Goal: Task Accomplishment & Management: Manage account settings

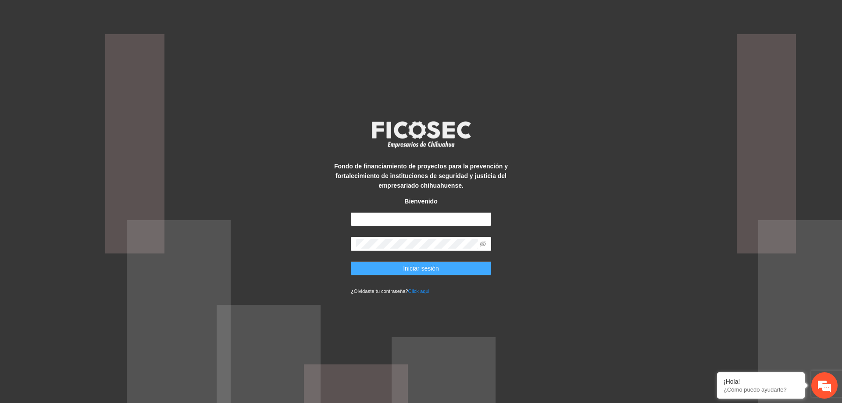
type input "**********"
click at [444, 268] on button "Iniciar sesión" at bounding box center [421, 268] width 140 height 14
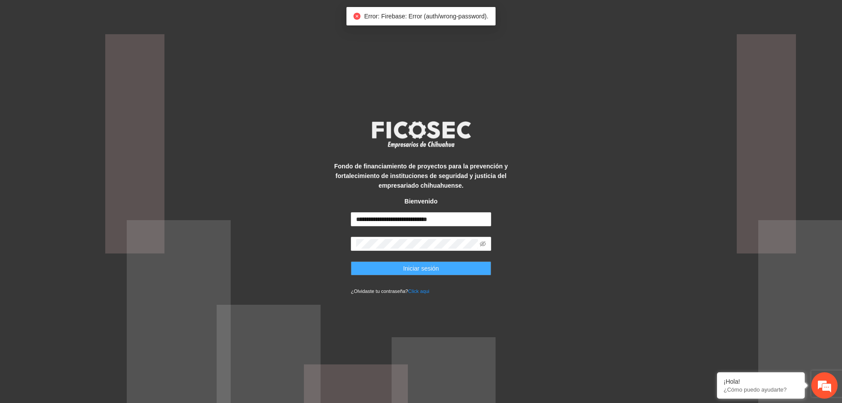
click at [444, 271] on button "Iniciar sesión" at bounding box center [421, 268] width 140 height 14
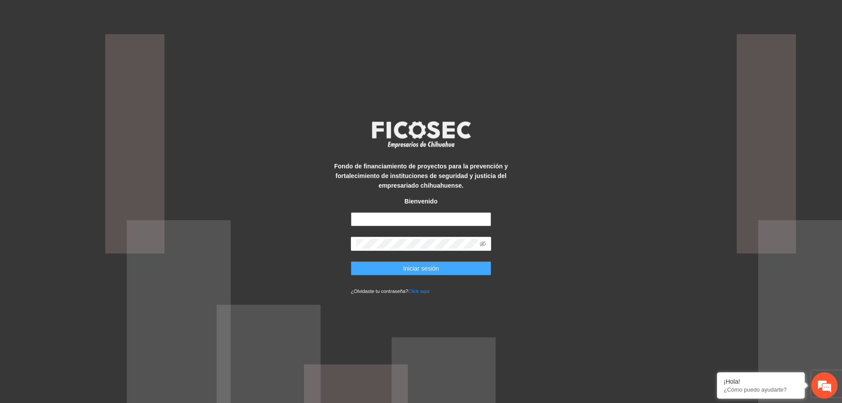
type input "**********"
click at [424, 265] on span "Iniciar sesión" at bounding box center [421, 269] width 36 height 10
click at [407, 265] on span "Iniciar sesión" at bounding box center [421, 269] width 36 height 10
click at [485, 243] on icon "eye-invisible" at bounding box center [483, 244] width 6 height 6
click at [441, 267] on button "Iniciar sesión" at bounding box center [421, 268] width 140 height 14
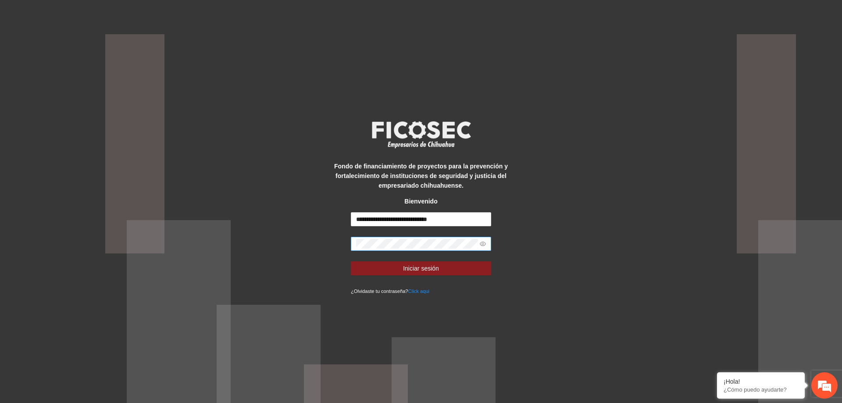
click at [364, 243] on form "**********" at bounding box center [421, 253] width 140 height 83
click at [359, 264] on button "Iniciar sesión" at bounding box center [421, 268] width 140 height 14
click at [483, 242] on icon "eye" at bounding box center [483, 244] width 6 height 4
click at [430, 266] on span "Iniciar sesión" at bounding box center [421, 269] width 36 height 10
click at [418, 267] on span "Iniciar sesión" at bounding box center [421, 269] width 36 height 10
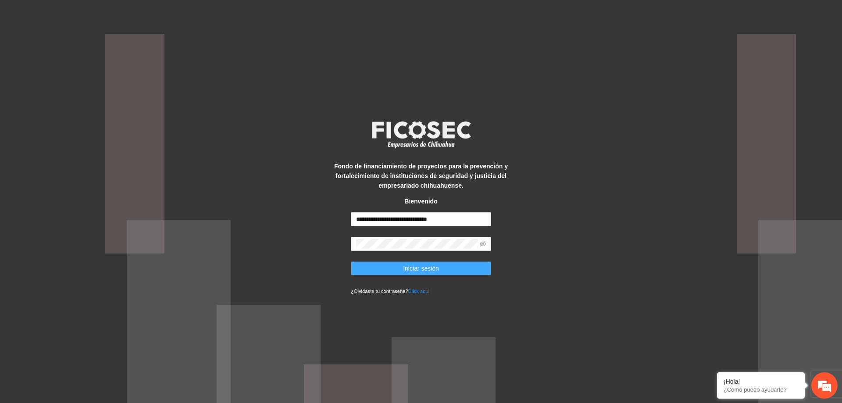
click at [420, 264] on span "Iniciar sesión" at bounding box center [421, 269] width 36 height 10
type input "**********"
click at [397, 263] on button "Iniciar sesión" at bounding box center [421, 268] width 140 height 14
click at [396, 266] on button "Iniciar sesión" at bounding box center [421, 268] width 140 height 14
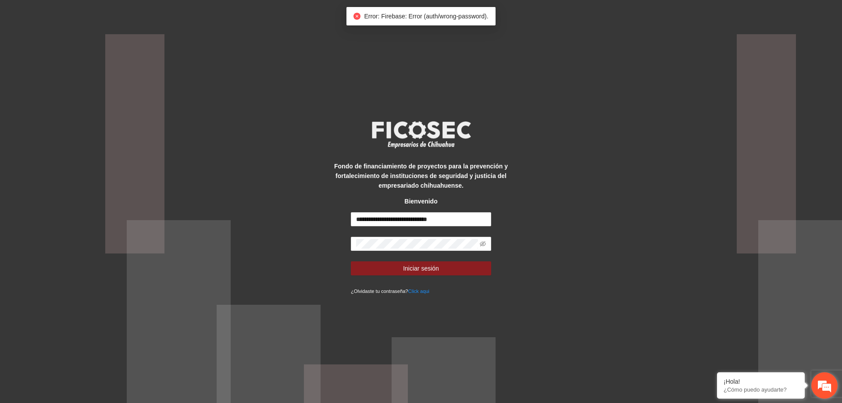
click at [822, 385] on em at bounding box center [825, 386] width 24 height 24
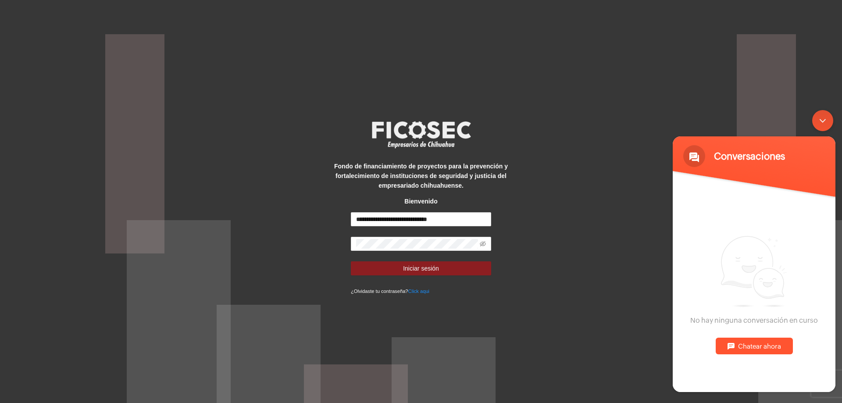
click at [768, 342] on div "Chatear ahora" at bounding box center [754, 346] width 77 height 17
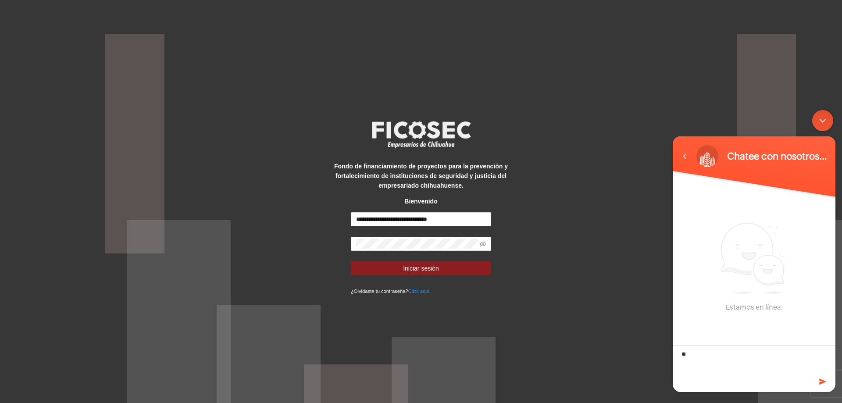
type textarea "*"
type textarea "**********"
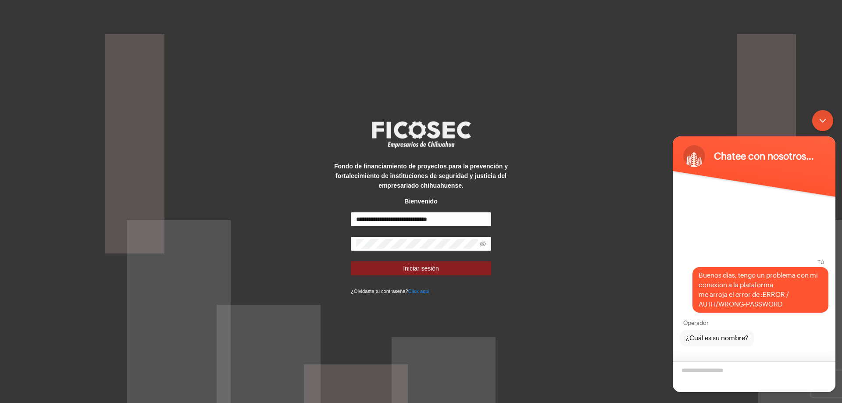
click at [717, 366] on textarea "¿Cuál es su nombre?" at bounding box center [754, 376] width 163 height 31
type textarea "**********"
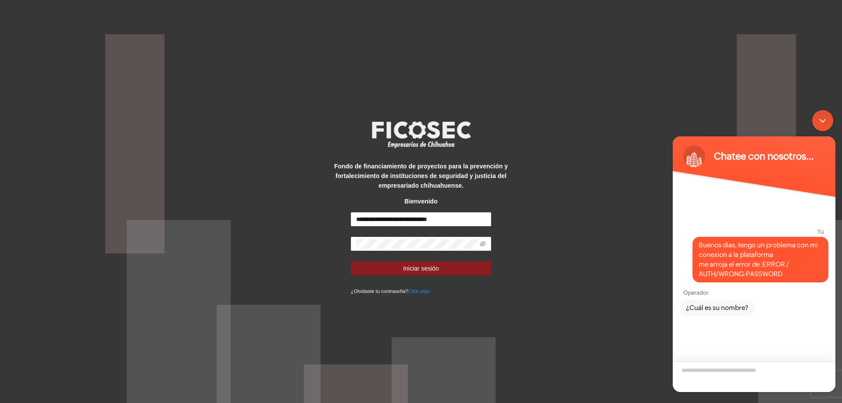
scroll to position [17, 0]
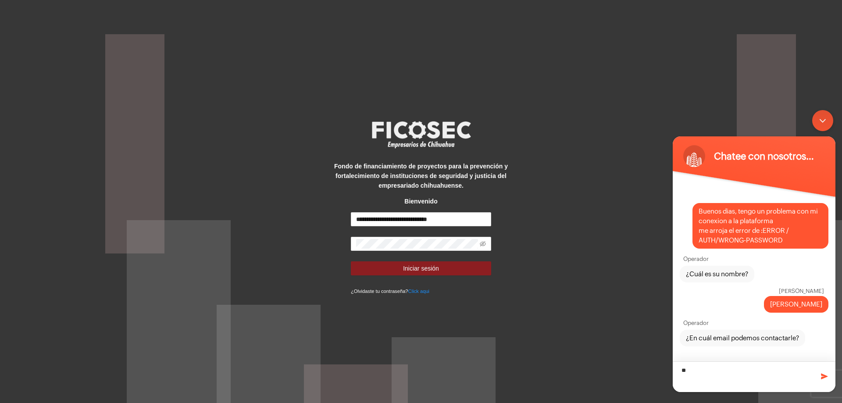
type textarea "*"
type textarea "**********"
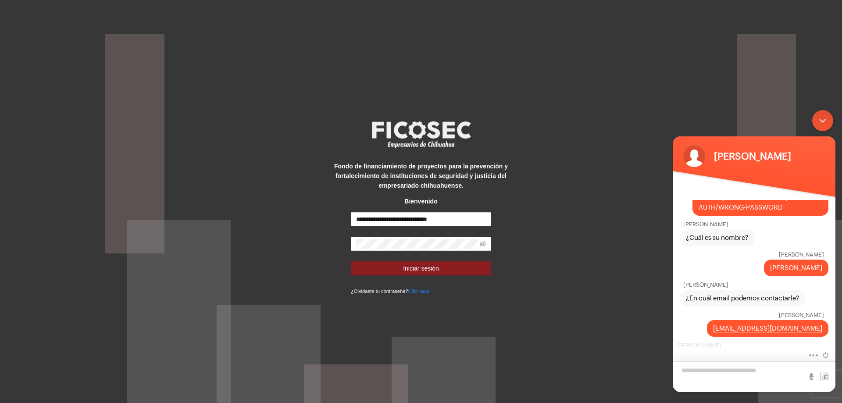
scroll to position [80, 0]
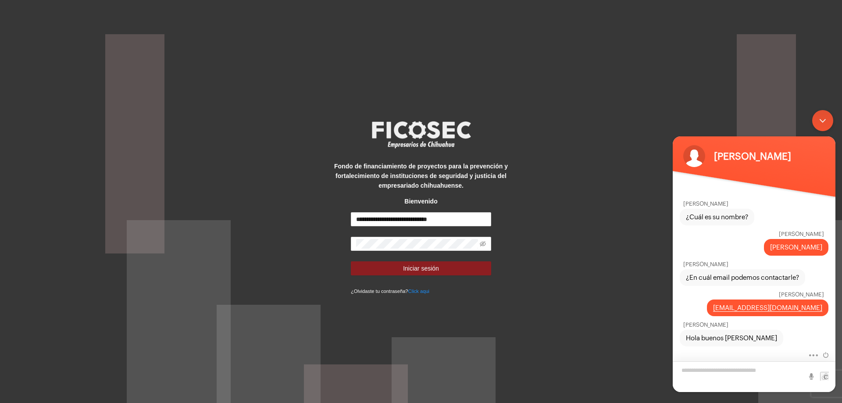
click at [710, 363] on textarea "Escriba su mensaje y pulse “Intro”" at bounding box center [754, 376] width 163 height 31
click at [710, 365] on textarea "Escriba su mensaje y pulse “Intro”" at bounding box center [754, 376] width 163 height 31
type textarea "*"
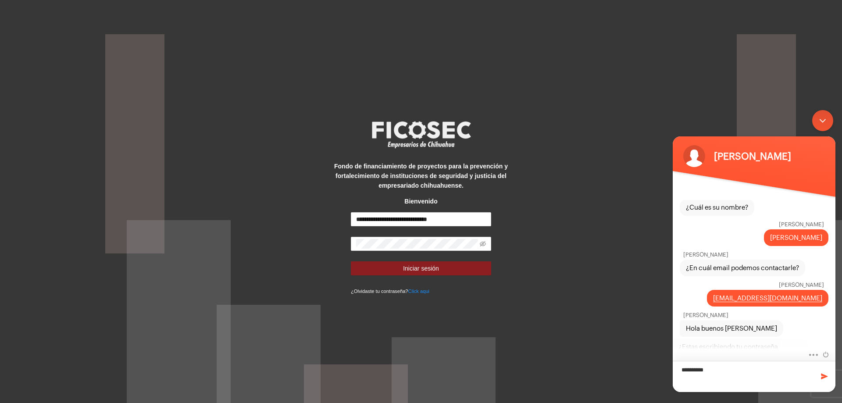
scroll to position [109, 0]
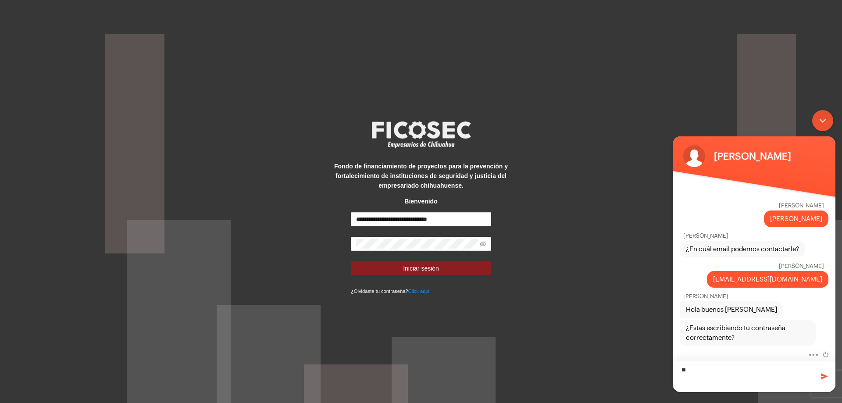
type textarea "*"
click at [485, 242] on icon "eye-invisible" at bounding box center [483, 244] width 6 height 6
click at [482, 244] on icon "eye" at bounding box center [483, 244] width 6 height 6
click at [760, 371] on textarea "Escriba su mensaje y pulse “Intro”" at bounding box center [754, 376] width 163 height 31
type textarea "**********"
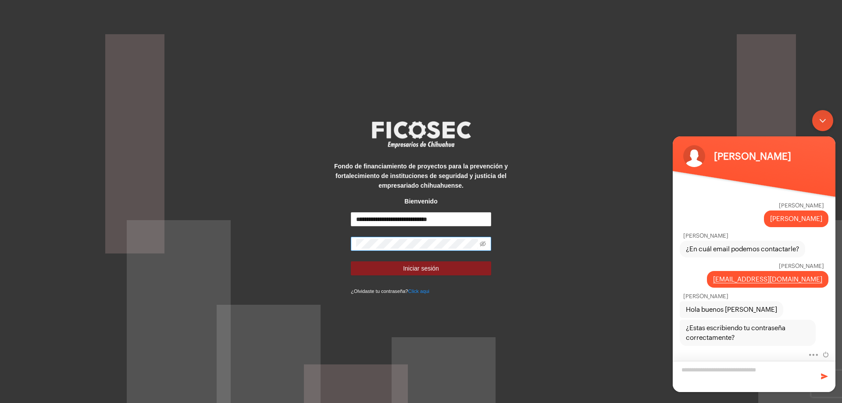
scroll to position [139, 0]
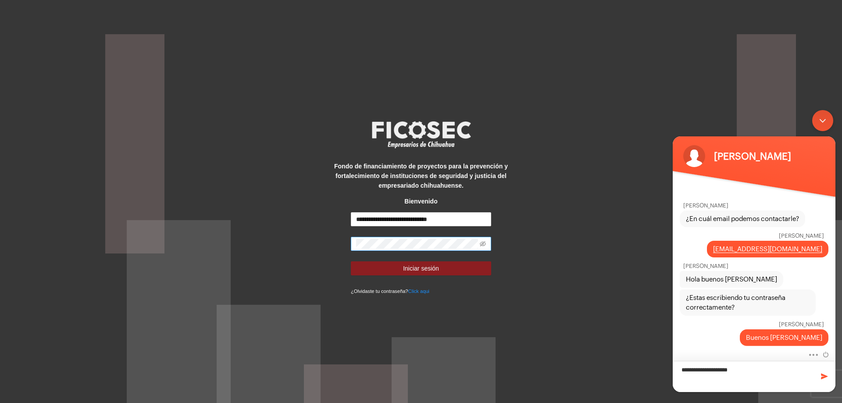
type textarea "**********"
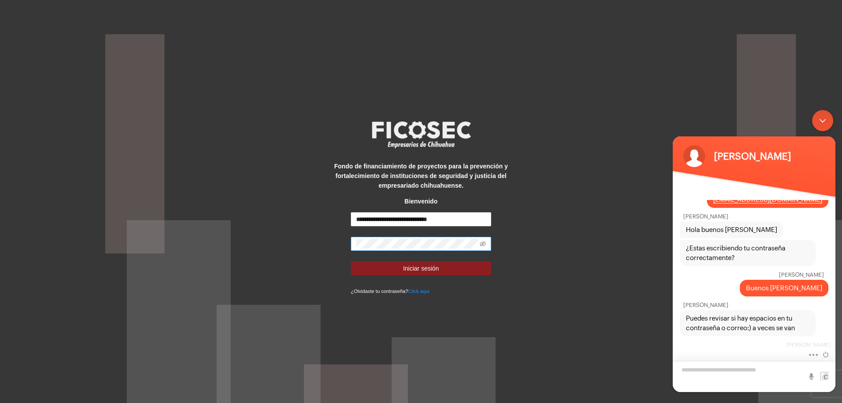
scroll to position [209, 0]
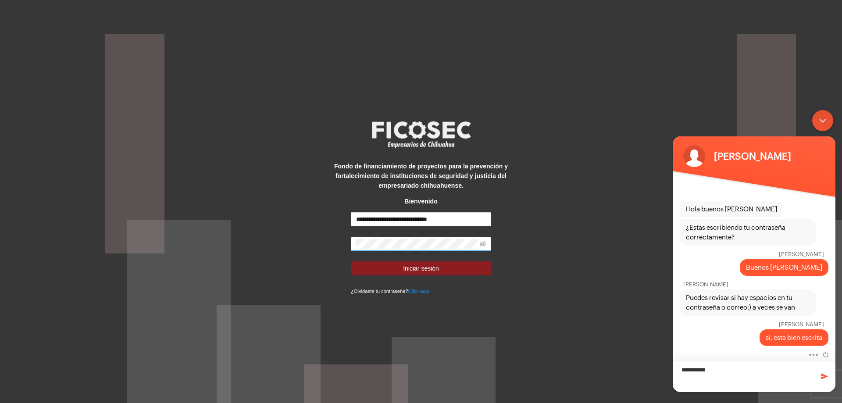
type textarea "**********"
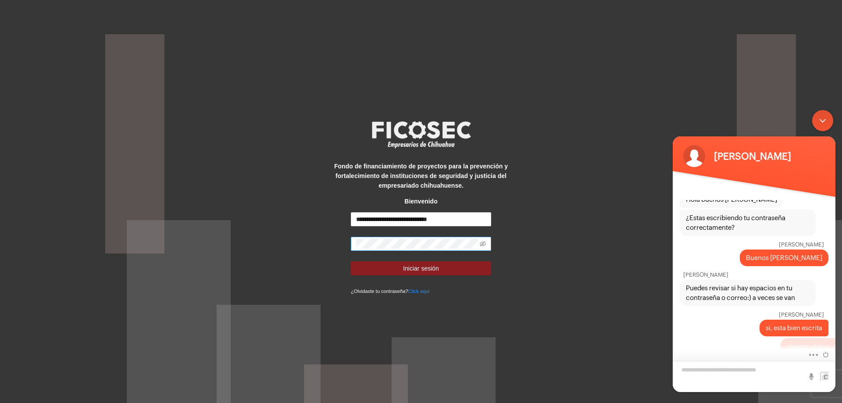
scroll to position [228, 0]
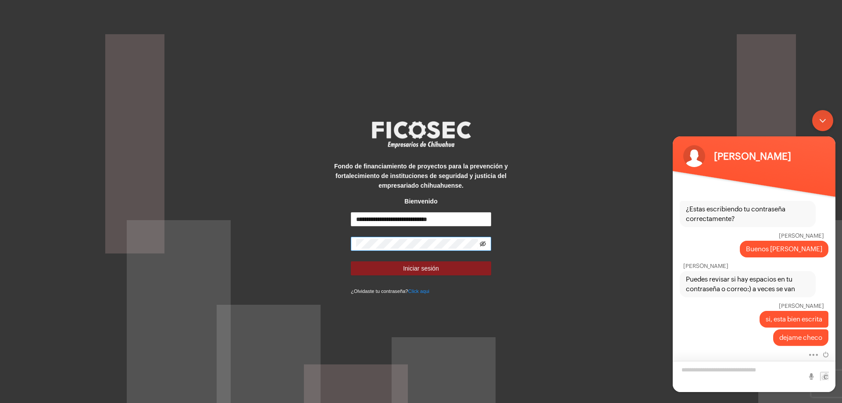
click at [483, 244] on icon "eye-invisible" at bounding box center [483, 244] width 6 height 6
click at [356, 246] on span at bounding box center [421, 244] width 140 height 14
click at [433, 269] on span "Iniciar sesión" at bounding box center [421, 269] width 36 height 10
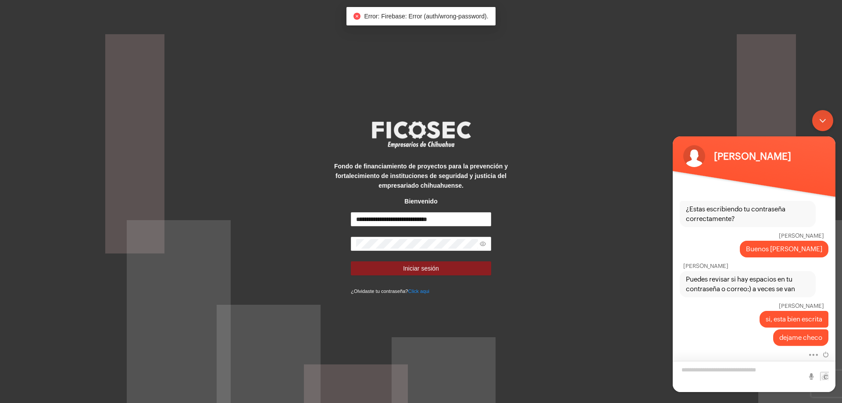
click at [706, 365] on textarea "Escriba su mensaje y pulse “Intro”" at bounding box center [754, 376] width 163 height 31
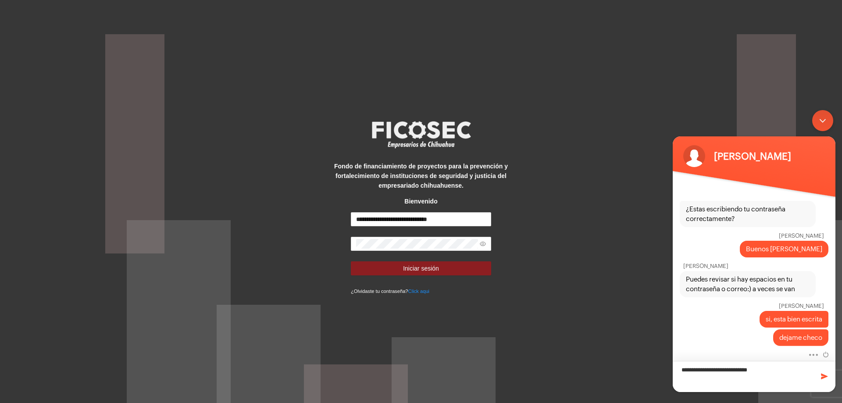
type textarea "**********"
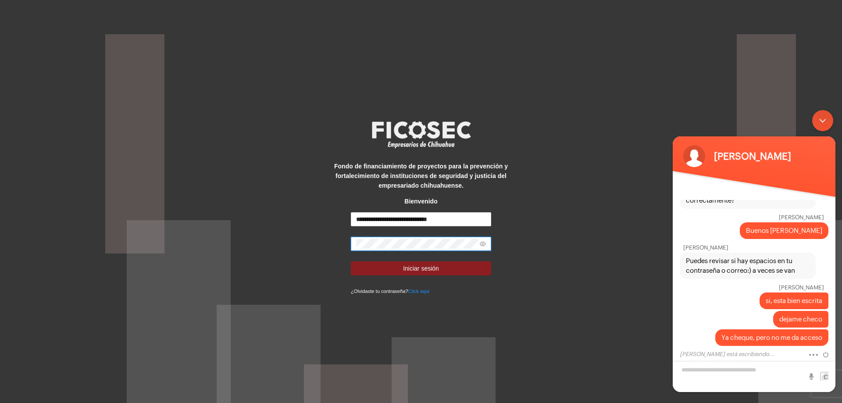
click at [297, 242] on div "**********" at bounding box center [421, 201] width 842 height 403
click at [702, 362] on textarea "Escriba su mensaje y pulse “Intro”" at bounding box center [754, 376] width 163 height 31
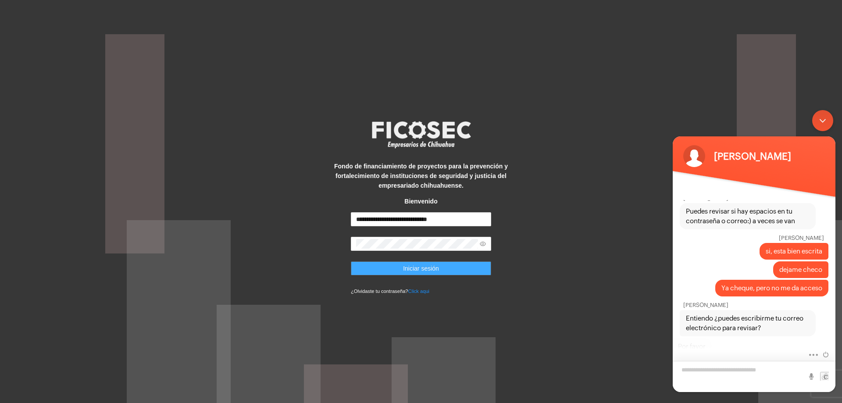
scroll to position [304, 0]
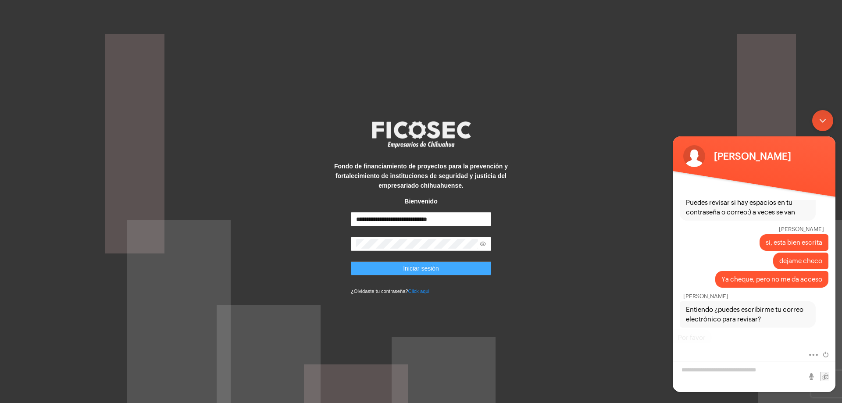
click at [427, 268] on span "Iniciar sesión" at bounding box center [421, 269] width 36 height 10
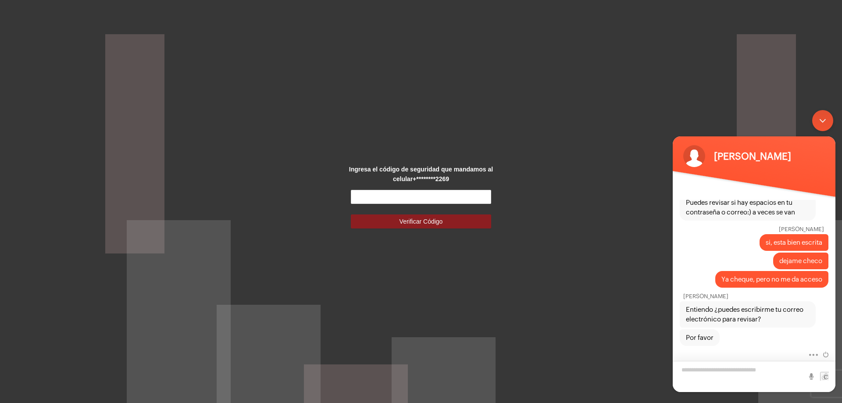
click at [731, 370] on textarea "Escriba su mensaje y pulse “Intro”" at bounding box center [754, 376] width 163 height 31
type textarea "**********"
click at [465, 198] on input "text" at bounding box center [421, 197] width 140 height 14
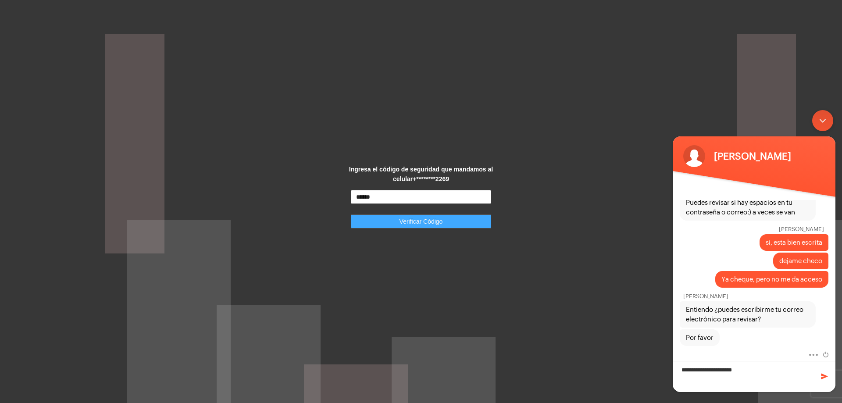
type input "******"
click at [383, 221] on button "Verificar Código" at bounding box center [421, 221] width 140 height 14
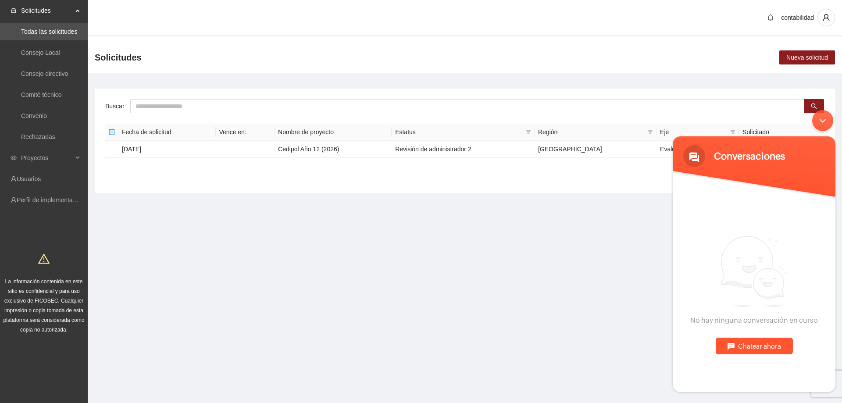
click at [749, 342] on div "Chatear ahora" at bounding box center [754, 346] width 77 height 17
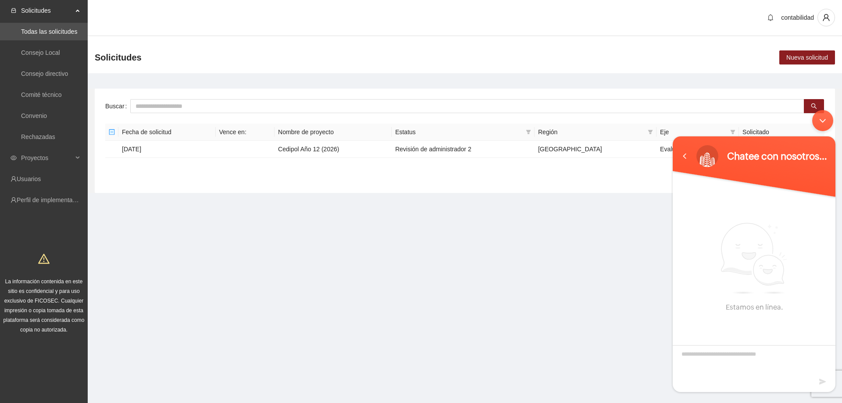
click at [719, 356] on textarea "Escriba su mensaje y pulse “Intro”" at bounding box center [754, 360] width 163 height 31
type textarea "**********"
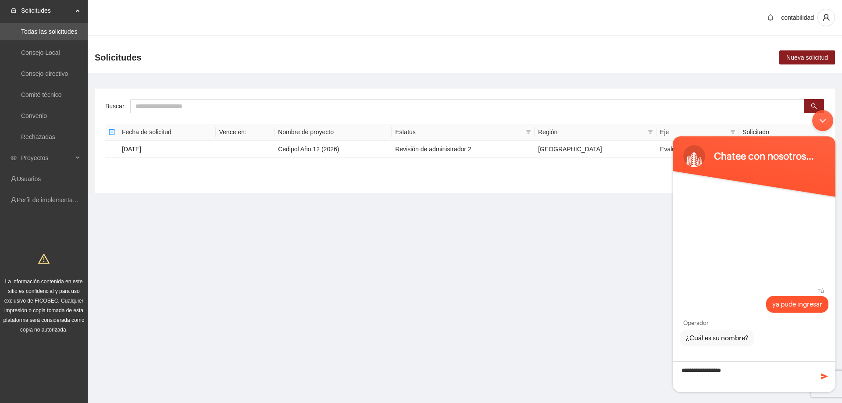
type textarea "**********"
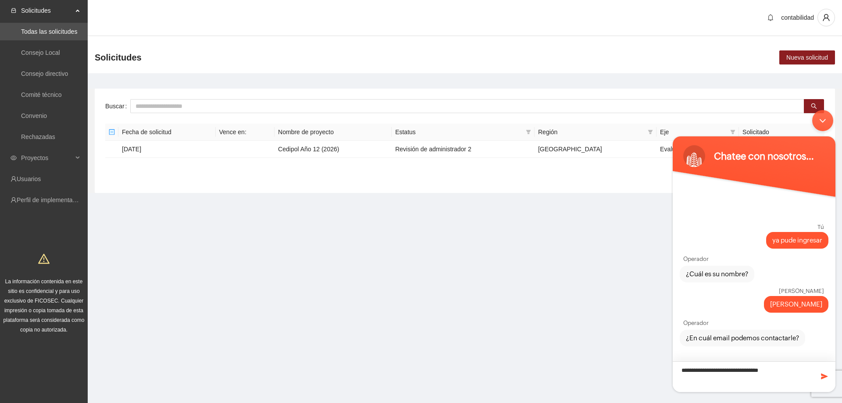
type textarea "**********"
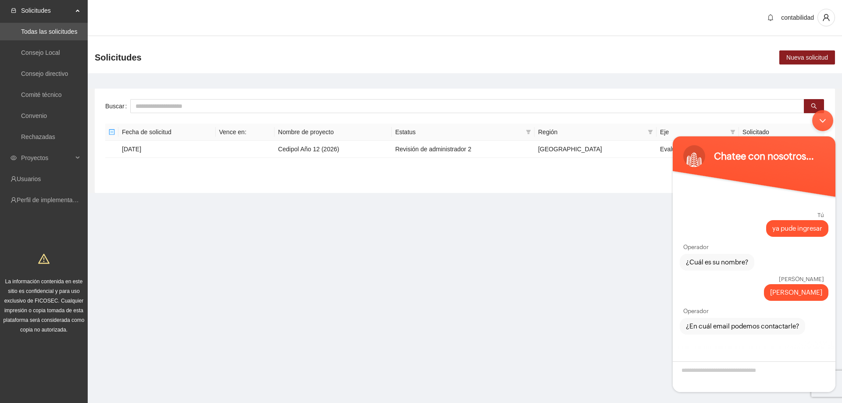
scroll to position [28, 0]
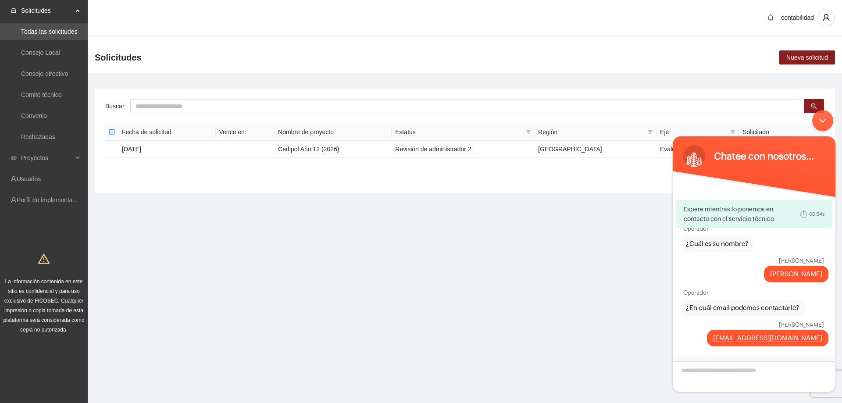
click at [754, 371] on textarea "Escriba su mensaje y pulse “Intro”" at bounding box center [754, 376] width 163 height 31
drag, startPoint x: 714, startPoint y: 282, endPoint x: 679, endPoint y: 284, distance: 34.7
click at [679, 284] on div "Operador" at bounding box center [754, 291] width 163 height 14
click at [730, 287] on div "Operador" at bounding box center [754, 291] width 163 height 14
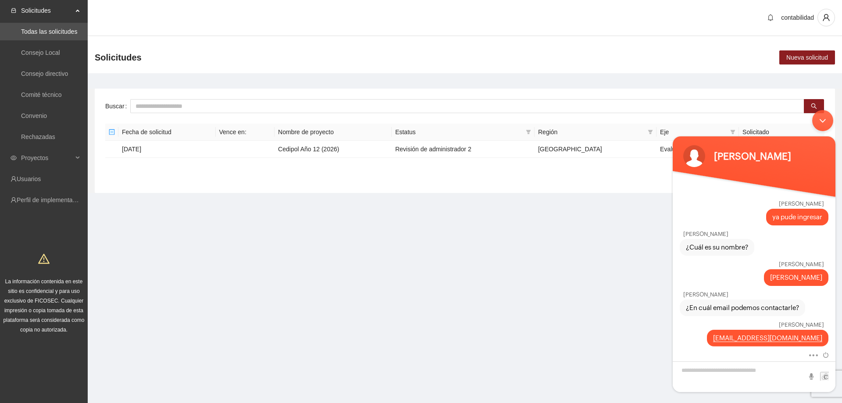
scroll to position [21, 0]
click at [711, 371] on textarea "Escriba su mensaje y pulse “Intro”" at bounding box center [754, 376] width 163 height 31
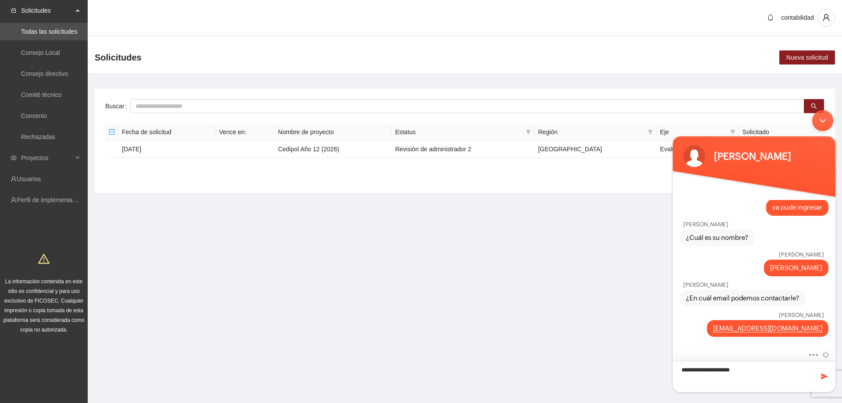
scroll to position [52, 0]
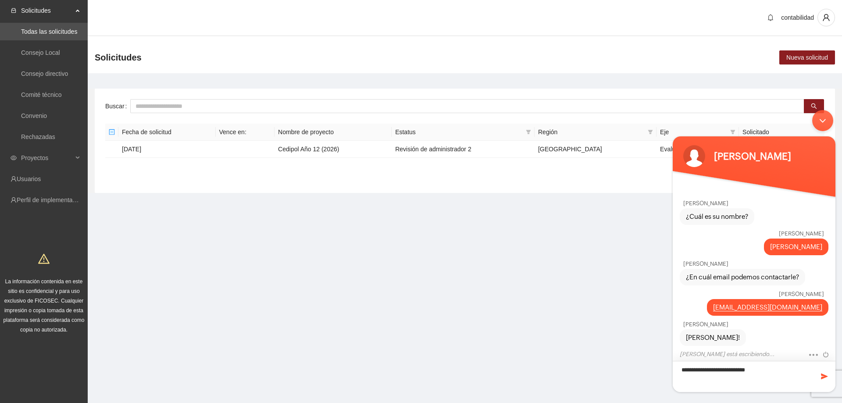
type textarea "**********"
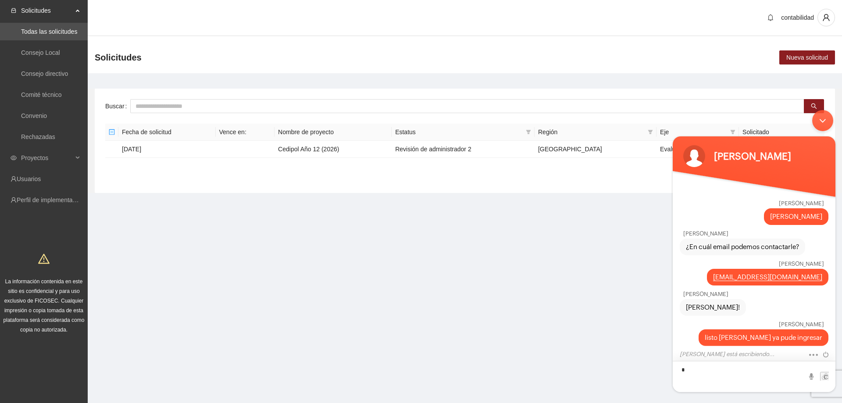
scroll to position [112, 0]
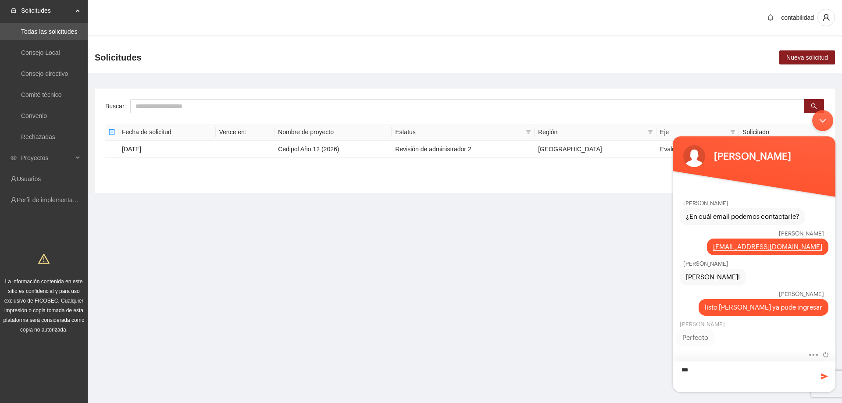
type textarea "****"
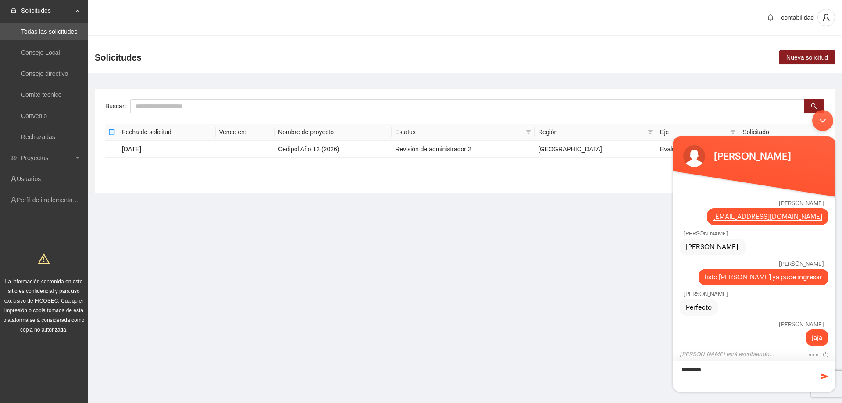
type textarea "**********"
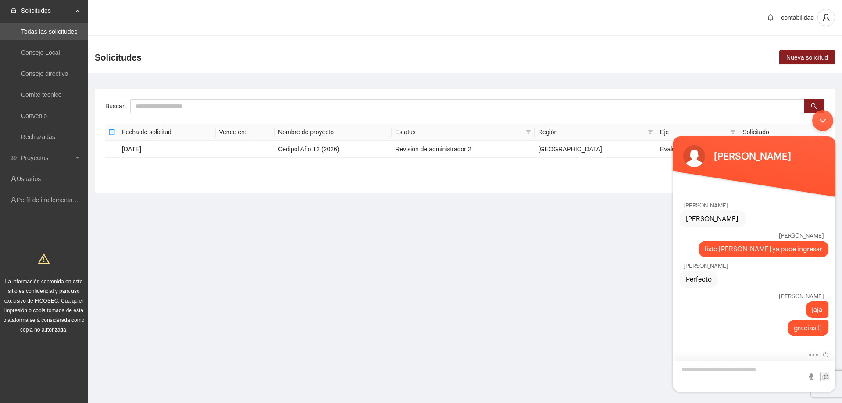
scroll to position [192, 0]
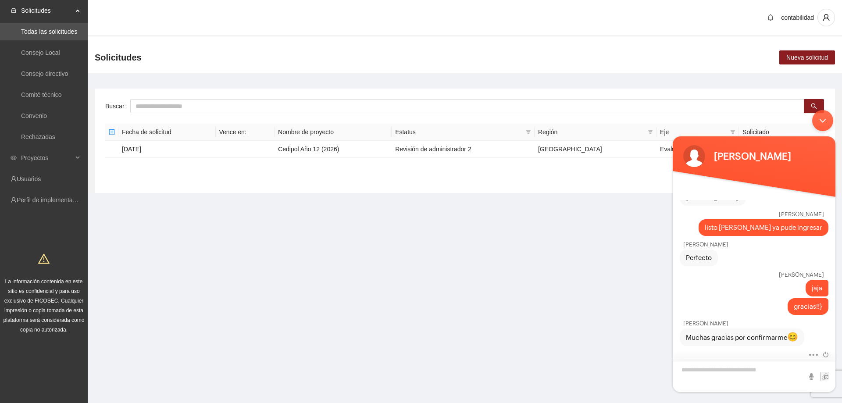
click at [748, 370] on textarea "Escriba su mensaje y pulse “Intro”" at bounding box center [754, 376] width 163 height 31
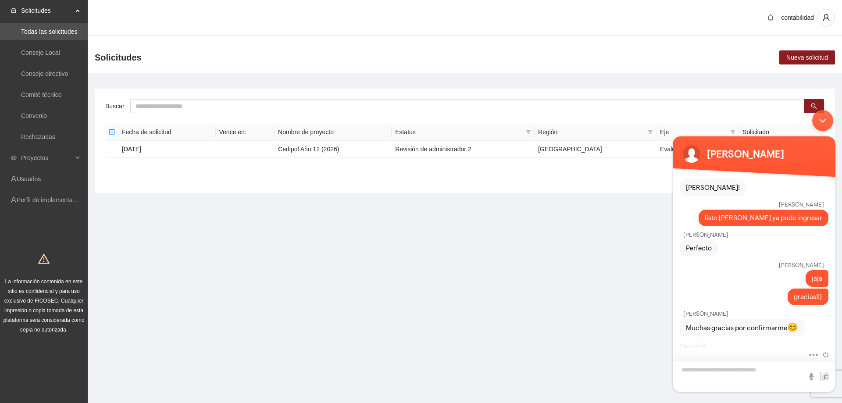
scroll to position [200, 0]
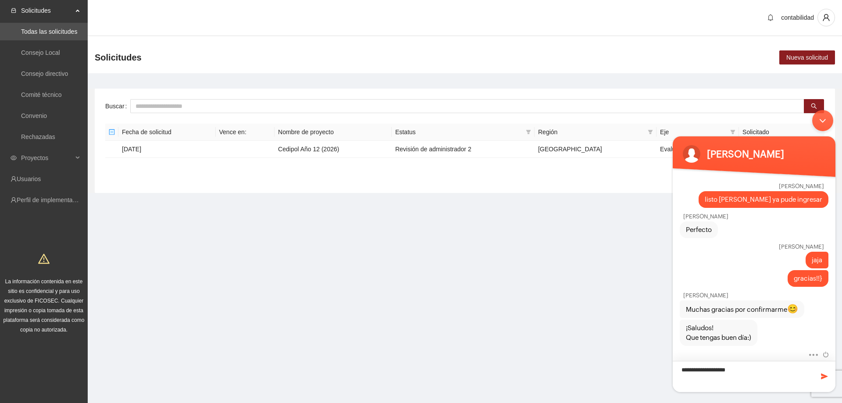
type textarea "**********"
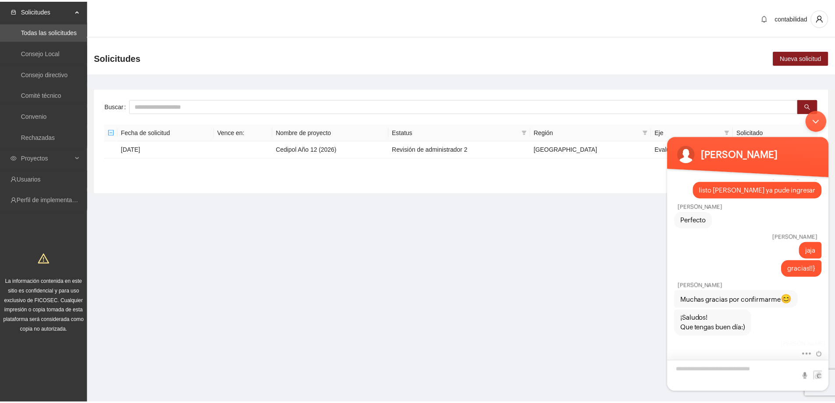
scroll to position [230, 0]
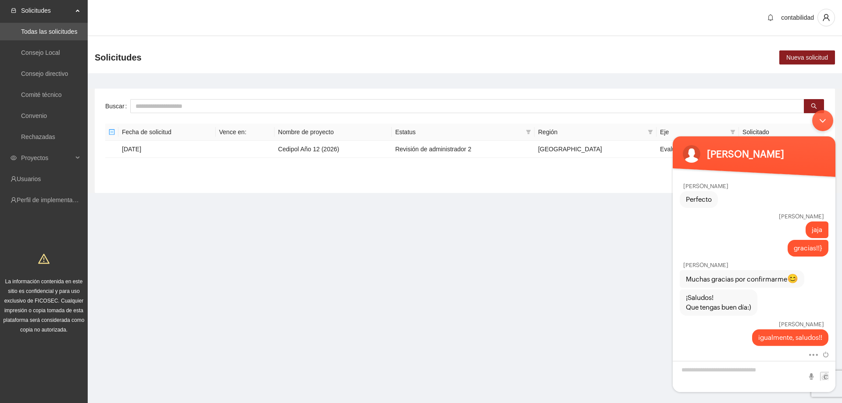
click at [605, 280] on section "Solicitudes Todas las solicitudes Consejo Local Consejo directivo Comité técnic…" at bounding box center [421, 201] width 842 height 403
click at [829, 119] on div "Minimizar ventana de chat en vivo" at bounding box center [822, 120] width 21 height 21
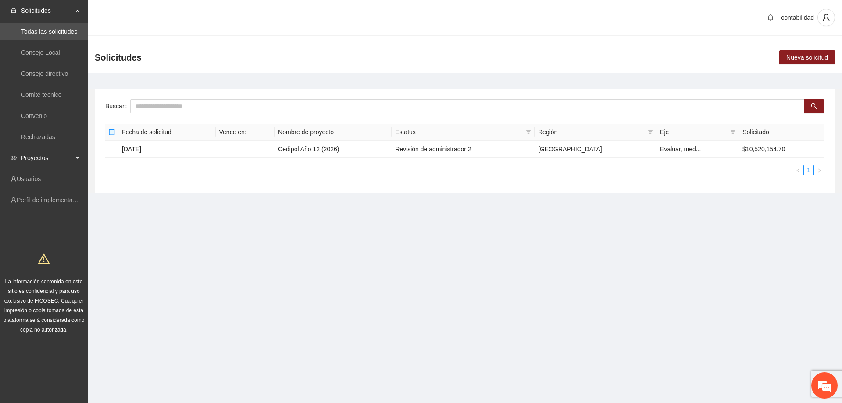
click at [36, 151] on span "Proyectos" at bounding box center [47, 158] width 52 height 18
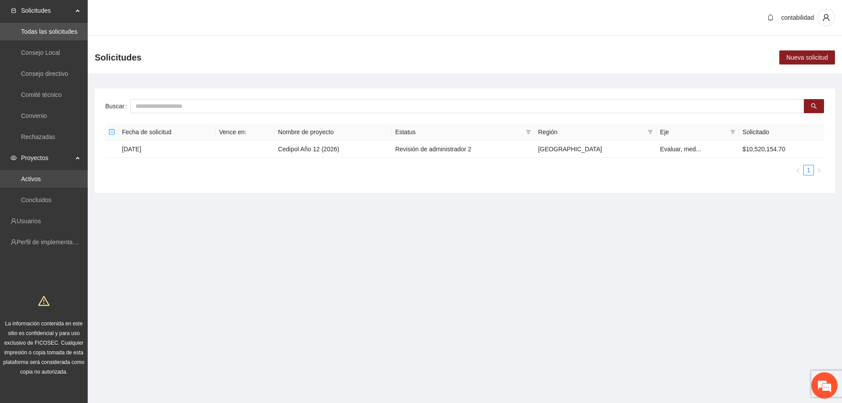
click at [24, 182] on link "Activos" at bounding box center [31, 178] width 20 height 7
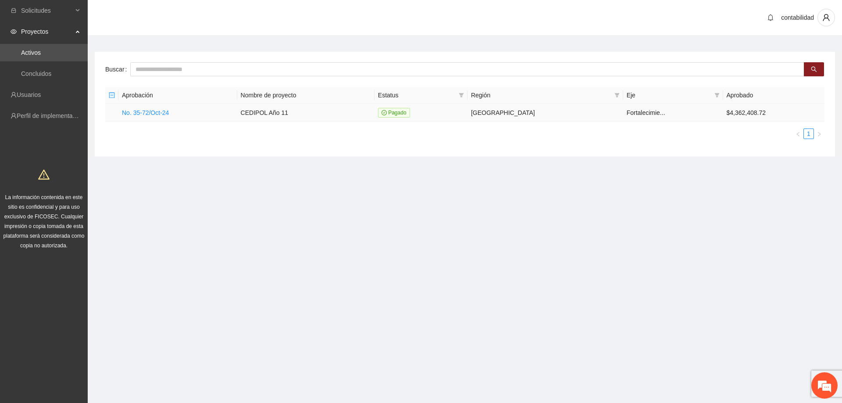
click at [142, 105] on td "No. 35-72/Oct-24" at bounding box center [177, 113] width 119 height 18
click at [143, 113] on link "No. 35-72/Oct-24" at bounding box center [145, 112] width 47 height 7
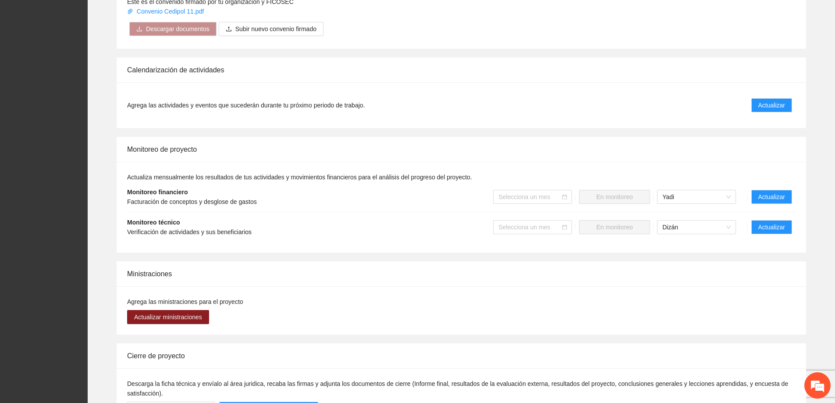
scroll to position [570, 0]
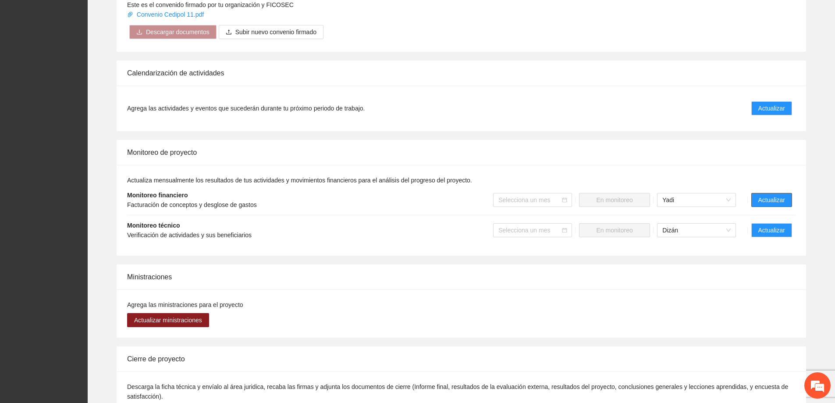
click at [772, 195] on span "Actualizar" at bounding box center [772, 200] width 27 height 10
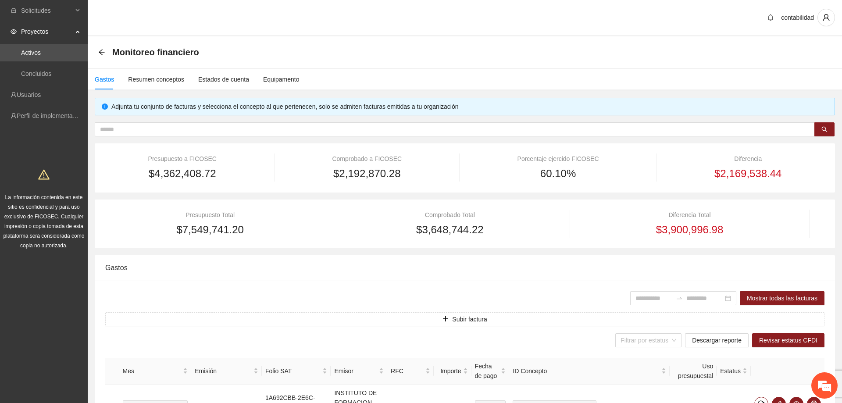
type input "**********"
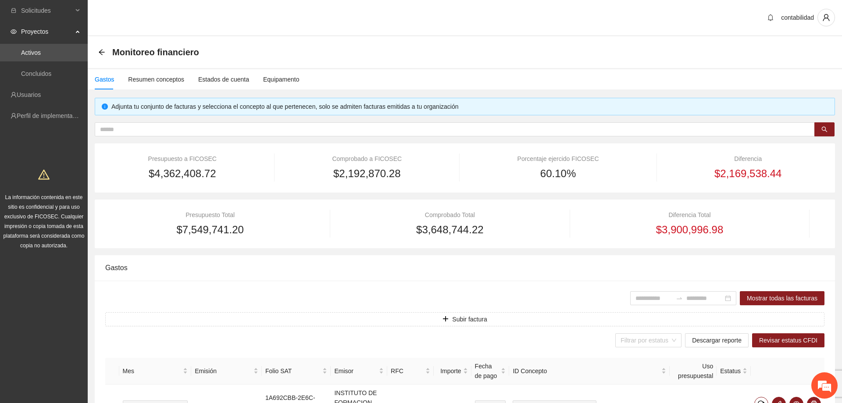
type input "**********"
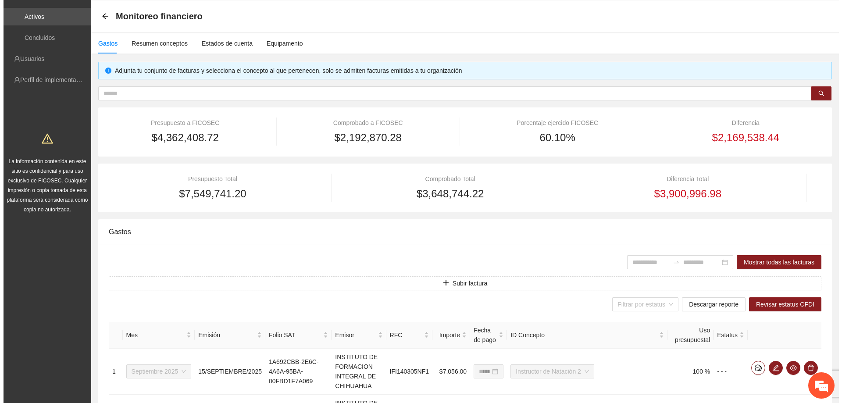
scroll to position [88, 0]
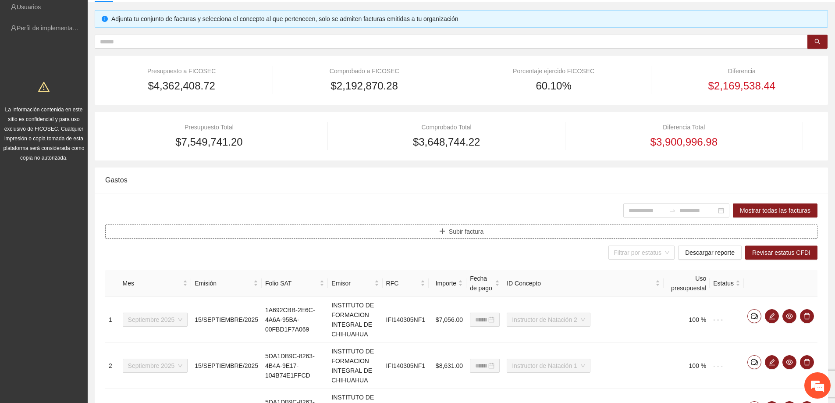
click at [496, 225] on button "Subir factura" at bounding box center [461, 232] width 713 height 14
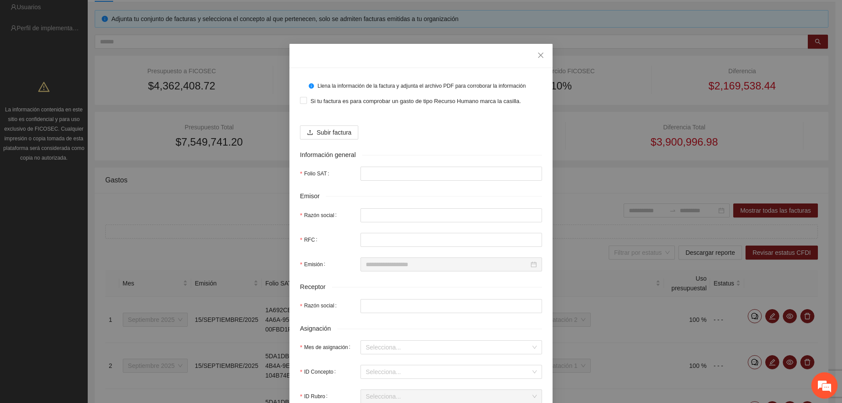
click at [300, 106] on div "Si tu factura es para comprobar un gasto de tipo Recurso Humano marca la casill…" at bounding box center [421, 101] width 242 height 14
click at [300, 103] on span at bounding box center [303, 100] width 7 height 7
click at [303, 129] on button "Subir factura" at bounding box center [329, 132] width 58 height 14
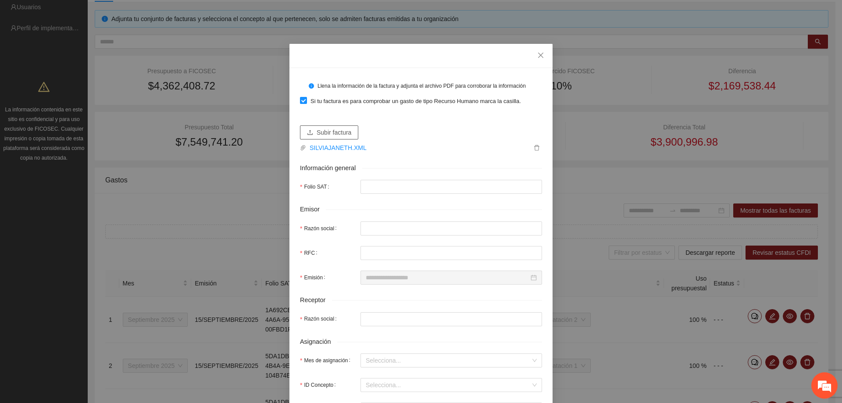
type input "**********"
type input "********"
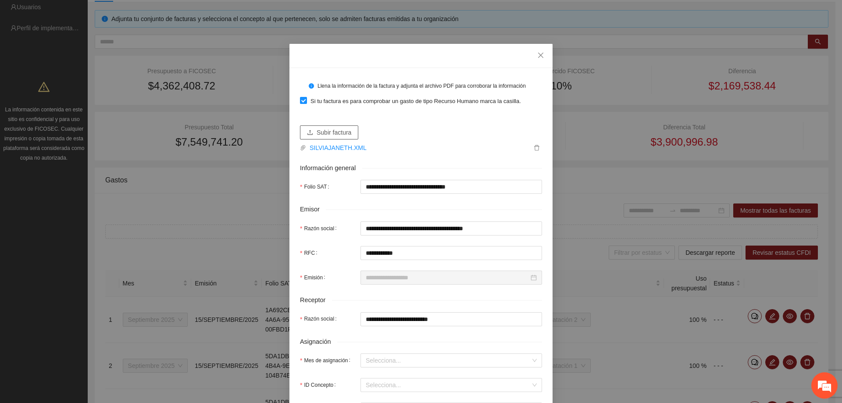
type input "**********"
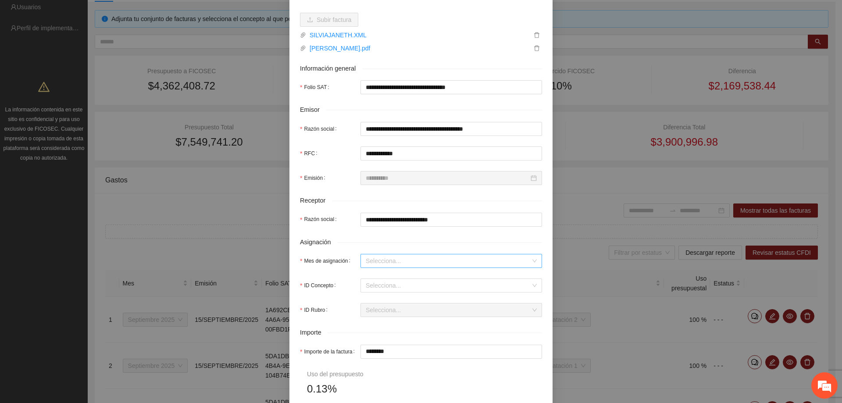
scroll to position [132, 0]
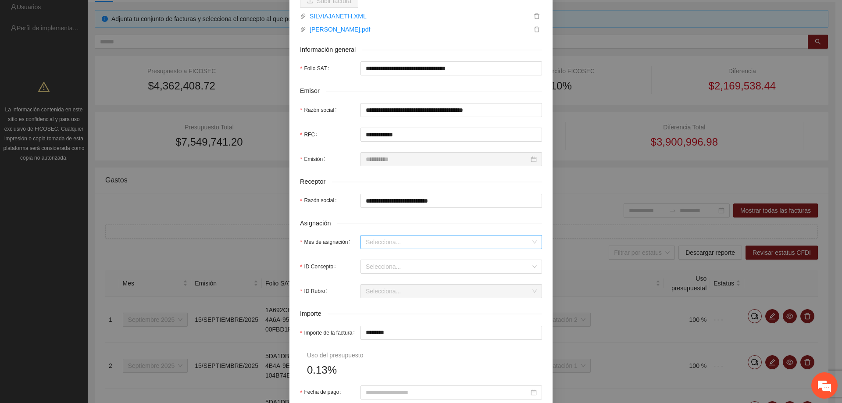
click at [381, 238] on input "Mes de asignación" at bounding box center [448, 241] width 165 height 13
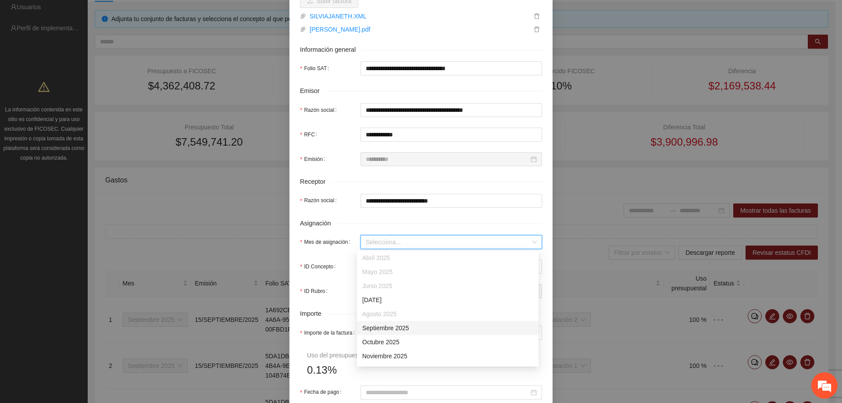
click at [378, 324] on div "Septiembre 2025" at bounding box center [447, 328] width 171 height 10
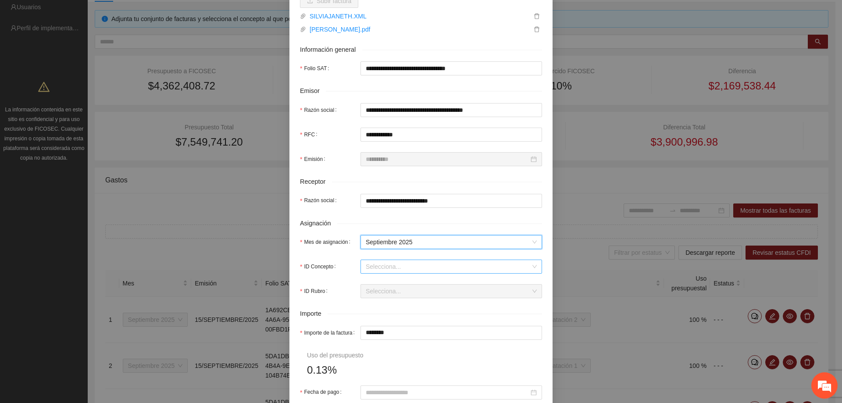
click at [373, 271] on input "ID Concepto" at bounding box center [448, 266] width 165 height 13
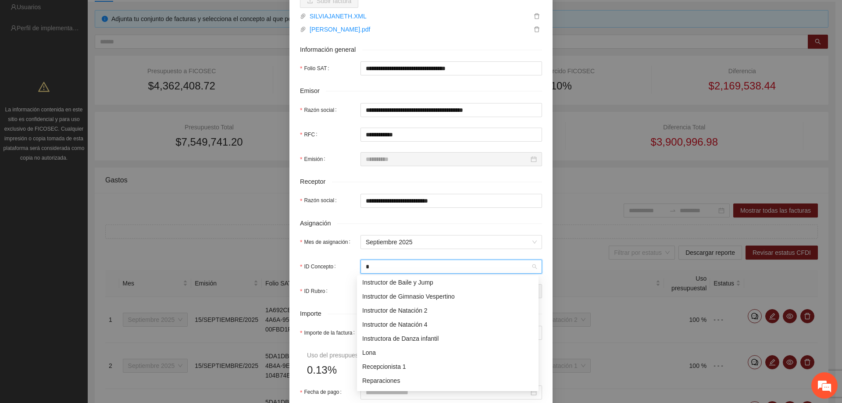
type input "**"
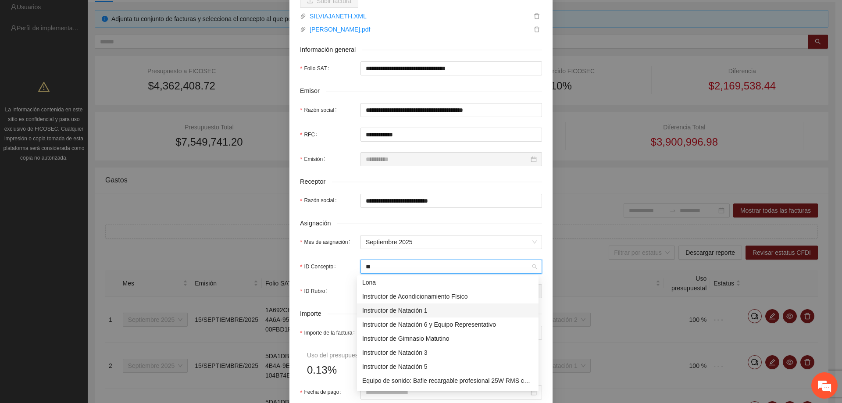
click at [403, 308] on div "Instructor de Natación 1" at bounding box center [447, 311] width 171 height 10
type input "********"
type input "*"
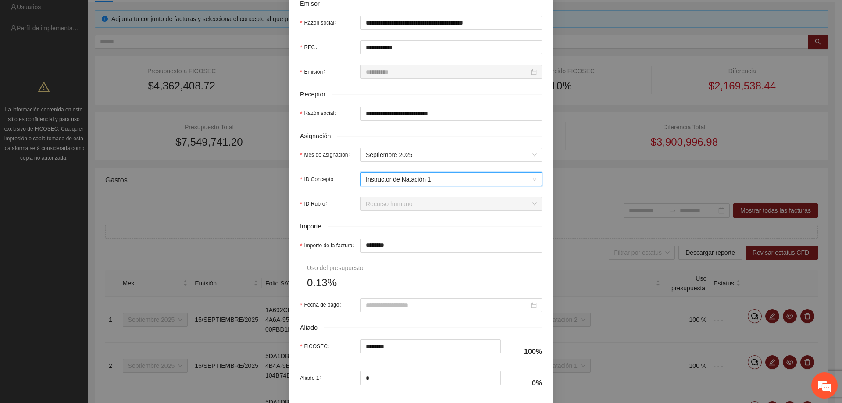
scroll to position [219, 0]
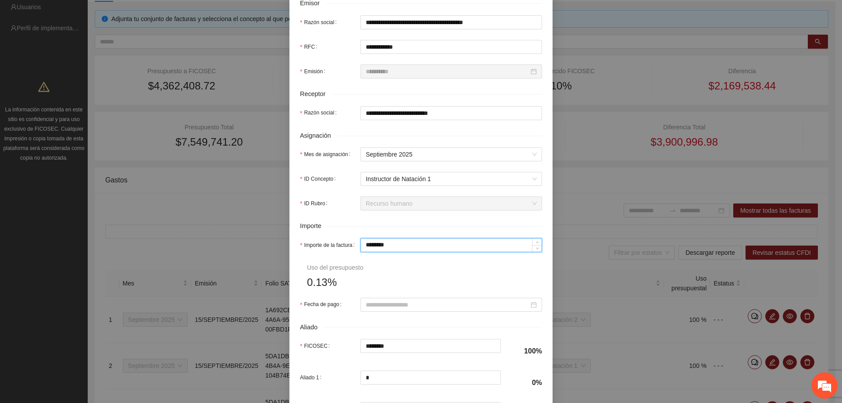
drag, startPoint x: 385, startPoint y: 246, endPoint x: 317, endPoint y: 243, distance: 68.0
click at [317, 243] on div "Importe de la factura ********" at bounding box center [421, 245] width 242 height 14
type input "*"
type input "**"
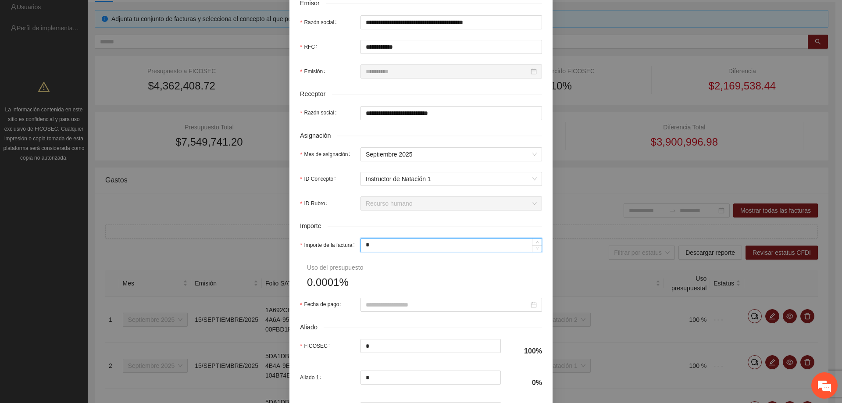
type input "**"
type input "***"
type input "*****"
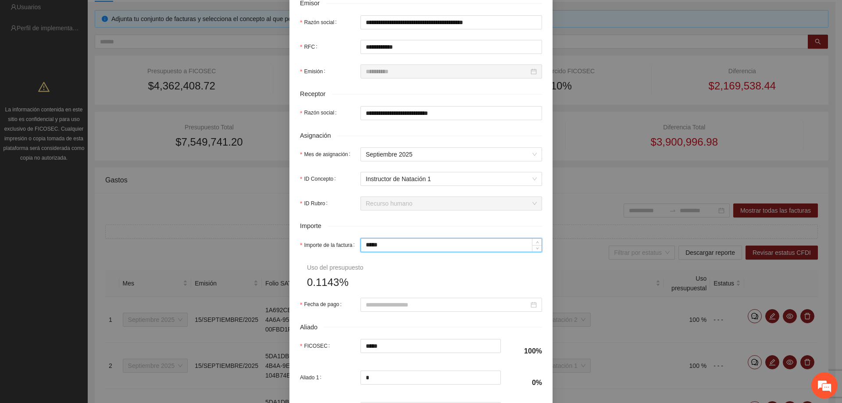
type input "*****"
click at [405, 270] on form "**********" at bounding box center [421, 158] width 242 height 599
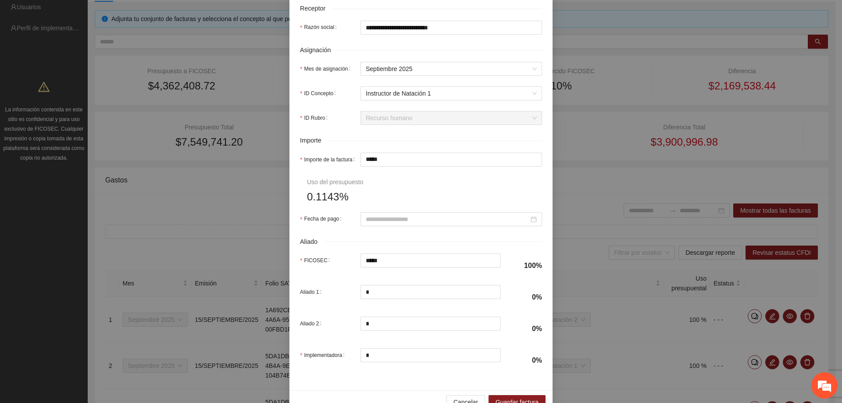
scroll to position [307, 0]
click at [382, 218] on input "Fecha de pago" at bounding box center [447, 217] width 163 height 10
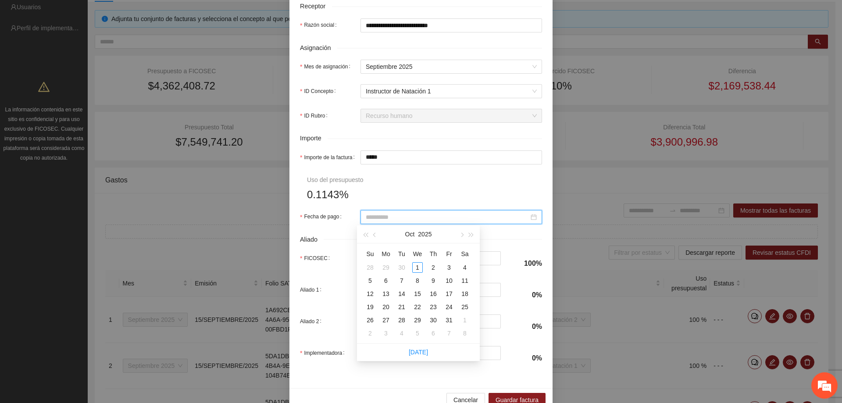
type input "**********"
click at [376, 235] on span "button" at bounding box center [375, 235] width 4 height 4
type input "**********"
click at [387, 297] on div "15" at bounding box center [386, 294] width 11 height 11
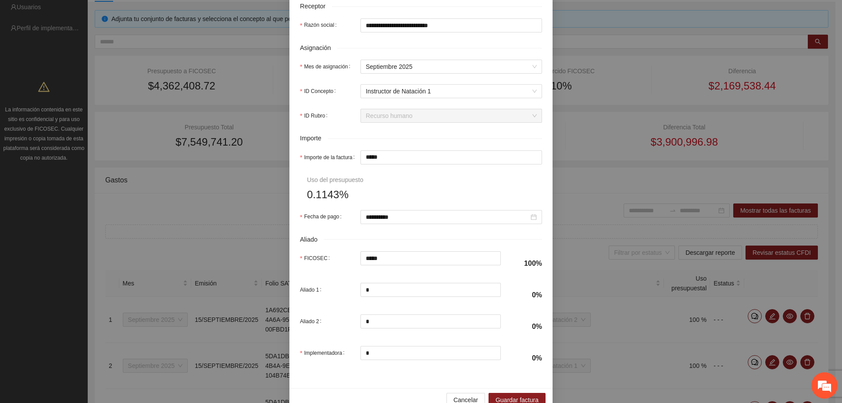
click at [473, 241] on div "Aliado" at bounding box center [421, 240] width 242 height 10
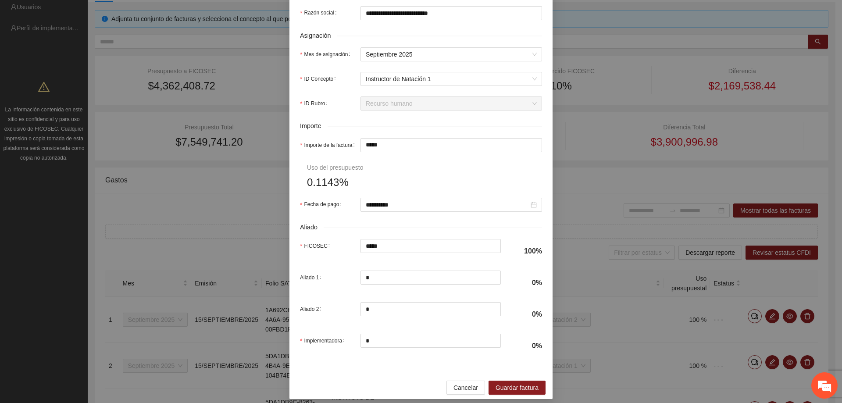
scroll to position [326, 0]
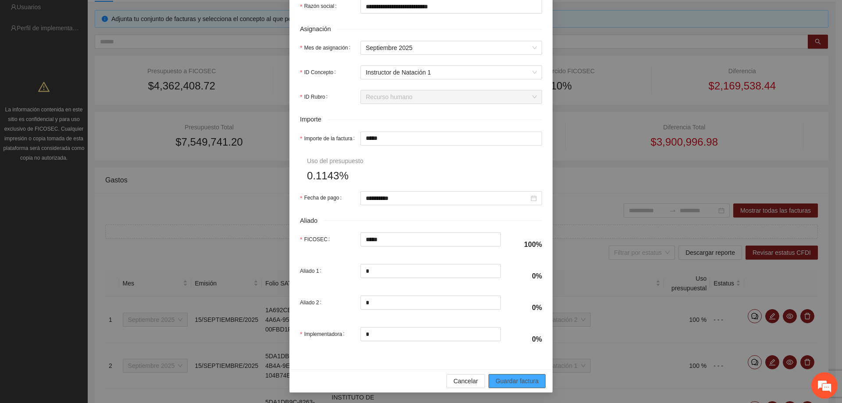
click at [517, 381] on span "Guardar factura" at bounding box center [517, 381] width 43 height 10
click at [465, 384] on span "Cancelar" at bounding box center [465, 381] width 25 height 10
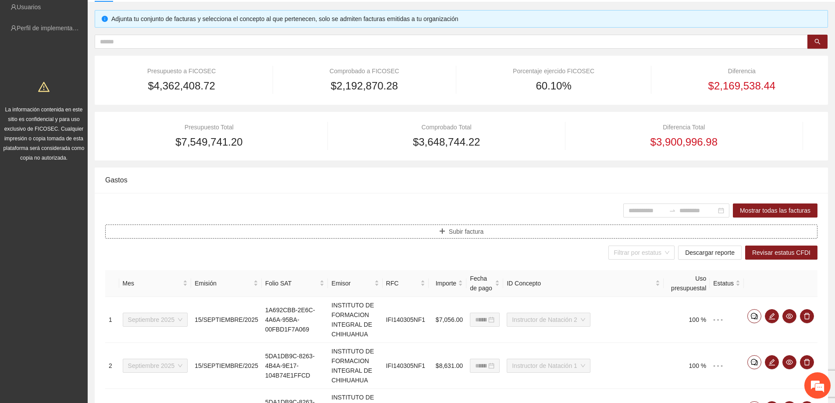
scroll to position [0, 0]
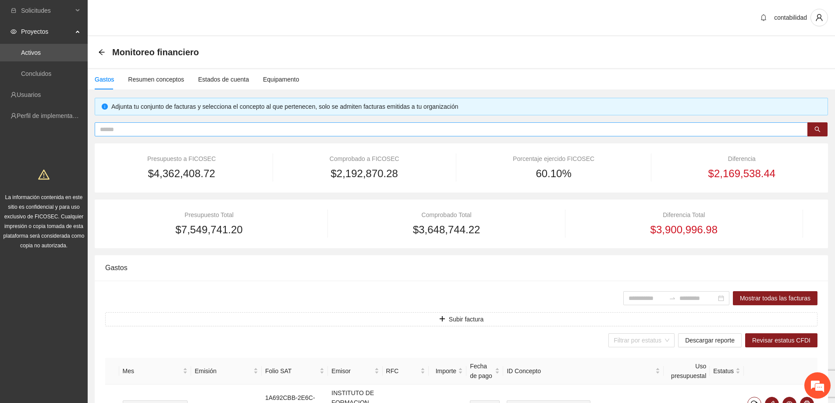
click at [335, 132] on input "text" at bounding box center [448, 130] width 696 height 10
type input "*"
type input "****"
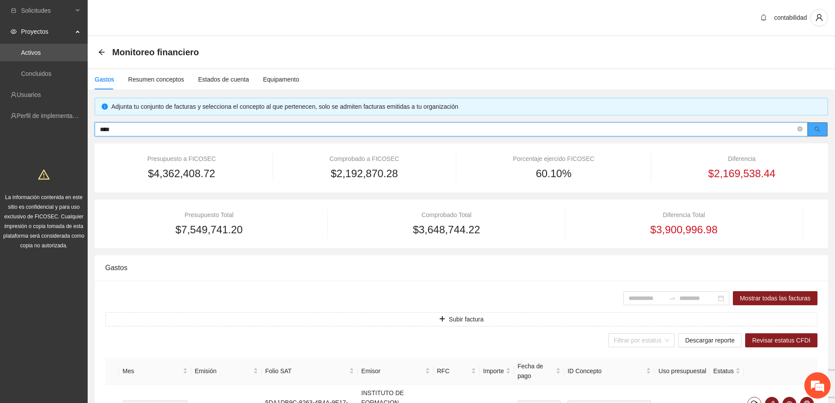
click at [820, 125] on button "button" at bounding box center [818, 129] width 20 height 14
drag, startPoint x: 284, startPoint y: 129, endPoint x: 118, endPoint y: 131, distance: 165.8
click at [121, 131] on input "****" at bounding box center [448, 130] width 696 height 10
drag, startPoint x: 110, startPoint y: 132, endPoint x: 59, endPoint y: 141, distance: 51.3
click at [59, 141] on section "Solicitudes Proyectos Activos Concluidos Usuarios Perfil de implementadora La i…" at bounding box center [417, 403] width 835 height 806
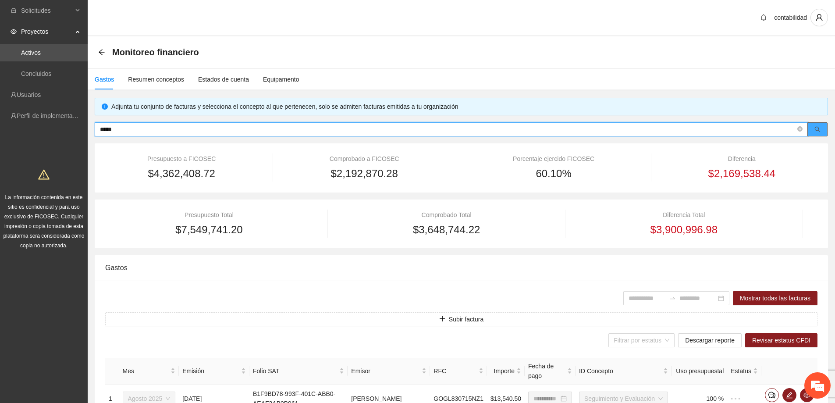
click at [820, 132] on icon "search" at bounding box center [818, 129] width 6 height 6
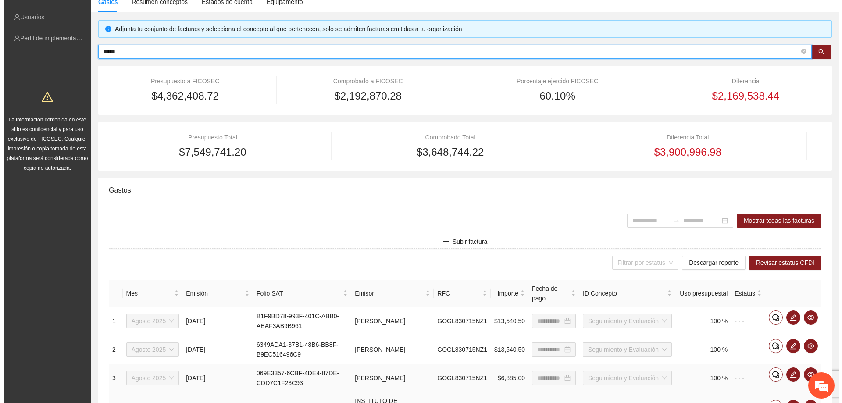
scroll to position [219, 0]
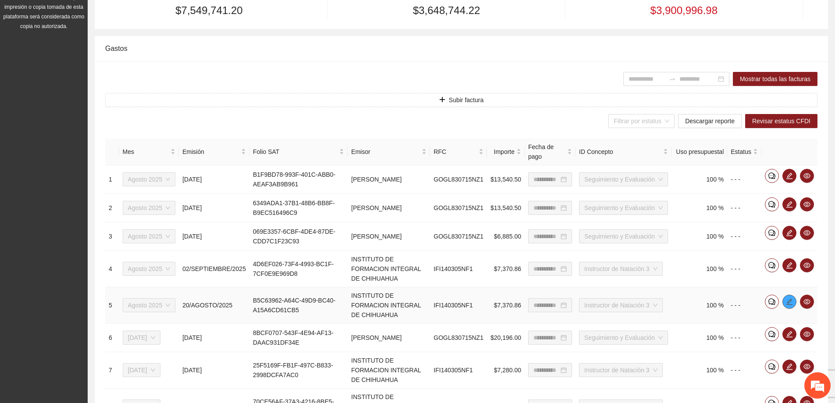
click at [787, 301] on icon "edit" at bounding box center [789, 301] width 7 height 7
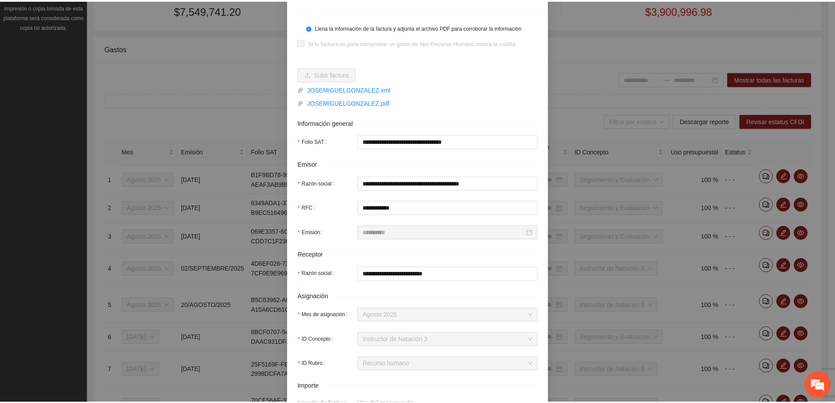
scroll to position [0, 0]
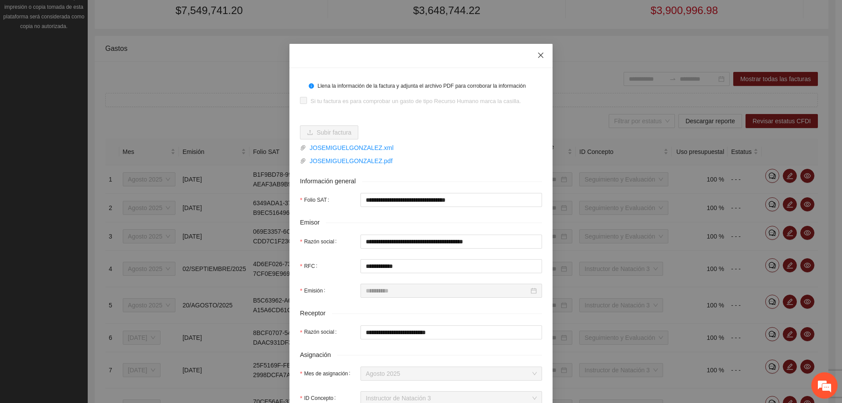
click at [539, 57] on icon "close" at bounding box center [540, 55] width 5 height 5
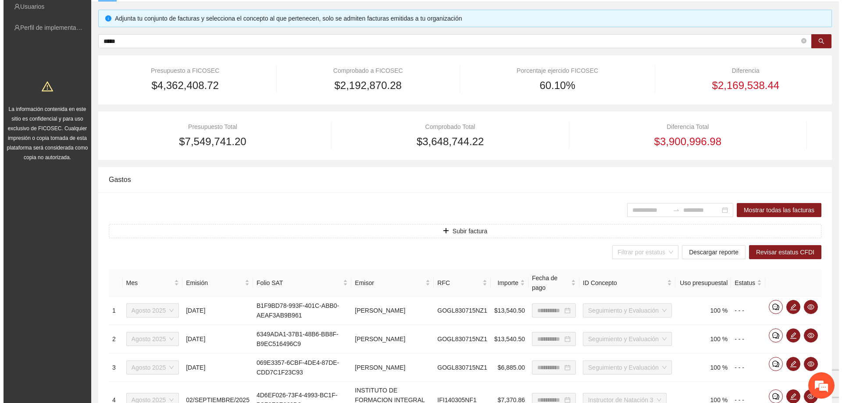
scroll to position [88, 0]
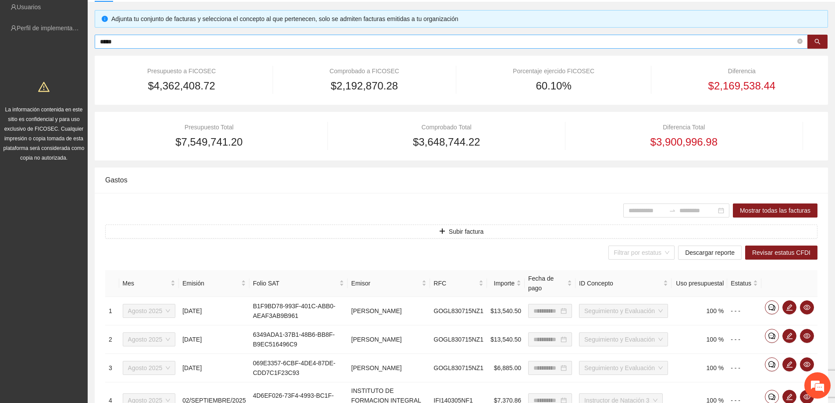
click at [288, 48] on span "****" at bounding box center [451, 42] width 713 height 14
type input "**********"
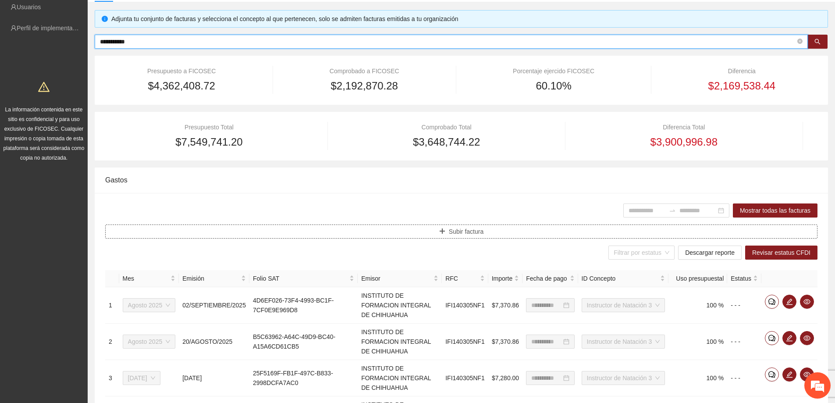
click at [379, 233] on button "Subir factura" at bounding box center [461, 232] width 713 height 14
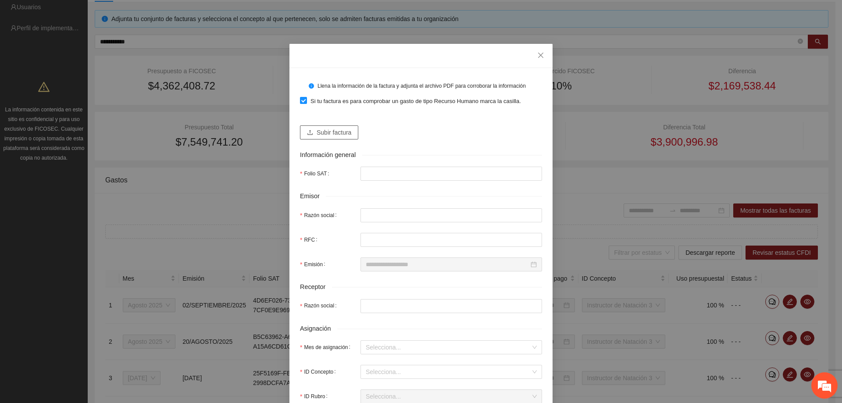
click at [311, 137] on button "Subir factura" at bounding box center [329, 132] width 58 height 14
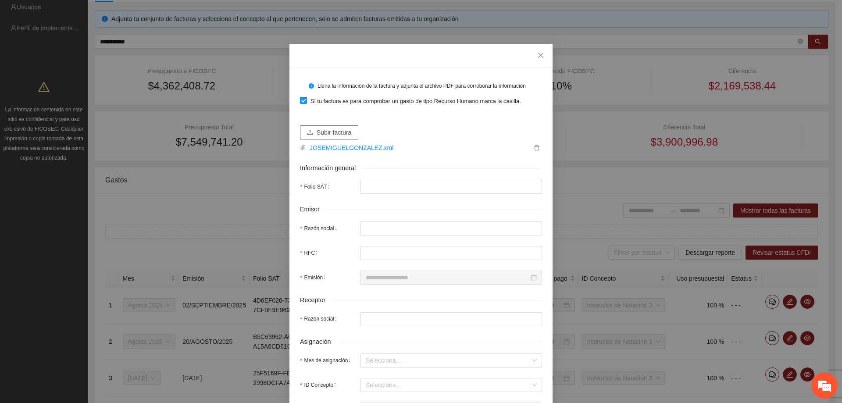
type input "**********"
type input "*******"
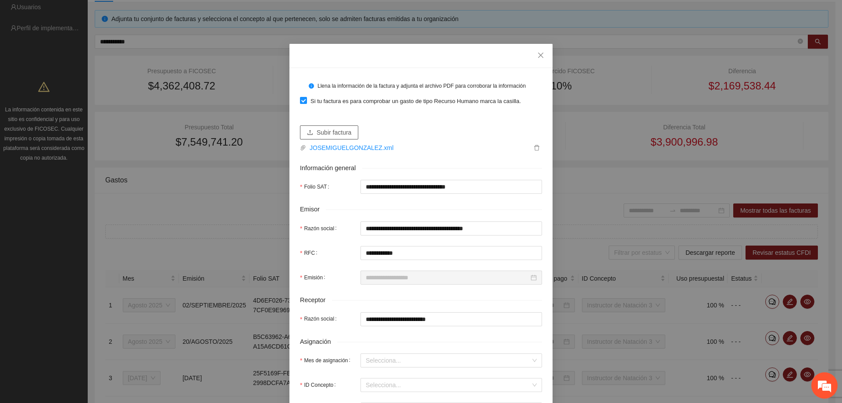
type input "**********"
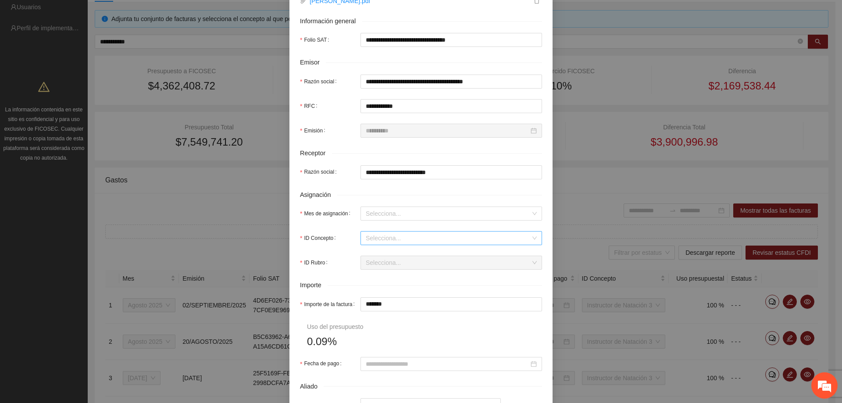
scroll to position [175, 0]
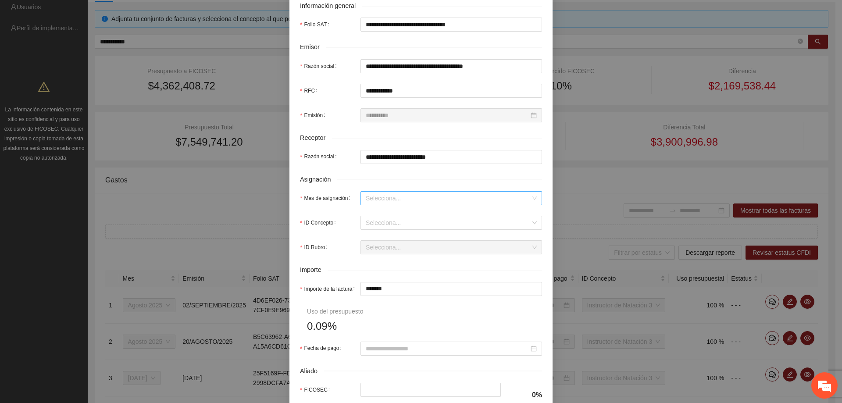
click at [382, 194] on input "Mes de asignación" at bounding box center [448, 198] width 165 height 13
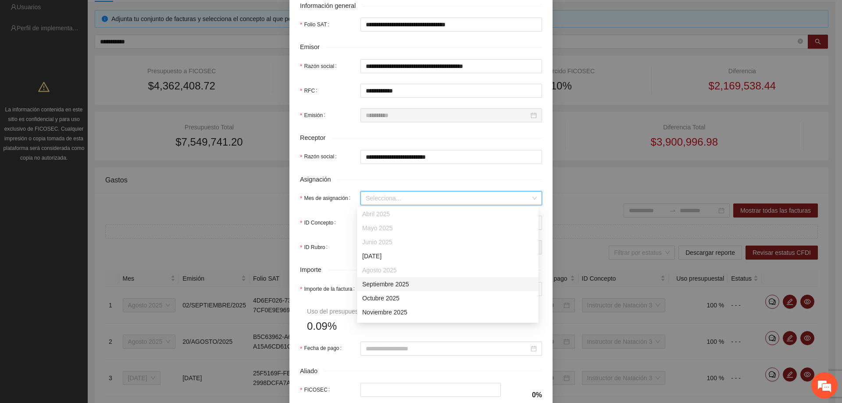
click at [375, 286] on div "Septiembre 2025" at bounding box center [447, 284] width 171 height 10
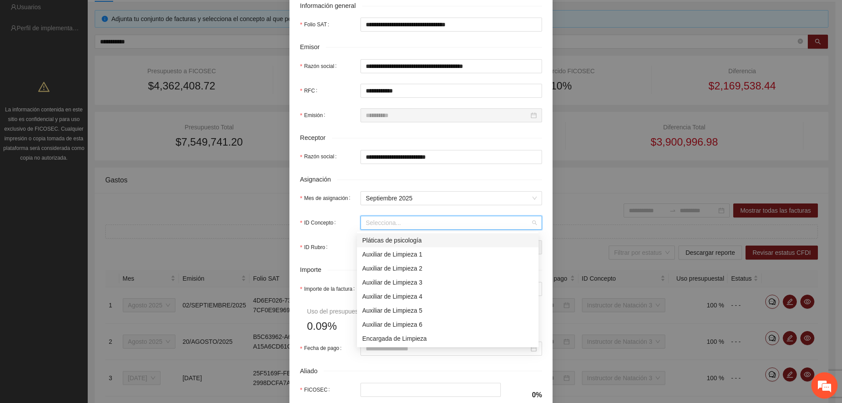
click at [384, 222] on input "ID Concepto" at bounding box center [448, 222] width 165 height 13
type input "***"
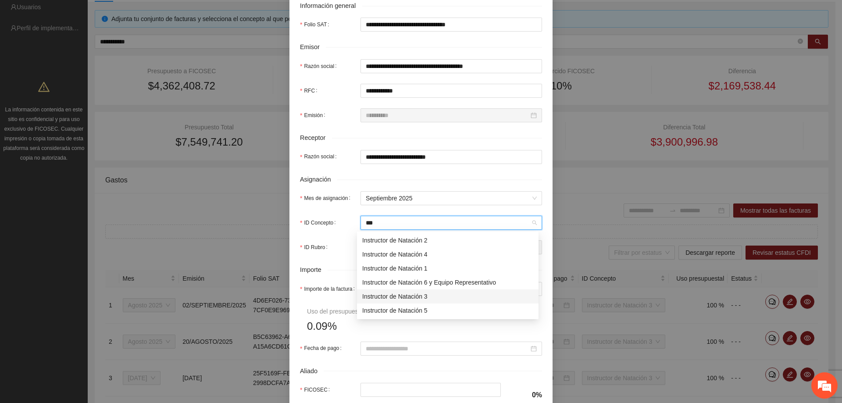
click at [397, 296] on div "Instructor de Natación 3" at bounding box center [447, 297] width 171 height 10
type input "********"
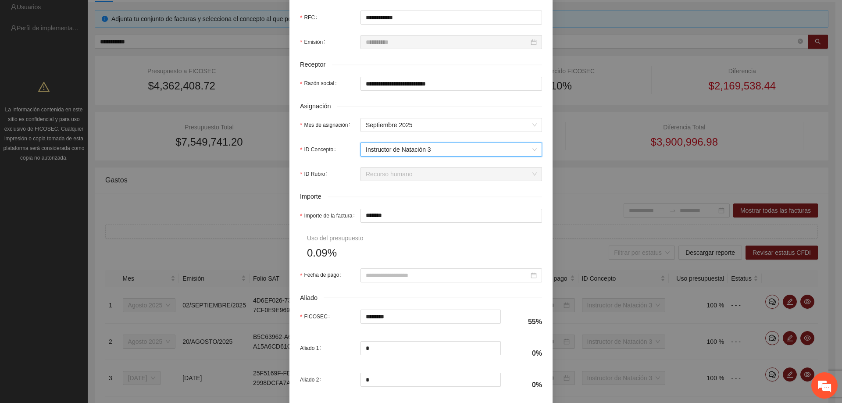
scroll to position [263, 0]
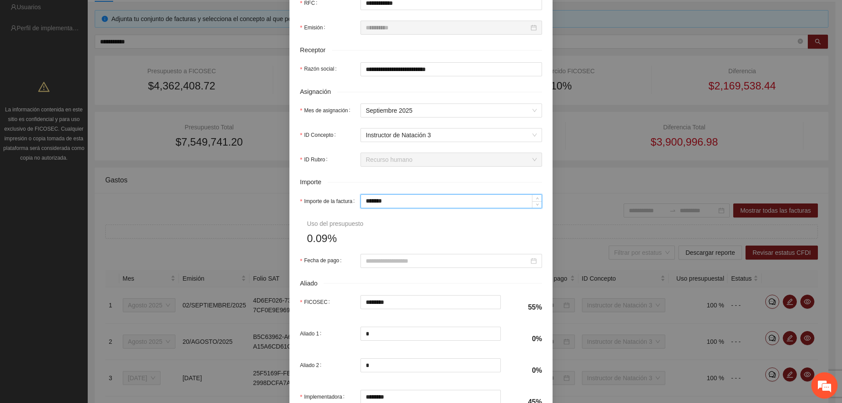
drag, startPoint x: 398, startPoint y: 201, endPoint x: 253, endPoint y: 203, distance: 144.3
click at [253, 203] on div "**********" at bounding box center [421, 201] width 842 height 403
type input "*"
type input "****"
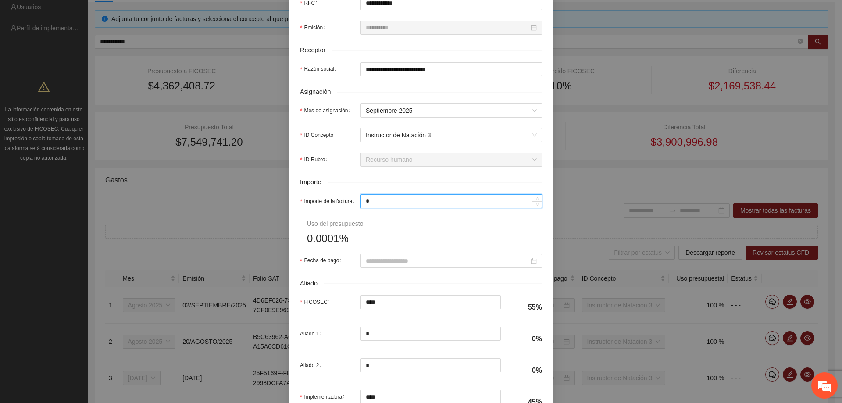
type input "**"
type input "*****"
type input "***"
type input "******"
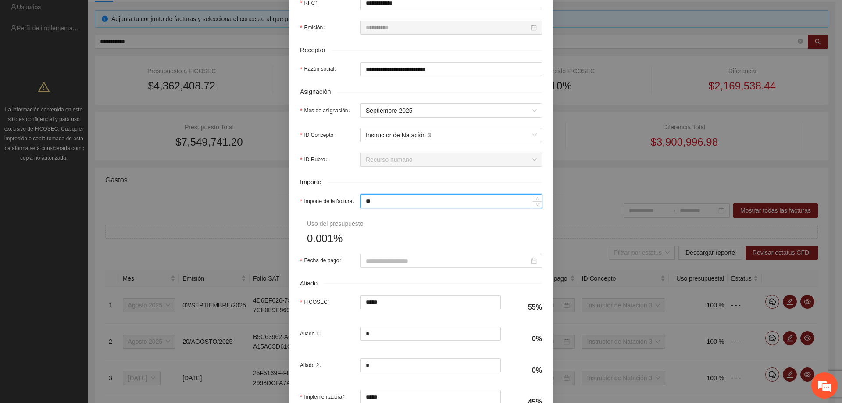
type input "******"
type input "*****"
type input "********"
type input "*******"
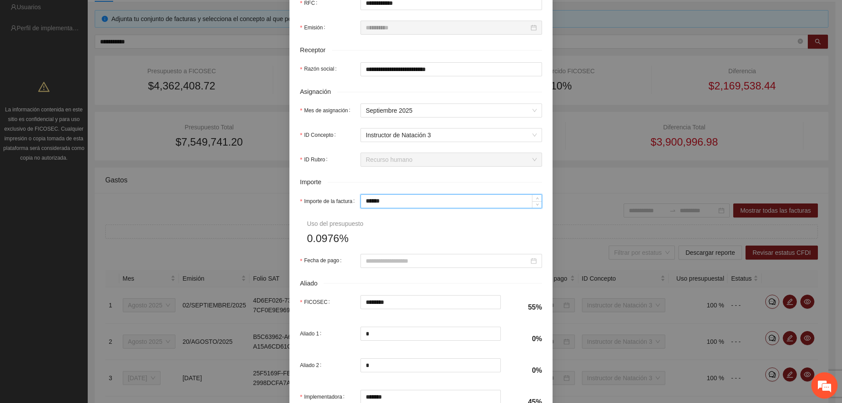
type input "********"
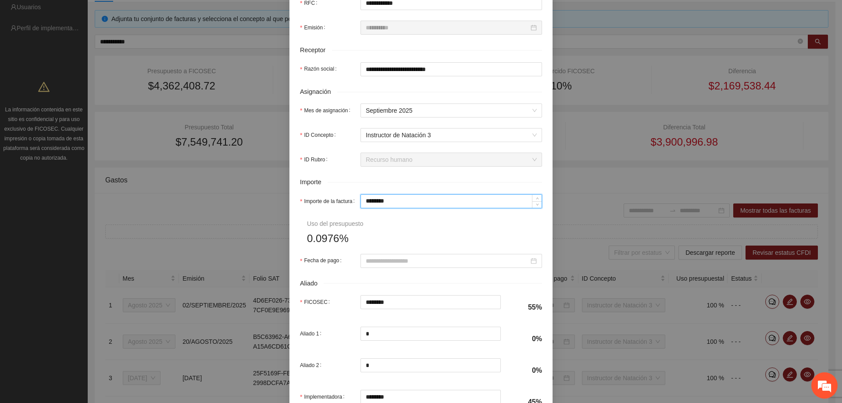
type input "********"
click at [436, 236] on form "**********" at bounding box center [421, 114] width 242 height 599
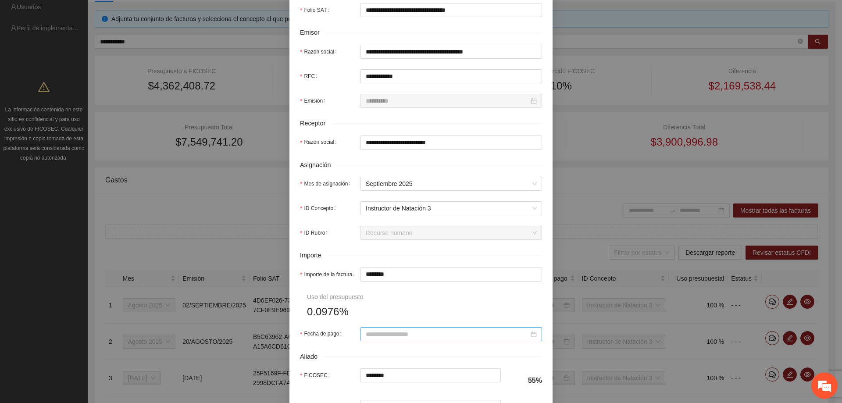
scroll to position [282, 0]
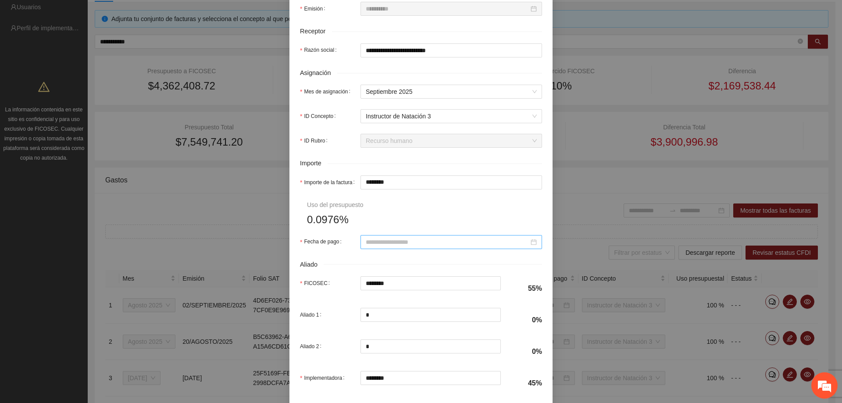
click at [408, 236] on div at bounding box center [451, 242] width 182 height 14
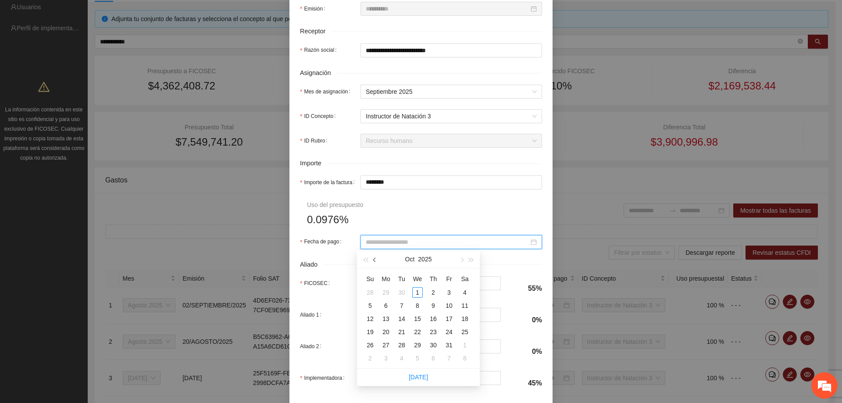
click at [377, 259] on button "button" at bounding box center [375, 259] width 10 height 18
type input "**********"
click at [383, 317] on div "15" at bounding box center [386, 319] width 11 height 11
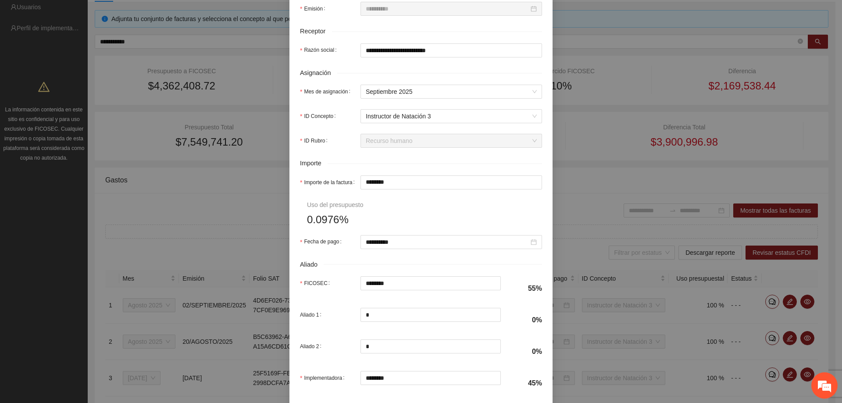
click at [403, 231] on form "**********" at bounding box center [421, 96] width 242 height 599
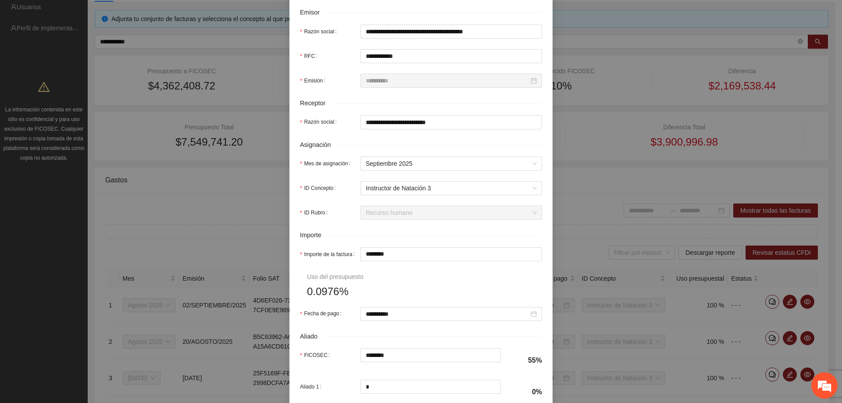
scroll to position [326, 0]
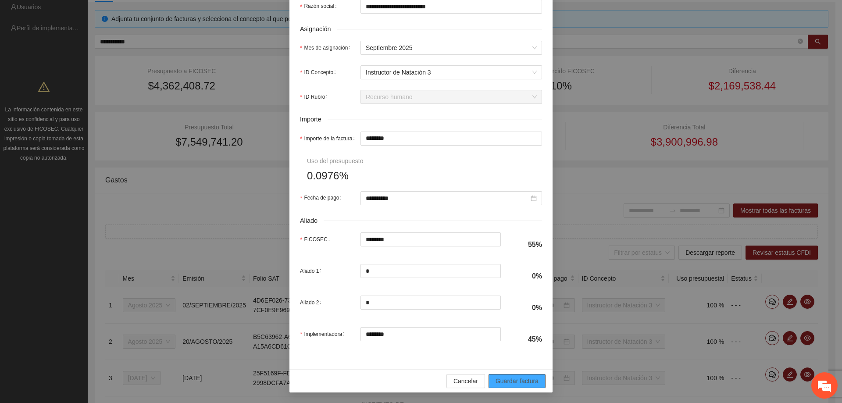
click at [501, 378] on span "Guardar factura" at bounding box center [517, 381] width 43 height 10
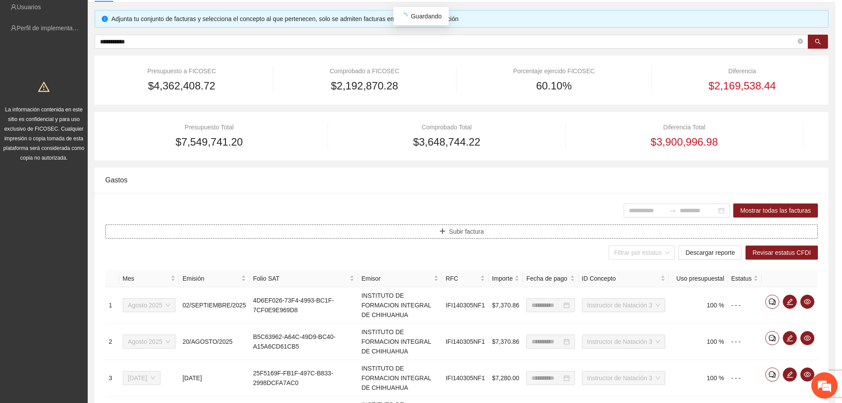
scroll to position [0, 0]
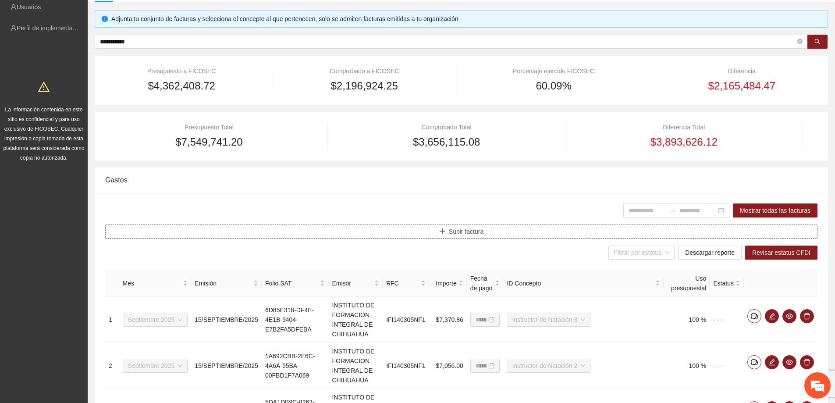
click at [415, 236] on button "Subir factura" at bounding box center [461, 232] width 713 height 14
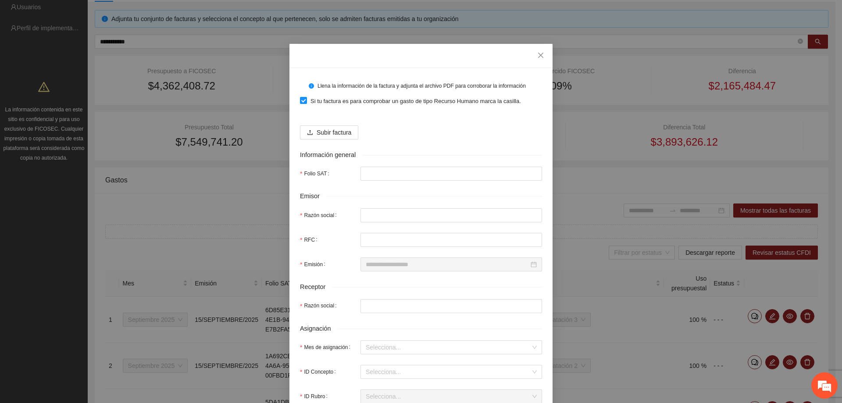
click at [340, 141] on form "Llena la información de la factura y adjunta el archivo PDF para corroborar la …" at bounding box center [421, 364] width 242 height 573
click at [326, 135] on span "Subir factura" at bounding box center [334, 133] width 35 height 10
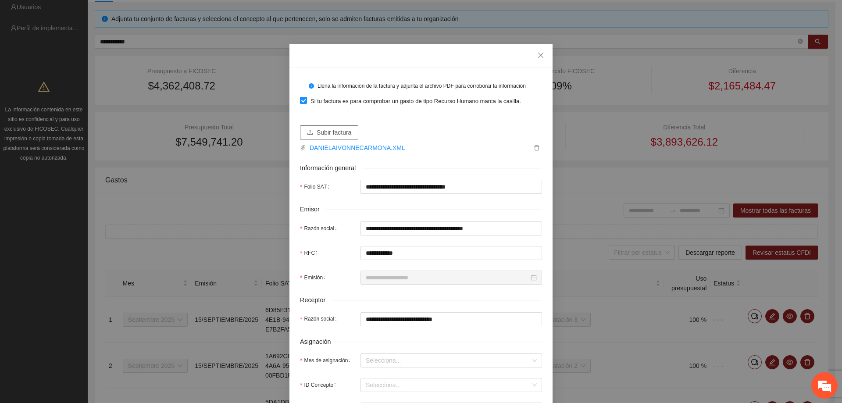
type input "**********"
type input "********"
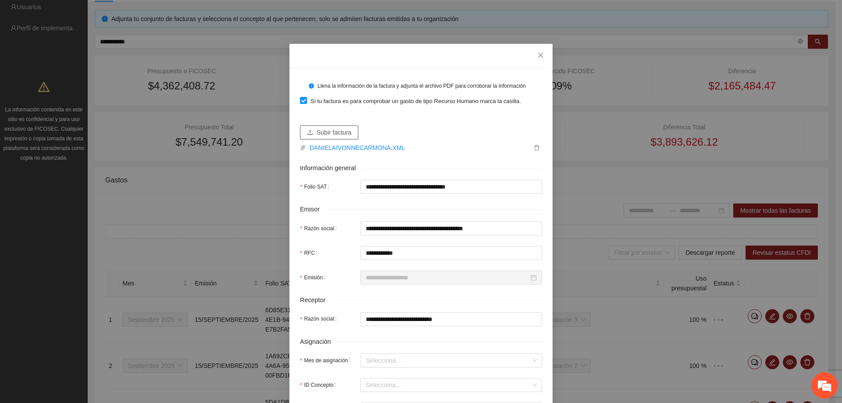
type input "**********"
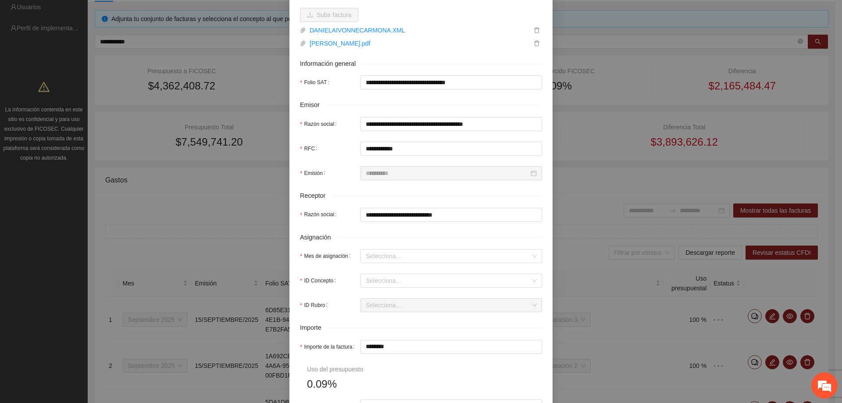
scroll to position [132, 0]
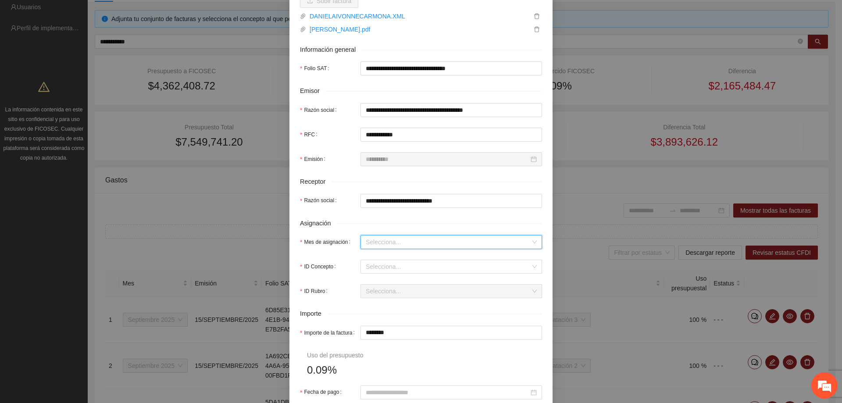
click at [398, 243] on input "Mes de asignación" at bounding box center [448, 241] width 165 height 13
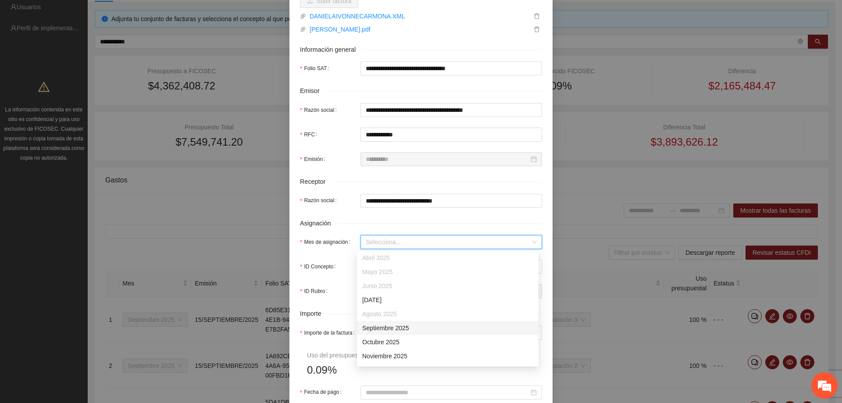
click at [397, 325] on div "Septiembre 2025" at bounding box center [447, 328] width 171 height 10
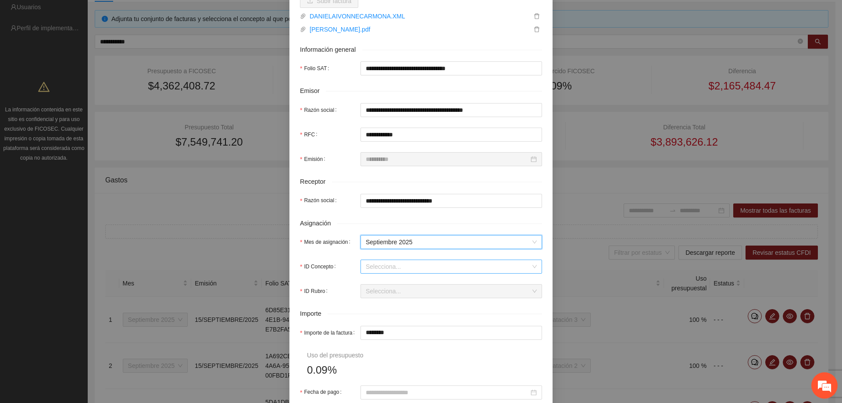
click at [366, 263] on input "ID Concepto" at bounding box center [448, 266] width 165 height 13
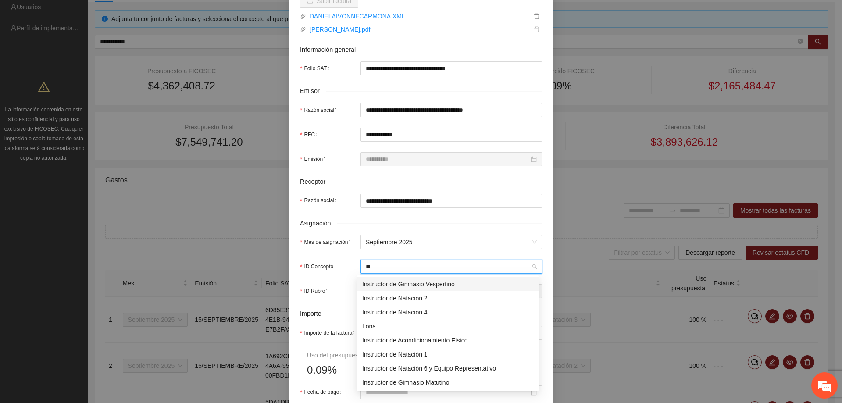
type input "***"
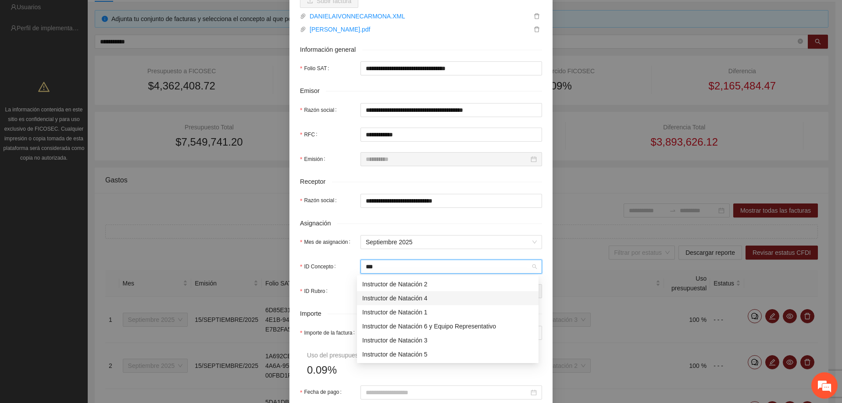
click at [403, 301] on div "Instructor de Natación 4" at bounding box center [447, 298] width 171 height 10
type input "********"
type input "*"
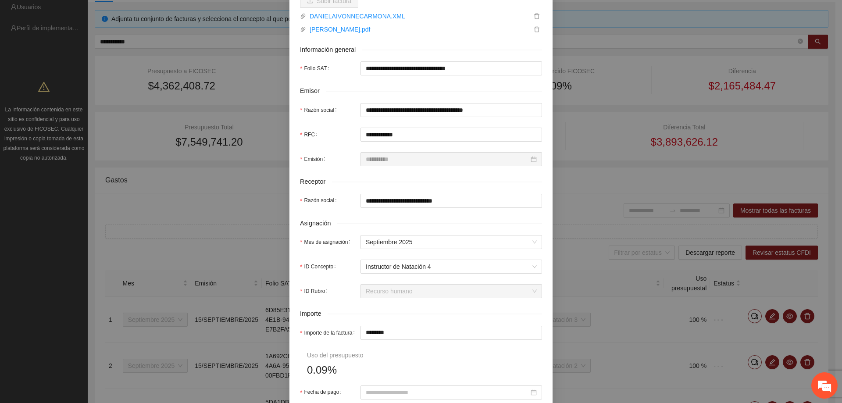
click at [378, 308] on form "**********" at bounding box center [421, 246] width 242 height 599
drag, startPoint x: 385, startPoint y: 335, endPoint x: 318, endPoint y: 328, distance: 67.4
click at [318, 328] on div "Importe de la factura ********" at bounding box center [421, 333] width 242 height 14
type input "*"
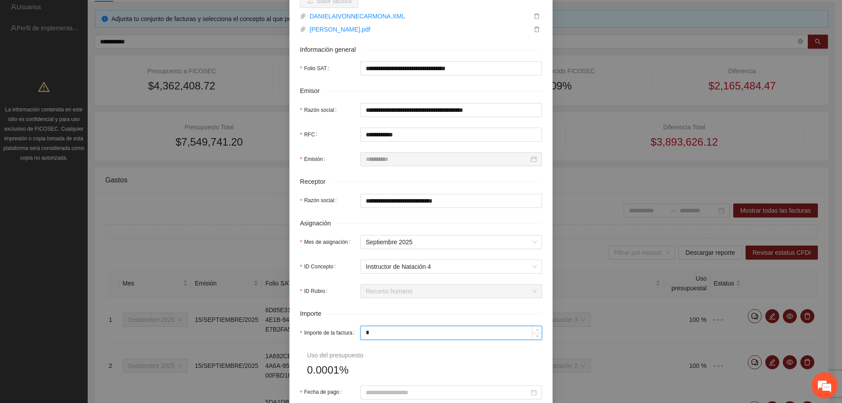
type input "**"
type input "***"
type input "*****"
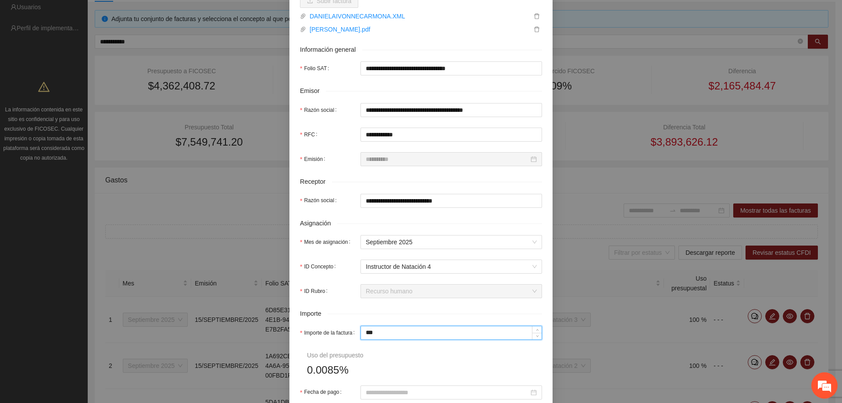
type input "*****"
click at [387, 314] on div "Importe" at bounding box center [421, 314] width 242 height 10
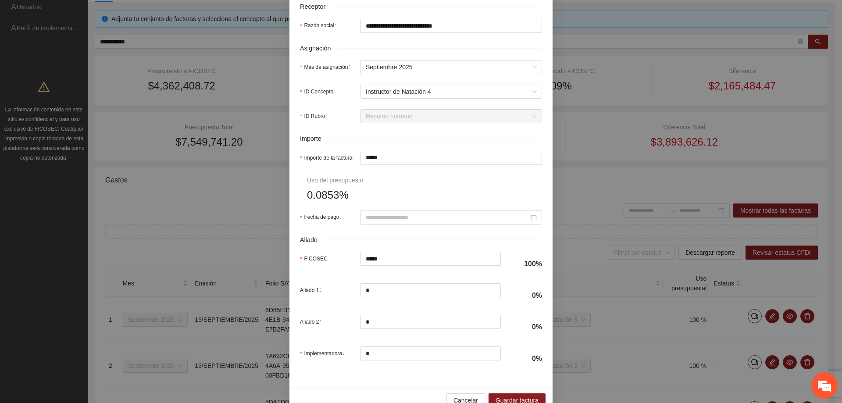
scroll to position [307, 0]
click at [413, 215] on input "Fecha de pago" at bounding box center [447, 217] width 163 height 10
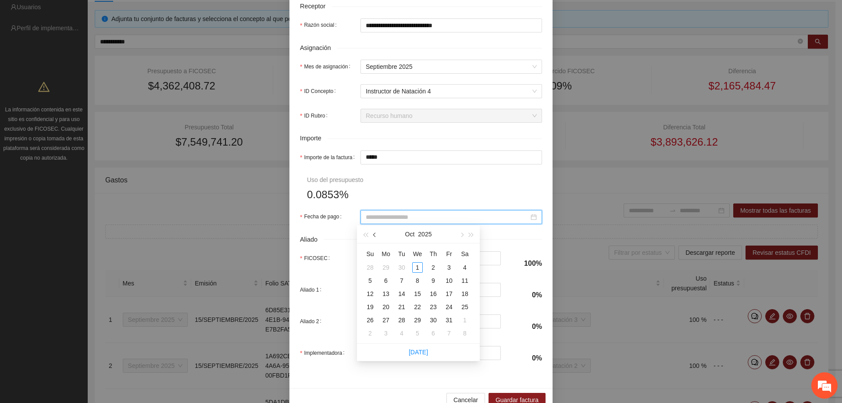
click at [374, 235] on span "button" at bounding box center [375, 235] width 4 height 4
type input "**********"
click at [384, 293] on div "15" at bounding box center [386, 294] width 11 height 11
click at [387, 199] on form "**********" at bounding box center [421, 71] width 242 height 599
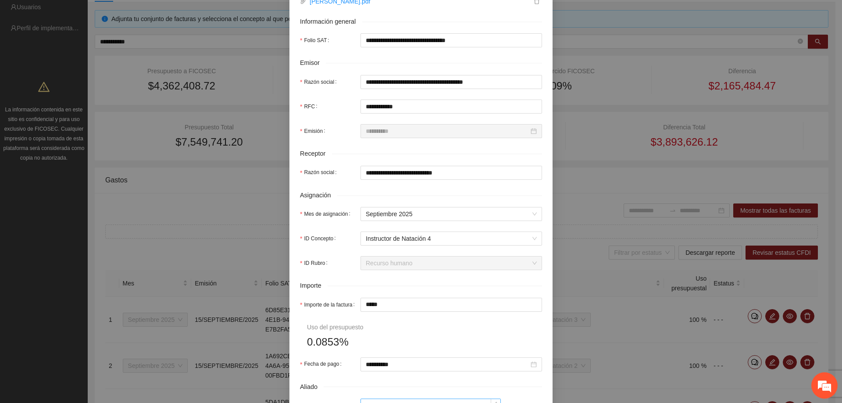
scroll to position [326, 0]
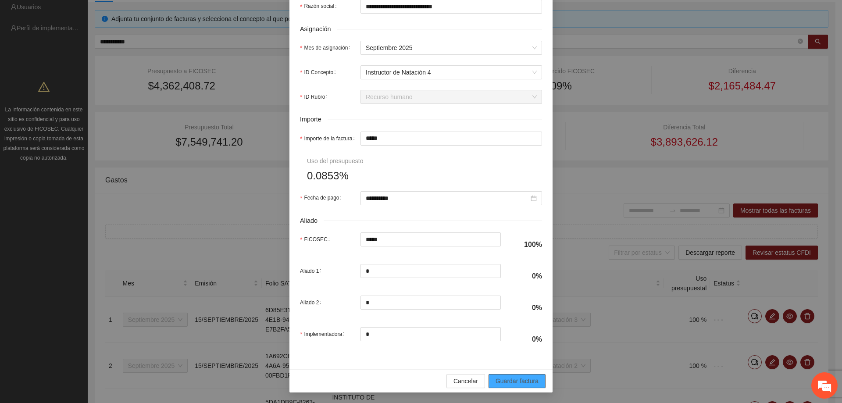
click at [503, 384] on span "Guardar factura" at bounding box center [517, 381] width 43 height 10
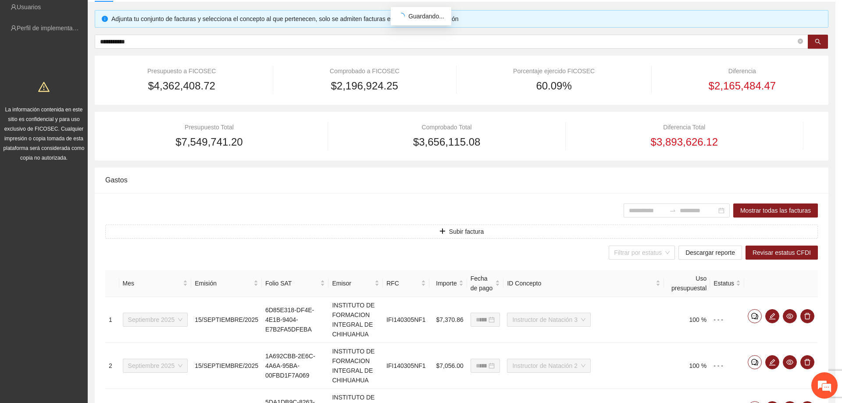
scroll to position [256, 0]
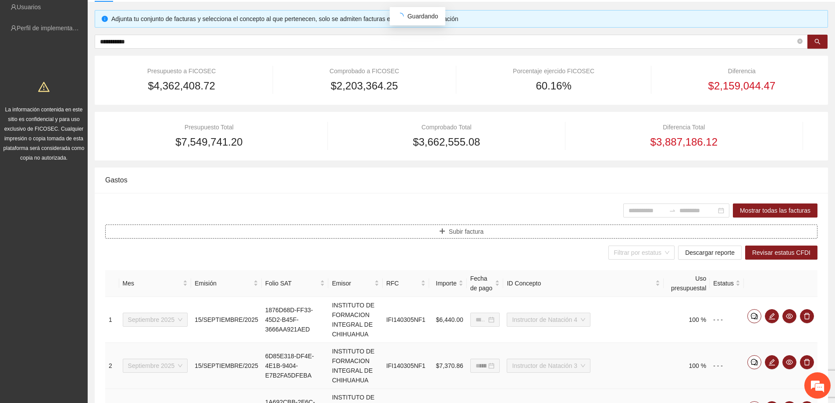
type input "**********"
click at [427, 232] on button "Subir factura" at bounding box center [461, 232] width 713 height 14
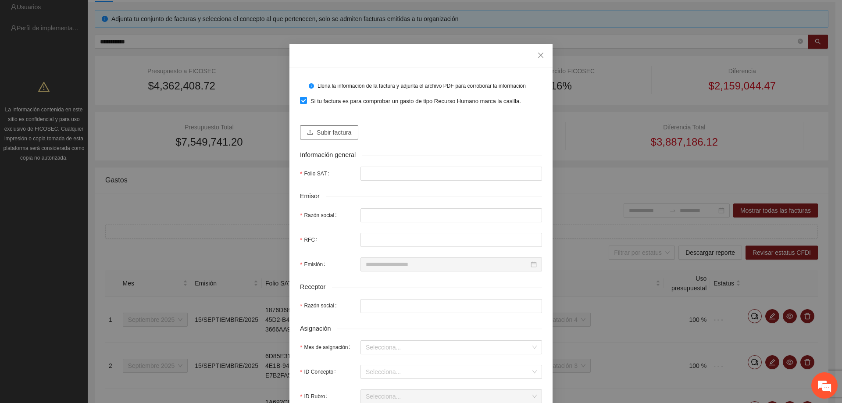
drag, startPoint x: 306, startPoint y: 143, endPoint x: 320, endPoint y: 137, distance: 15.9
click at [309, 142] on form "Llena la información de la factura y adjunta el archivo PDF para corroborar la …" at bounding box center [421, 364] width 242 height 573
click at [320, 137] on span "Subir factura" at bounding box center [334, 133] width 35 height 10
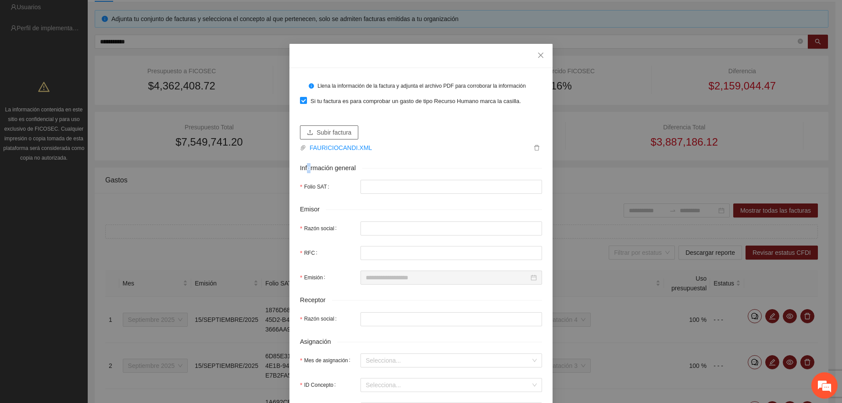
type input "**********"
type input "********"
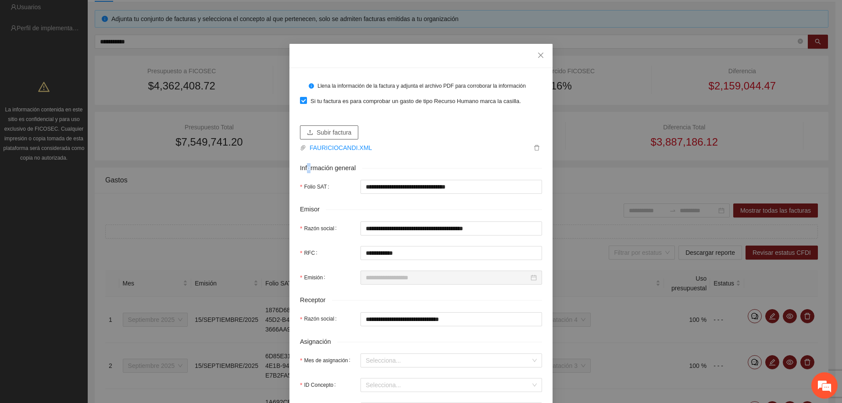
type input "**********"
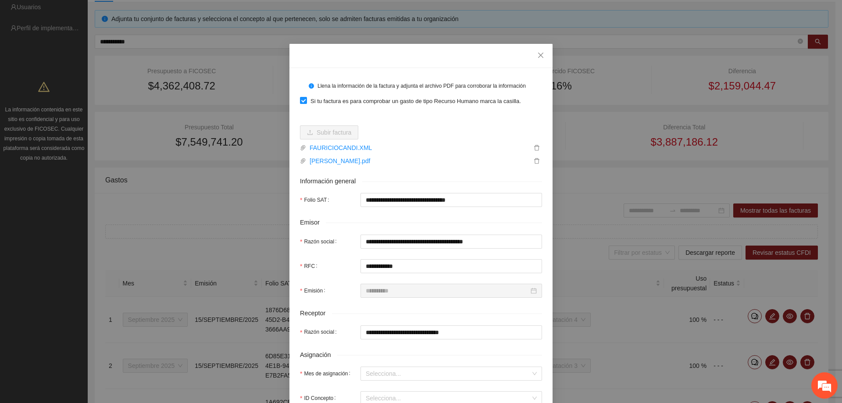
click at [347, 207] on form "**********" at bounding box center [421, 377] width 242 height 599
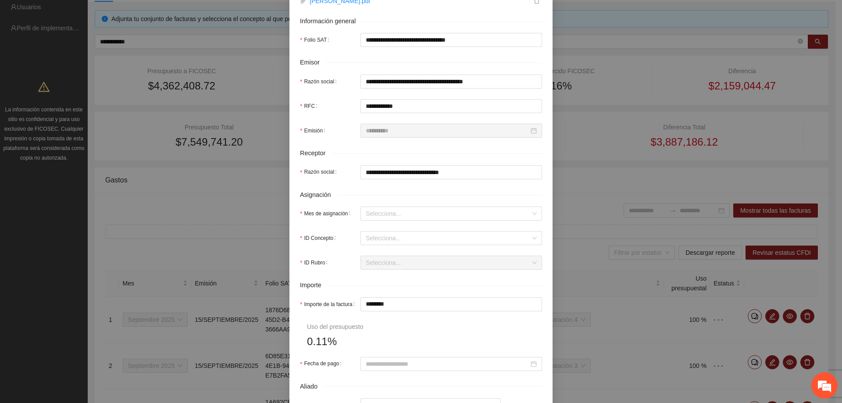
scroll to position [175, 0]
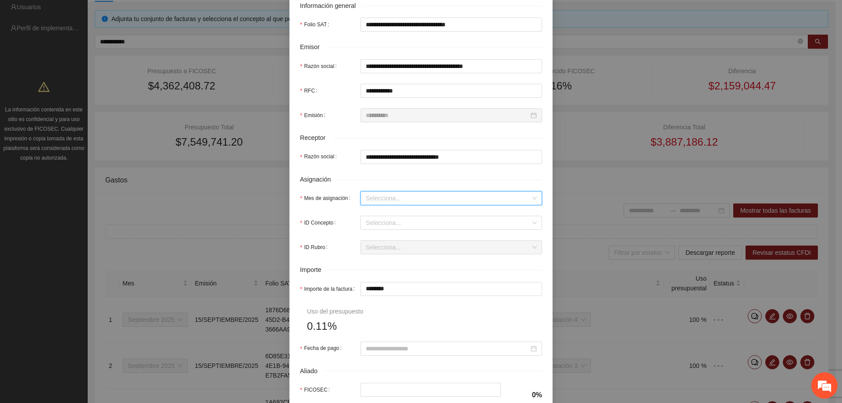
click at [374, 198] on input "Mes de asignación" at bounding box center [448, 198] width 165 height 13
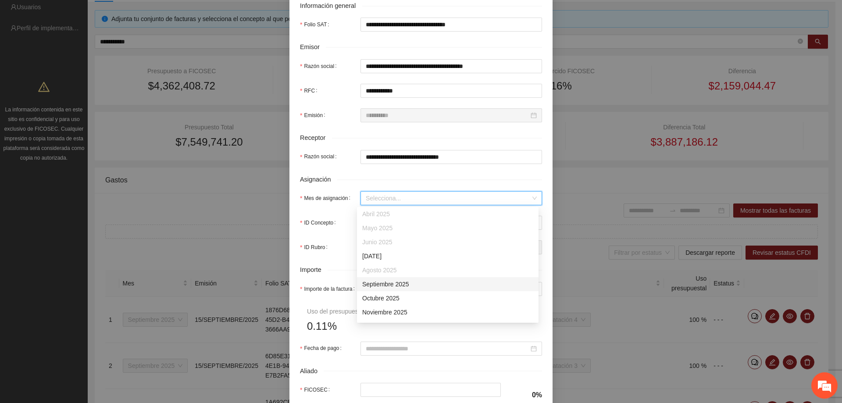
click at [378, 285] on div "Septiembre 2025" at bounding box center [447, 284] width 171 height 10
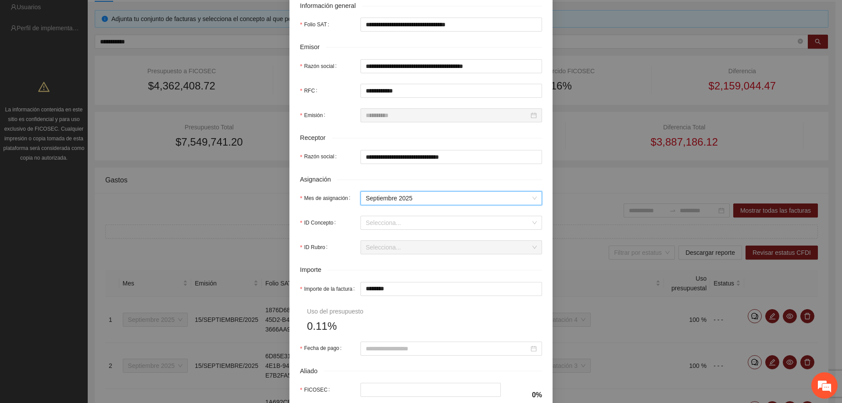
click at [374, 230] on form "**********" at bounding box center [421, 202] width 242 height 599
click at [374, 226] on input "ID Concepto" at bounding box center [448, 222] width 165 height 13
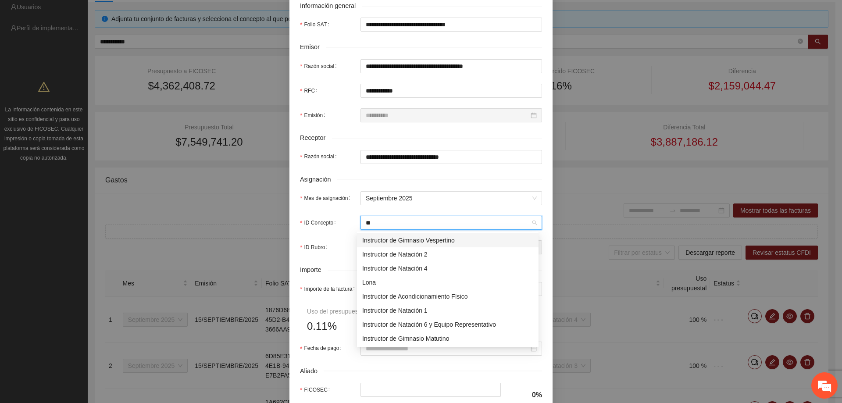
type input "***"
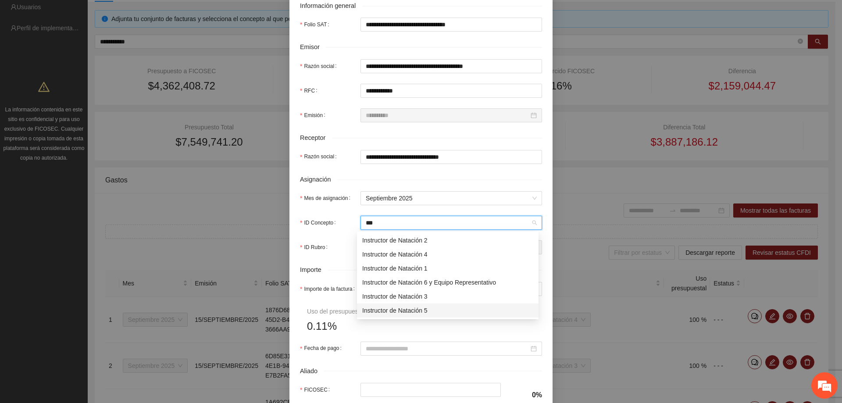
click at [413, 307] on div "Instructor de Natación 5" at bounding box center [447, 311] width 171 height 10
type input "********"
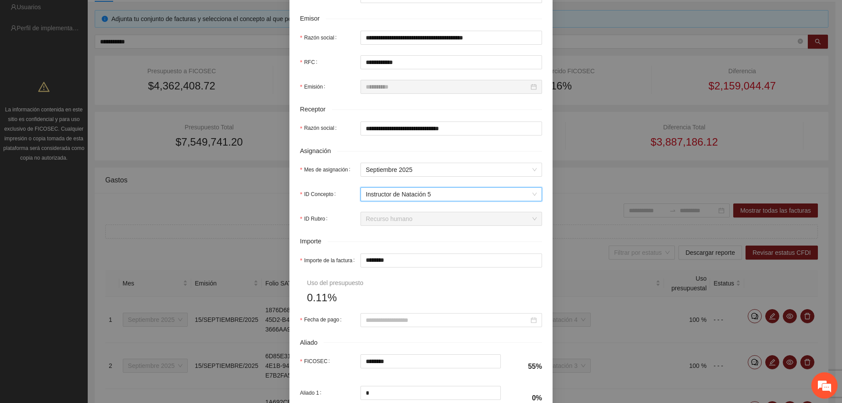
scroll to position [219, 0]
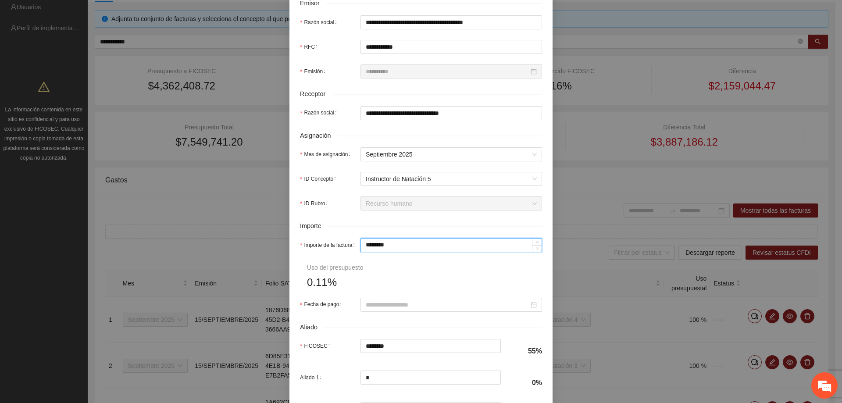
drag, startPoint x: 394, startPoint y: 246, endPoint x: 265, endPoint y: 233, distance: 129.5
click at [265, 233] on div "**********" at bounding box center [421, 201] width 842 height 403
type input "*"
type input "***"
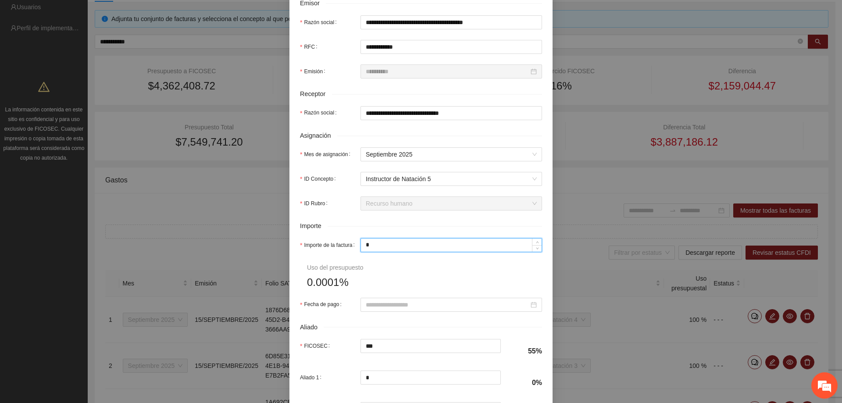
type input "**"
type input "****"
type input "***"
type input "******"
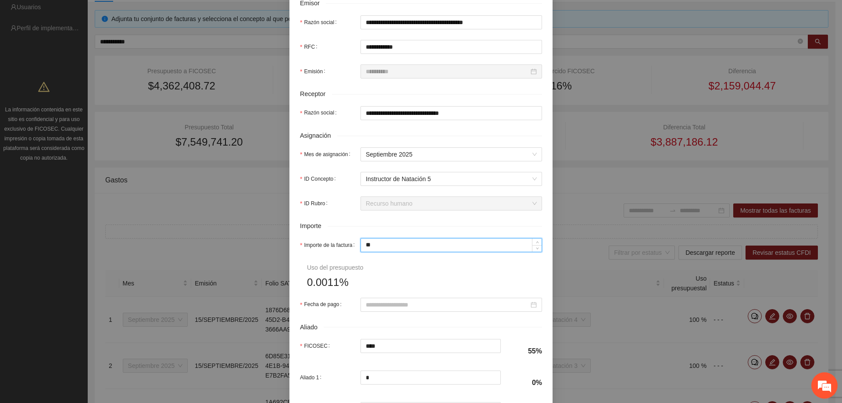
type input "******"
type input "*****"
type input "*******"
type input "*****"
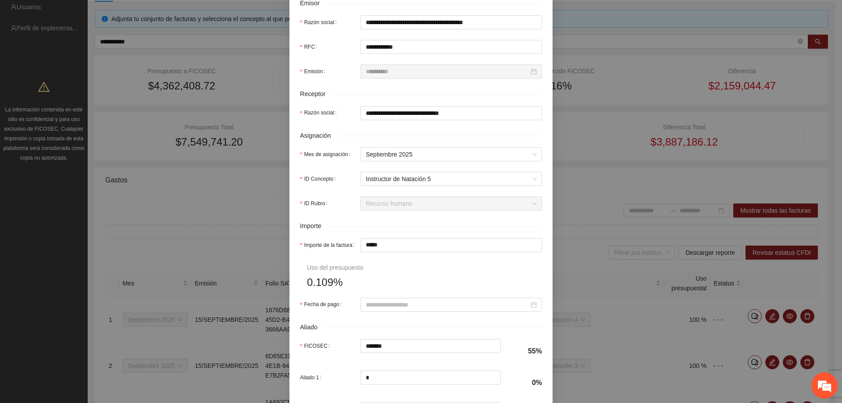
click at [399, 275] on form "**********" at bounding box center [421, 158] width 242 height 599
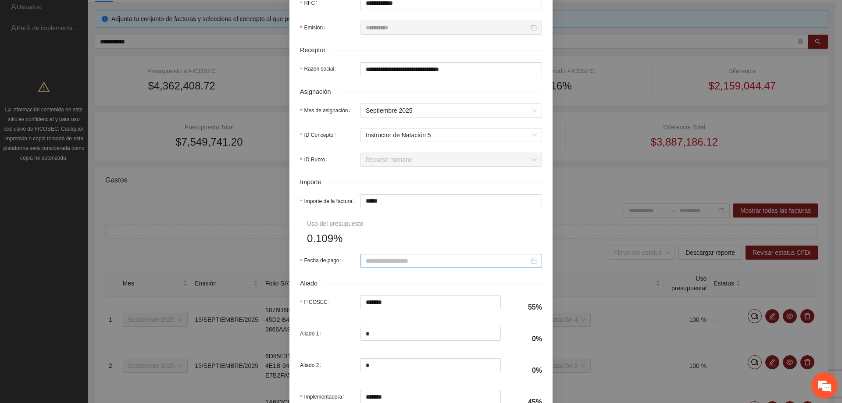
click at [419, 254] on div at bounding box center [451, 261] width 182 height 14
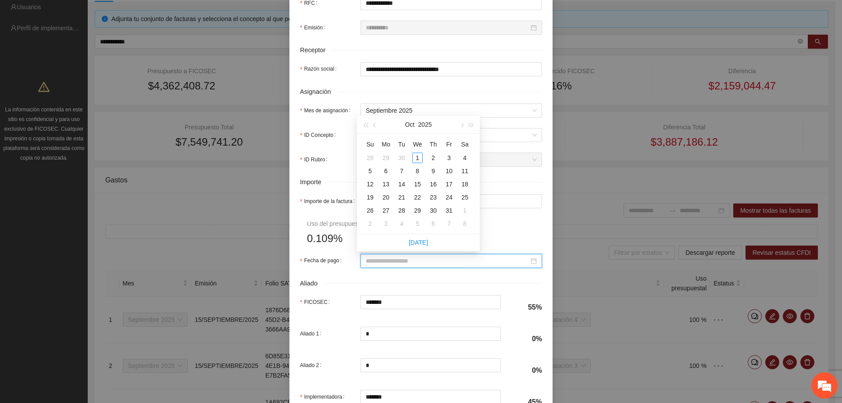
click at [412, 261] on input "Fecha de pago" at bounding box center [447, 261] width 163 height 10
type input "**********"
click at [371, 120] on button "button" at bounding box center [375, 125] width 10 height 18
type input "**********"
click at [382, 184] on div "15" at bounding box center [386, 184] width 11 height 11
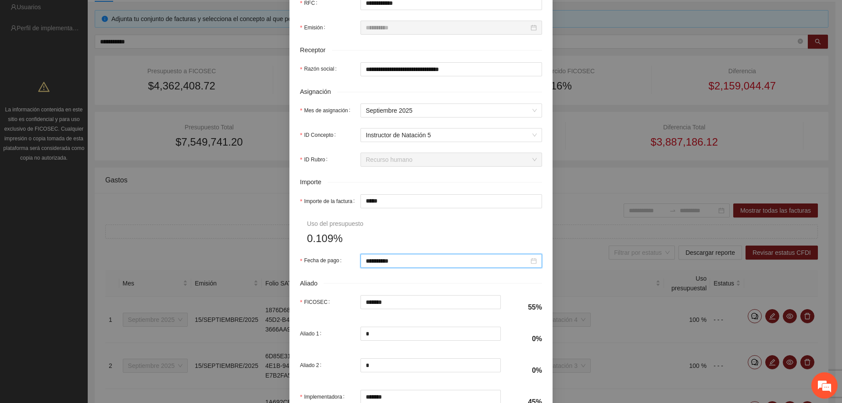
click at [394, 224] on form "**********" at bounding box center [421, 114] width 242 height 599
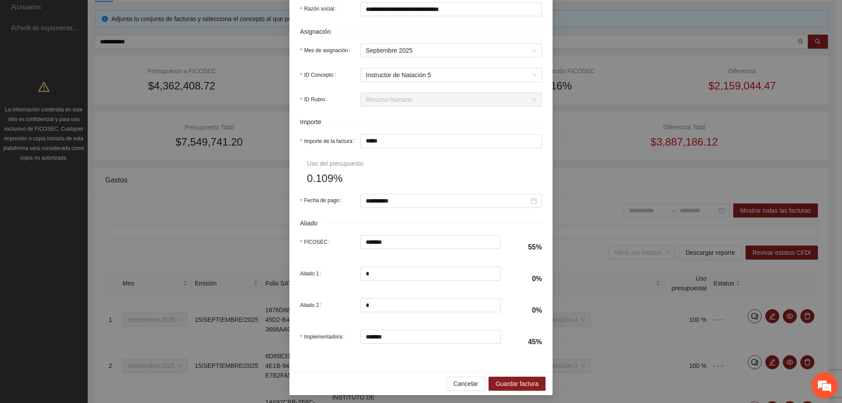
scroll to position [326, 0]
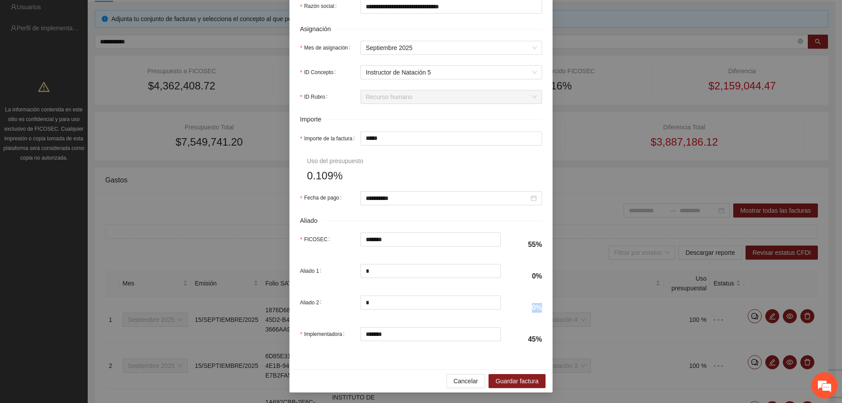
drag, startPoint x: 530, startPoint y: 311, endPoint x: 539, endPoint y: 309, distance: 9.6
click at [539, 309] on div "**********" at bounding box center [420, 55] width 263 height 627
click at [521, 318] on div "Aliado 2 * 0%" at bounding box center [421, 308] width 242 height 25
drag, startPoint x: 532, startPoint y: 250, endPoint x: 517, endPoint y: 245, distance: 15.3
click at [517, 245] on h4 "55%" at bounding box center [526, 245] width 31 height 10
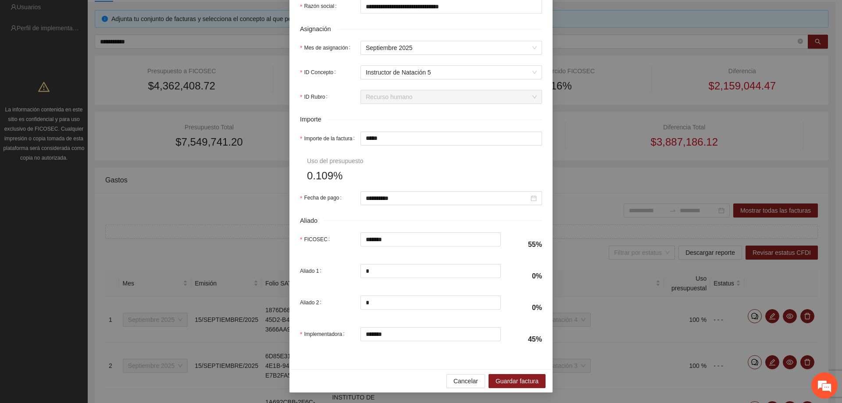
click at [522, 266] on div "Aliado 1 * 0%" at bounding box center [421, 276] width 242 height 25
click at [510, 379] on span "Guardar factura" at bounding box center [517, 381] width 43 height 10
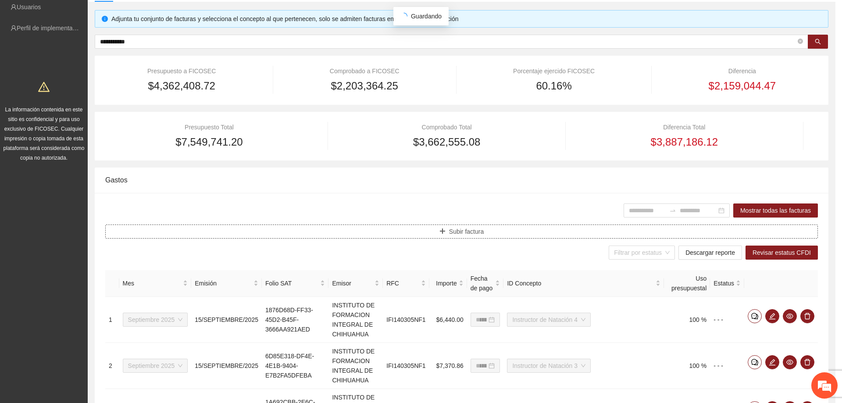
scroll to position [0, 0]
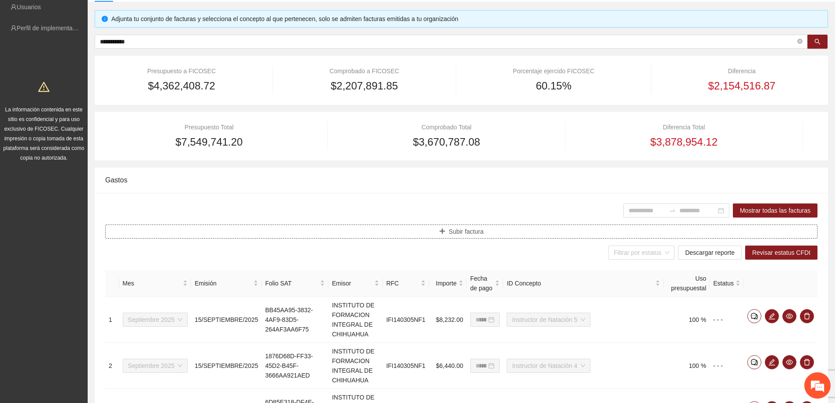
click at [436, 228] on button "Subir factura" at bounding box center [461, 232] width 713 height 14
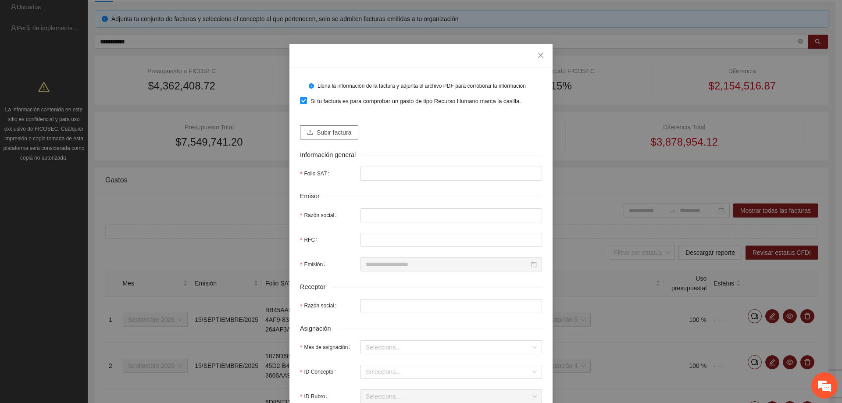
click at [312, 134] on button "Subir factura" at bounding box center [329, 132] width 58 height 14
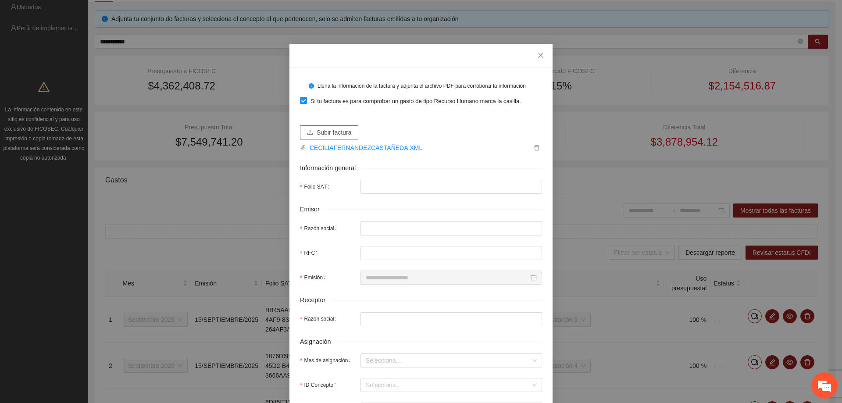
type input "**********"
type input "*****"
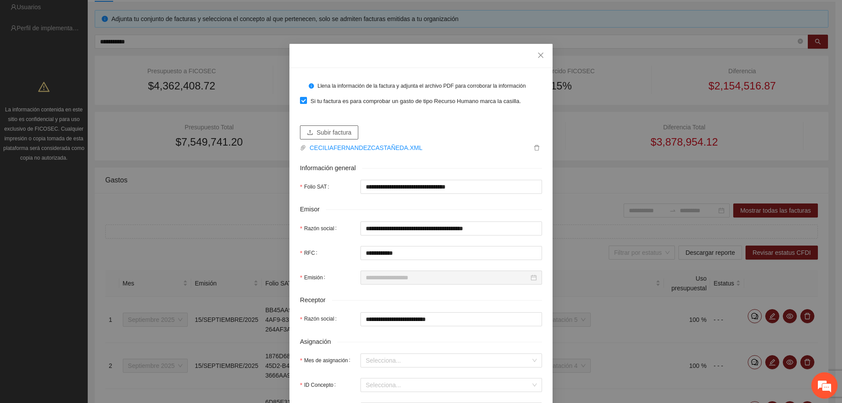
type input "**********"
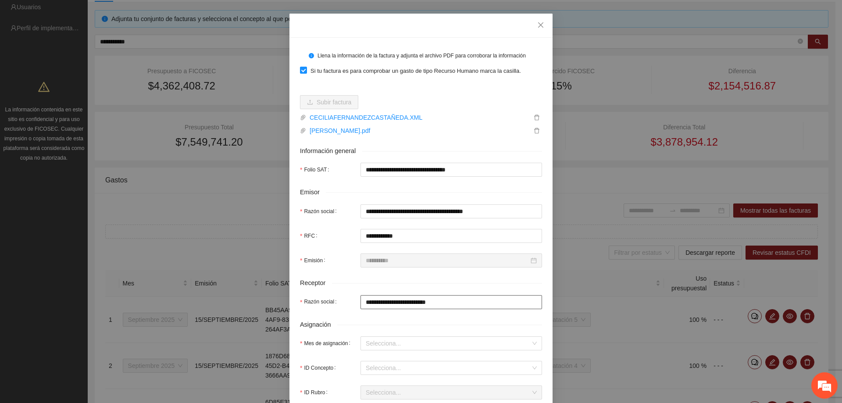
scroll to position [88, 0]
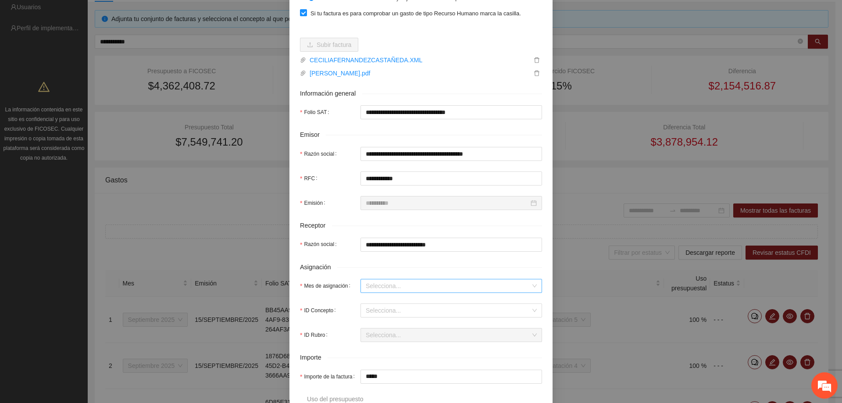
click at [384, 282] on input "Mes de asignación" at bounding box center [448, 285] width 165 height 13
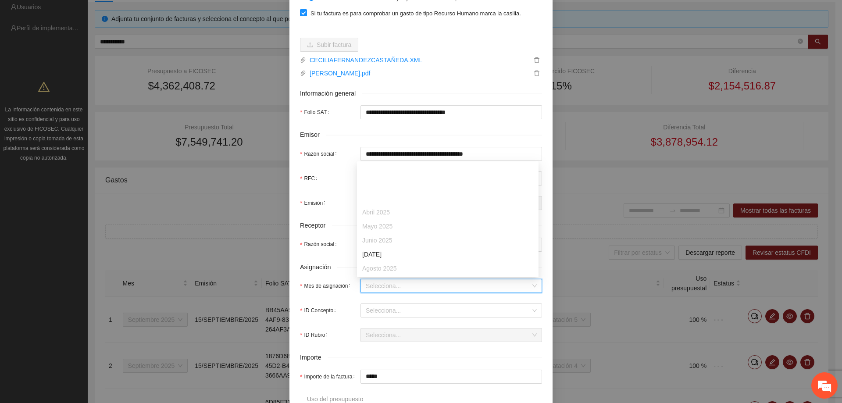
scroll to position [44, 0]
click at [374, 238] on div "Septiembre 2025" at bounding box center [447, 239] width 171 height 10
click at [385, 309] on input "ID Concepto" at bounding box center [448, 310] width 165 height 13
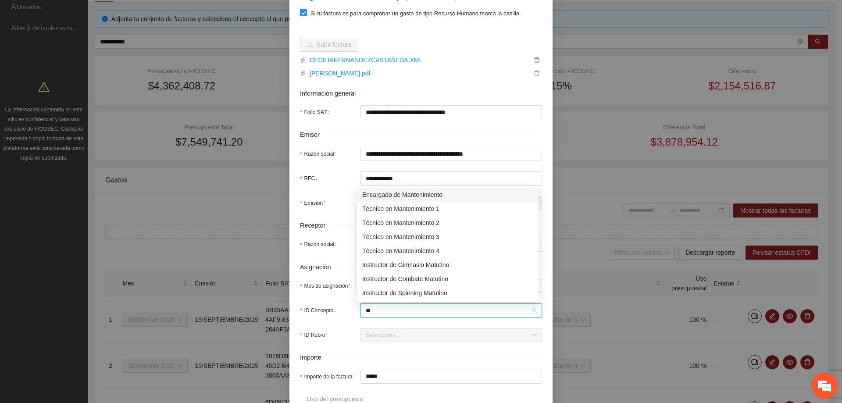
type input "***"
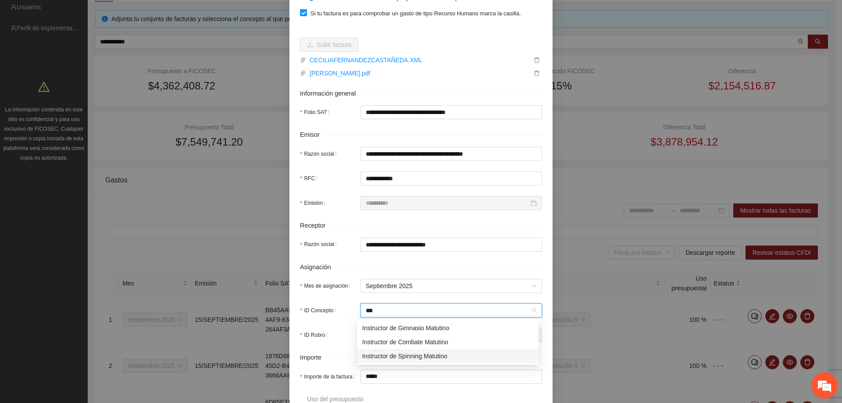
click at [400, 355] on div "Instructor de Spinning Matutino" at bounding box center [447, 356] width 171 height 10
type input "*****"
type input "*"
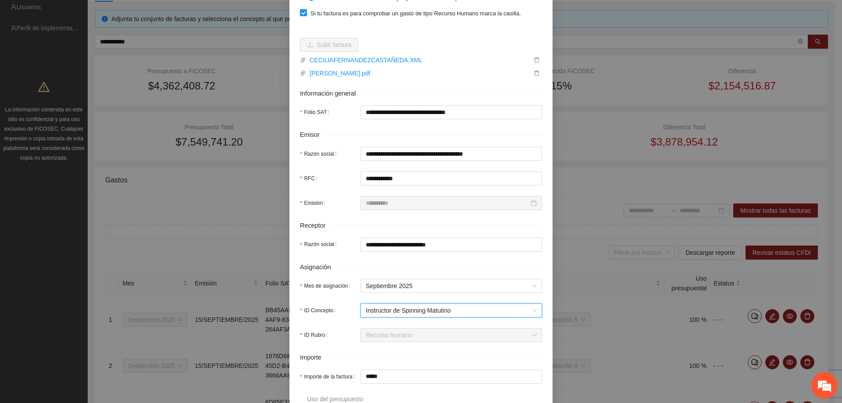
click at [411, 350] on form "**********" at bounding box center [421, 290] width 242 height 599
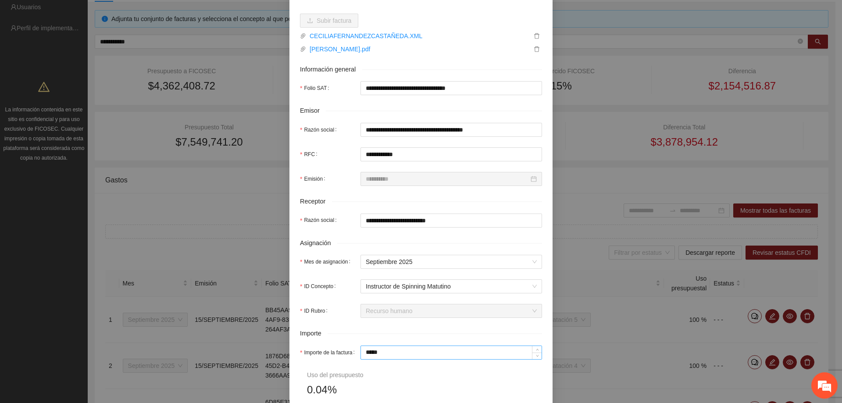
scroll to position [132, 0]
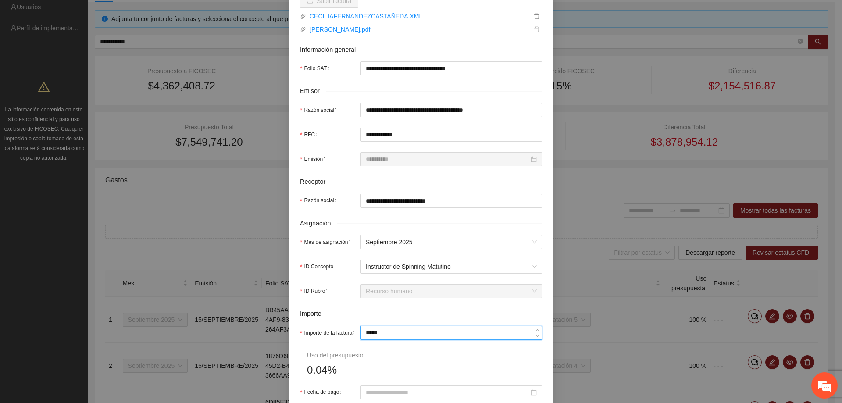
drag, startPoint x: 386, startPoint y: 335, endPoint x: 324, endPoint y: 332, distance: 61.4
click at [327, 335] on div "Importe de la factura *****" at bounding box center [421, 333] width 242 height 14
type input "*"
type input "**"
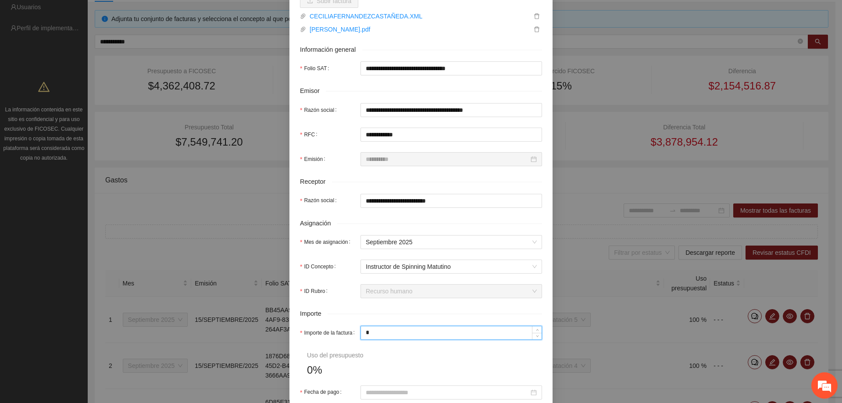
type input "**"
type input "***"
type input "*****"
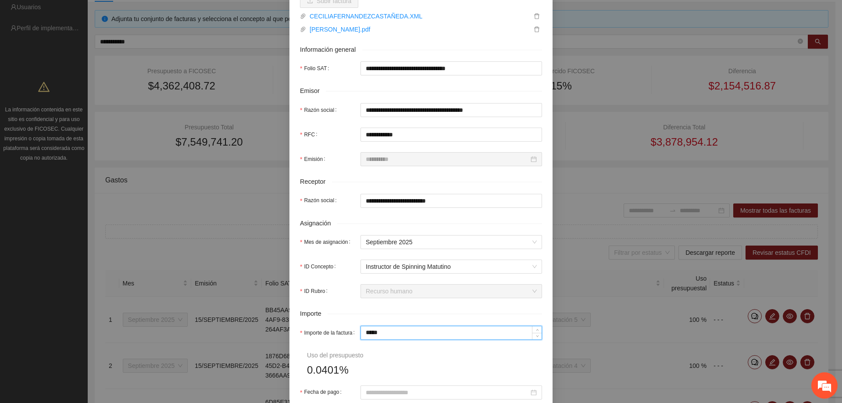
type input "*****"
click at [456, 373] on form "**********" at bounding box center [421, 246] width 242 height 599
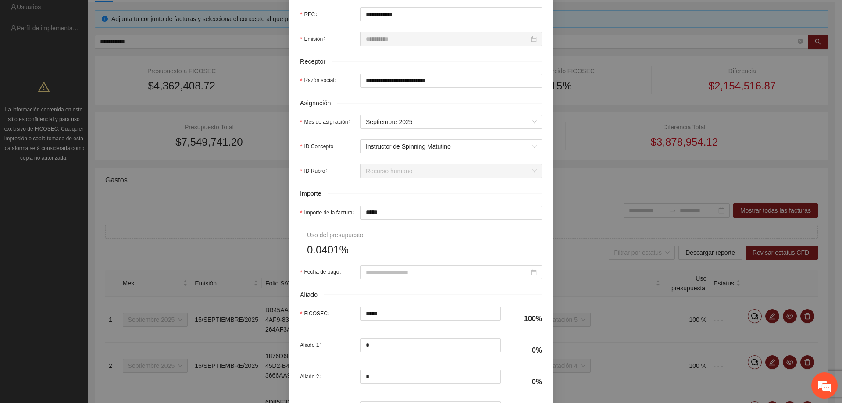
scroll to position [263, 0]
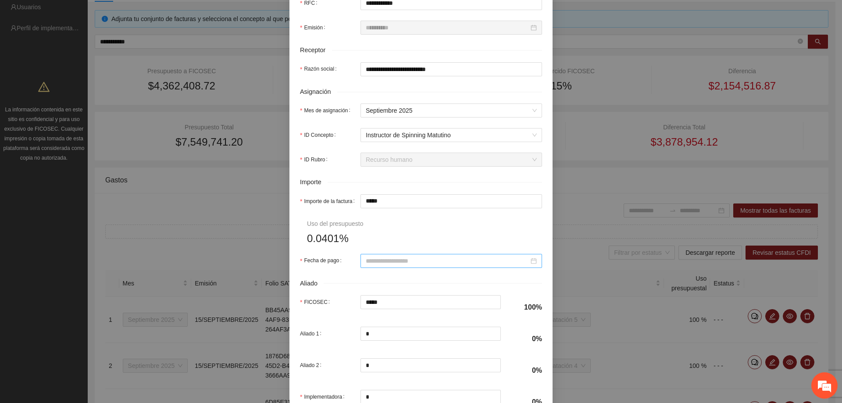
click at [413, 267] on div at bounding box center [451, 261] width 182 height 14
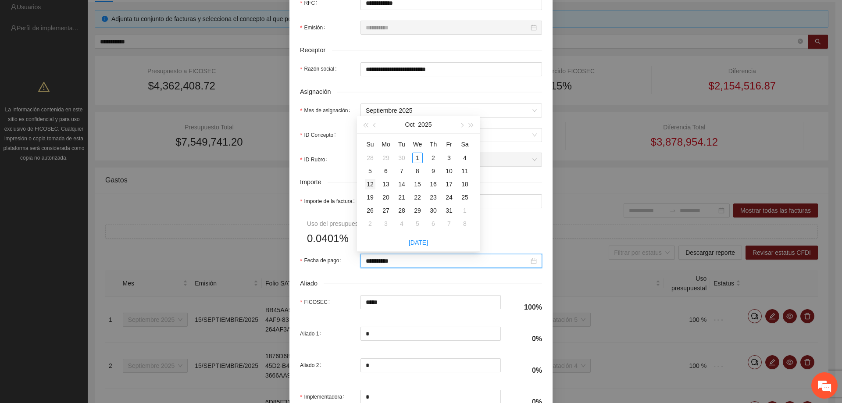
type input "**********"
click at [378, 122] on button "button" at bounding box center [375, 125] width 10 height 18
type input "**********"
click at [386, 185] on div "15" at bounding box center [386, 184] width 11 height 11
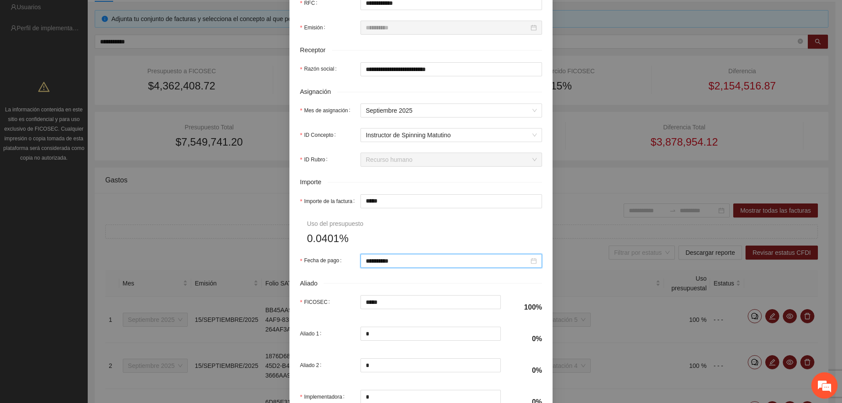
click at [420, 235] on form "**********" at bounding box center [421, 114] width 242 height 599
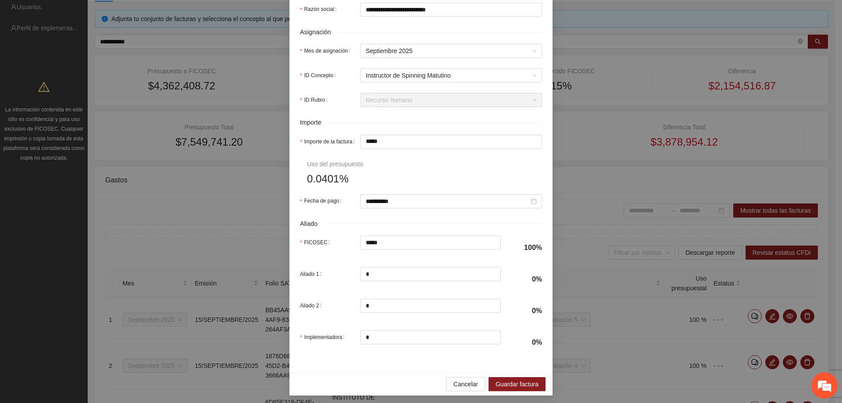
scroll to position [326, 0]
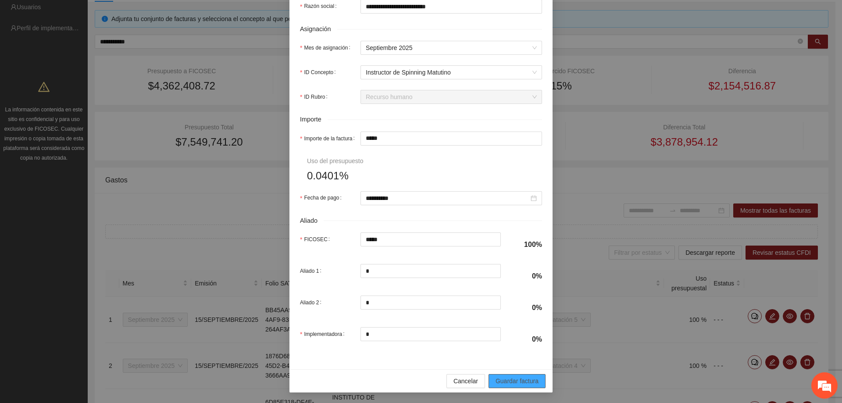
click at [515, 379] on span "Guardar factura" at bounding box center [517, 381] width 43 height 10
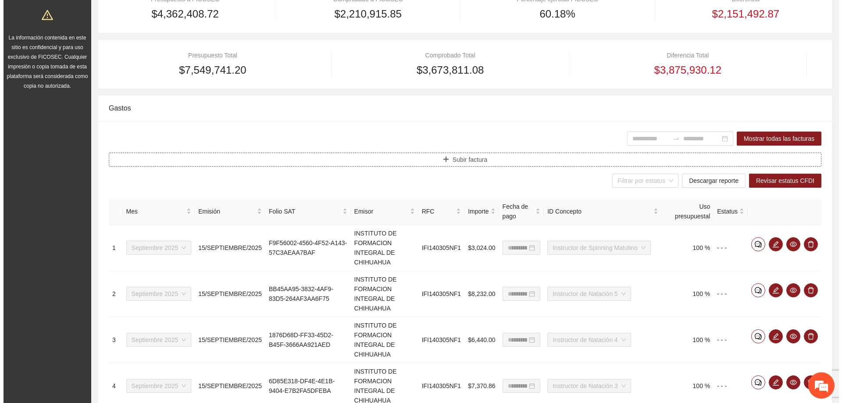
scroll to position [132, 0]
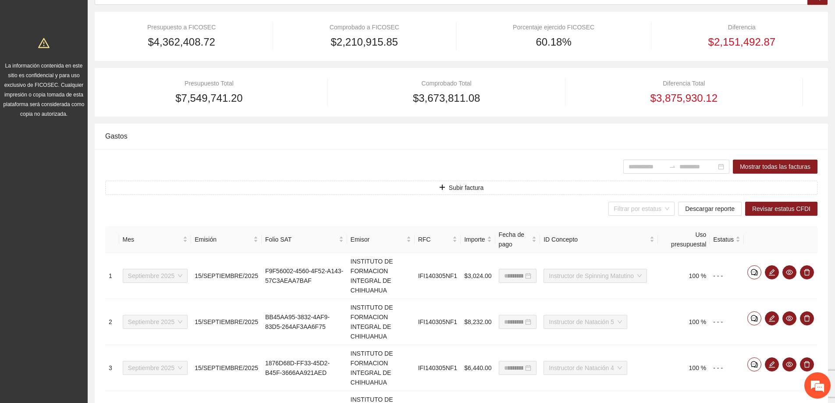
click at [442, 214] on div "Filtrar por estatus Descargar reporte Revisar estatus CFDI" at bounding box center [461, 209] width 713 height 14
click at [442, 188] on icon "plus" at bounding box center [442, 187] width 0 height 5
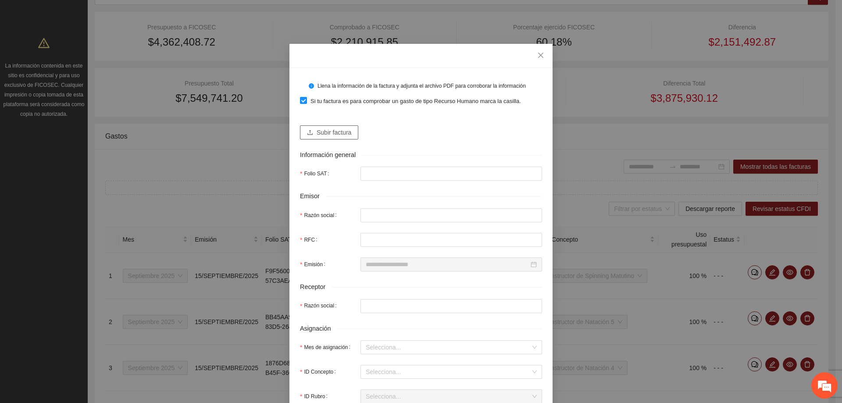
click at [317, 129] on span "Subir factura" at bounding box center [334, 133] width 35 height 10
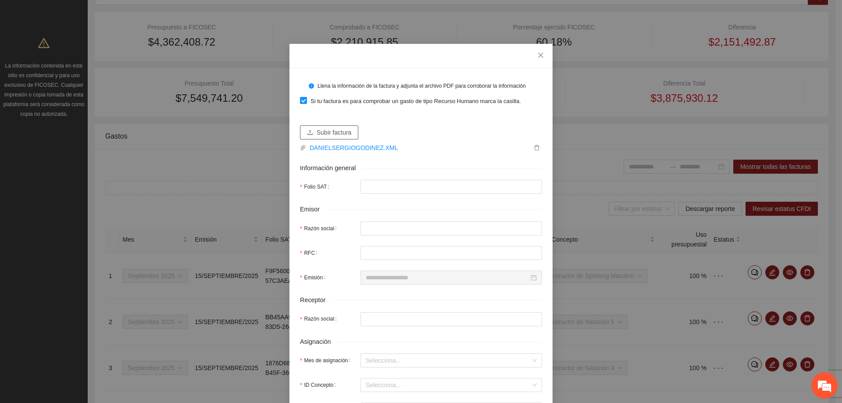
type input "**********"
type input "*****"
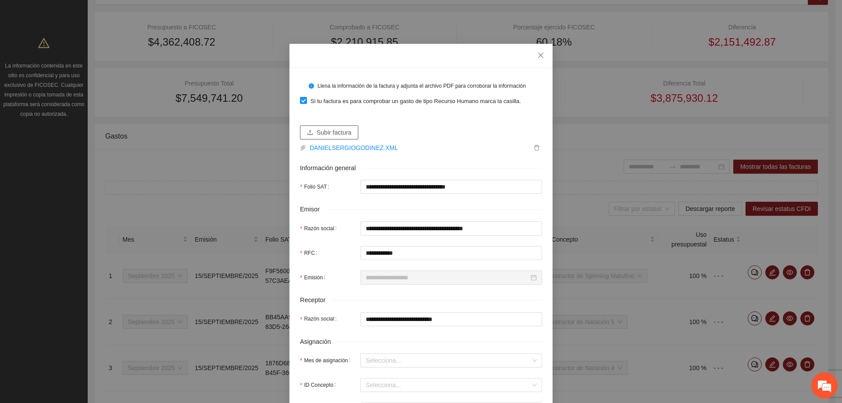
type input "**********"
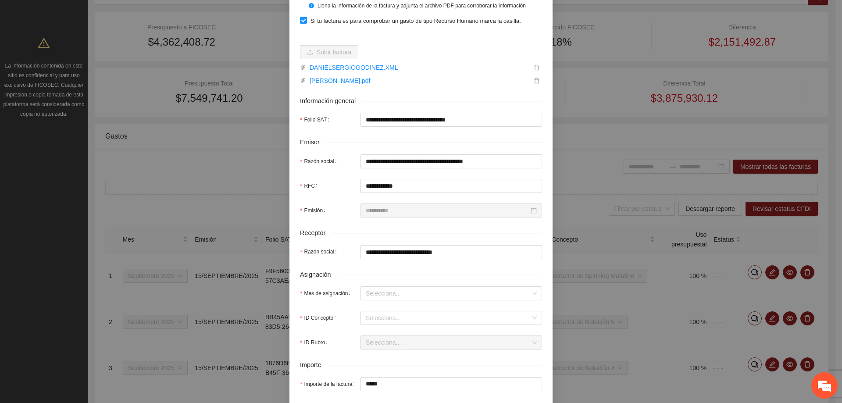
scroll to position [88, 0]
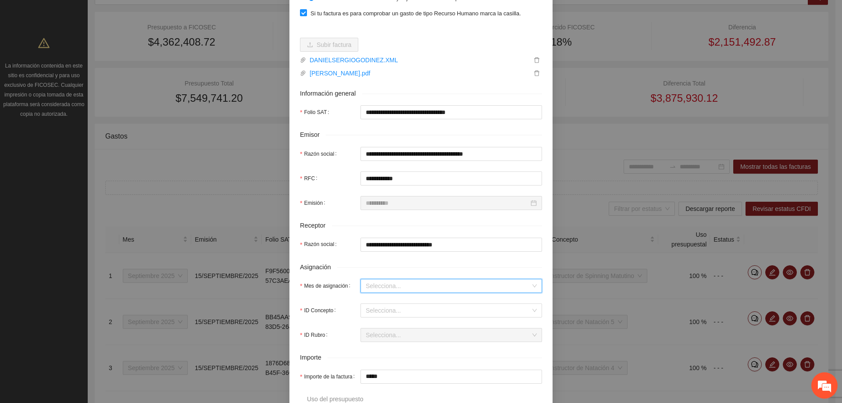
click at [396, 285] on input "Mes de asignación" at bounding box center [448, 285] width 165 height 13
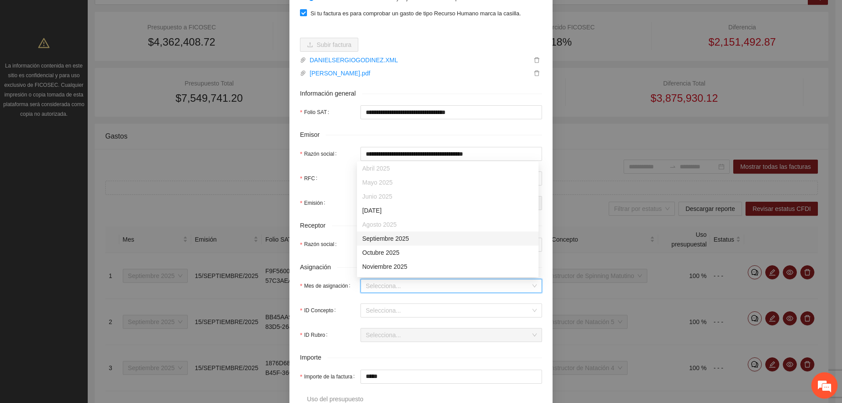
click at [385, 240] on div "Septiembre 2025" at bounding box center [447, 239] width 171 height 10
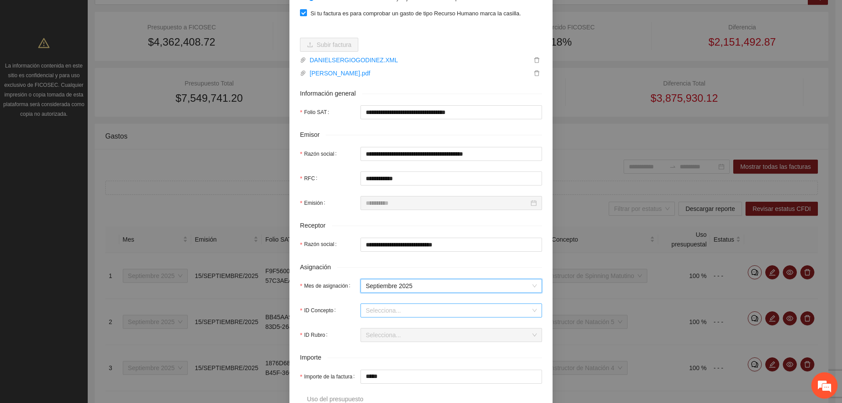
click at [394, 313] on input "ID Concepto" at bounding box center [448, 310] width 165 height 13
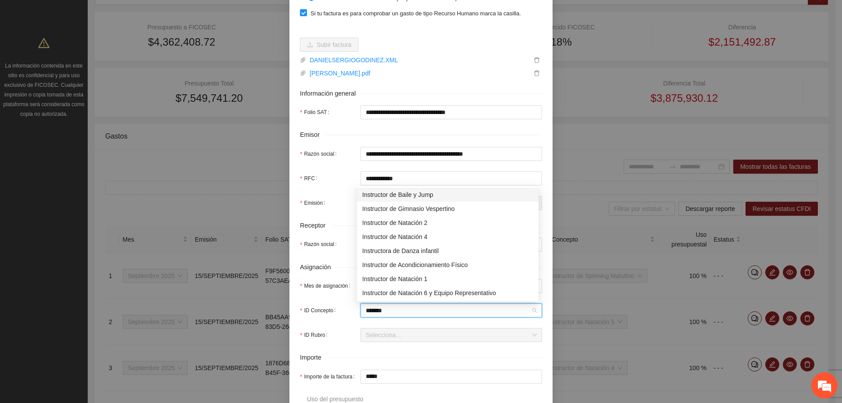
type input "********"
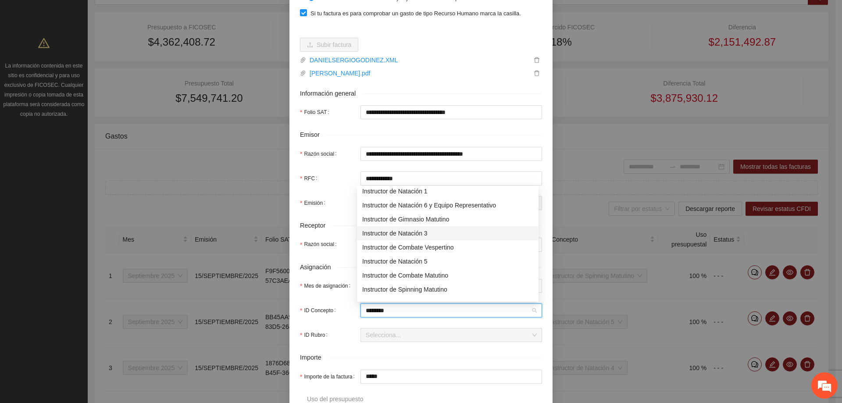
scroll to position [98, 0]
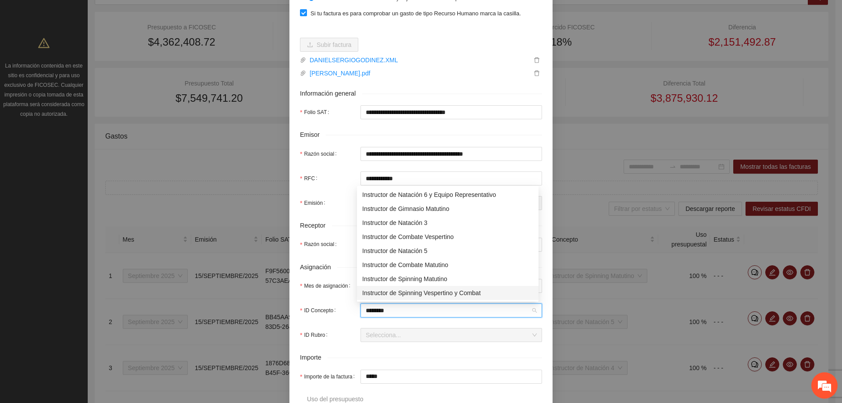
click at [422, 294] on div "Instructor de Spinning Vespertino y Combat" at bounding box center [447, 293] width 171 height 10
type input "*****"
type input "*"
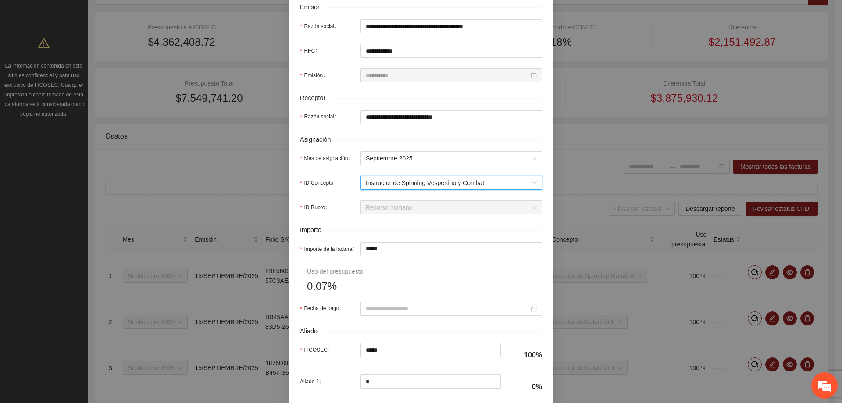
scroll to position [219, 0]
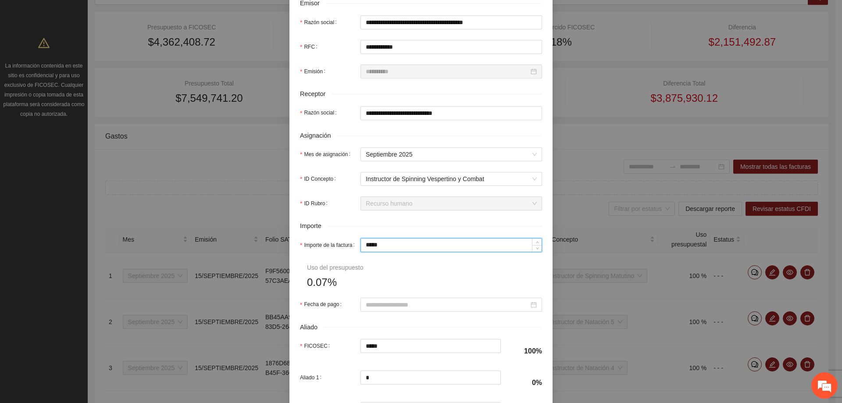
drag, startPoint x: 393, startPoint y: 245, endPoint x: 317, endPoint y: 243, distance: 76.8
click at [317, 243] on div "Importe de la factura *****" at bounding box center [421, 245] width 242 height 14
type input "*"
type input "**"
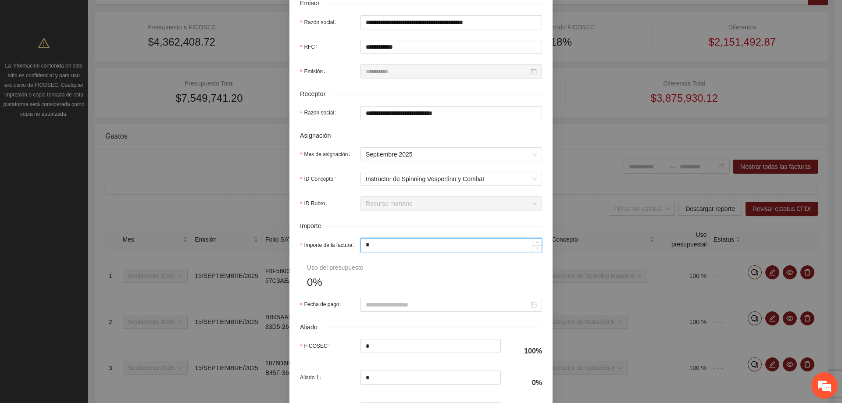
type input "**"
type input "***"
type input "*****"
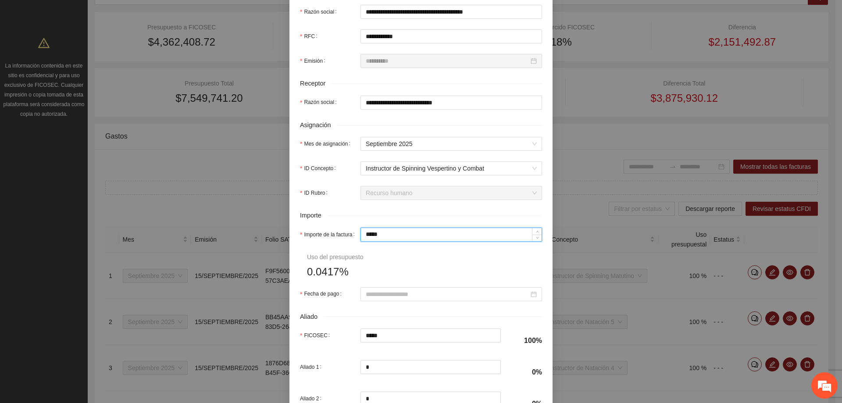
scroll to position [263, 0]
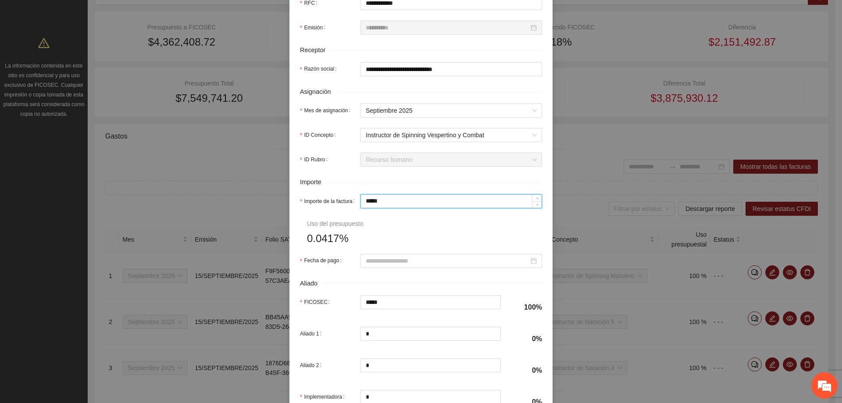
type input "*****"
click at [393, 241] on form "**********" at bounding box center [421, 114] width 242 height 599
click at [383, 254] on div at bounding box center [451, 261] width 182 height 14
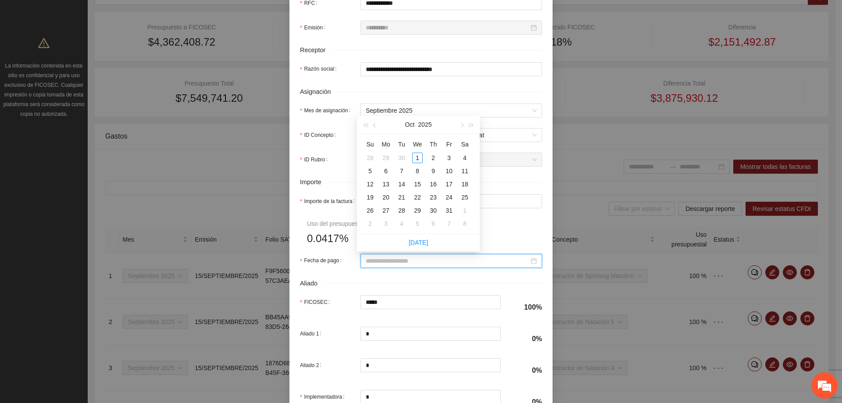
click at [381, 260] on input "Fecha de pago" at bounding box center [447, 261] width 163 height 10
type input "**********"
click at [377, 127] on button "button" at bounding box center [375, 125] width 10 height 18
type input "**********"
click at [385, 184] on div "15" at bounding box center [386, 184] width 11 height 11
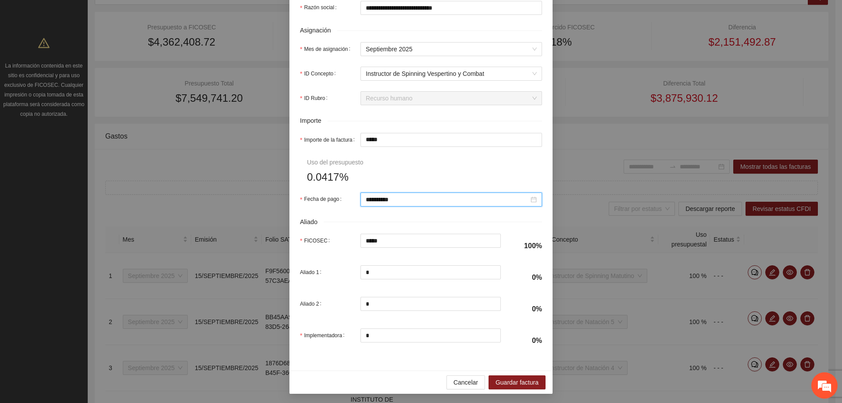
scroll to position [326, 0]
click at [511, 379] on span "Guardar factura" at bounding box center [517, 381] width 43 height 10
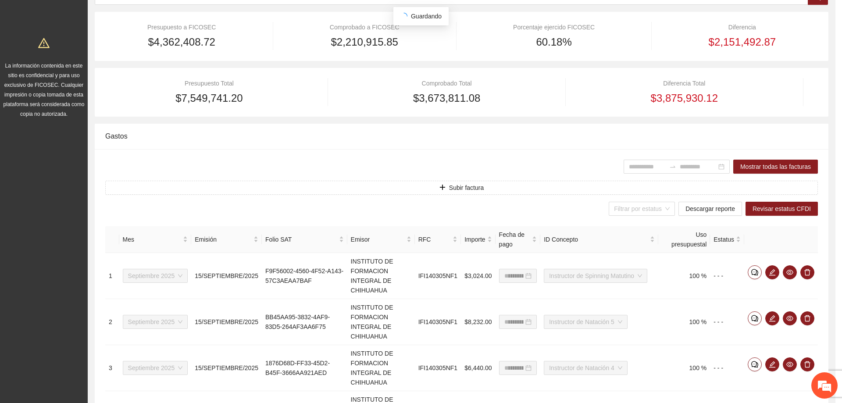
scroll to position [256, 0]
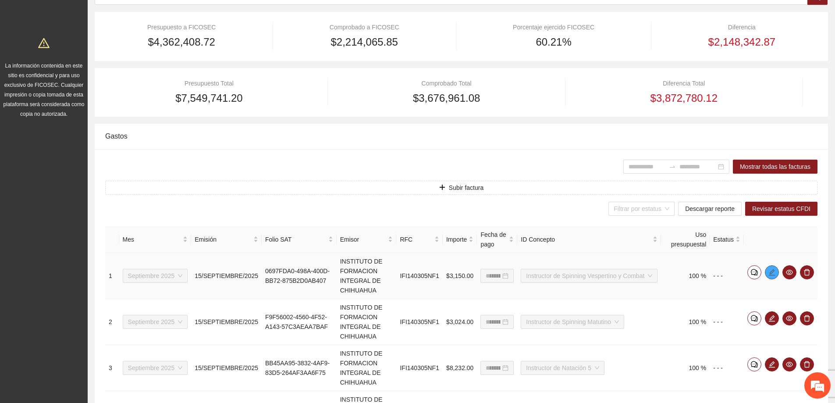
click at [770, 271] on icon "edit" at bounding box center [772, 272] width 7 height 7
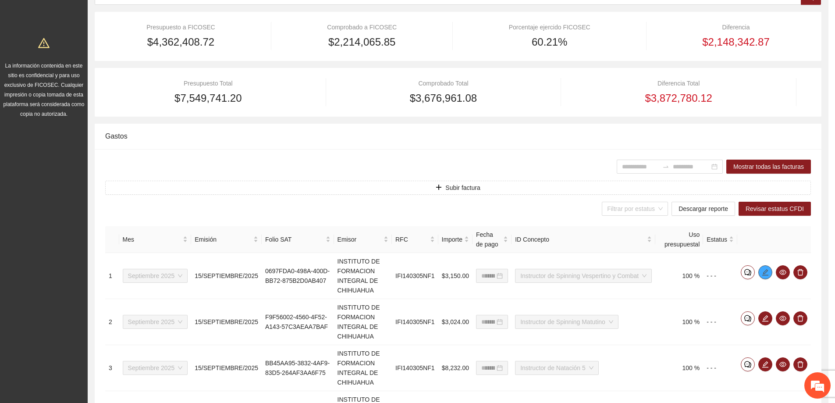
type input "**********"
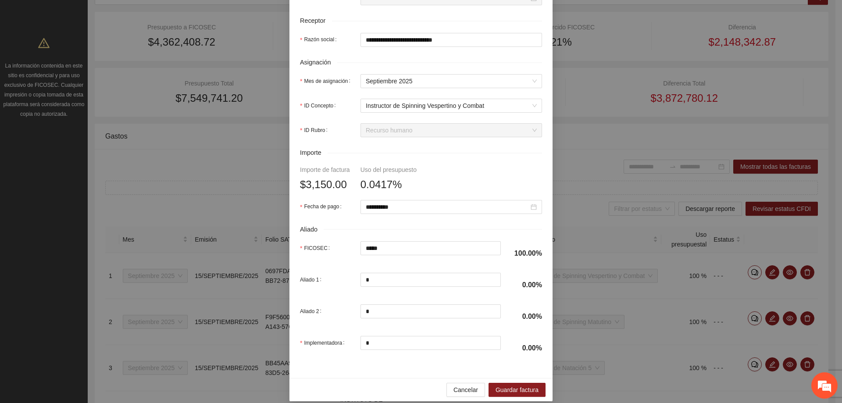
scroll to position [301, 0]
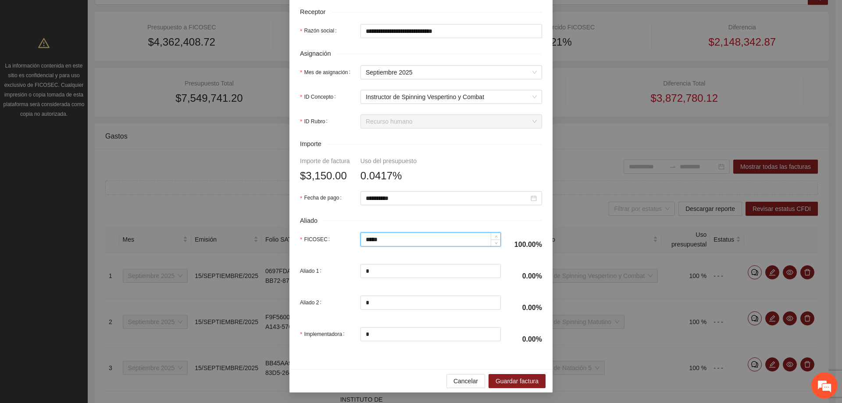
drag, startPoint x: 412, startPoint y: 239, endPoint x: 349, endPoint y: 249, distance: 62.9
click at [349, 249] on div "FICOSEC *****" at bounding box center [400, 244] width 201 height 25
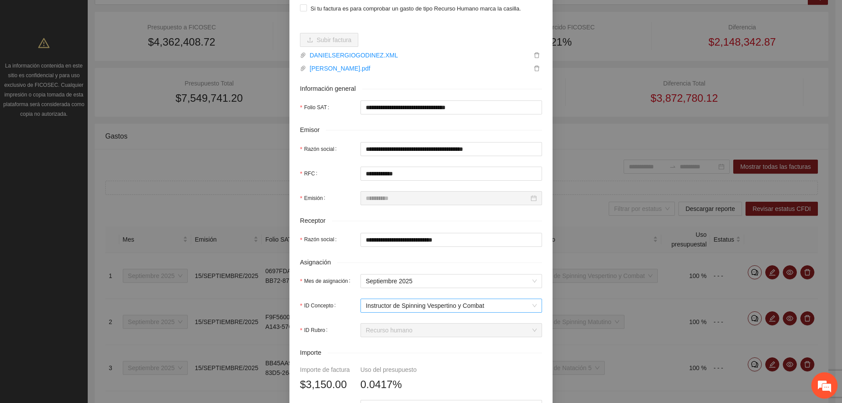
scroll to position [0, 0]
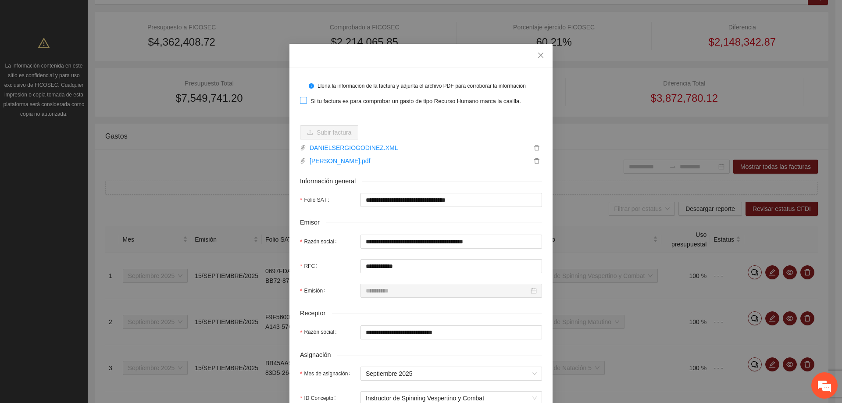
click at [300, 104] on span at bounding box center [303, 100] width 7 height 7
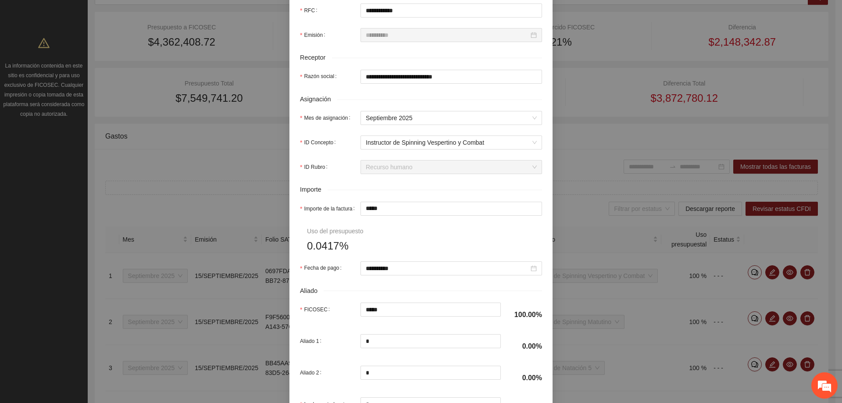
scroll to position [263, 0]
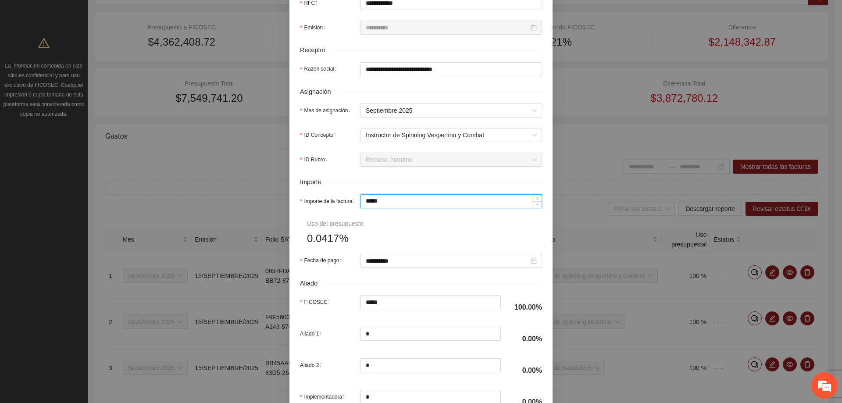
drag, startPoint x: 385, startPoint y: 200, endPoint x: 298, endPoint y: 199, distance: 87.3
click at [300, 199] on div "Importe de la factura *****" at bounding box center [421, 201] width 242 height 14
type input "*"
type input "**"
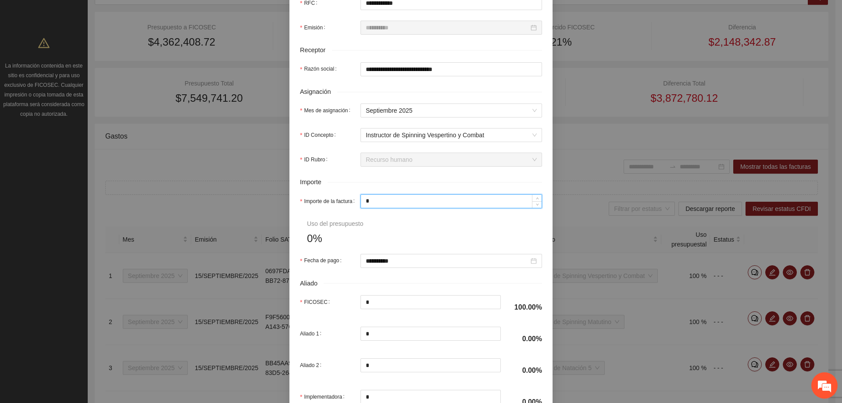
type input "**"
type input "***"
type input "*****"
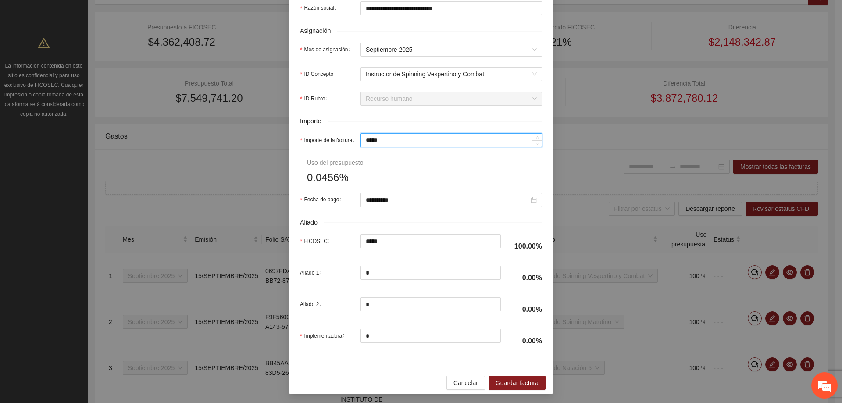
scroll to position [326, 0]
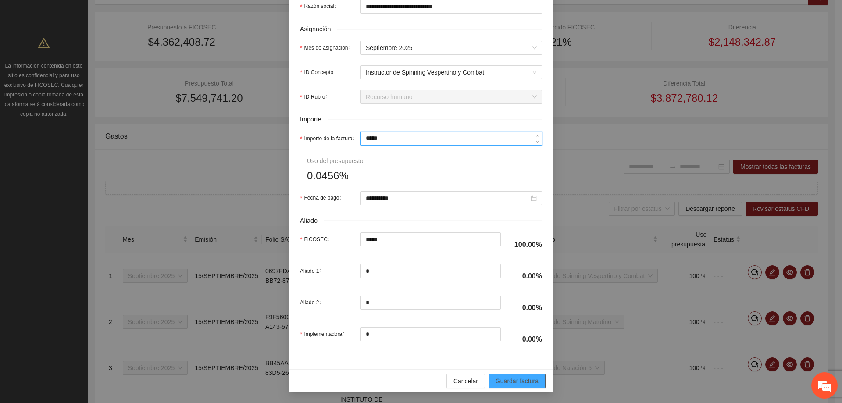
type input "*****"
click at [500, 376] on button "Guardar factura" at bounding box center [516, 381] width 57 height 14
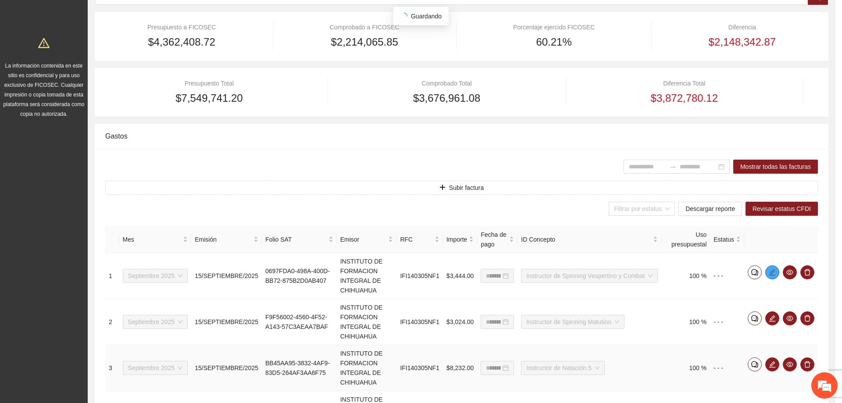
scroll to position [0, 0]
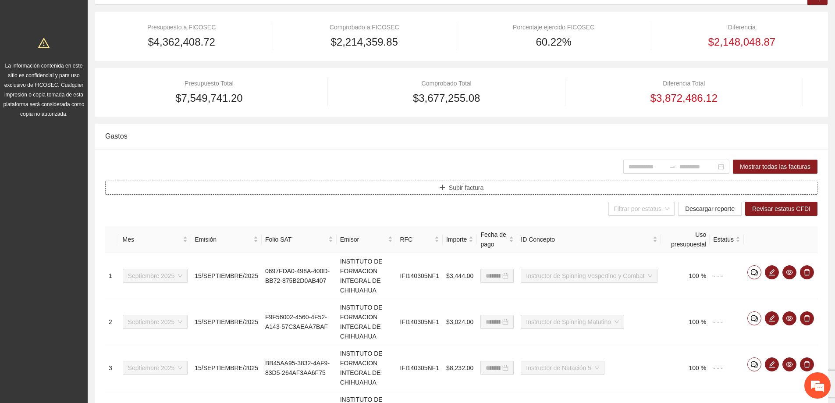
click at [266, 189] on button "Subir factura" at bounding box center [461, 188] width 713 height 14
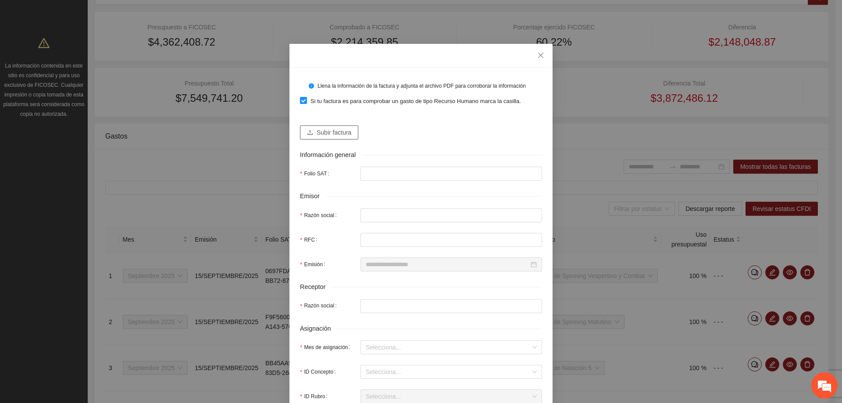
click at [307, 131] on icon "upload" at bounding box center [310, 132] width 6 height 6
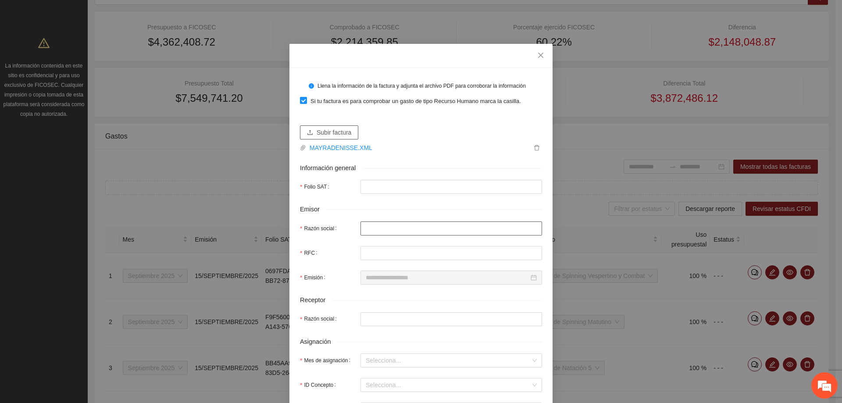
type input "**********"
type input "*******"
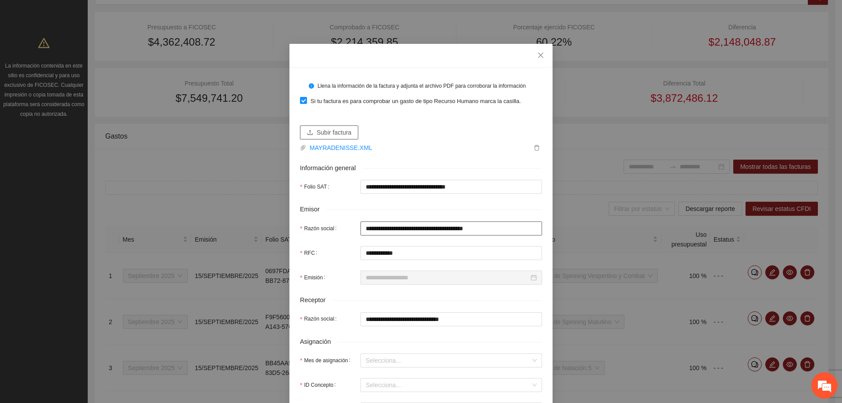
type input "**********"
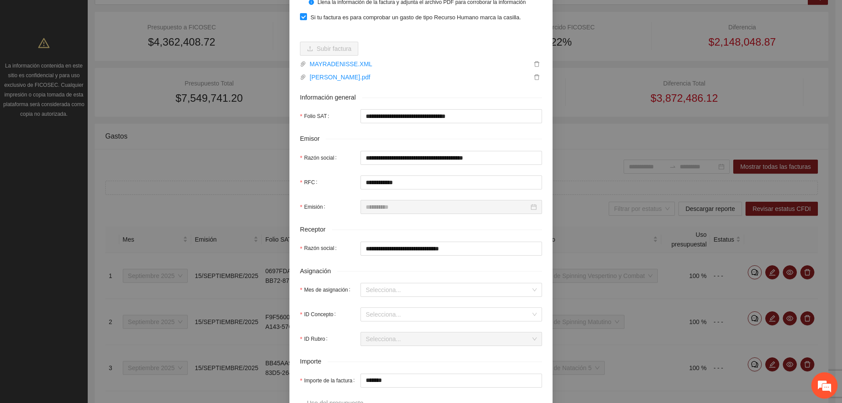
scroll to position [88, 0]
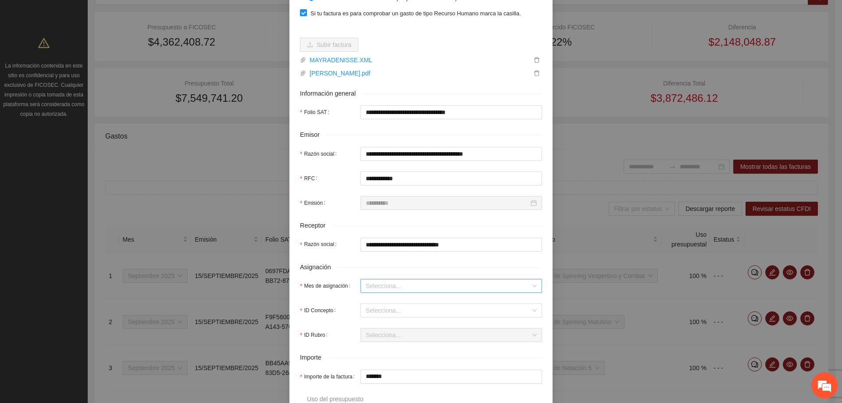
click at [380, 284] on input "Mes de asignación" at bounding box center [448, 285] width 165 height 13
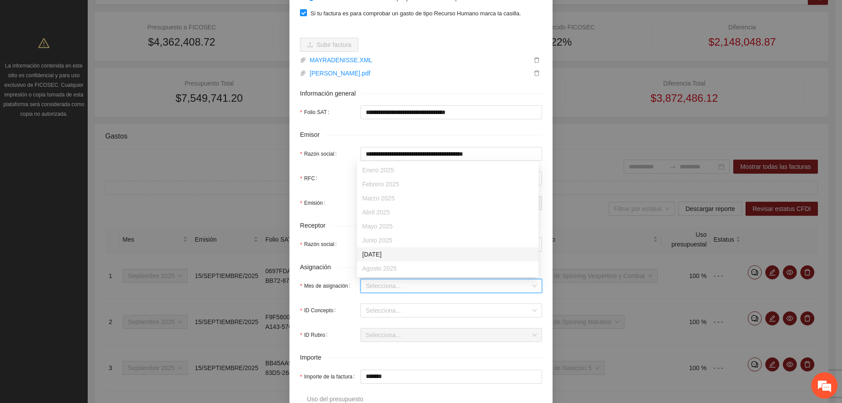
scroll to position [44, 0]
click at [389, 241] on div "Septiembre 2025" at bounding box center [447, 239] width 171 height 10
click at [376, 305] on input "ID Concepto" at bounding box center [448, 310] width 165 height 13
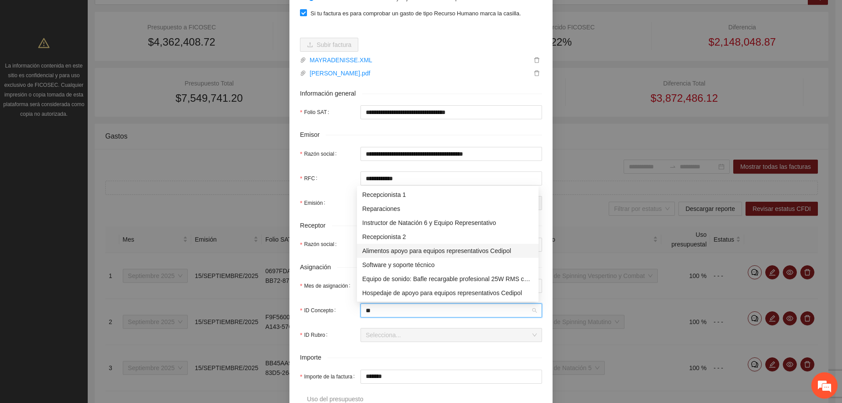
type input "***"
click at [381, 233] on div "Recepcionista 2" at bounding box center [447, 237] width 171 height 10
type input "*"
type input "*******"
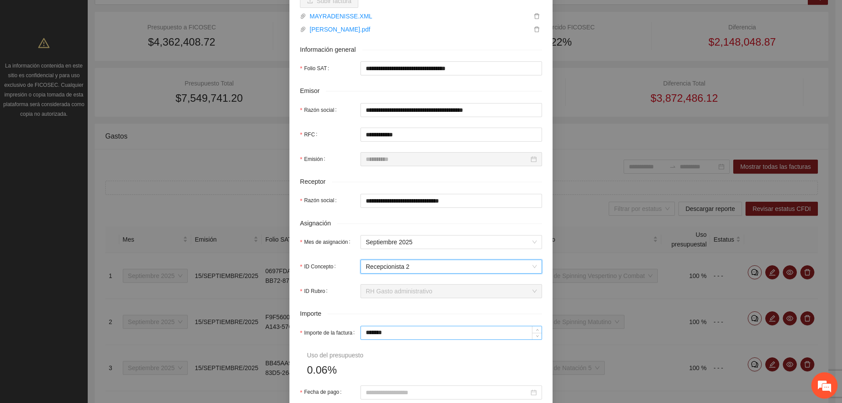
scroll to position [175, 0]
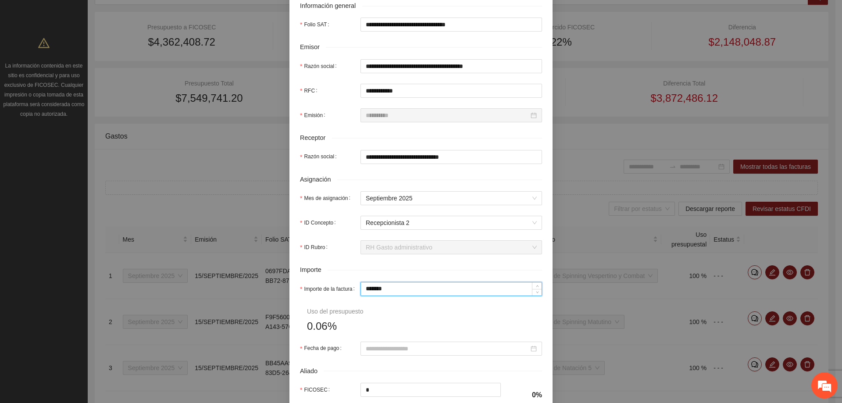
drag, startPoint x: 386, startPoint y: 288, endPoint x: 324, endPoint y: 284, distance: 62.8
click at [324, 284] on div "Importe de la factura *******" at bounding box center [421, 289] width 242 height 14
type input "*"
type input "**"
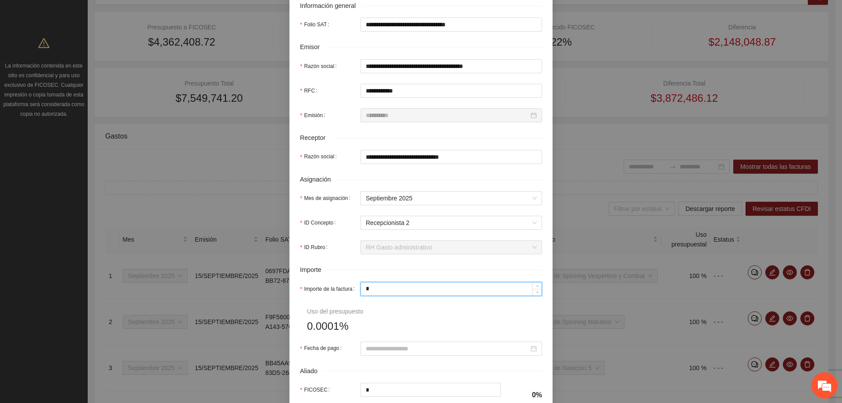
type input "**"
type input "***"
type input "*****"
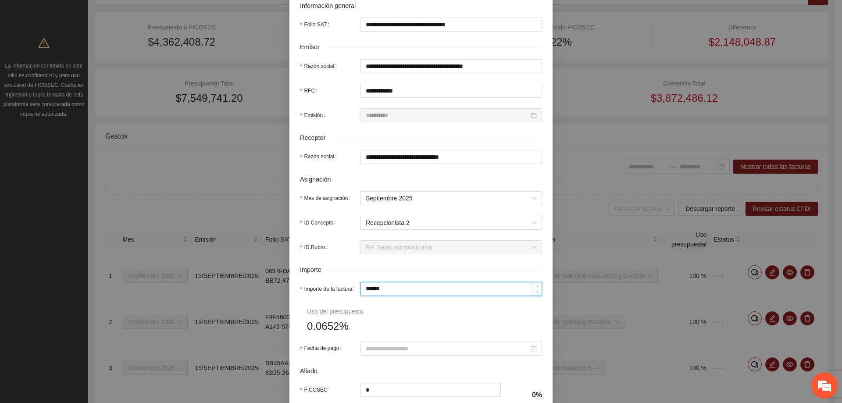
type input "*******"
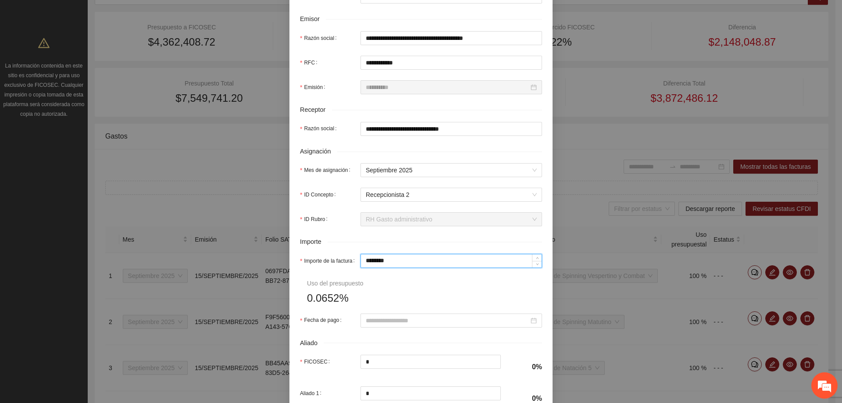
scroll to position [263, 0]
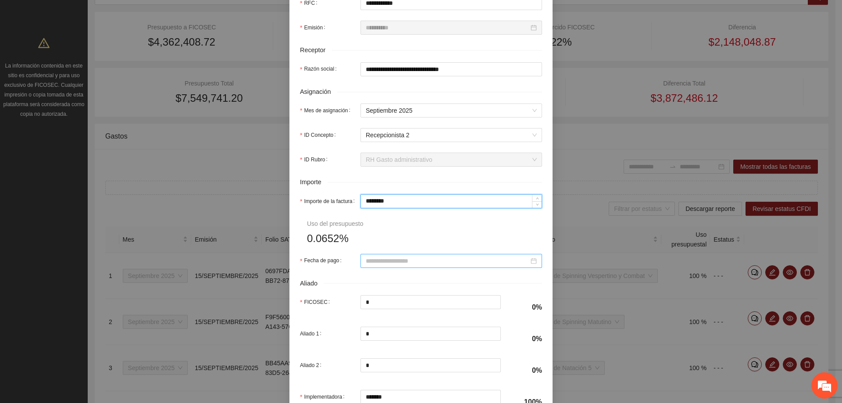
type input "*******"
click at [377, 261] on input "Fecha de pago" at bounding box center [447, 261] width 163 height 10
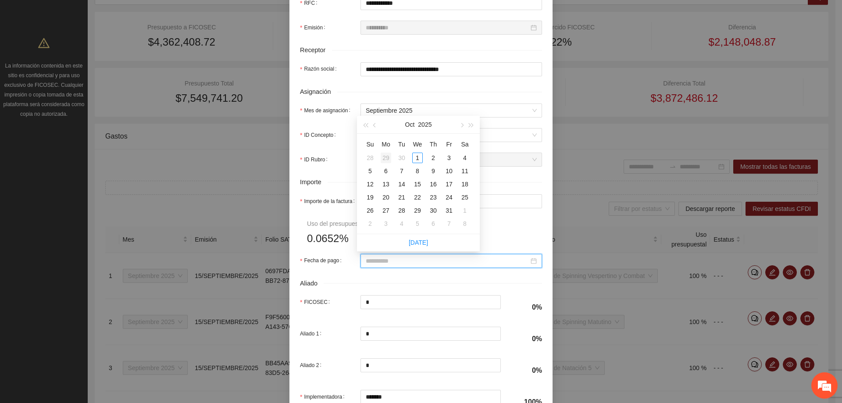
type input "**********"
click at [378, 127] on button "button" at bounding box center [375, 125] width 10 height 18
type input "**********"
click at [382, 185] on div "15" at bounding box center [386, 184] width 11 height 11
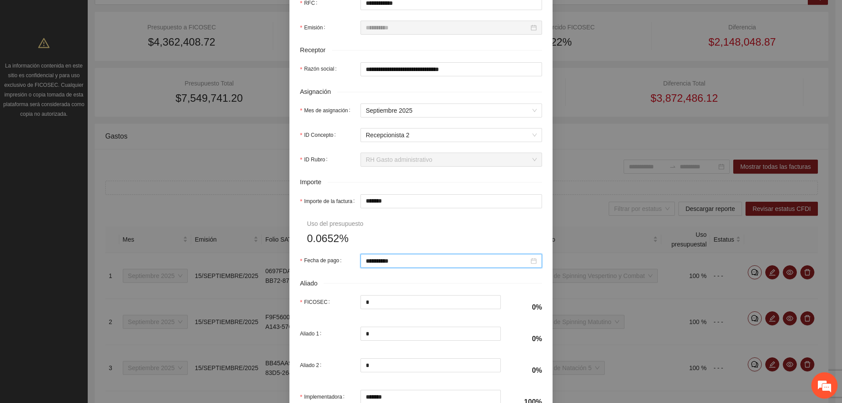
click at [400, 224] on form "**********" at bounding box center [421, 114] width 242 height 599
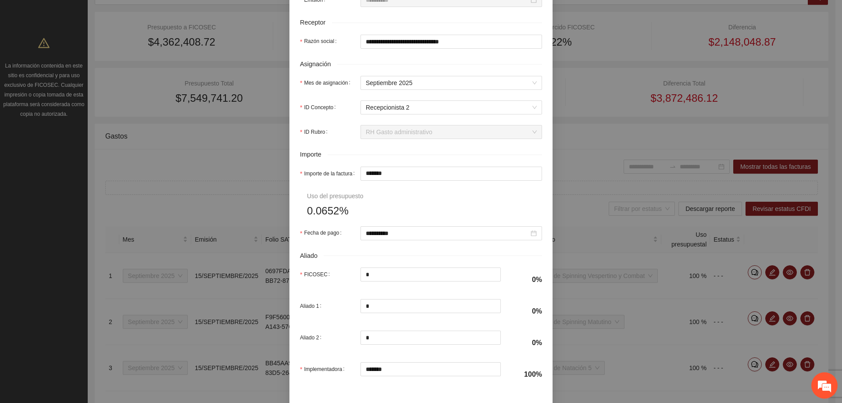
scroll to position [326, 0]
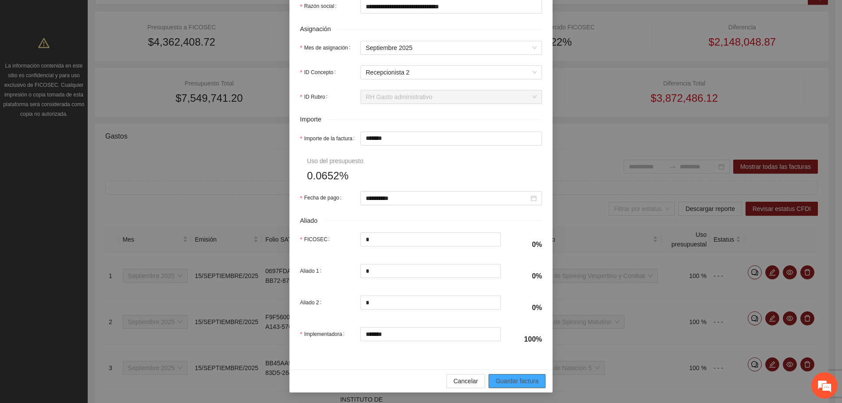
click at [517, 384] on span "Guardar factura" at bounding box center [517, 381] width 43 height 10
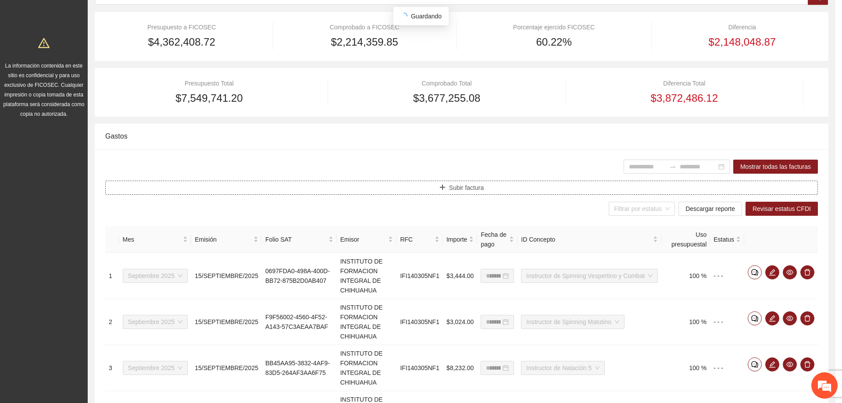
scroll to position [0, 0]
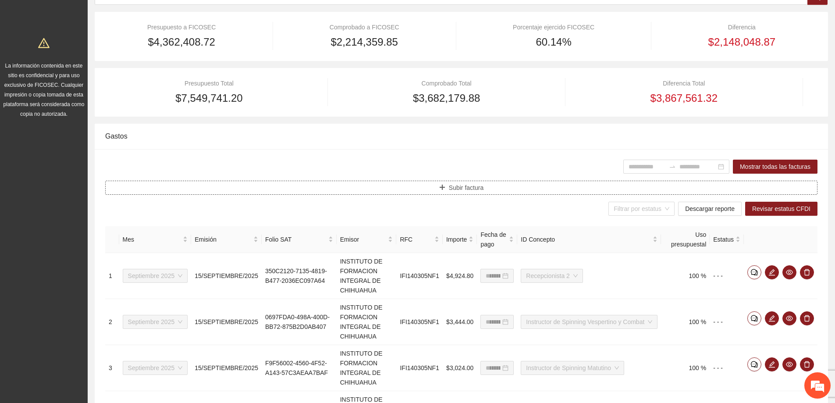
click at [463, 188] on span "Subir factura" at bounding box center [466, 188] width 35 height 10
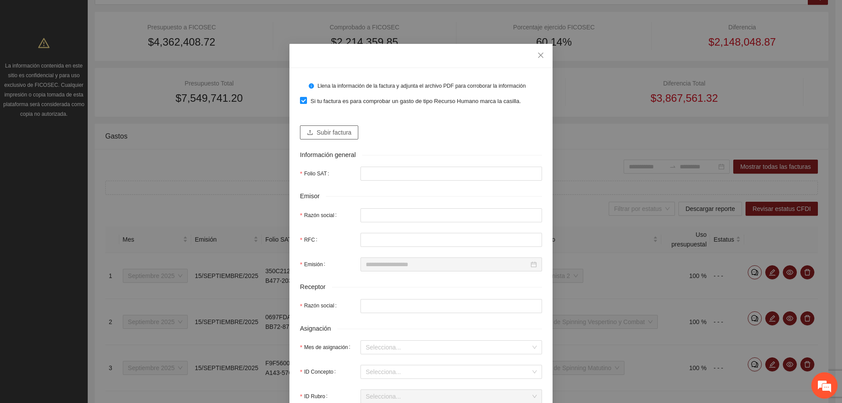
click at [333, 131] on span "Subir factura" at bounding box center [334, 133] width 35 height 10
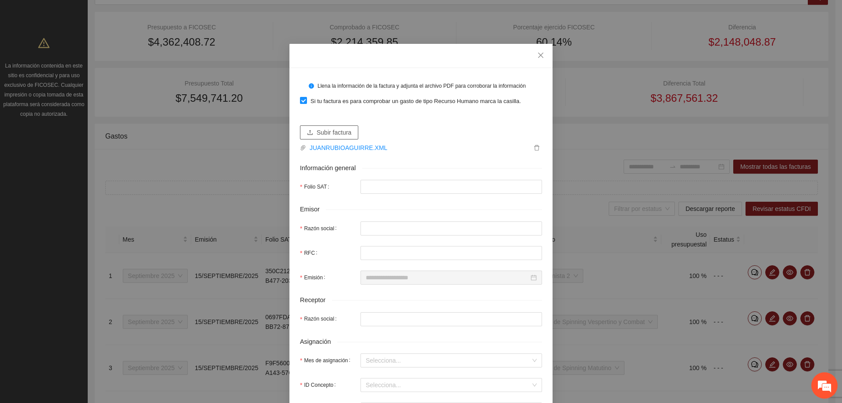
type input "**********"
type input "********"
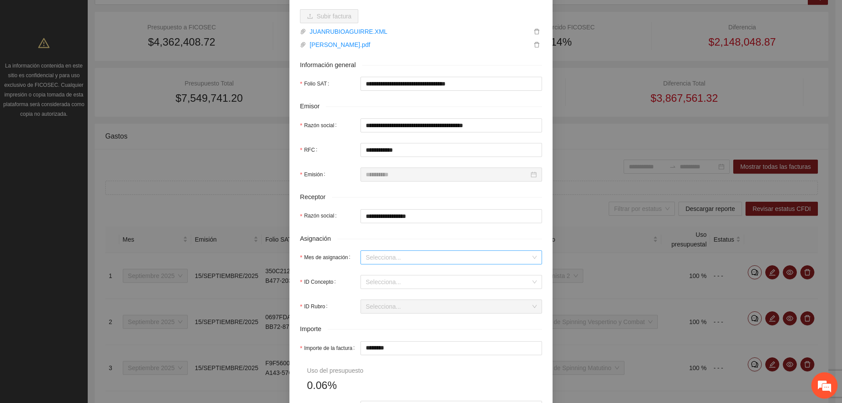
scroll to position [132, 0]
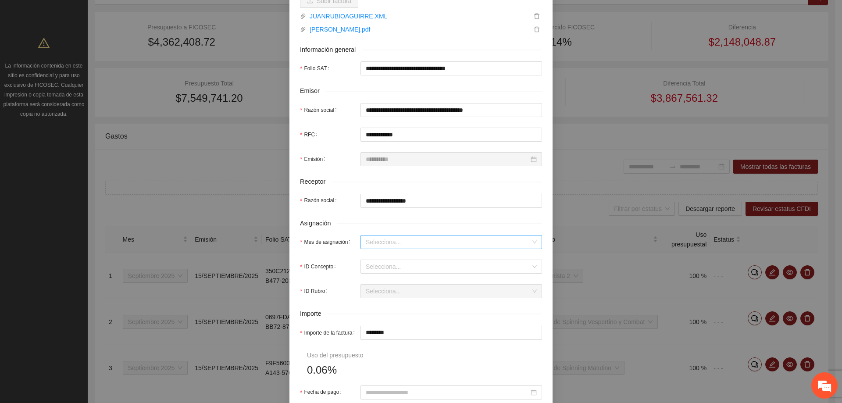
click at [372, 236] on input "Mes de asignación" at bounding box center [448, 241] width 165 height 13
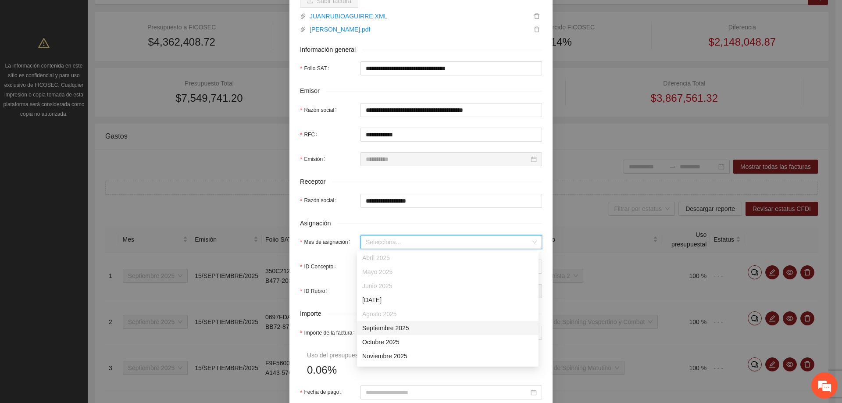
click at [381, 325] on div "Septiembre 2025" at bounding box center [447, 328] width 171 height 10
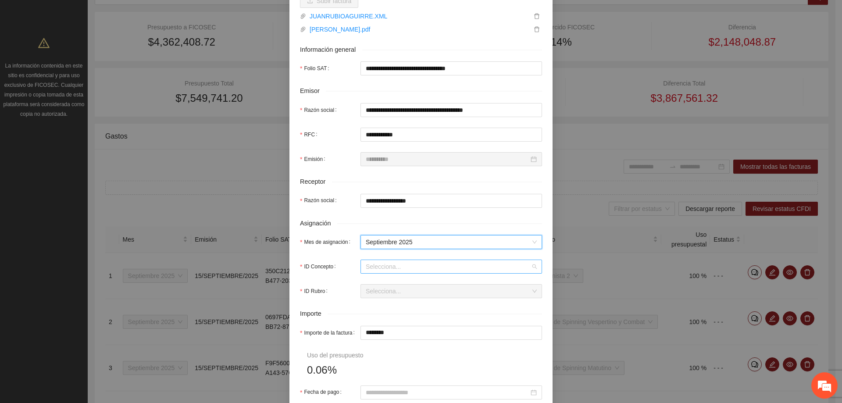
click at [370, 273] on input "ID Concepto" at bounding box center [448, 266] width 165 height 13
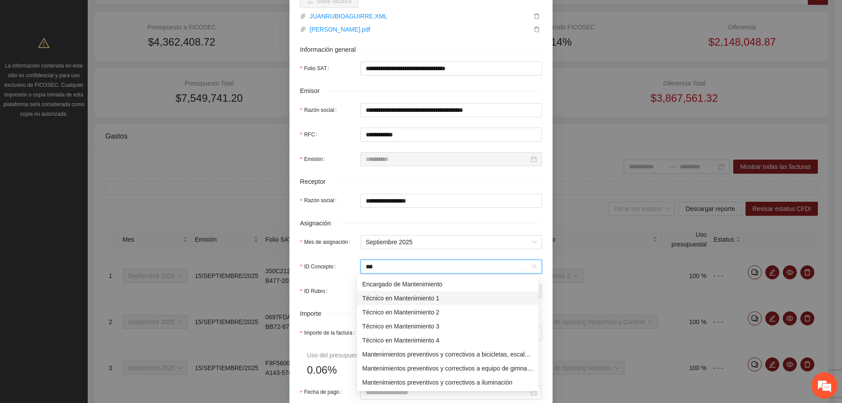
click at [385, 302] on div "Técnico en Mantenimiento 1" at bounding box center [447, 298] width 171 height 10
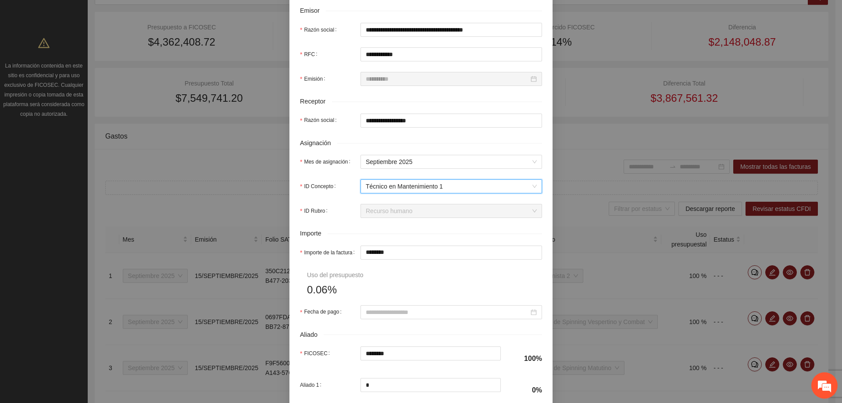
scroll to position [219, 0]
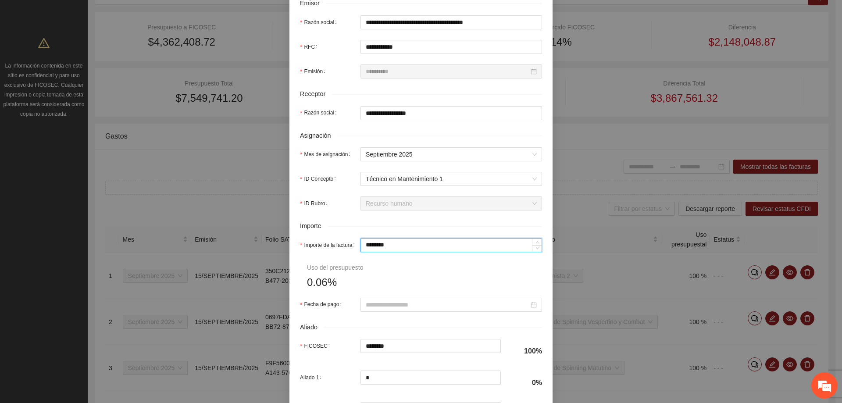
drag, startPoint x: 399, startPoint y: 246, endPoint x: 272, endPoint y: 249, distance: 126.3
click at [272, 249] on div "**********" at bounding box center [421, 201] width 842 height 403
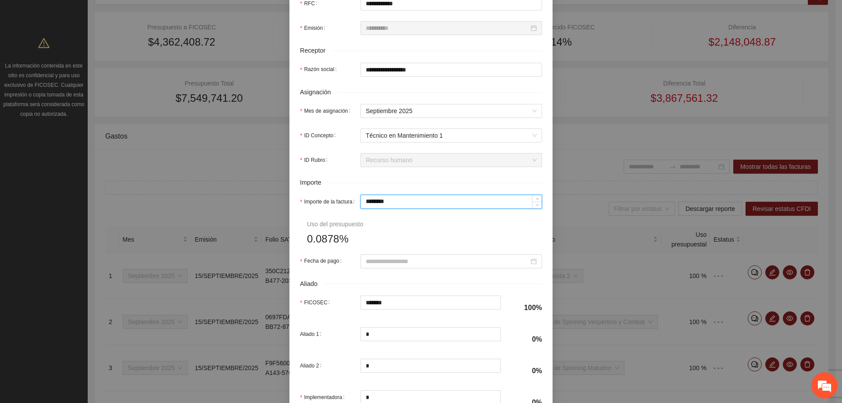
scroll to position [263, 0]
click at [382, 259] on input "Fecha de pago" at bounding box center [447, 261] width 163 height 10
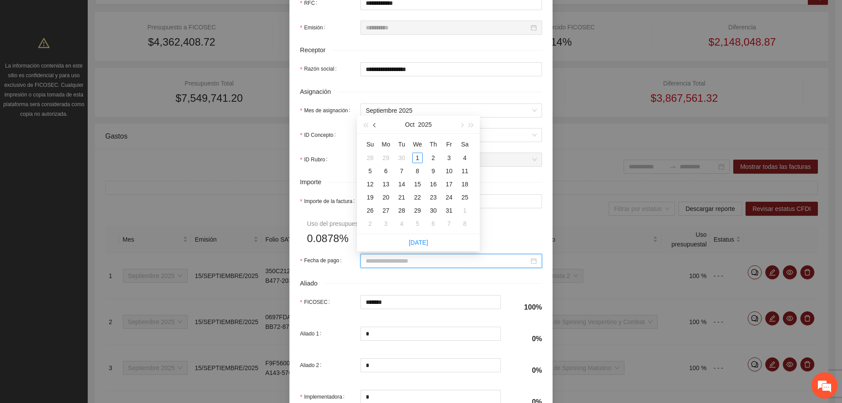
click at [377, 126] on button "button" at bounding box center [375, 125] width 10 height 18
click at [385, 182] on div "15" at bounding box center [386, 184] width 11 height 11
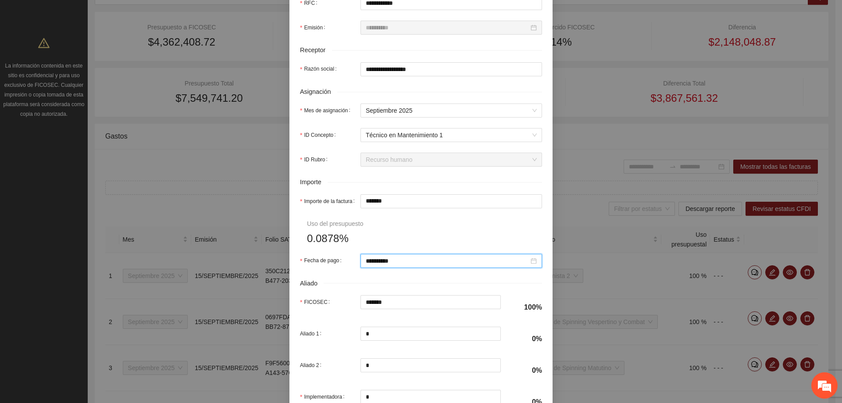
click at [397, 223] on form "**********" at bounding box center [421, 114] width 242 height 599
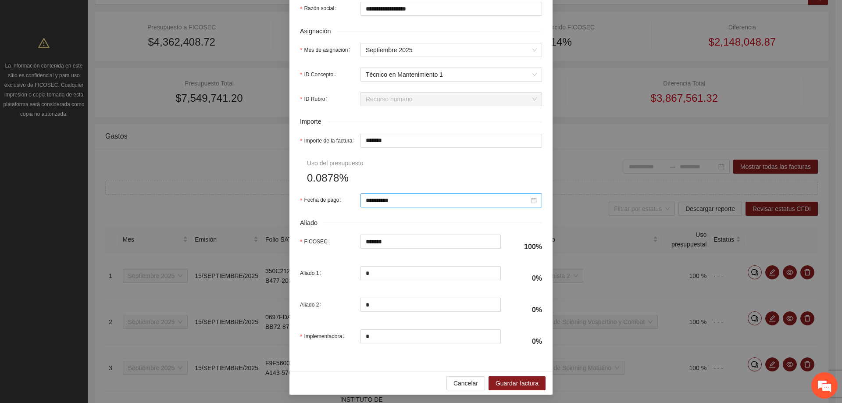
scroll to position [326, 0]
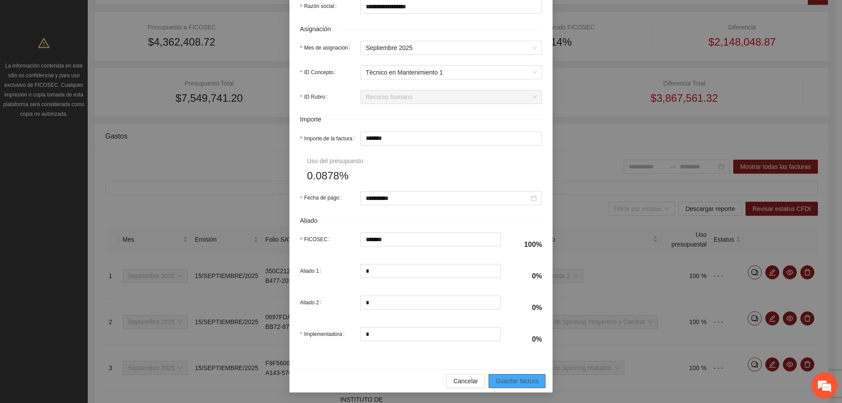
click at [520, 385] on span "Guardar factura" at bounding box center [517, 381] width 43 height 10
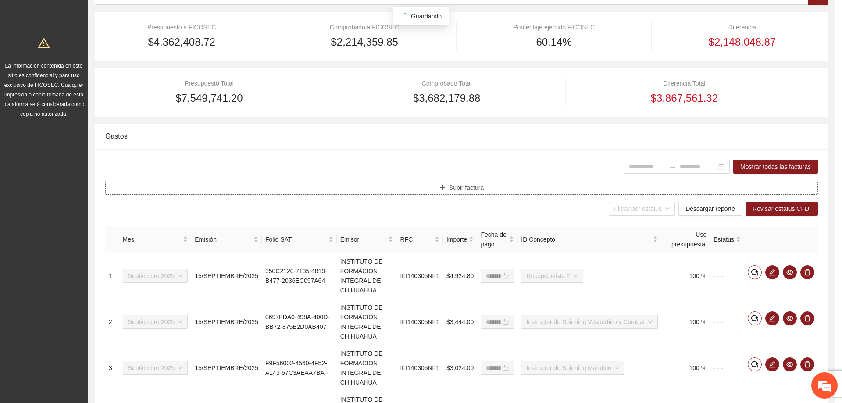
scroll to position [0, 0]
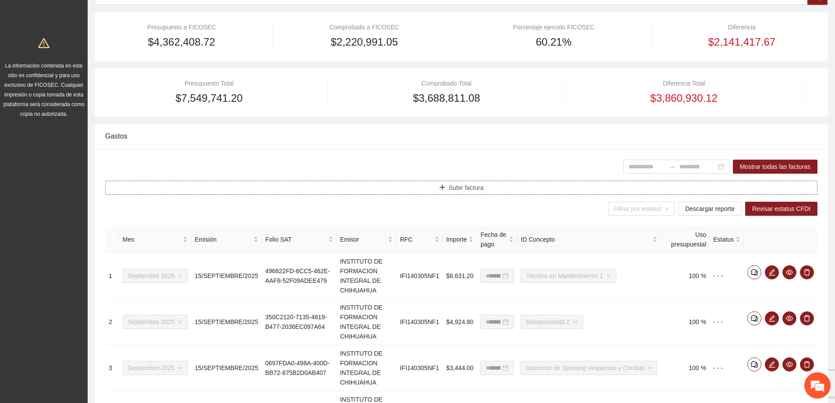
click at [440, 189] on icon "plus" at bounding box center [442, 187] width 6 height 6
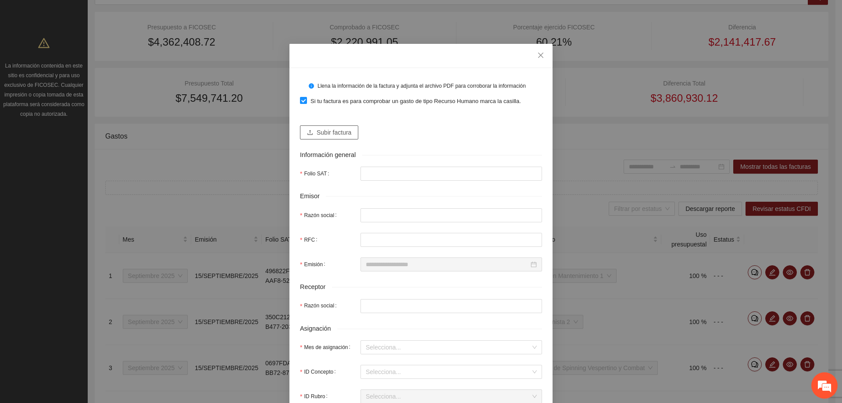
click at [326, 138] on button "Subir factura" at bounding box center [329, 132] width 58 height 14
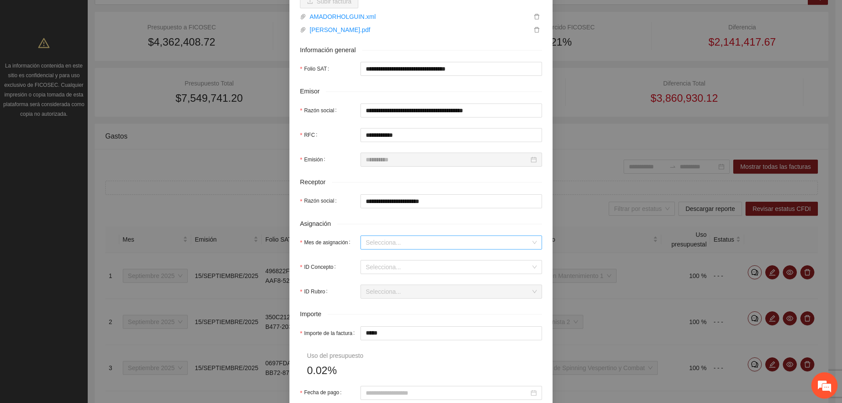
scroll to position [132, 0]
click at [384, 242] on input "Mes de asignación" at bounding box center [448, 241] width 165 height 13
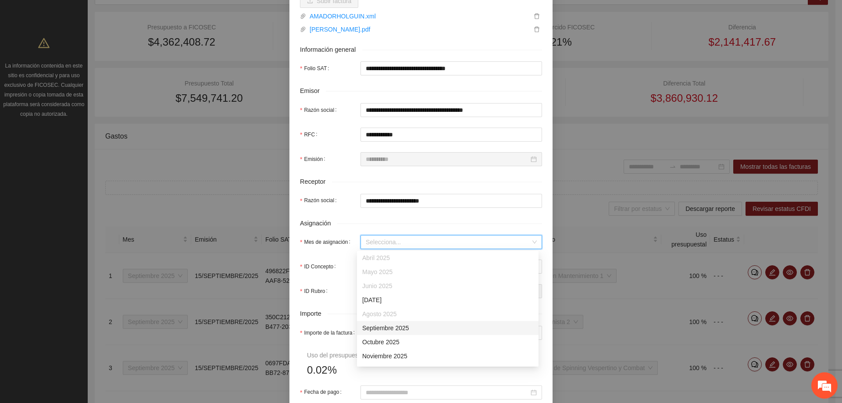
click at [376, 328] on div "Septiembre 2025" at bounding box center [447, 328] width 171 height 10
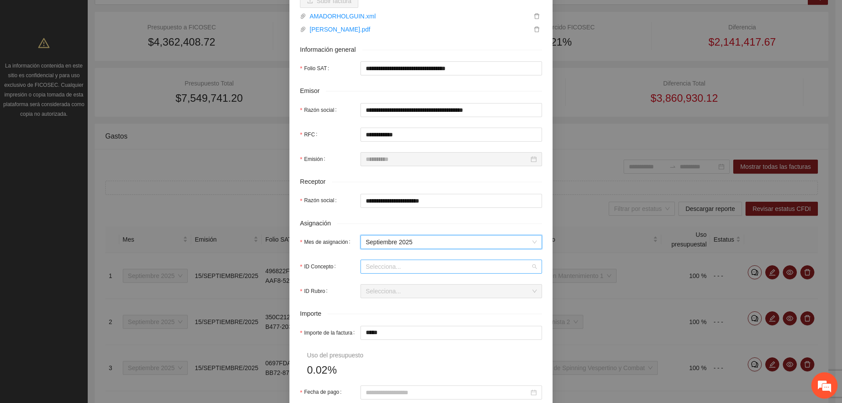
click at [367, 270] on input "ID Concepto" at bounding box center [448, 266] width 165 height 13
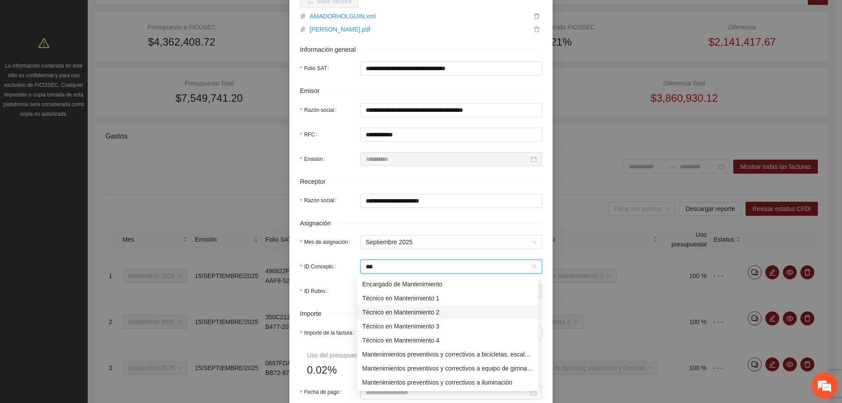
click at [390, 307] on div "Técnico en Mantenimiento 2" at bounding box center [447, 312] width 171 height 10
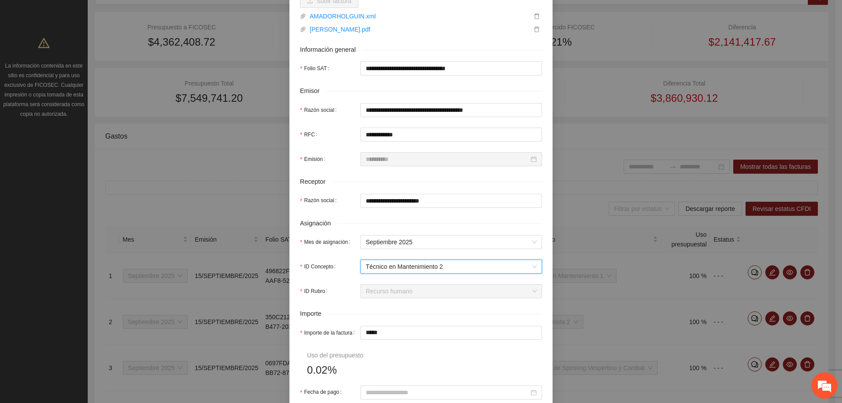
click at [343, 292] on div "ID Rubro" at bounding box center [330, 291] width 61 height 14
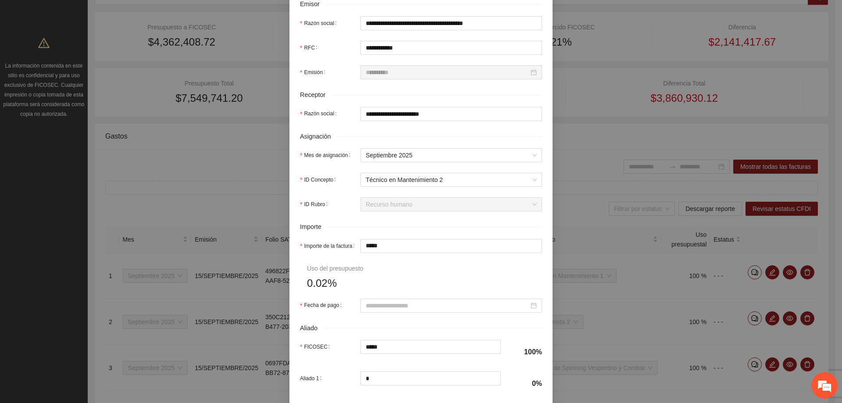
scroll to position [219, 0]
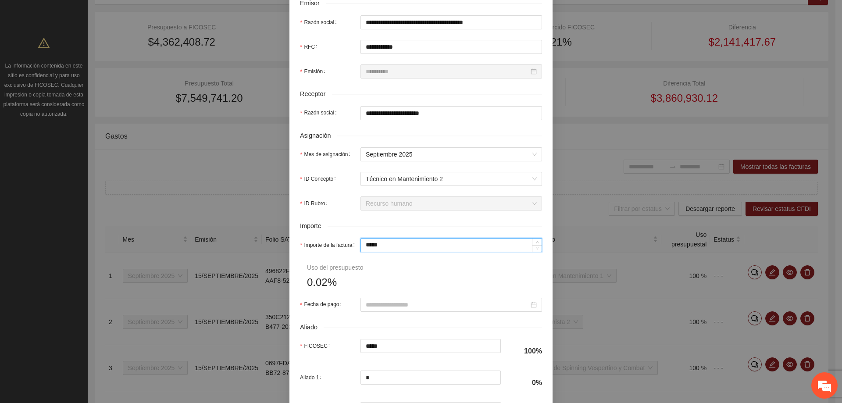
drag, startPoint x: 399, startPoint y: 246, endPoint x: 349, endPoint y: 246, distance: 50.0
click at [349, 246] on div "Importe de la factura *****" at bounding box center [421, 245] width 242 height 14
drag, startPoint x: 485, startPoint y: 278, endPoint x: 472, endPoint y: 278, distance: 12.3
click at [484, 278] on form "**********" at bounding box center [421, 158] width 242 height 599
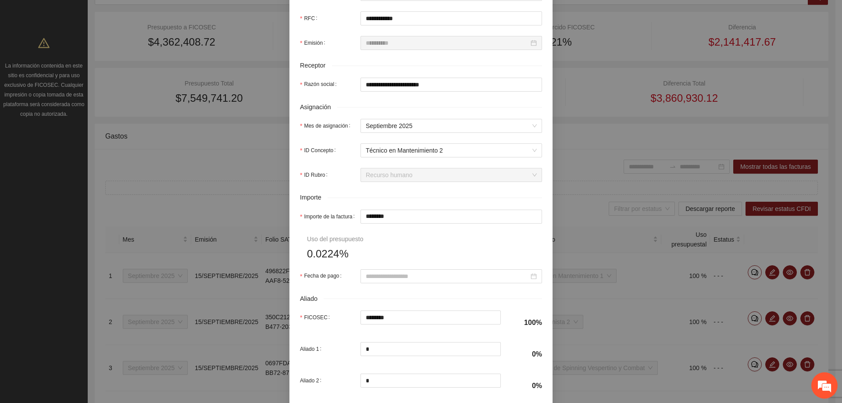
scroll to position [263, 0]
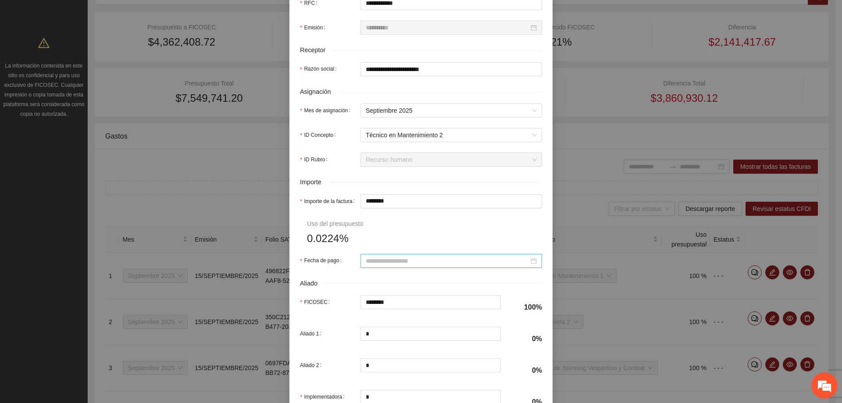
click at [402, 261] on input "Fecha de pago" at bounding box center [447, 261] width 163 height 10
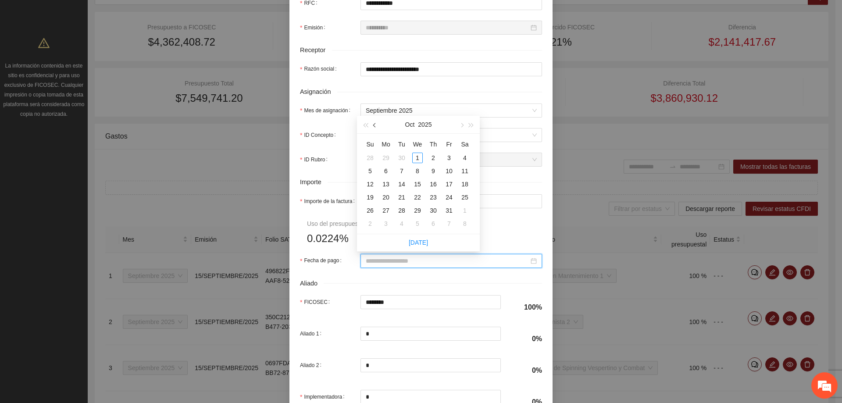
click at [373, 127] on button "button" at bounding box center [375, 125] width 10 height 18
click at [386, 182] on div "15" at bounding box center [386, 184] width 11 height 11
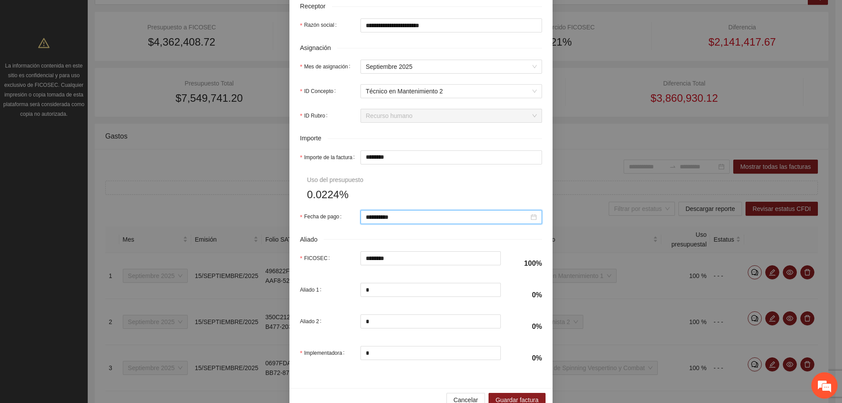
scroll to position [326, 0]
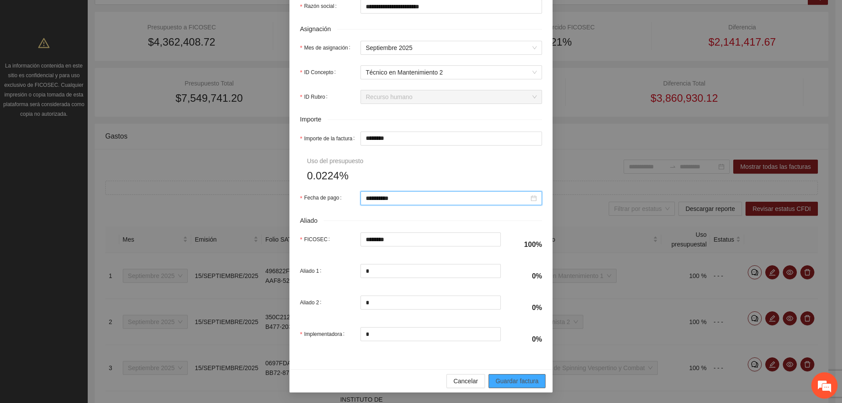
click at [508, 381] on span "Guardar factura" at bounding box center [517, 381] width 43 height 10
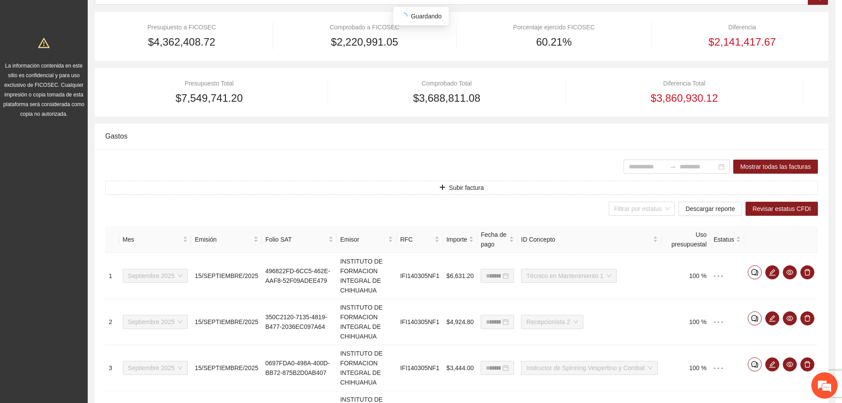
scroll to position [256, 0]
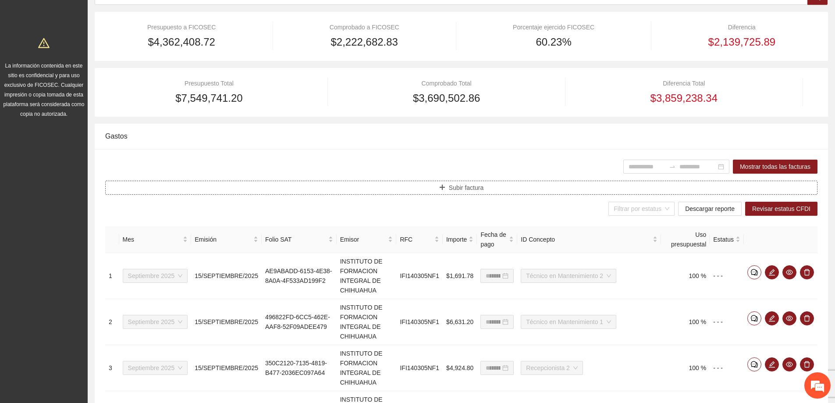
click at [418, 193] on button "Subir factura" at bounding box center [461, 188] width 713 height 14
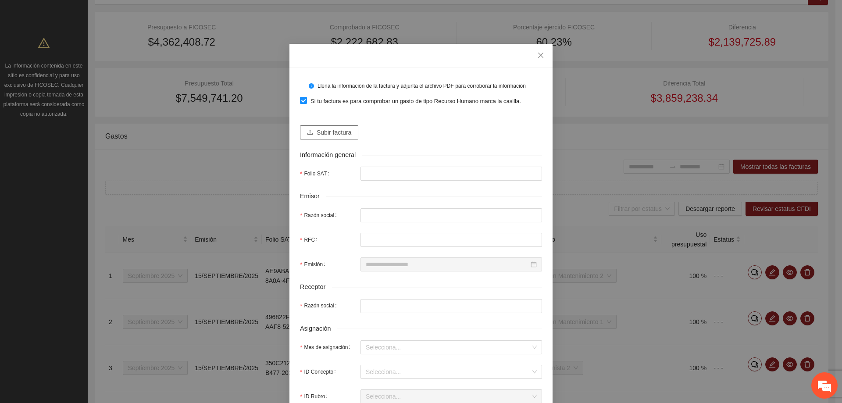
click at [334, 137] on button "Subir factura" at bounding box center [329, 132] width 58 height 14
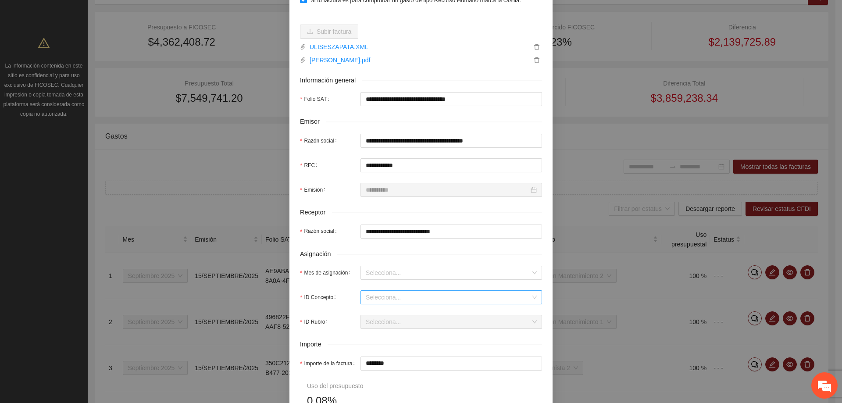
scroll to position [132, 0]
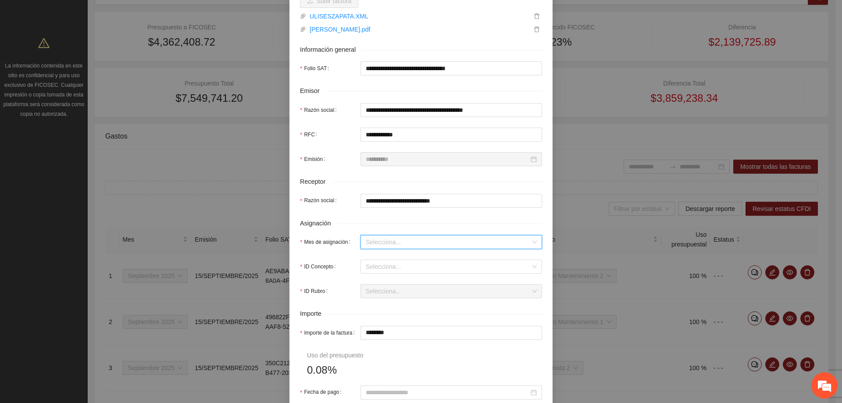
click at [371, 242] on input "Mes de asignación" at bounding box center [448, 241] width 165 height 13
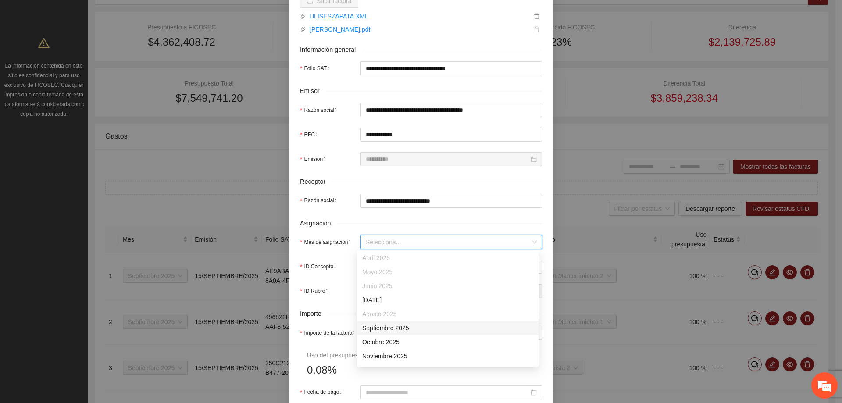
click at [379, 326] on div "Septiembre 2025" at bounding box center [447, 328] width 171 height 10
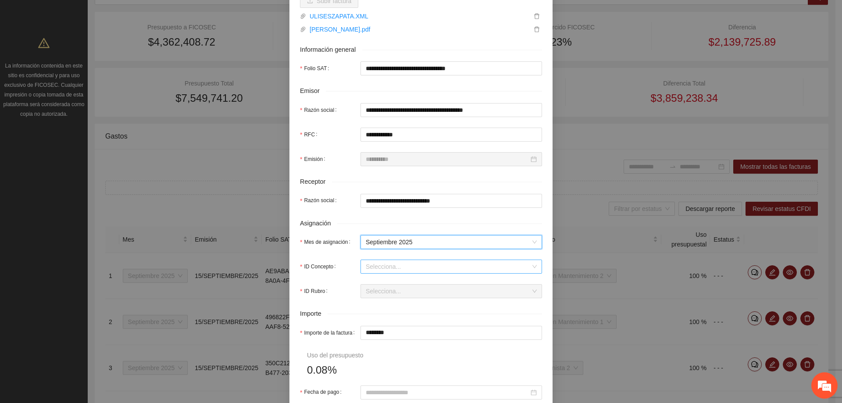
click at [379, 267] on input "ID Concepto" at bounding box center [448, 266] width 165 height 13
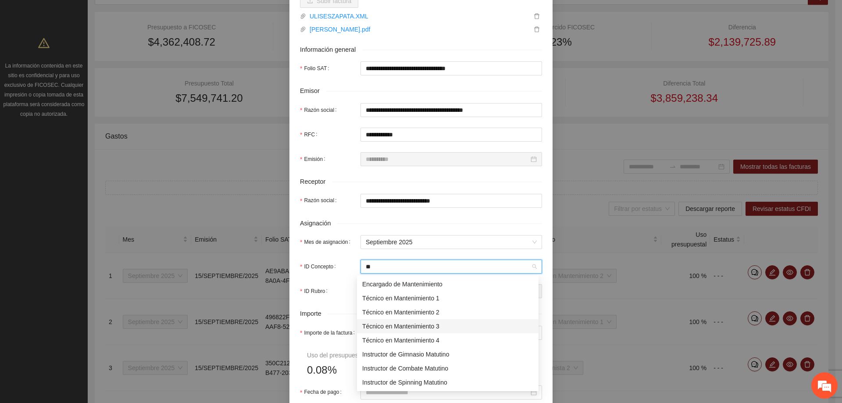
click at [377, 333] on div "Técnico en Mantenimiento 3" at bounding box center [448, 326] width 182 height 14
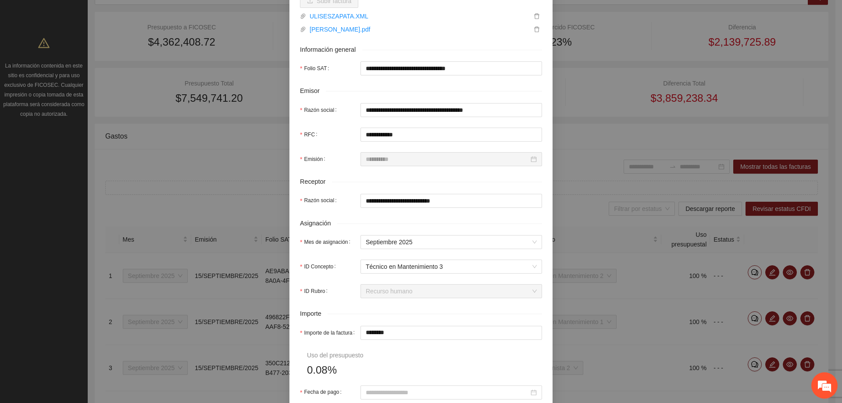
click at [370, 318] on div "Importe" at bounding box center [421, 314] width 242 height 10
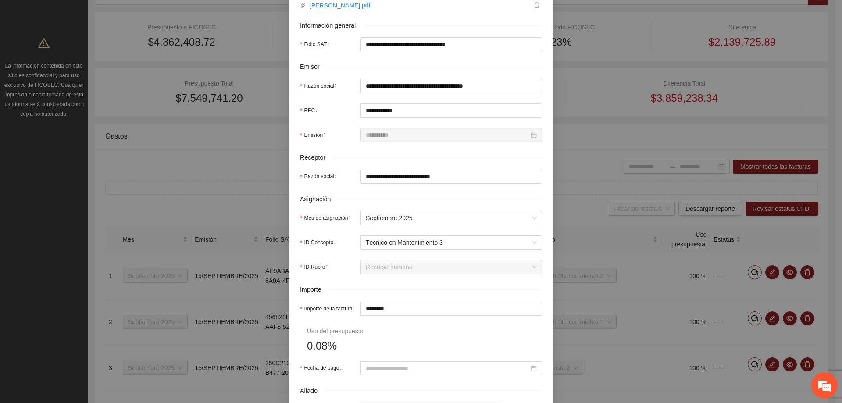
scroll to position [175, 0]
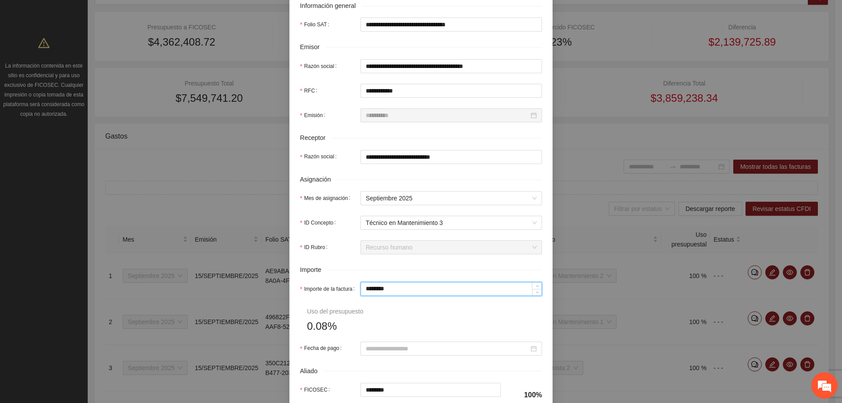
drag, startPoint x: 391, startPoint y: 294, endPoint x: 344, endPoint y: 290, distance: 47.5
click at [344, 290] on div "Importe de la factura ********" at bounding box center [421, 289] width 242 height 14
click at [403, 313] on form "**********" at bounding box center [421, 202] width 242 height 599
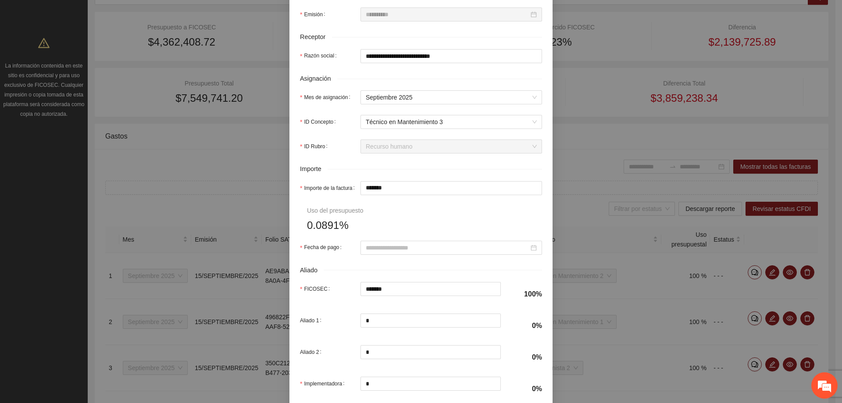
scroll to position [307, 0]
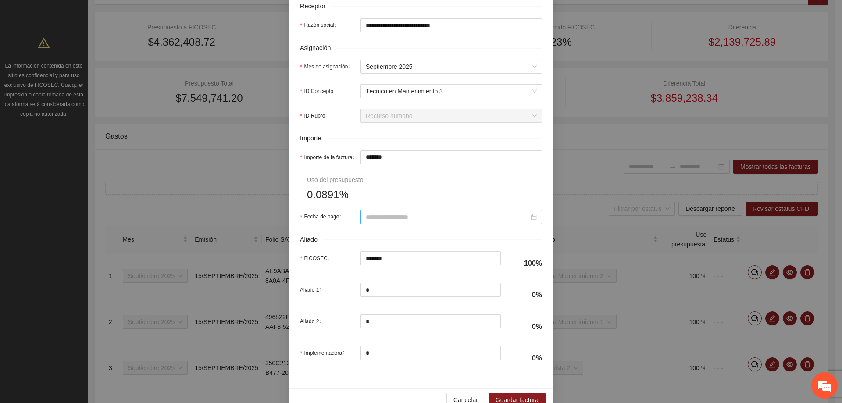
click at [369, 222] on div at bounding box center [451, 217] width 182 height 14
click at [376, 231] on button "button" at bounding box center [375, 234] width 10 height 18
click at [385, 290] on div "15" at bounding box center [386, 294] width 11 height 11
click at [387, 188] on form "**********" at bounding box center [421, 71] width 242 height 599
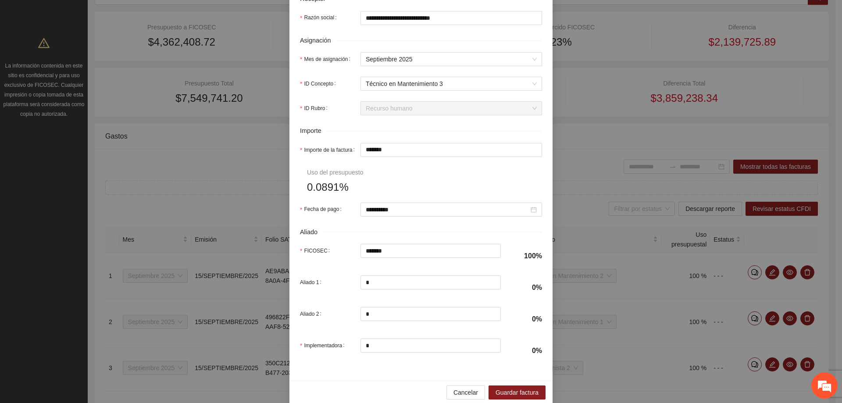
scroll to position [326, 0]
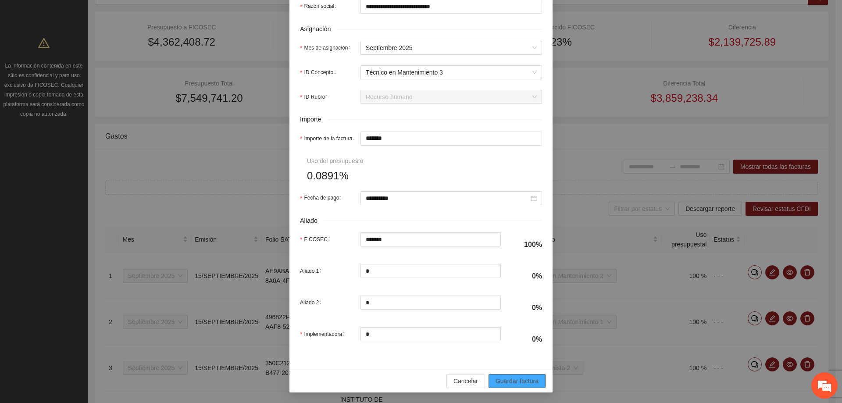
click at [506, 380] on span "Guardar factura" at bounding box center [517, 381] width 43 height 10
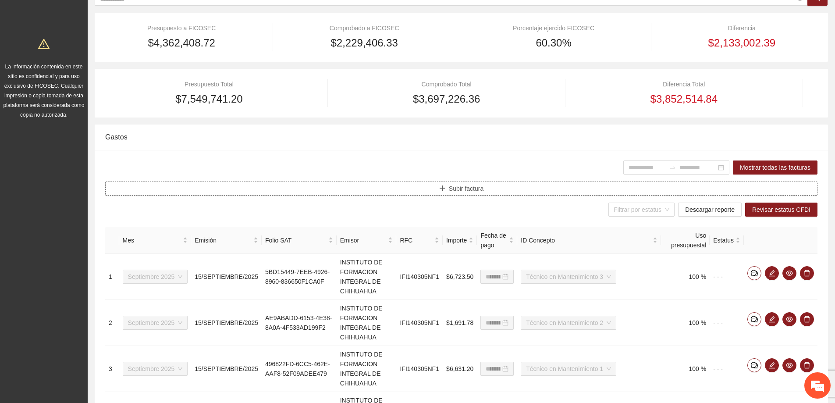
scroll to position [0, 0]
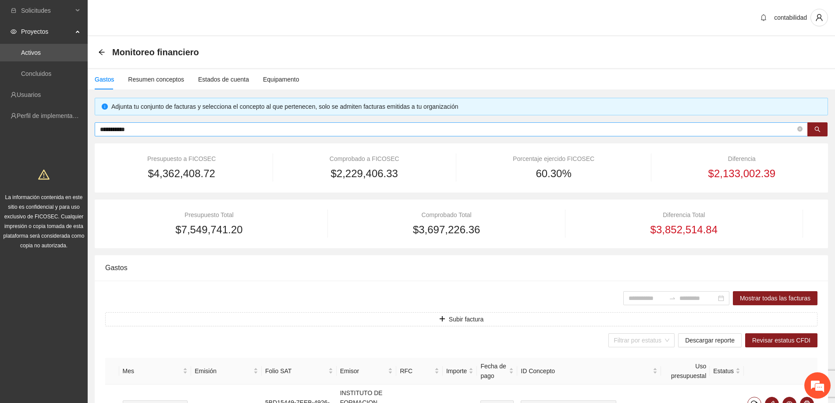
click at [164, 131] on input "**********" at bounding box center [448, 130] width 696 height 10
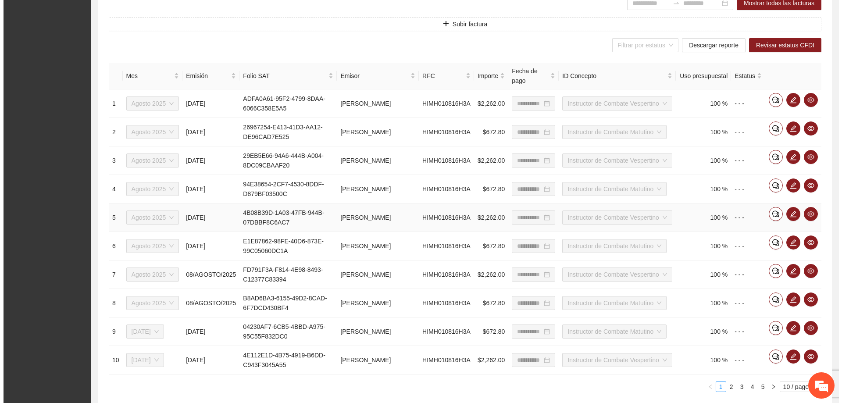
scroll to position [307, 0]
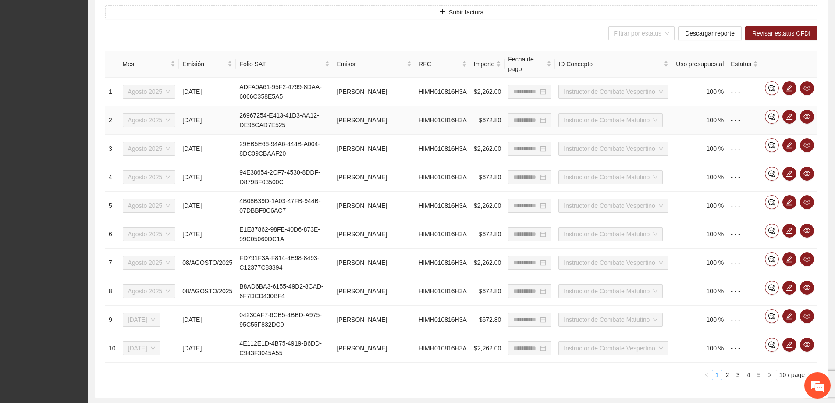
click at [157, 123] on span "Agosto 2025" at bounding box center [149, 120] width 43 height 13
click at [785, 90] on span "edit" at bounding box center [789, 88] width 13 height 7
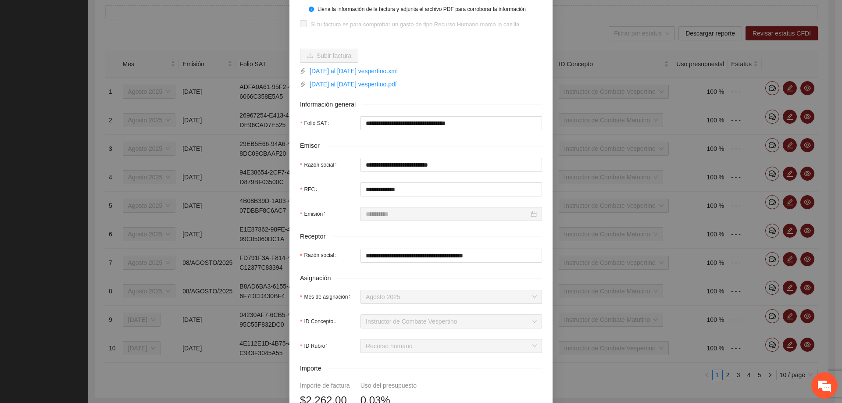
scroll to position [0, 0]
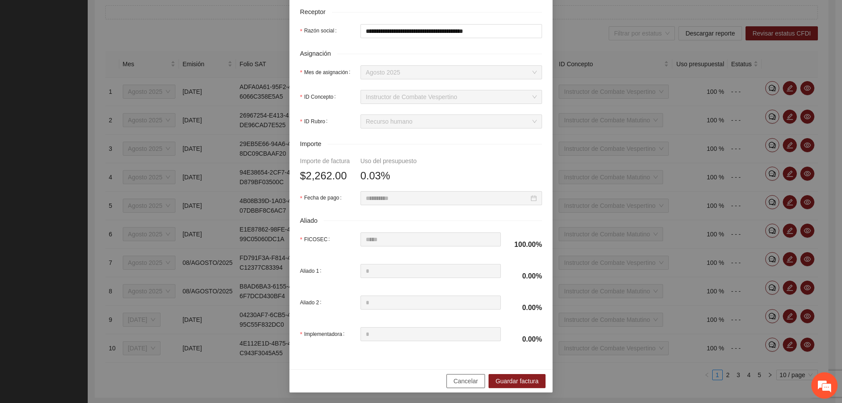
click at [468, 385] on span "Cancelar" at bounding box center [465, 381] width 25 height 10
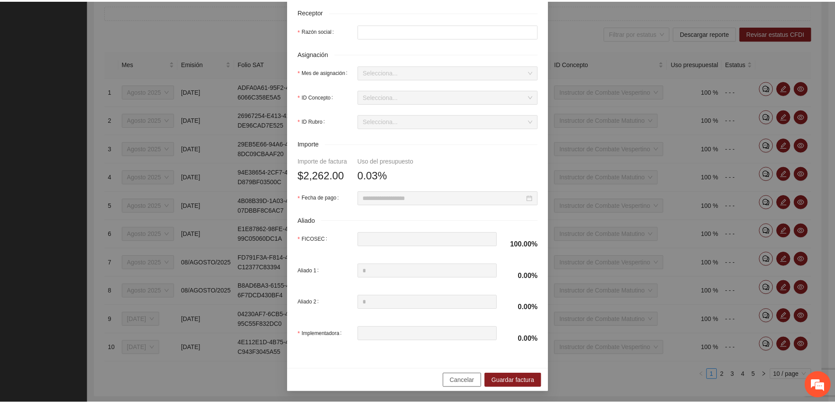
scroll to position [257, 0]
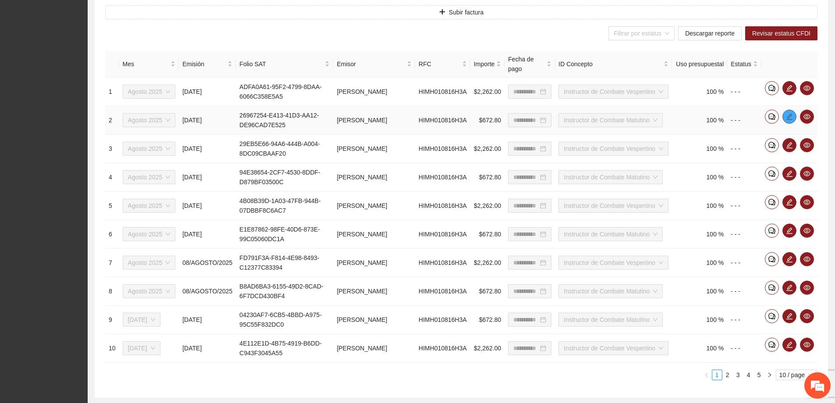
click at [785, 115] on span "edit" at bounding box center [789, 116] width 13 height 7
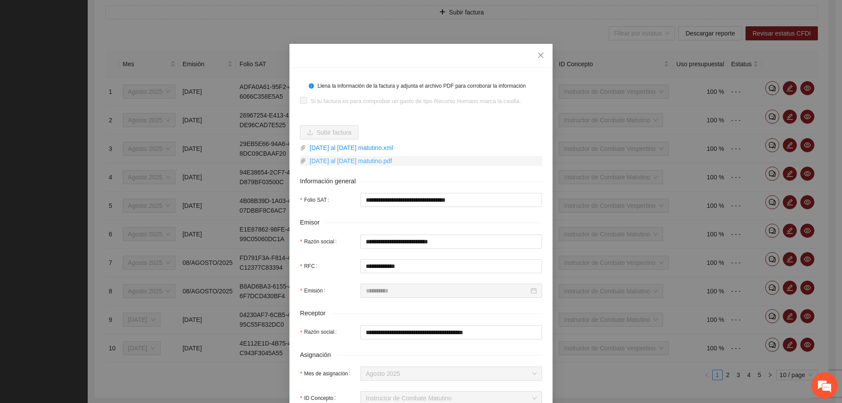
click at [356, 160] on link "[DATE] al [DATE] matutino.pdf" at bounding box center [424, 161] width 236 height 10
click at [459, 146] on link "[DATE] al [DATE] matutino.xml" at bounding box center [424, 148] width 236 height 10
click at [540, 53] on icon "close" at bounding box center [540, 55] width 7 height 7
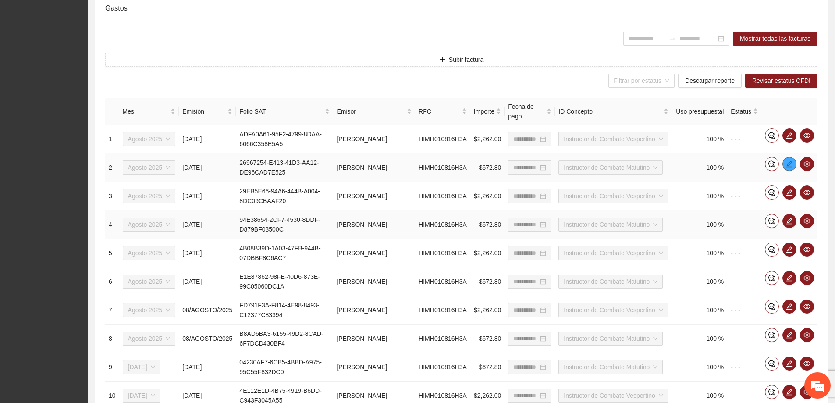
scroll to position [219, 0]
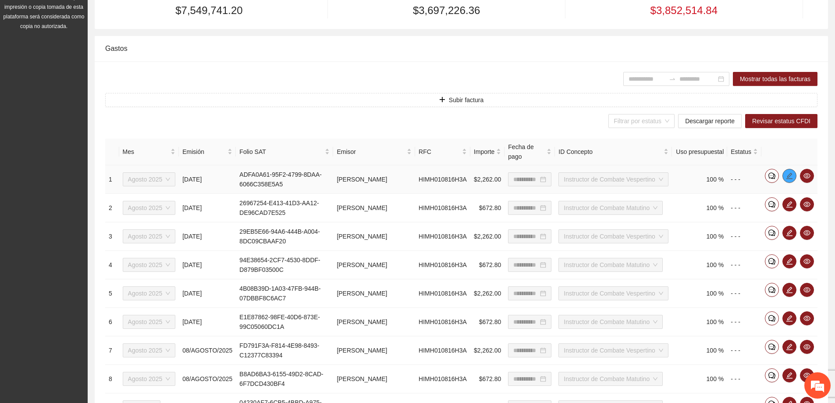
click at [790, 178] on icon "edit" at bounding box center [790, 175] width 6 height 6
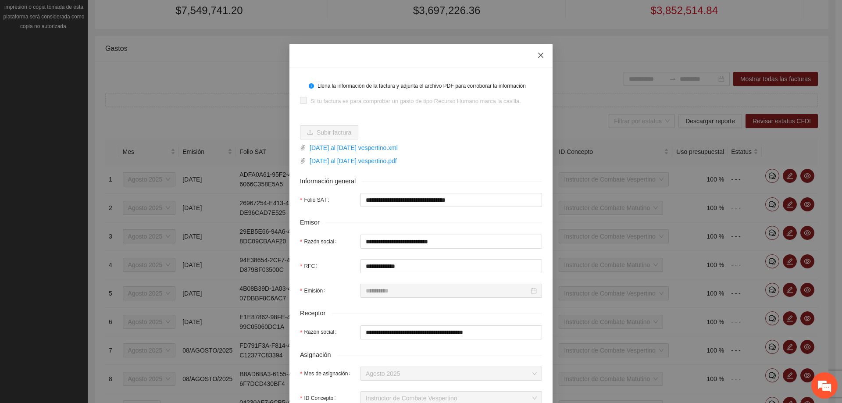
click at [538, 61] on span "Close" at bounding box center [541, 56] width 24 height 24
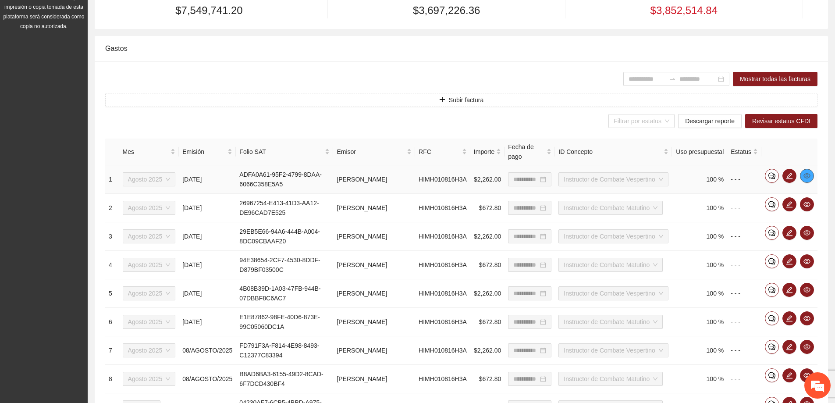
click at [805, 177] on icon "eye" at bounding box center [807, 175] width 7 height 5
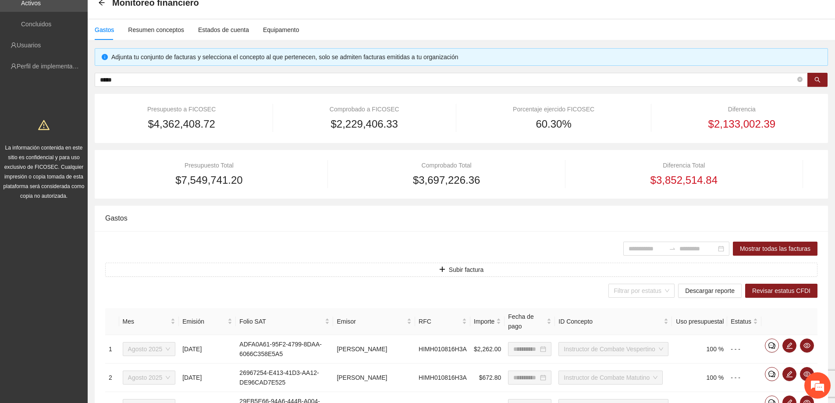
scroll to position [44, 0]
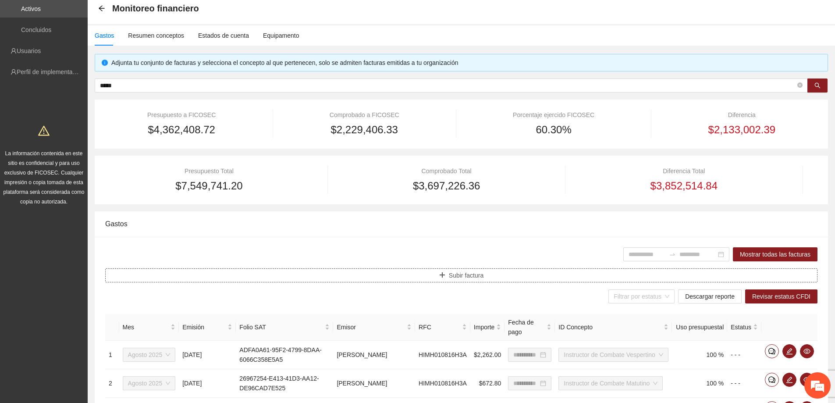
click at [408, 277] on button "Subir factura" at bounding box center [461, 275] width 713 height 14
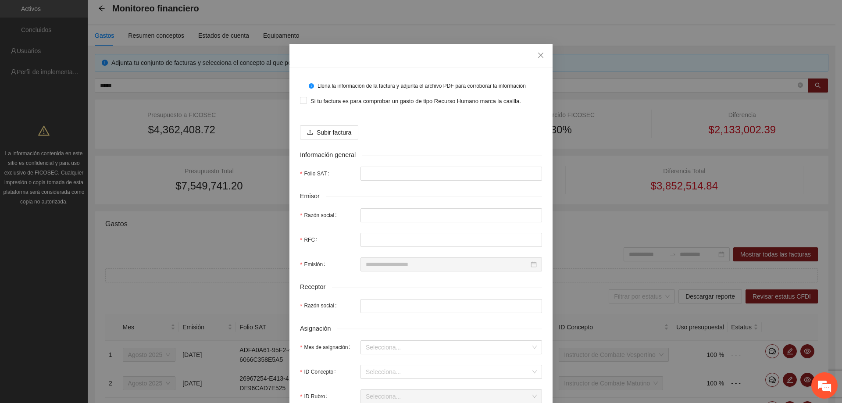
click at [302, 92] on div "Llena la información de la factura y adjunta el archivo PDF para corroborar la …" at bounding box center [421, 85] width 242 height 15
click at [303, 102] on span at bounding box center [303, 100] width 7 height 7
click at [311, 131] on button "Subir factura" at bounding box center [329, 132] width 58 height 14
click at [537, 55] on icon "close" at bounding box center [540, 55] width 7 height 7
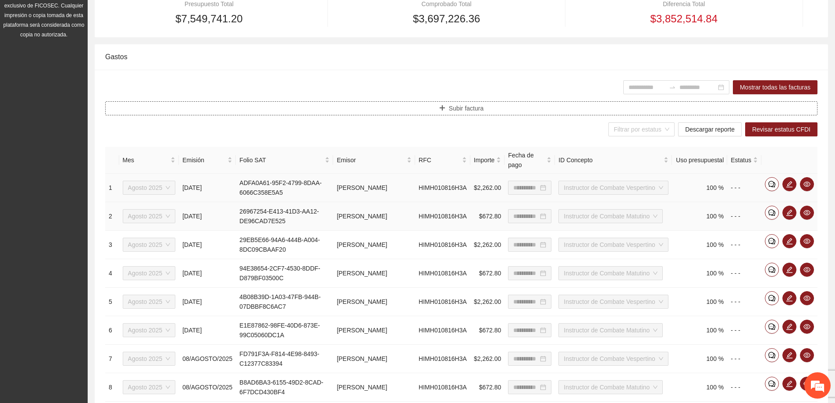
scroll to position [219, 0]
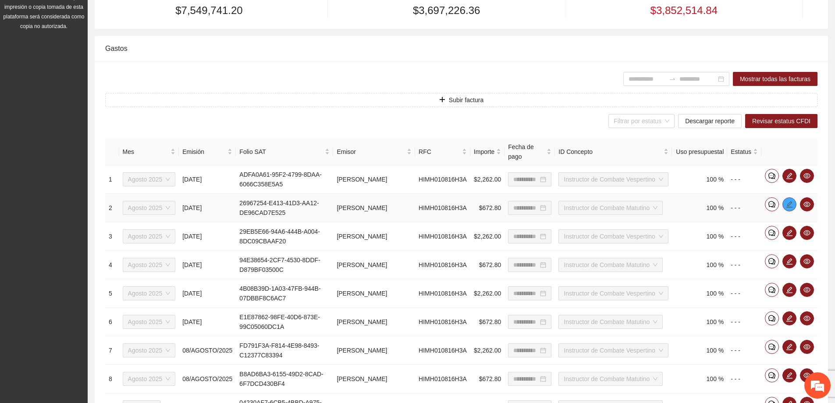
click at [785, 207] on span "edit" at bounding box center [789, 204] width 13 height 7
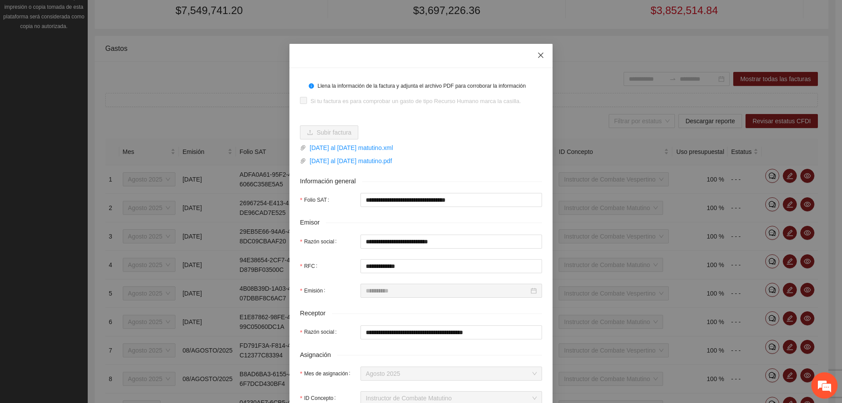
click at [542, 58] on span "Close" at bounding box center [541, 56] width 24 height 24
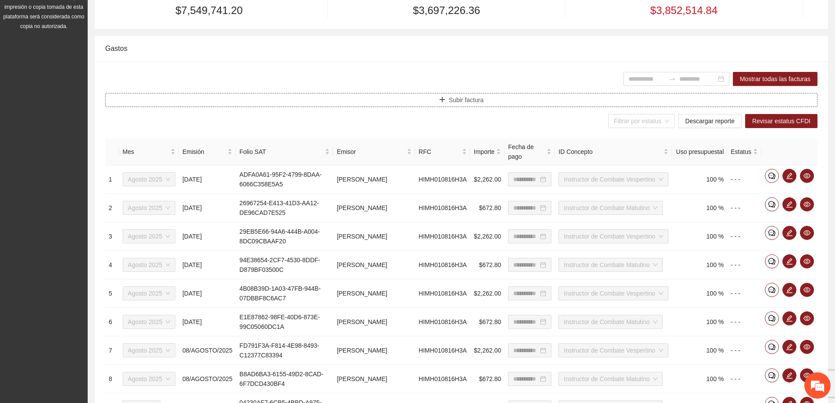
click at [467, 103] on span "Subir factura" at bounding box center [466, 100] width 35 height 10
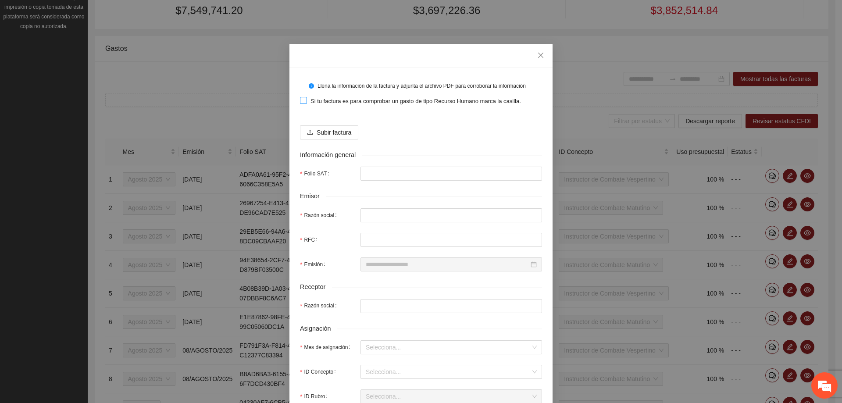
click at [307, 98] on span "Si tu factura es para comprobar un gasto de tipo Recurso Humano marca la casill…" at bounding box center [415, 101] width 217 height 9
click at [319, 129] on span "Subir factura" at bounding box center [334, 133] width 35 height 10
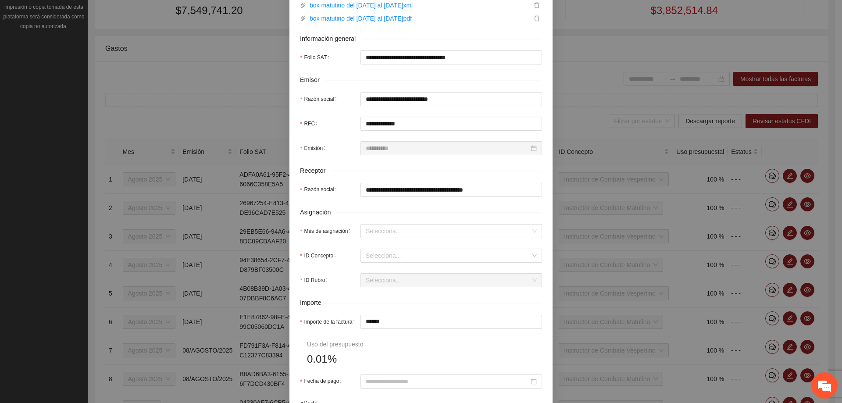
scroll to position [175, 0]
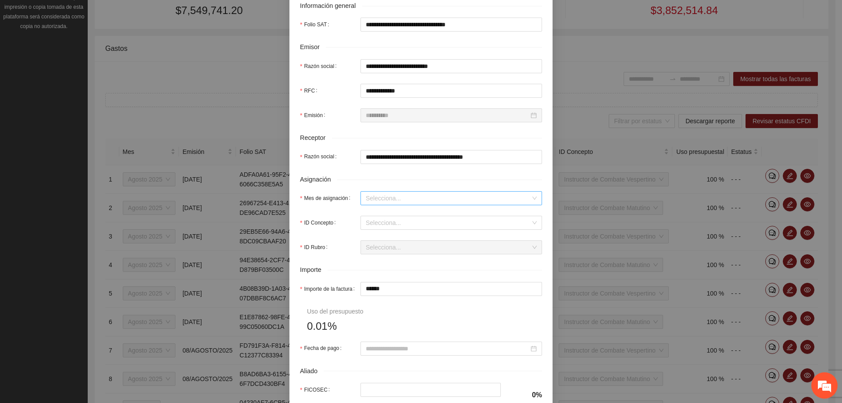
click at [395, 200] on input "Mes de asignación" at bounding box center [448, 198] width 165 height 13
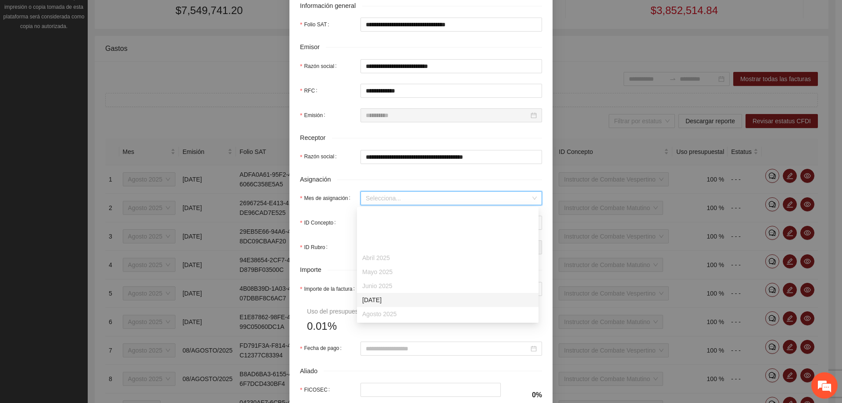
scroll to position [44, 0]
click at [389, 282] on div "Septiembre 2025" at bounding box center [447, 284] width 171 height 10
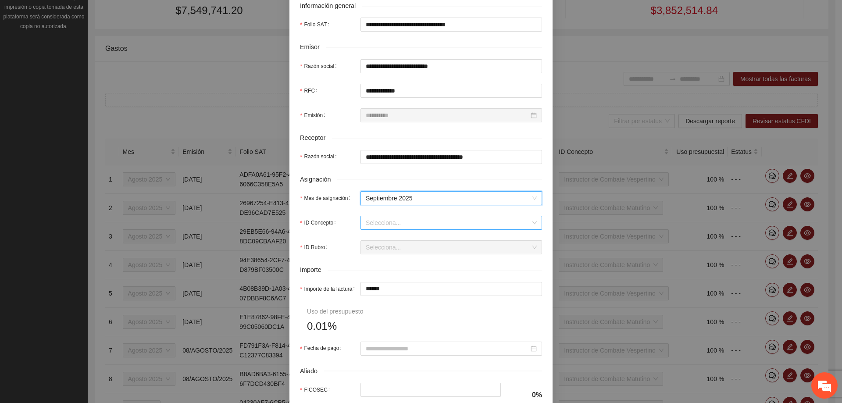
click at [383, 228] on input "ID Concepto" at bounding box center [448, 222] width 165 height 13
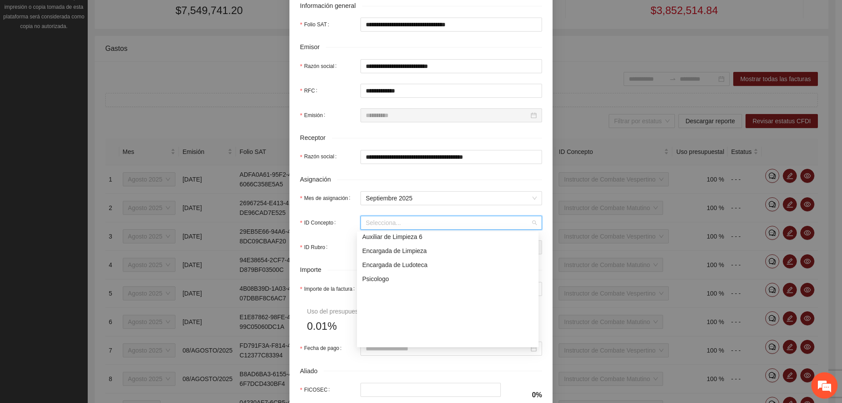
scroll to position [0, 0]
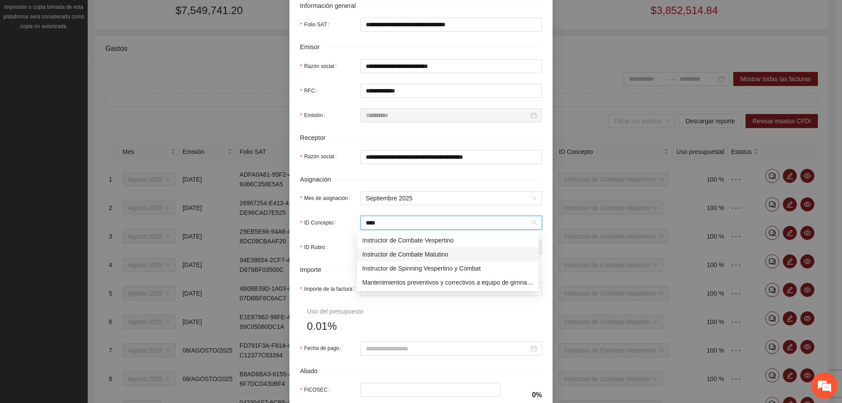
click at [423, 256] on div "Instructor de Combate Matutino" at bounding box center [447, 255] width 171 height 10
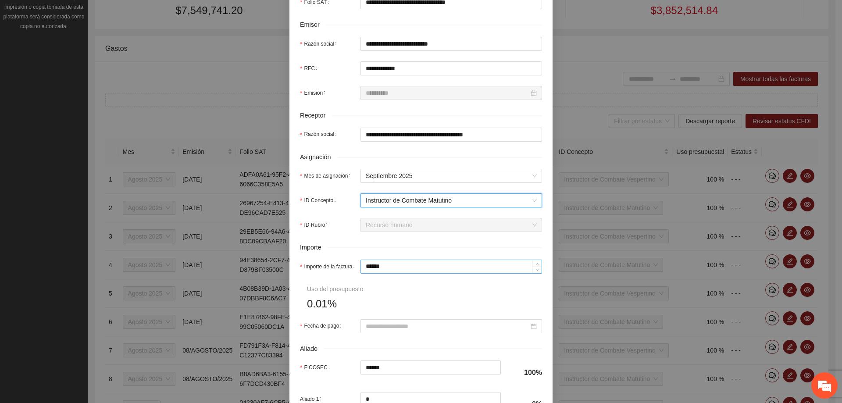
scroll to position [219, 0]
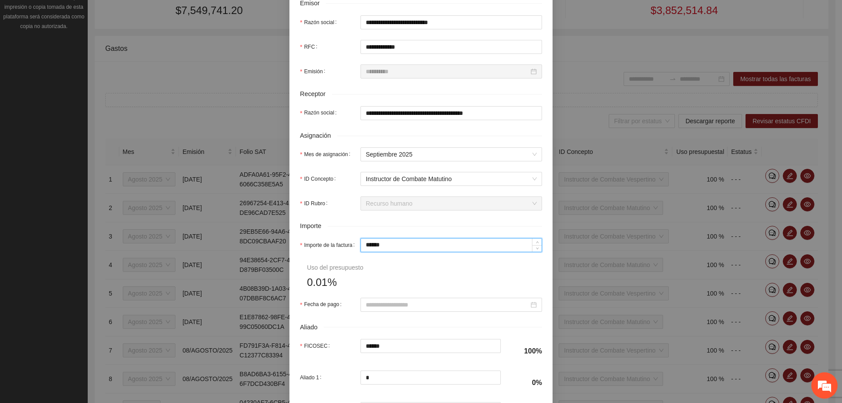
drag, startPoint x: 411, startPoint y: 244, endPoint x: 321, endPoint y: 244, distance: 90.3
click at [321, 244] on div "Importe de la factura ******" at bounding box center [421, 245] width 242 height 14
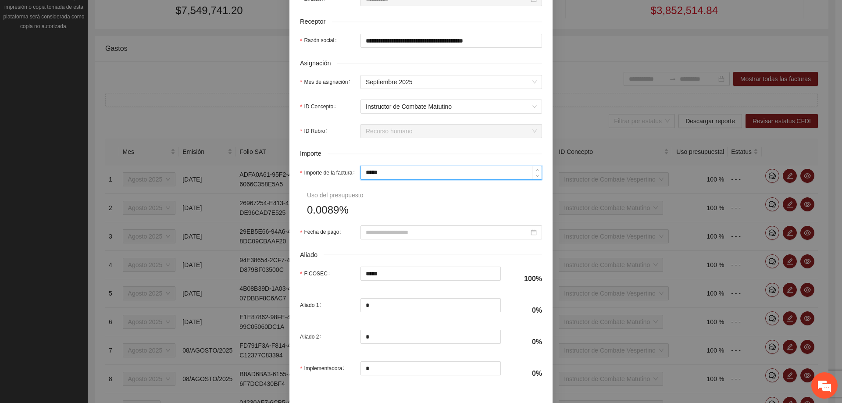
scroll to position [307, 0]
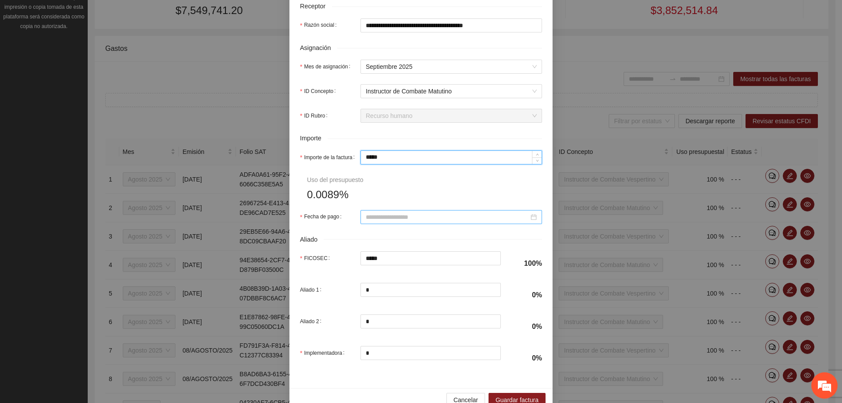
click at [374, 214] on input "Fecha de pago" at bounding box center [447, 217] width 163 height 10
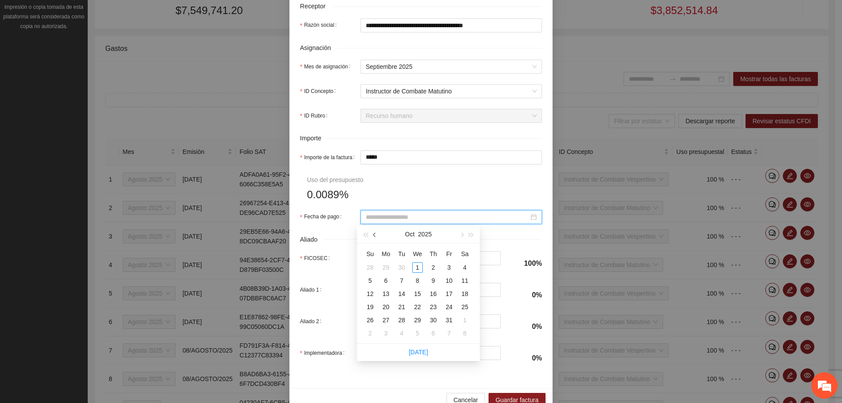
click at [375, 236] on span "button" at bounding box center [375, 235] width 4 height 4
click at [386, 293] on div "15" at bounding box center [386, 294] width 11 height 11
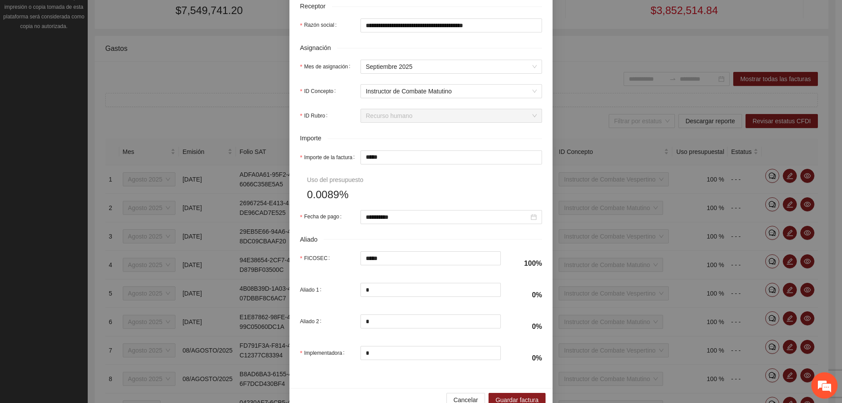
click at [381, 240] on div "Aliado" at bounding box center [421, 240] width 242 height 10
click at [410, 225] on div "El campo es requerido" at bounding box center [451, 229] width 182 height 10
click at [403, 222] on div at bounding box center [451, 217] width 182 height 14
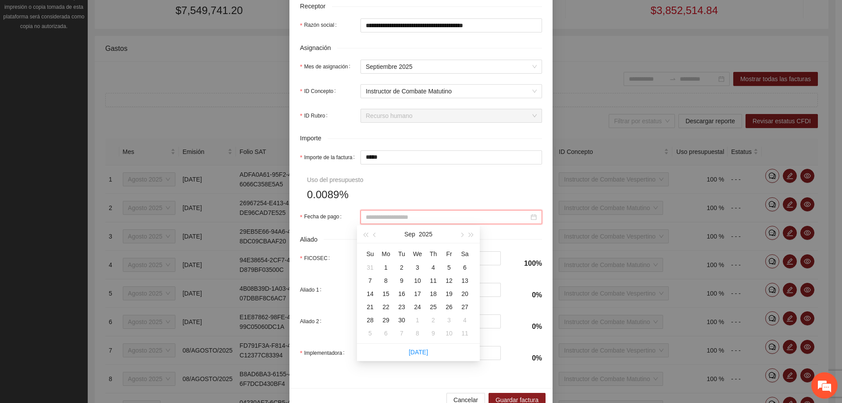
click at [406, 217] on input "Fecha de pago" at bounding box center [447, 217] width 163 height 10
click at [450, 278] on div "12" at bounding box center [449, 280] width 11 height 11
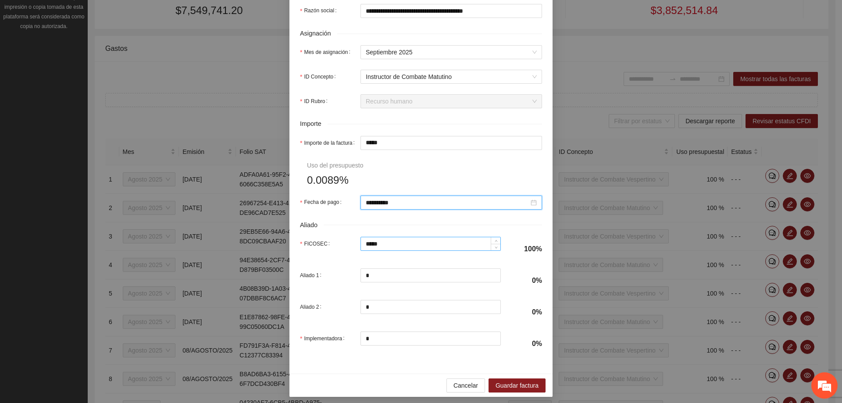
scroll to position [326, 0]
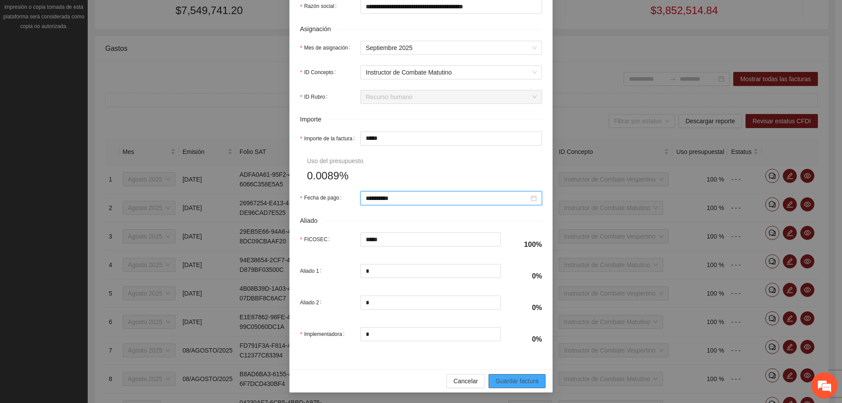
click at [512, 381] on span "Guardar factura" at bounding box center [517, 381] width 43 height 10
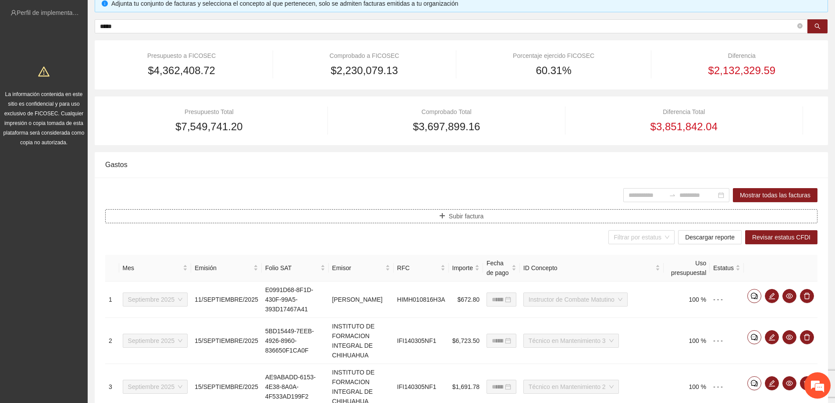
scroll to position [88, 0]
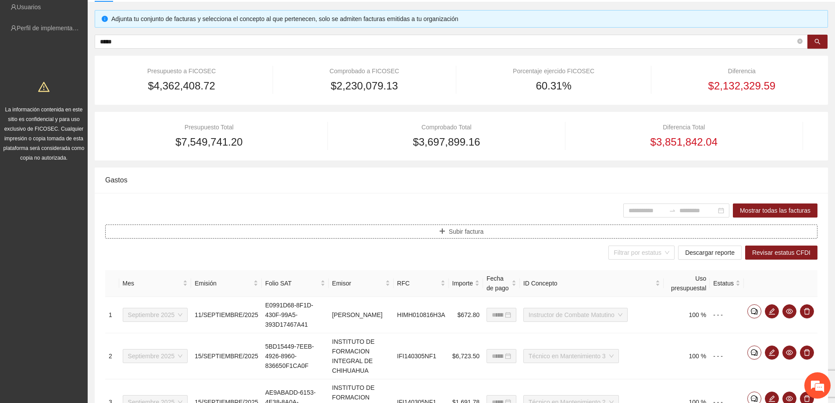
click at [435, 233] on button "Subir factura" at bounding box center [461, 232] width 713 height 14
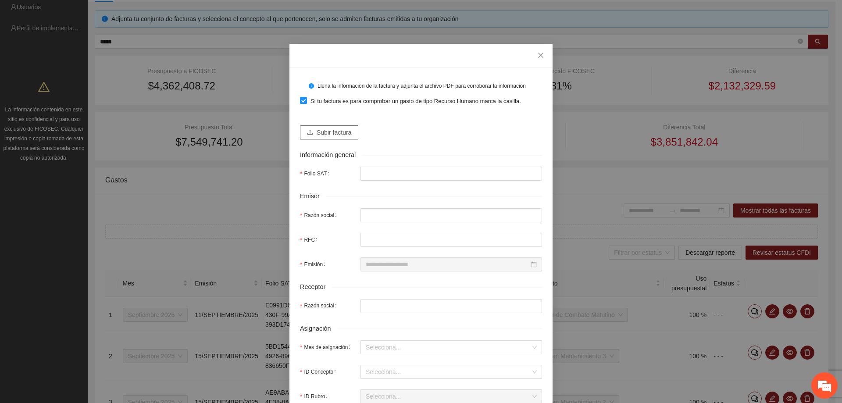
click at [309, 136] on button "Subir factura" at bounding box center [329, 132] width 58 height 14
click at [537, 54] on icon "close" at bounding box center [540, 55] width 7 height 7
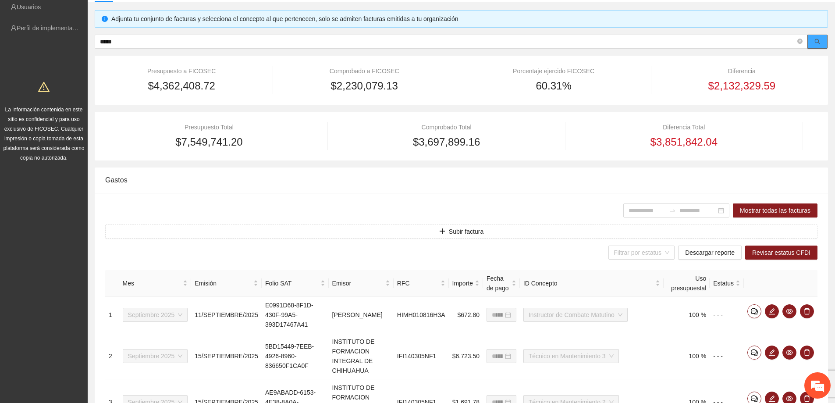
click at [813, 40] on button "button" at bounding box center [818, 42] width 20 height 14
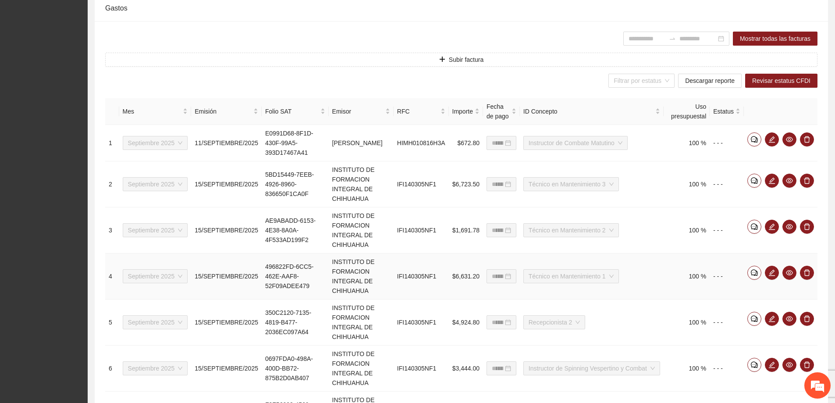
scroll to position [263, 0]
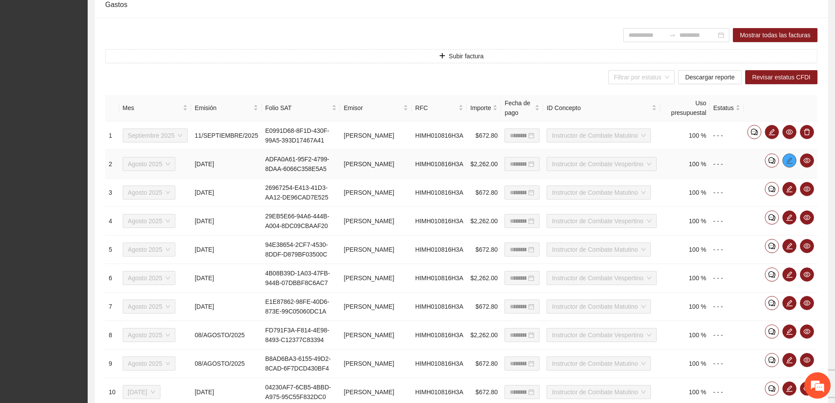
click at [791, 164] on icon "edit" at bounding box center [789, 160] width 7 height 7
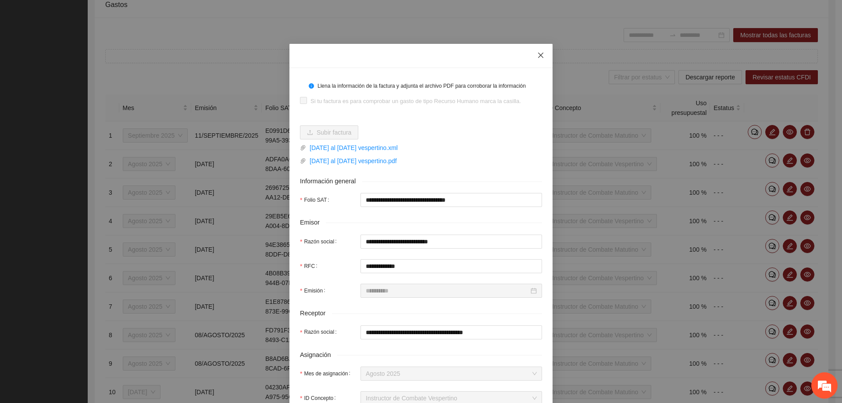
click at [541, 56] on icon "close" at bounding box center [540, 55] width 7 height 7
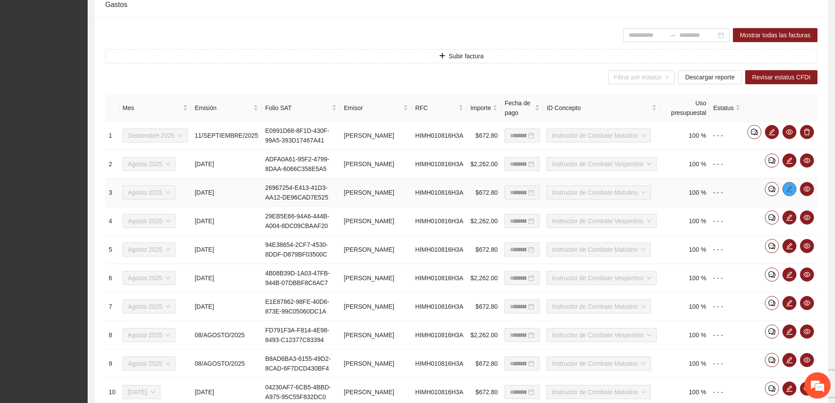
click at [788, 193] on icon "edit" at bounding box center [789, 188] width 7 height 7
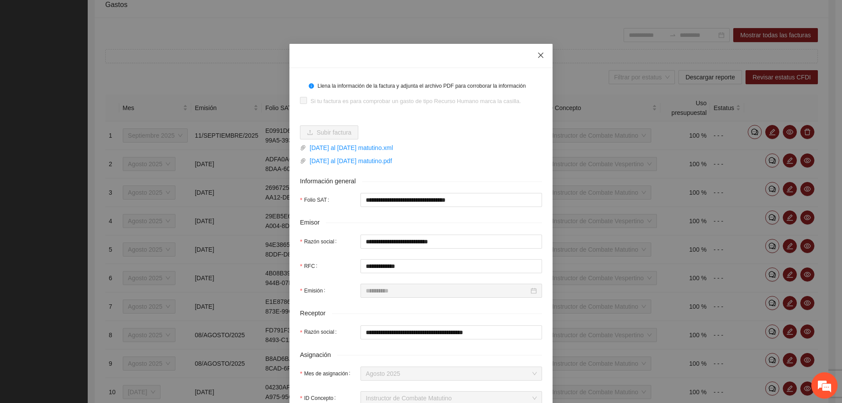
click at [538, 55] on icon "close" at bounding box center [540, 55] width 5 height 5
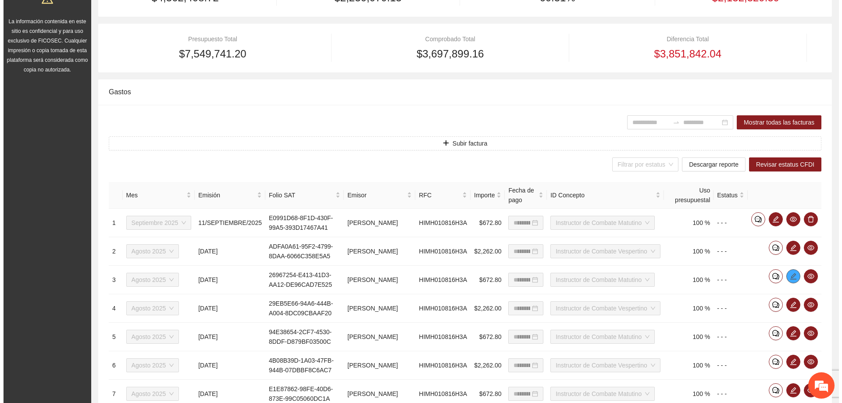
scroll to position [175, 0]
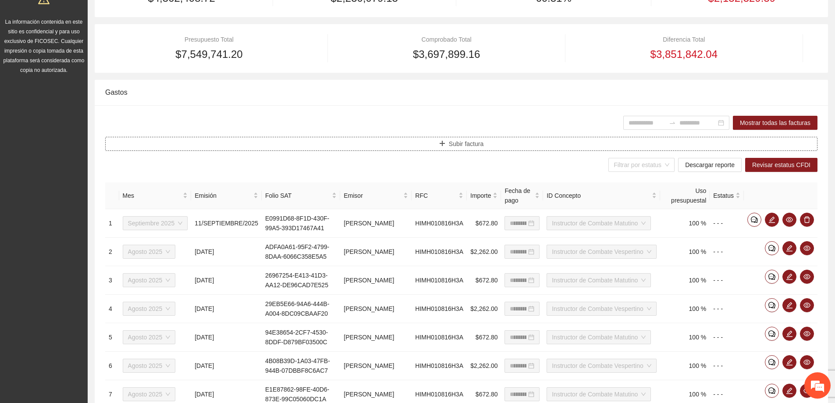
click at [352, 141] on button "Subir factura" at bounding box center [461, 144] width 713 height 14
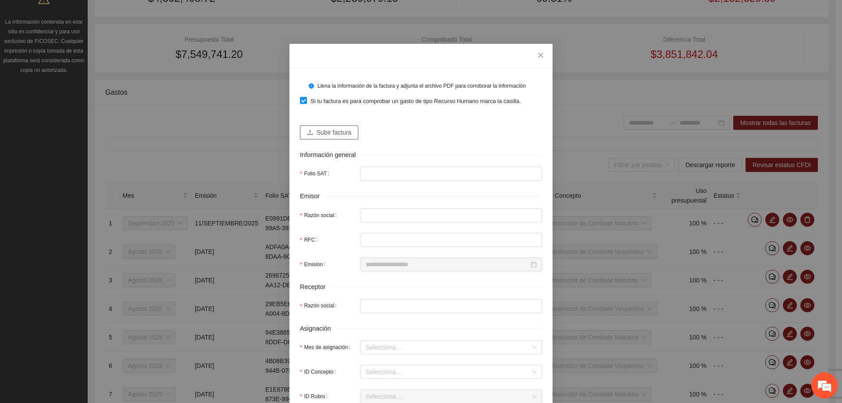
click at [310, 133] on icon "upload" at bounding box center [310, 132] width 6 height 6
click at [537, 52] on icon "close" at bounding box center [540, 55] width 7 height 7
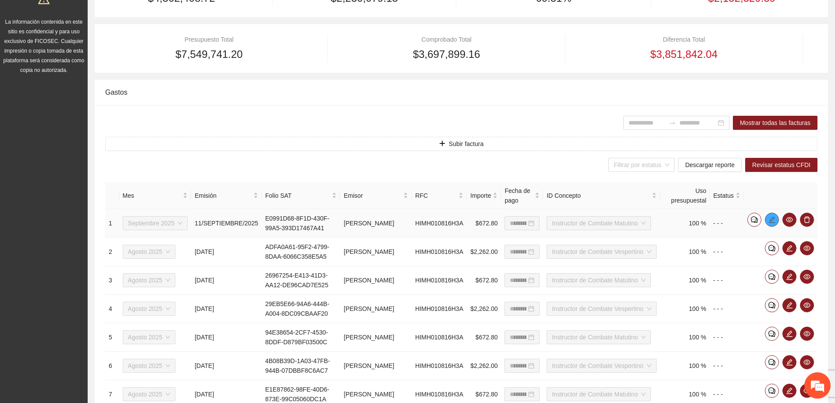
click at [774, 223] on icon "edit" at bounding box center [772, 219] width 7 height 7
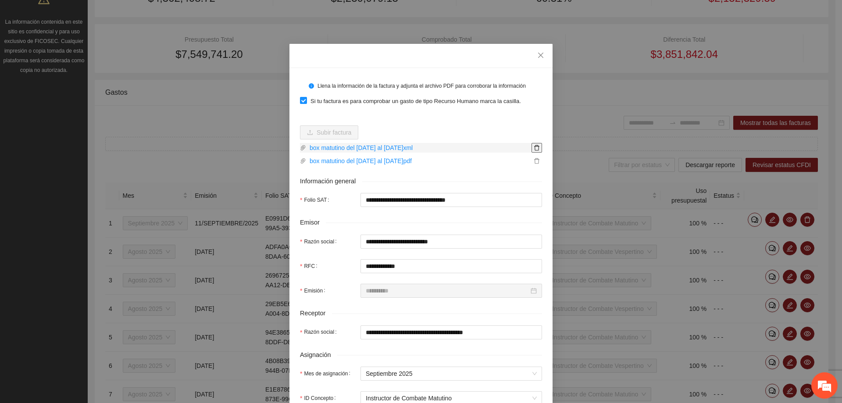
click at [536, 150] on icon "delete" at bounding box center [537, 148] width 6 height 6
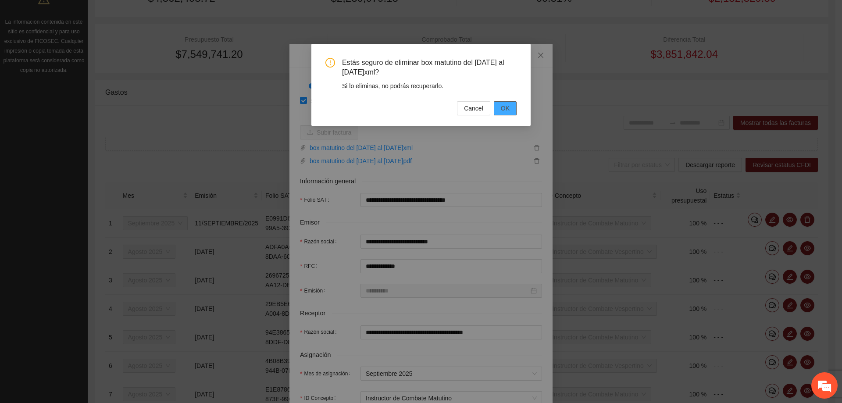
click at [498, 111] on button "OK" at bounding box center [505, 108] width 23 height 14
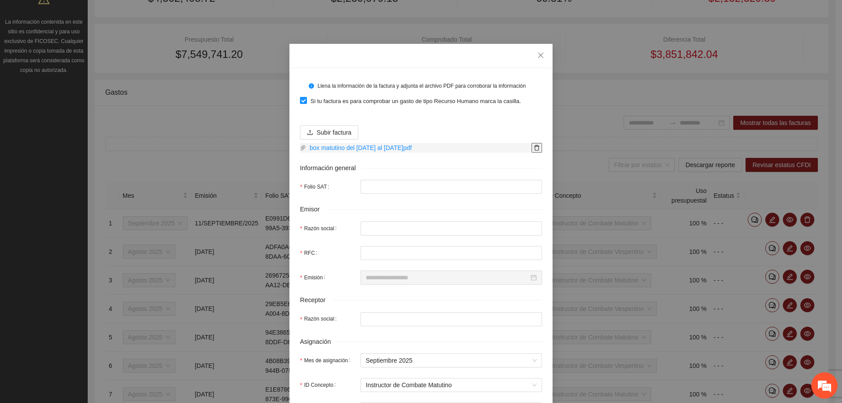
click at [534, 145] on icon "delete" at bounding box center [536, 148] width 5 height 6
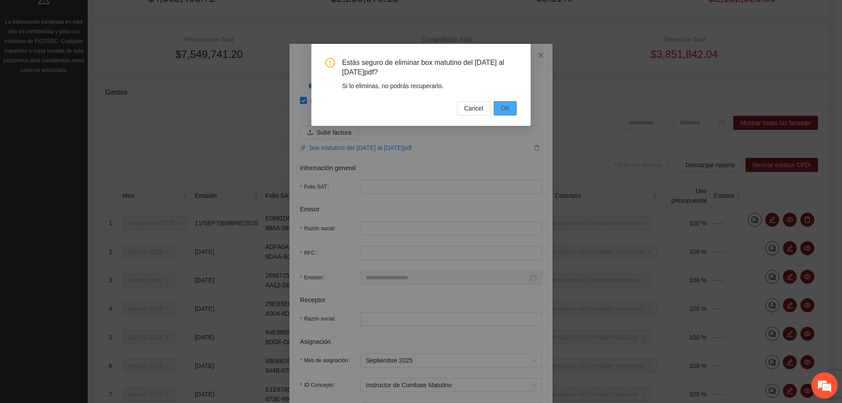
click at [502, 106] on span "OK" at bounding box center [505, 108] width 9 height 10
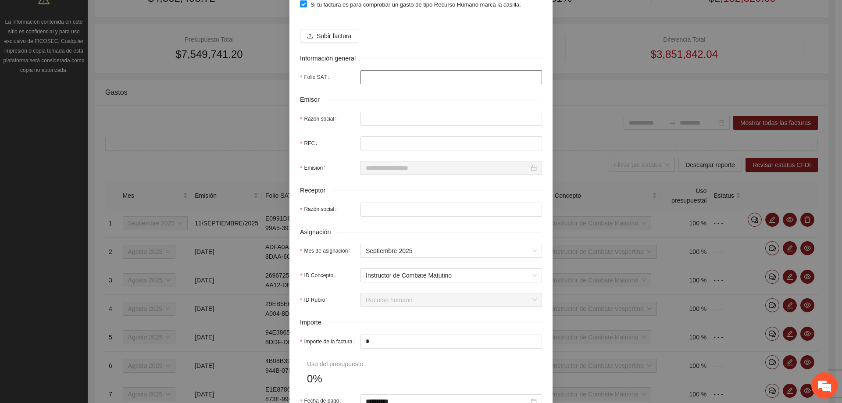
scroll to position [0, 0]
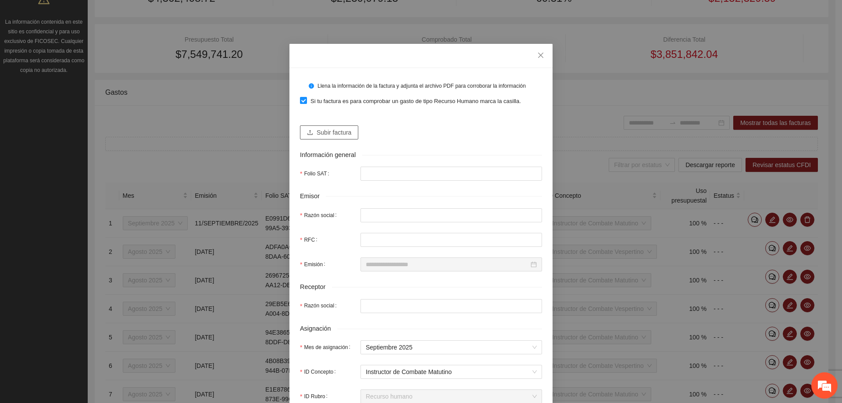
click at [334, 133] on span "Subir factura" at bounding box center [334, 133] width 35 height 10
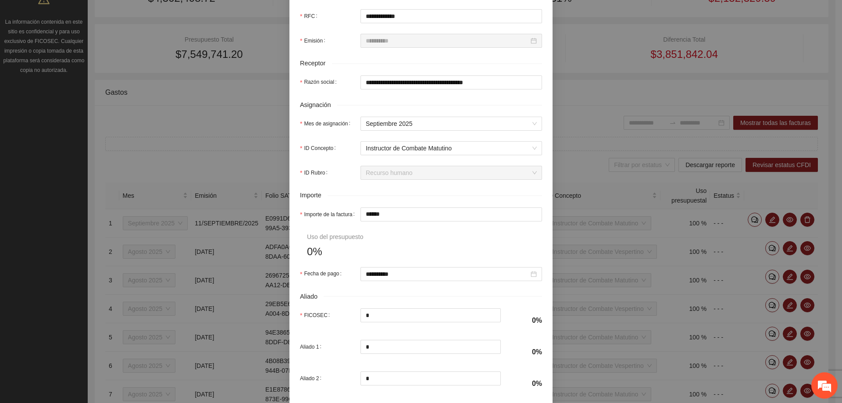
scroll to position [263, 0]
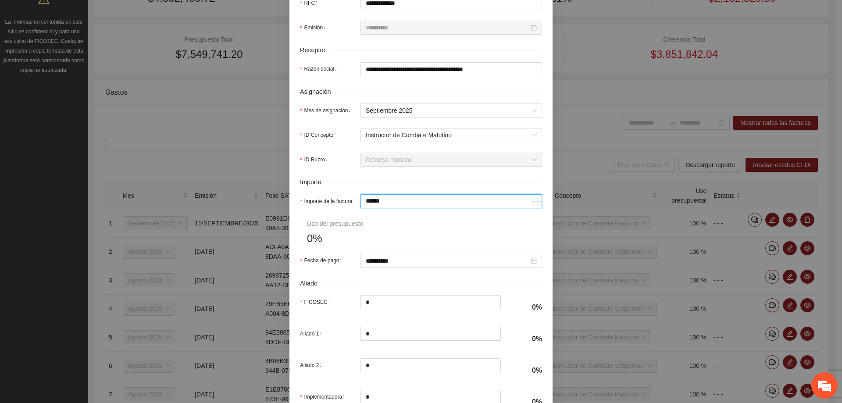
drag, startPoint x: 395, startPoint y: 205, endPoint x: 328, endPoint y: 203, distance: 67.6
click at [328, 203] on div "Importe de la factura ******" at bounding box center [421, 201] width 242 height 14
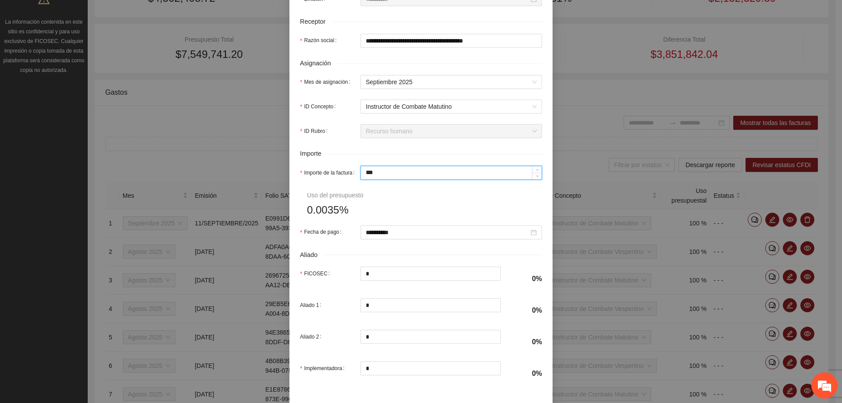
scroll to position [307, 0]
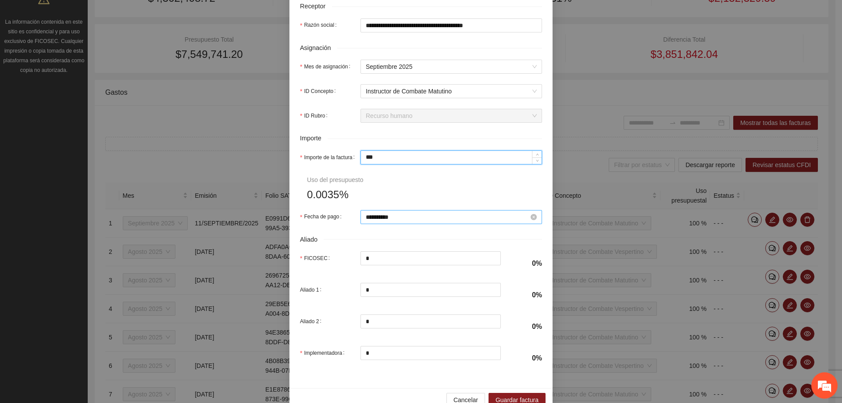
click at [531, 220] on div "**********" at bounding box center [451, 217] width 171 height 10
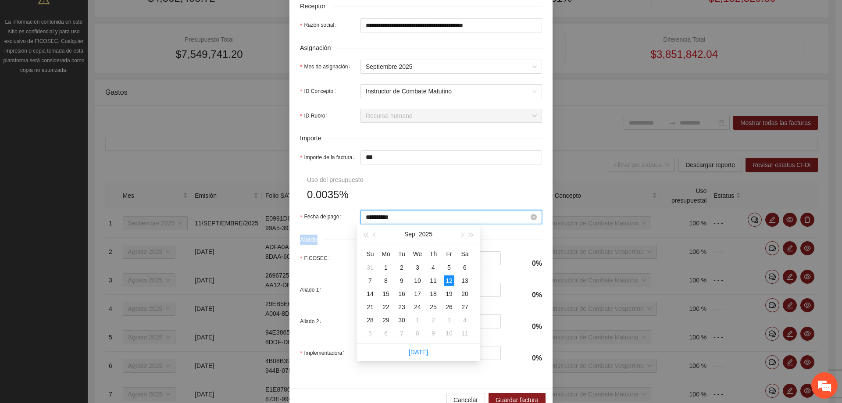
drag, startPoint x: 532, startPoint y: 220, endPoint x: 530, endPoint y: 216, distance: 4.5
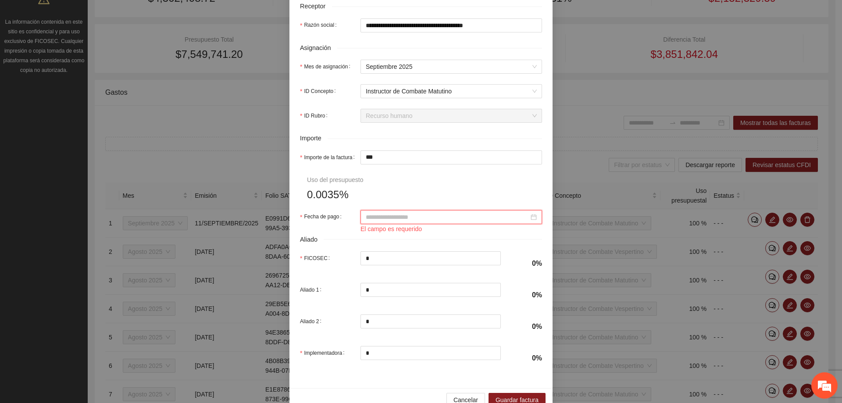
click at [416, 221] on input "Fecha de pago" at bounding box center [447, 217] width 163 height 10
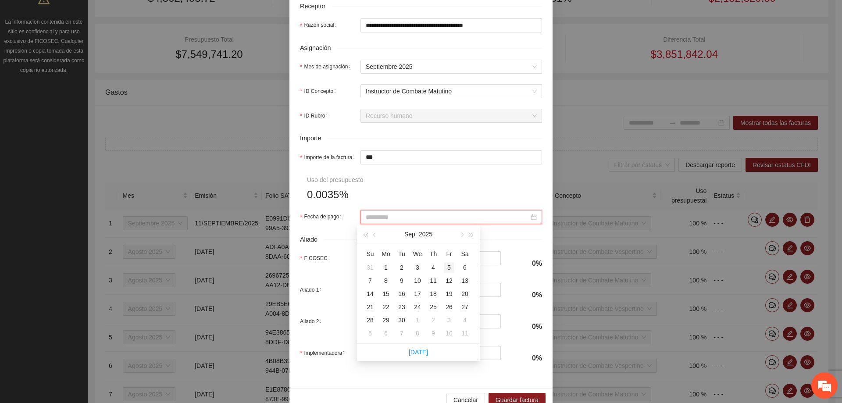
click at [450, 266] on div "5" at bounding box center [449, 267] width 11 height 11
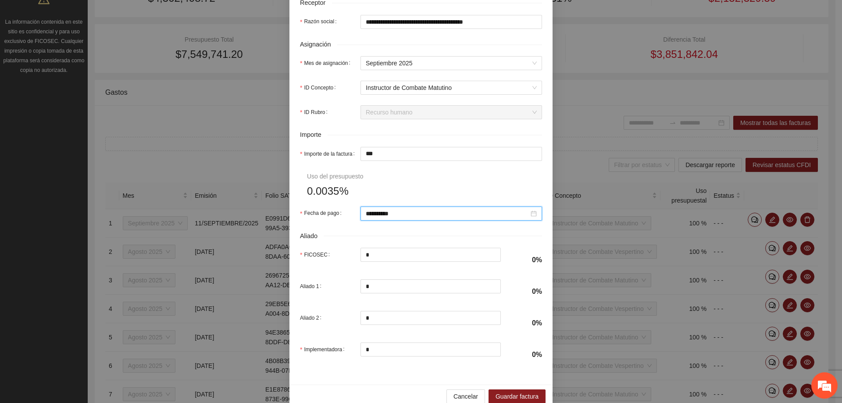
scroll to position [326, 0]
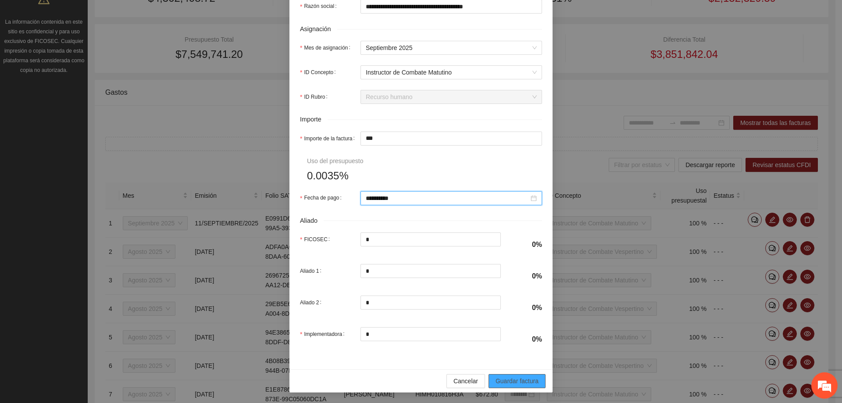
click at [519, 381] on span "Guardar factura" at bounding box center [517, 381] width 43 height 10
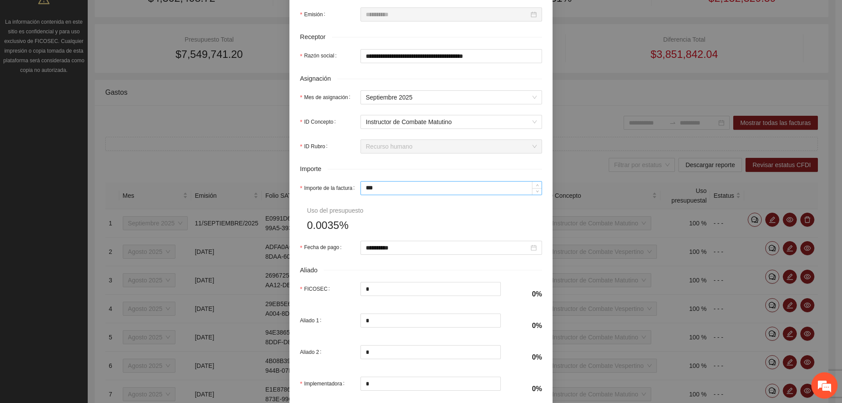
scroll to position [238, 0]
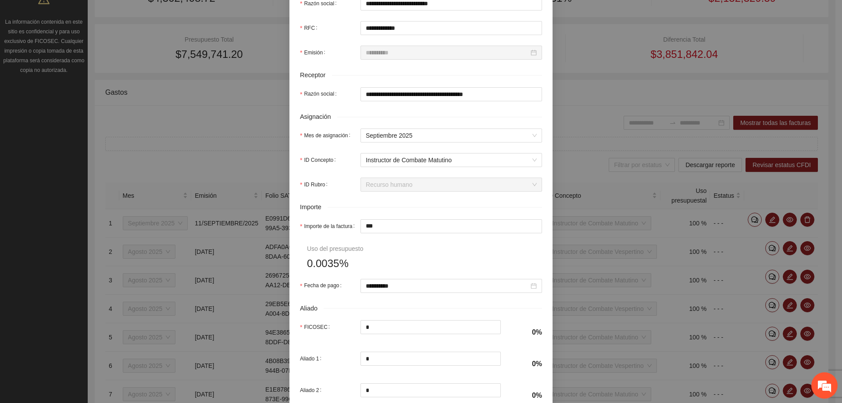
click at [335, 262] on span "0.0035%" at bounding box center [328, 263] width 42 height 17
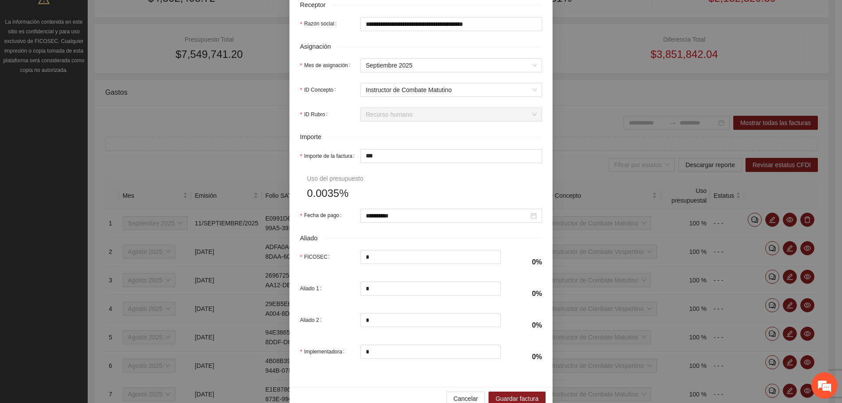
scroll to position [326, 0]
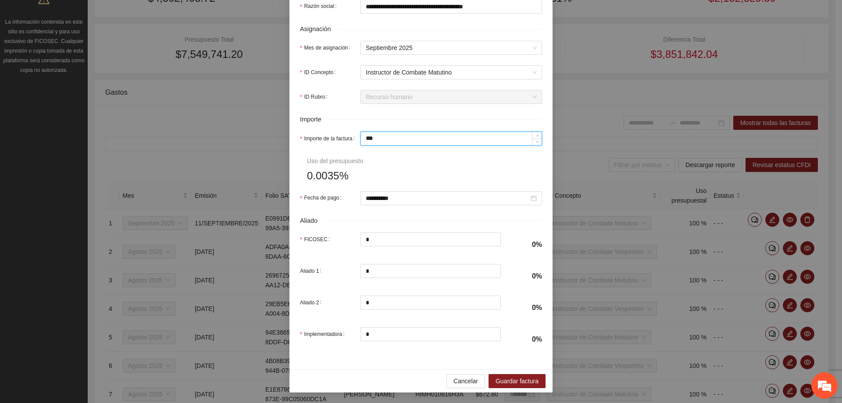
drag, startPoint x: 393, startPoint y: 143, endPoint x: 312, endPoint y: 122, distance: 84.1
click at [318, 132] on div "Importe de la factura ***" at bounding box center [421, 139] width 242 height 14
click at [413, 160] on form "**********" at bounding box center [421, 52] width 242 height 599
click at [374, 140] on input "Importe de la factura" at bounding box center [451, 138] width 181 height 13
click at [508, 385] on span "Guardar factura" at bounding box center [517, 381] width 43 height 10
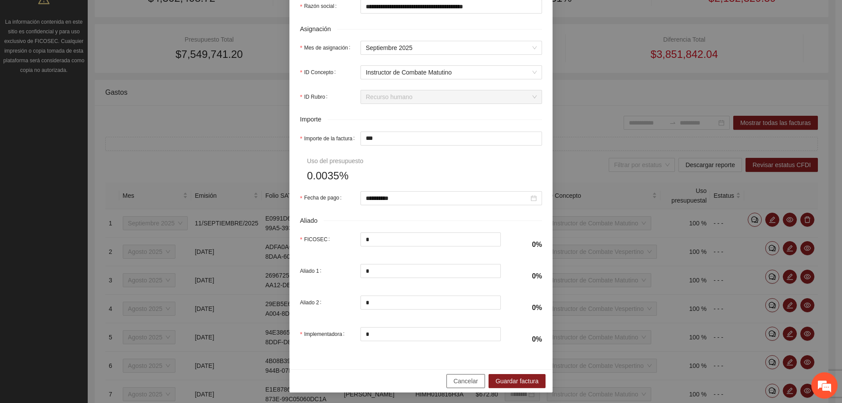
click at [461, 383] on span "Cancelar" at bounding box center [465, 381] width 25 height 10
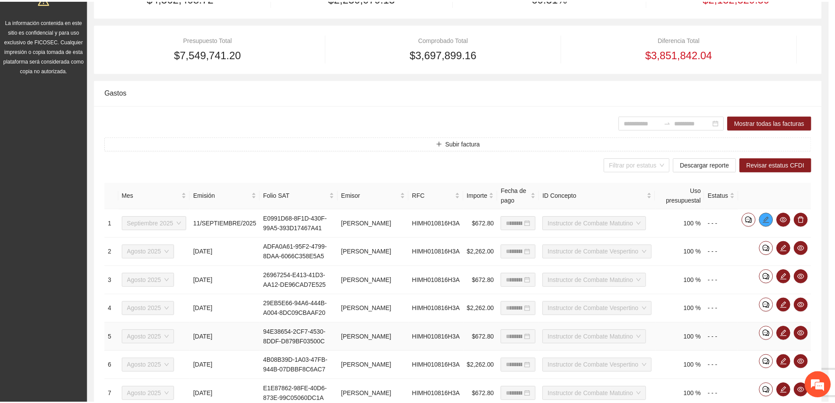
scroll to position [0, 0]
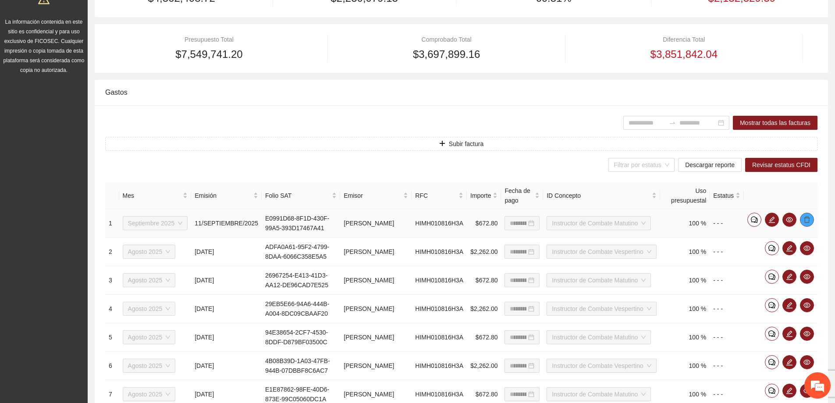
click at [806, 223] on icon "delete" at bounding box center [807, 219] width 7 height 7
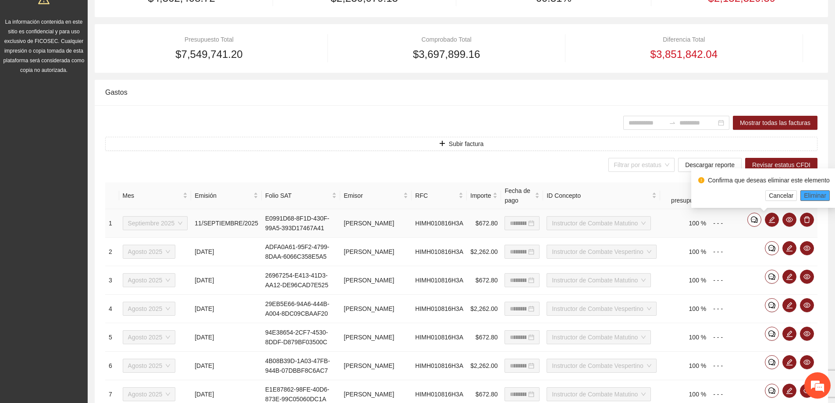
click at [810, 193] on span "Eliminar" at bounding box center [815, 196] width 22 height 10
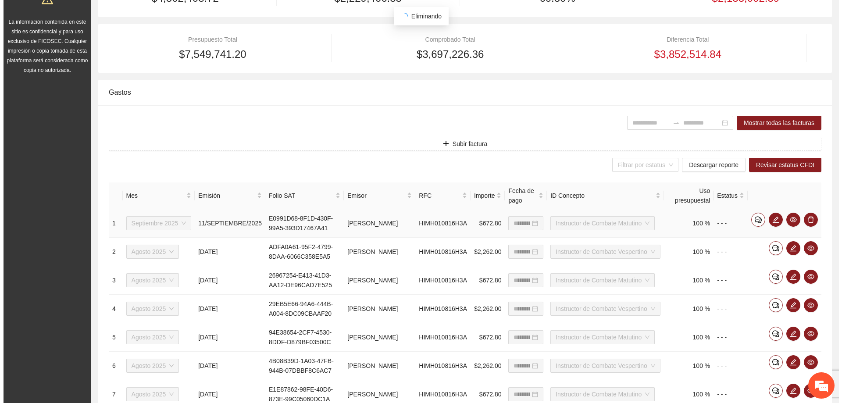
scroll to position [22, 0]
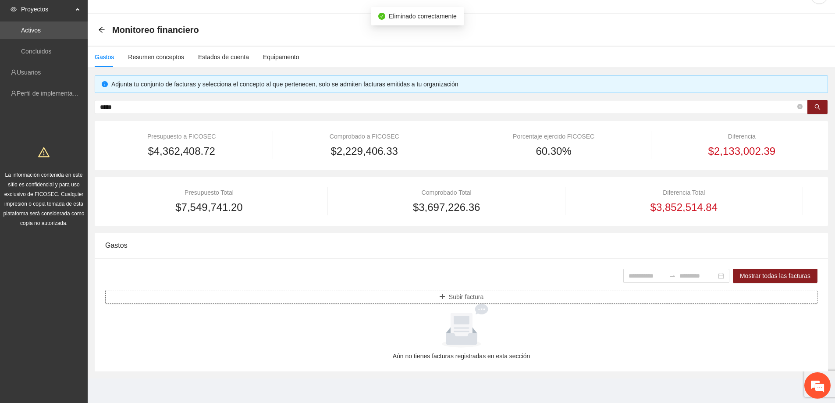
click at [394, 292] on button "Subir factura" at bounding box center [461, 297] width 713 height 14
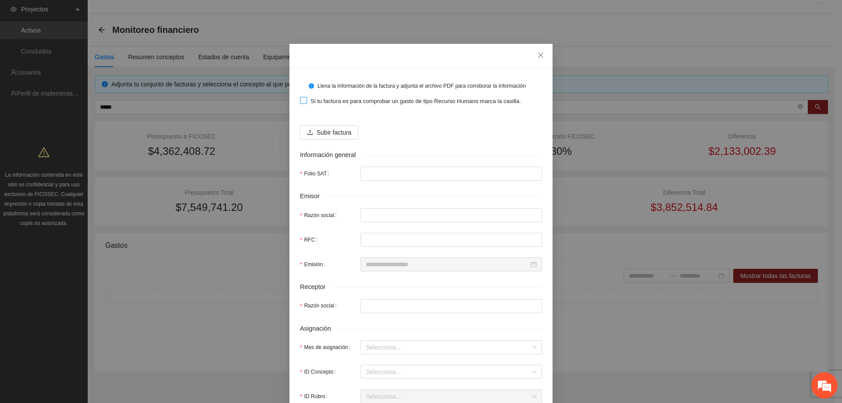
click at [307, 99] on span "Si tu factura es para comprobar un gasto de tipo Recurso Humano marca la casill…" at bounding box center [415, 101] width 217 height 9
click at [324, 134] on span "Subir factura" at bounding box center [334, 133] width 35 height 10
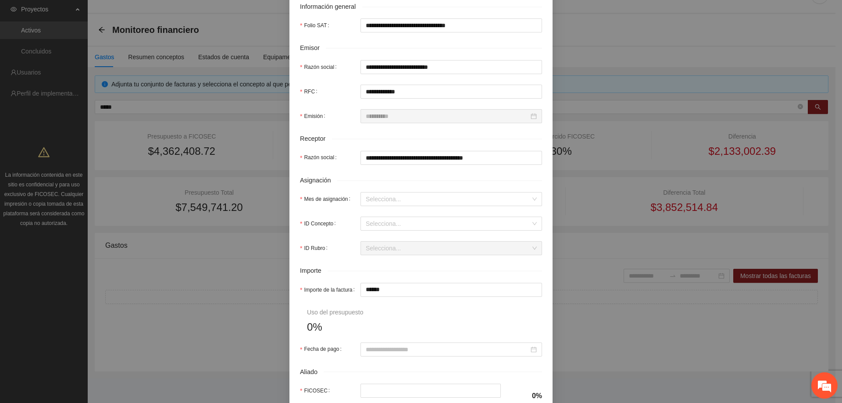
scroll to position [175, 0]
click at [392, 201] on input "Mes de asignación" at bounding box center [448, 198] width 165 height 13
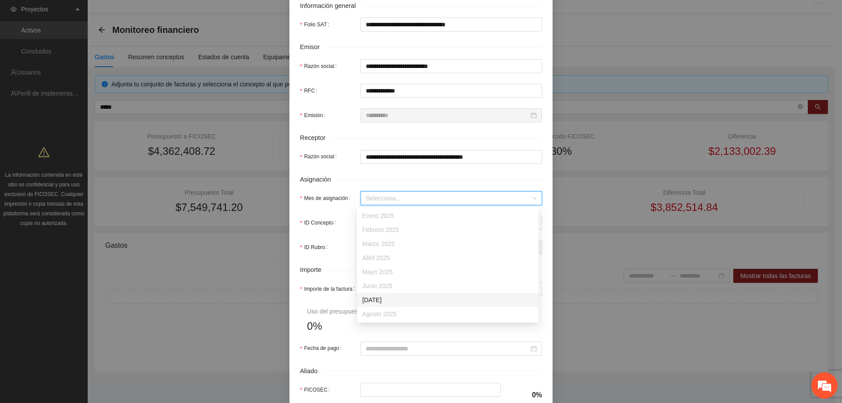
scroll to position [44, 0]
click at [381, 283] on div "Septiembre 2025" at bounding box center [447, 284] width 171 height 10
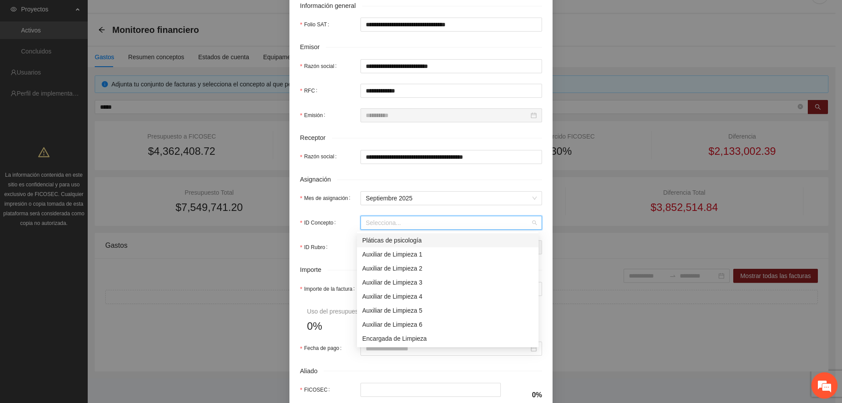
click at [382, 223] on input "ID Concepto" at bounding box center [448, 222] width 165 height 13
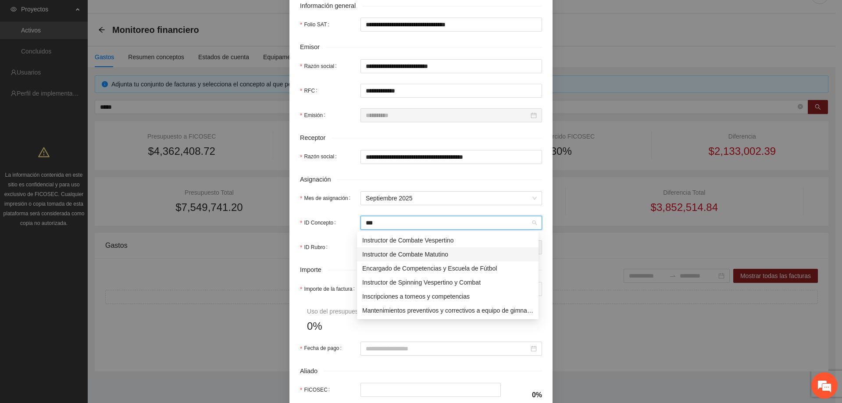
click at [403, 250] on div "Instructor de Combate Matutino" at bounding box center [447, 255] width 171 height 10
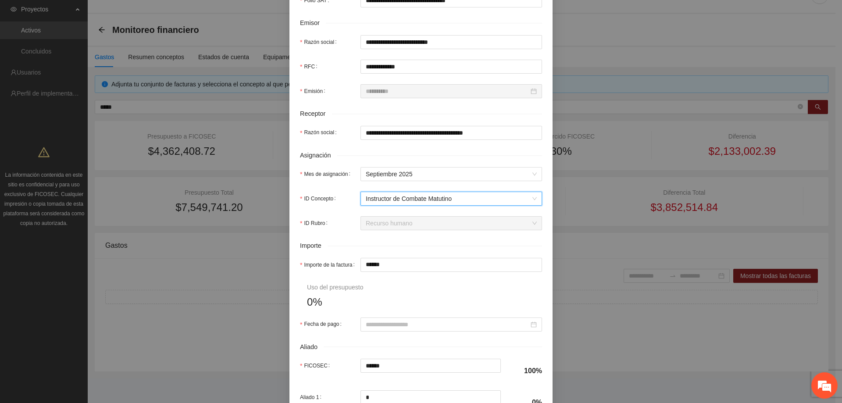
scroll to position [219, 0]
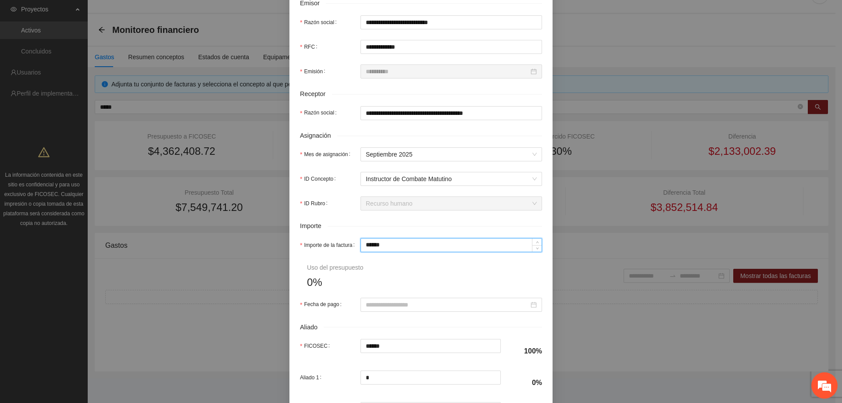
drag, startPoint x: 395, startPoint y: 246, endPoint x: 347, endPoint y: 246, distance: 47.4
click at [347, 246] on div "Importe de la factura ******" at bounding box center [421, 245] width 242 height 14
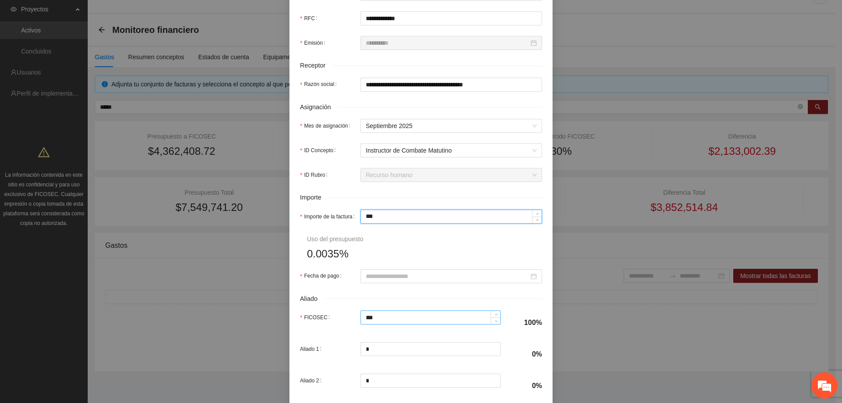
scroll to position [263, 0]
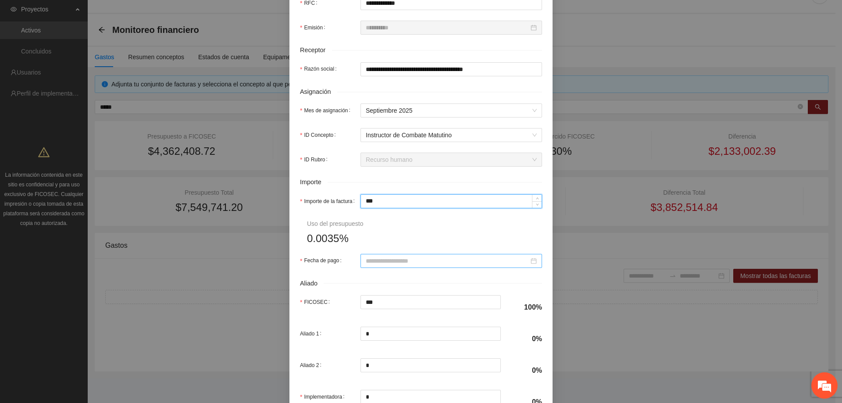
click at [394, 262] on input "Fecha de pago" at bounding box center [447, 261] width 163 height 10
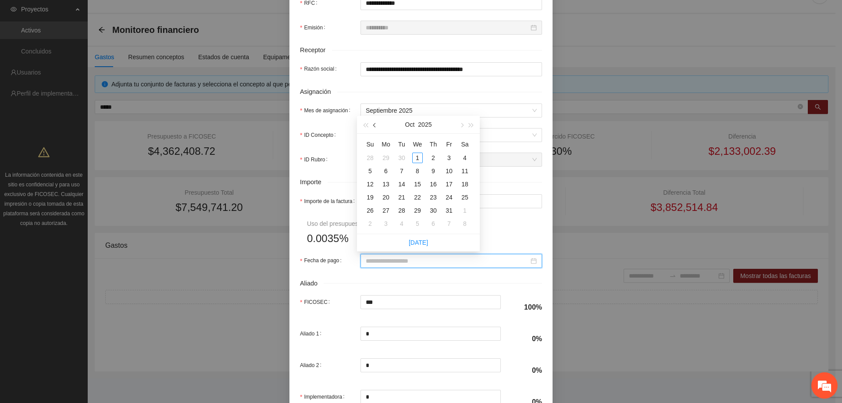
click at [374, 126] on span "button" at bounding box center [375, 125] width 4 height 4
click at [450, 160] on div "5" at bounding box center [449, 158] width 11 height 11
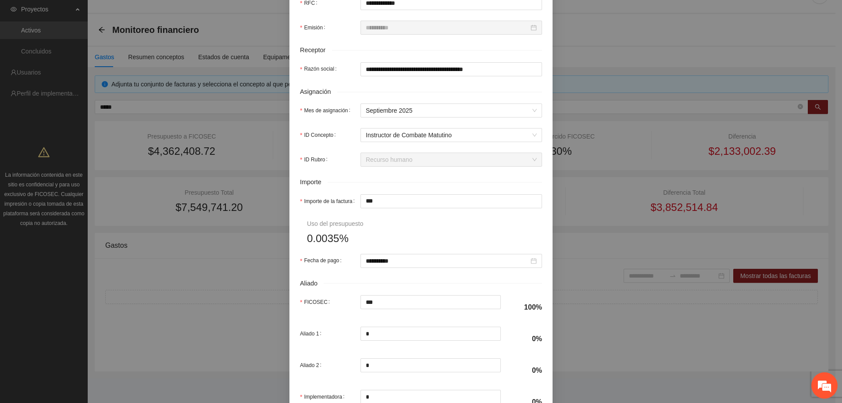
drag, startPoint x: 456, startPoint y: 222, endPoint x: 458, endPoint y: 231, distance: 9.0
click at [456, 222] on form "**********" at bounding box center [421, 114] width 242 height 599
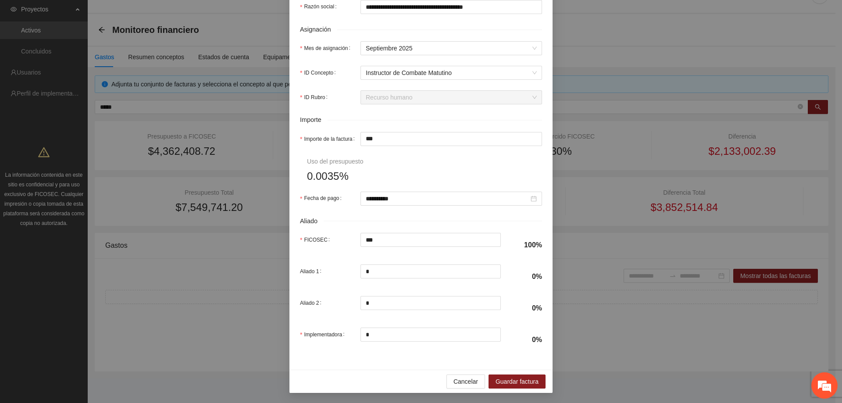
scroll to position [326, 0]
drag, startPoint x: 517, startPoint y: 379, endPoint x: 507, endPoint y: 374, distance: 11.0
click at [519, 379] on span "Guardar factura" at bounding box center [517, 381] width 43 height 10
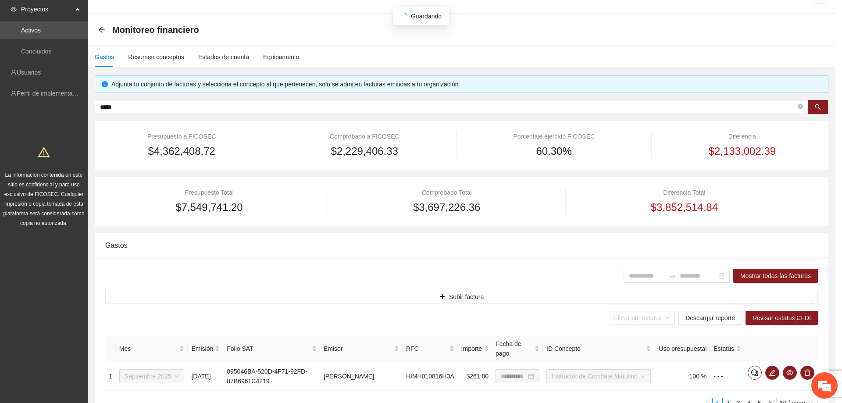
scroll to position [256, 0]
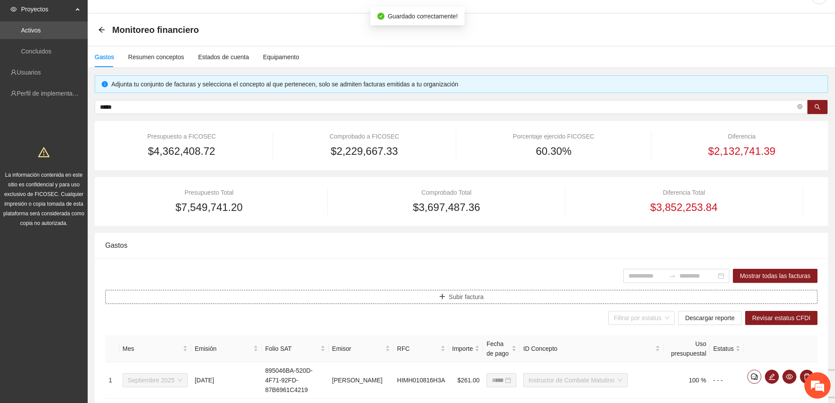
click at [435, 293] on button "Subir factura" at bounding box center [461, 297] width 713 height 14
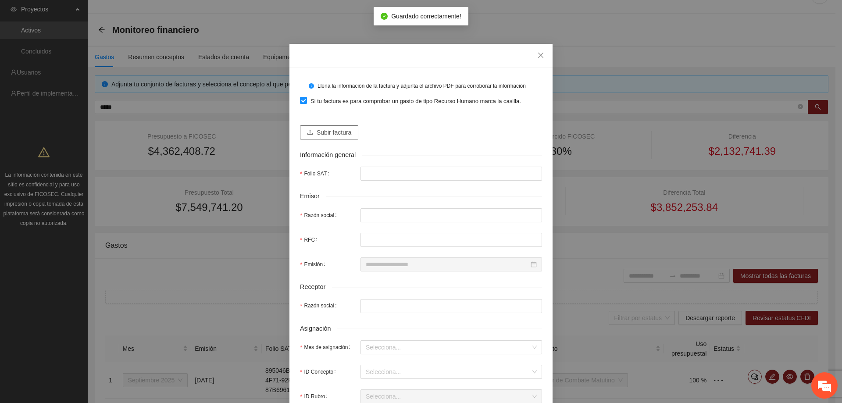
click at [339, 142] on form "Llena la información de la factura y adjunta el archivo PDF para corroborar la …" at bounding box center [421, 364] width 242 height 573
click at [338, 139] on button "Subir factura" at bounding box center [329, 132] width 58 height 14
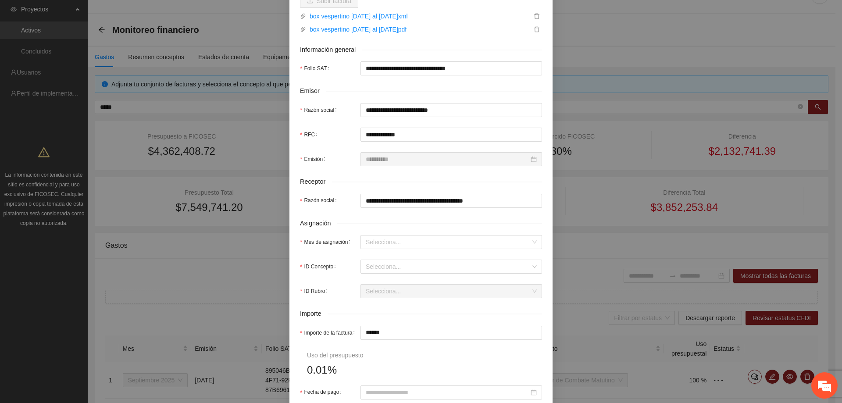
scroll to position [175, 0]
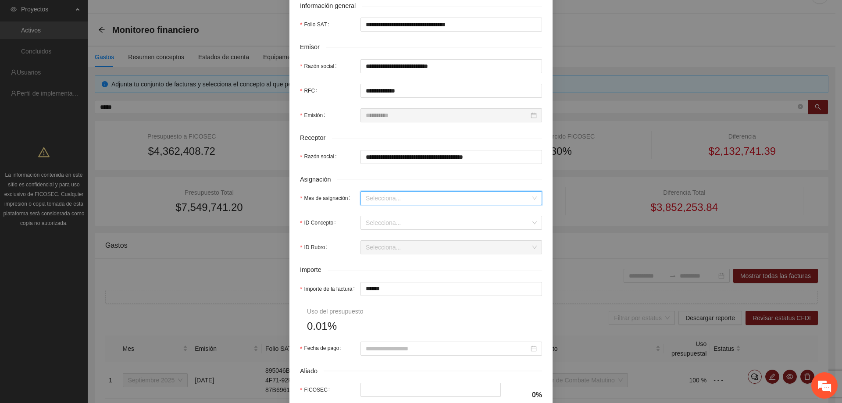
click at [380, 196] on input "Mes de asignación" at bounding box center [448, 198] width 165 height 13
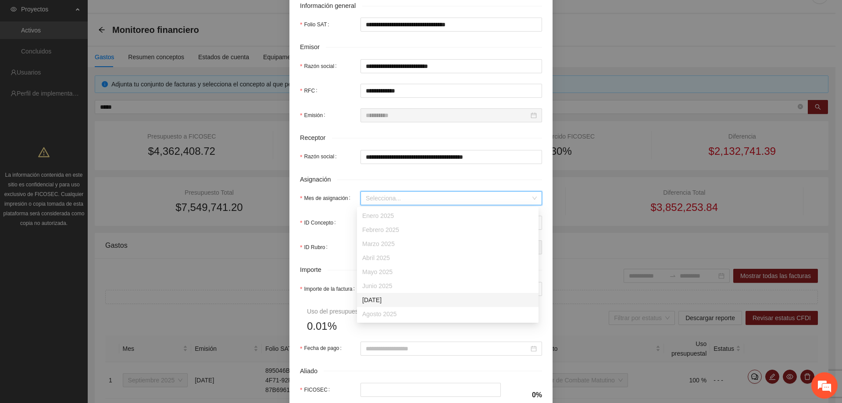
scroll to position [44, 0]
click at [380, 285] on div "Septiembre 2025" at bounding box center [447, 284] width 171 height 10
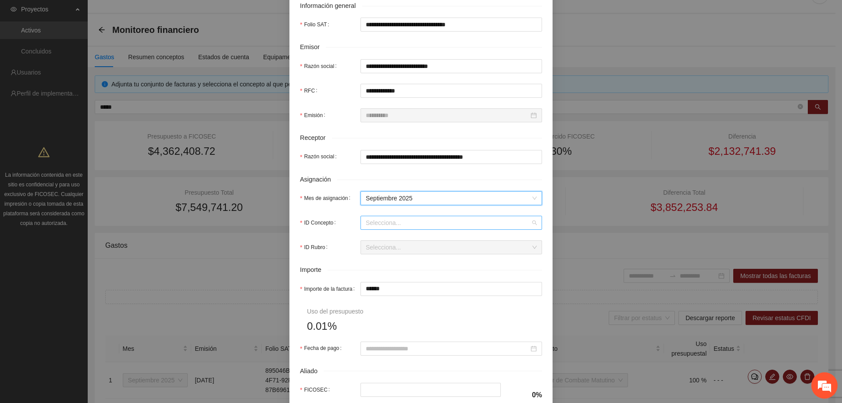
click at [374, 223] on input "ID Concepto" at bounding box center [448, 222] width 165 height 13
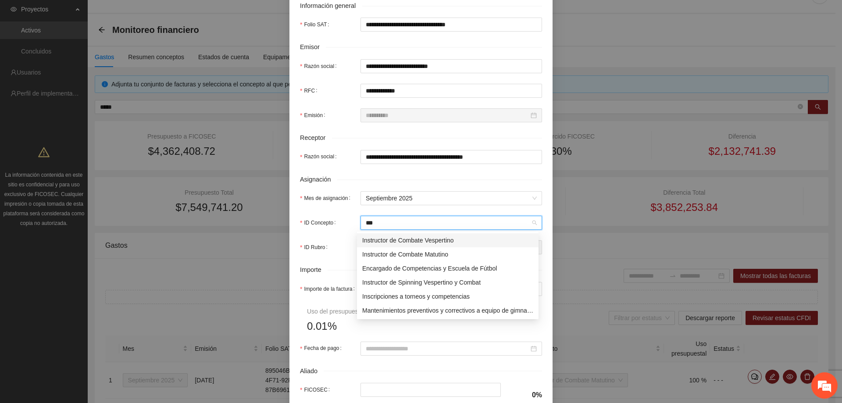
click at [413, 241] on div "Instructor de Combate Vespertino" at bounding box center [447, 240] width 171 height 10
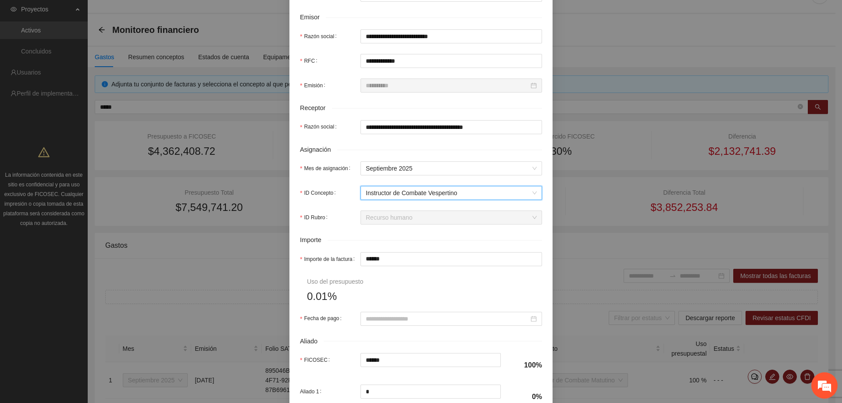
scroll to position [219, 0]
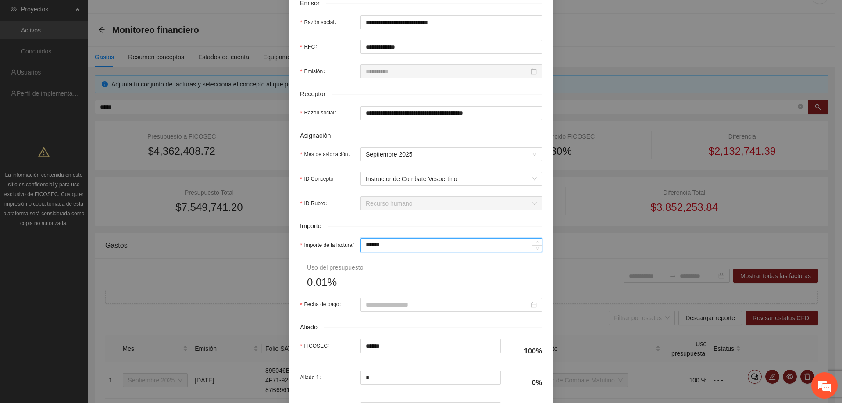
drag, startPoint x: 394, startPoint y: 248, endPoint x: 326, endPoint y: 247, distance: 67.5
click at [328, 247] on div "Importe de la factura ******" at bounding box center [421, 245] width 242 height 14
click at [388, 271] on form "**********" at bounding box center [421, 158] width 242 height 599
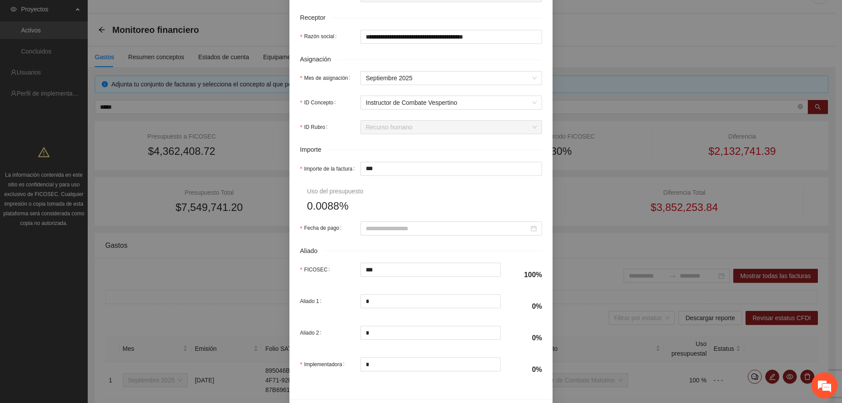
scroll to position [307, 0]
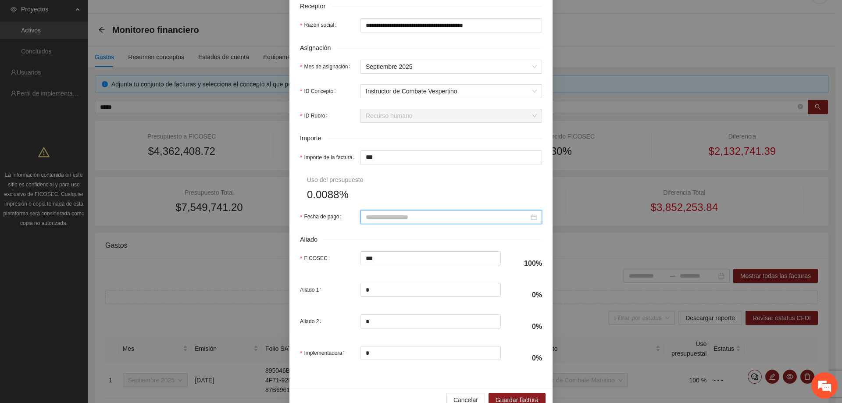
click at [399, 219] on input "Fecha de pago" at bounding box center [447, 217] width 163 height 10
click at [374, 234] on span "button" at bounding box center [375, 235] width 4 height 4
click at [443, 267] on td "5" at bounding box center [449, 267] width 16 height 13
click at [359, 233] on form "**********" at bounding box center [421, 71] width 242 height 599
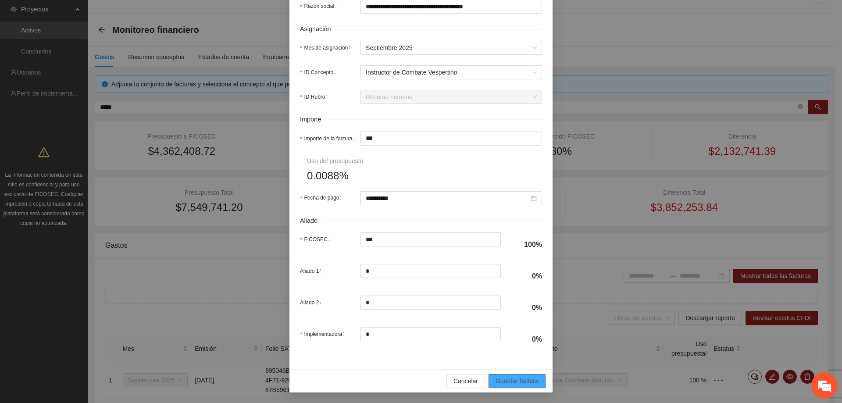
click at [517, 382] on span "Guardar factura" at bounding box center [517, 381] width 43 height 10
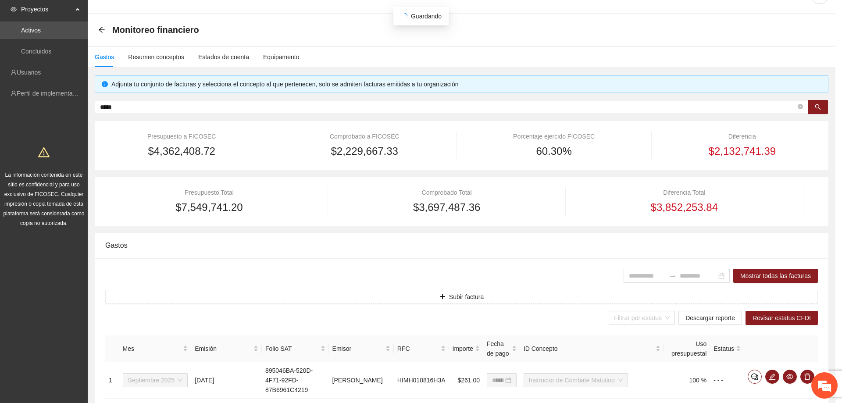
scroll to position [256, 0]
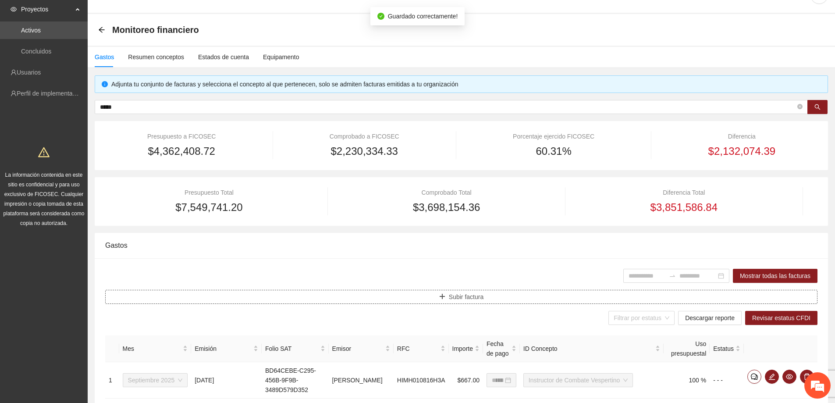
click at [439, 296] on button "Subir factura" at bounding box center [461, 297] width 713 height 14
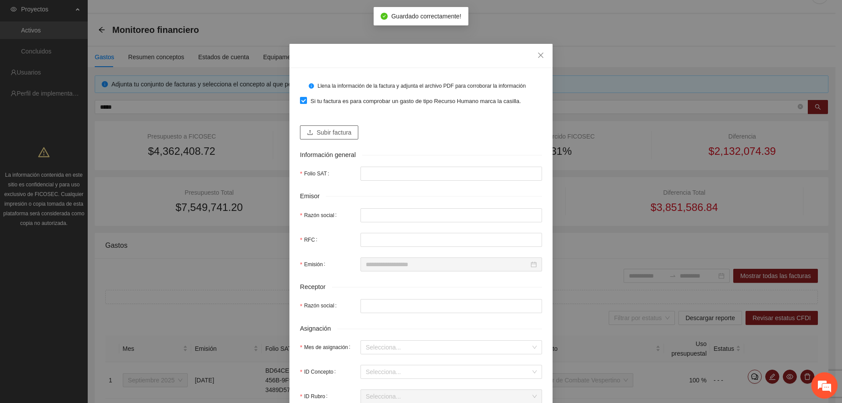
click at [321, 125] on button "Subir factura" at bounding box center [329, 132] width 58 height 14
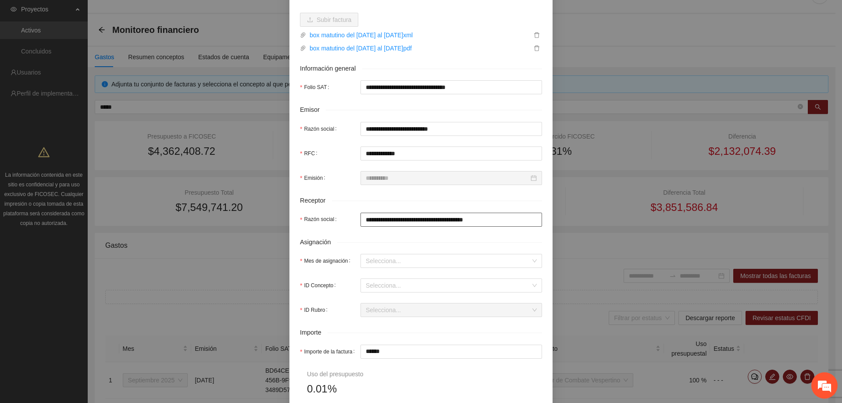
scroll to position [132, 0]
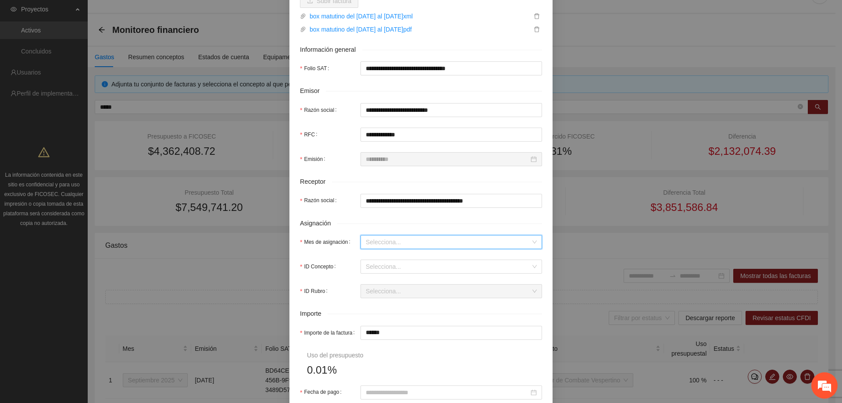
click at [397, 237] on input "Mes de asignación" at bounding box center [448, 241] width 165 height 13
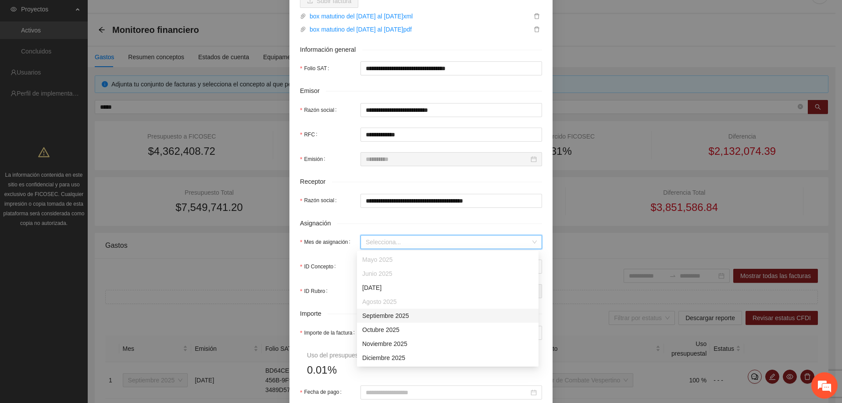
click at [391, 319] on div "Septiembre 2025" at bounding box center [447, 316] width 171 height 10
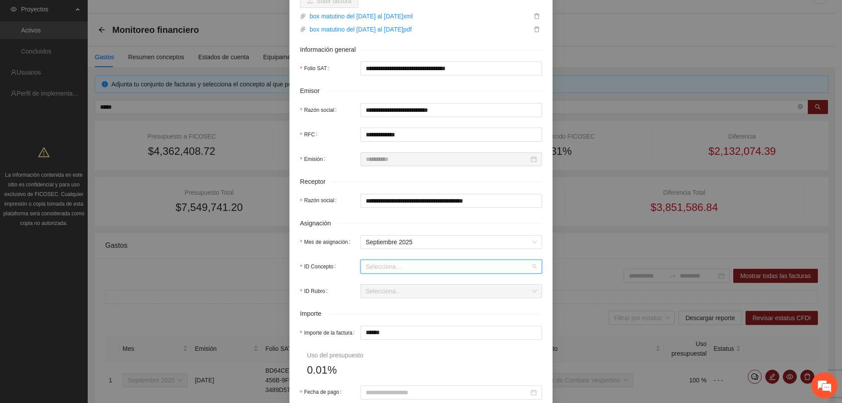
click at [383, 272] on input "ID Concepto" at bounding box center [448, 266] width 165 height 13
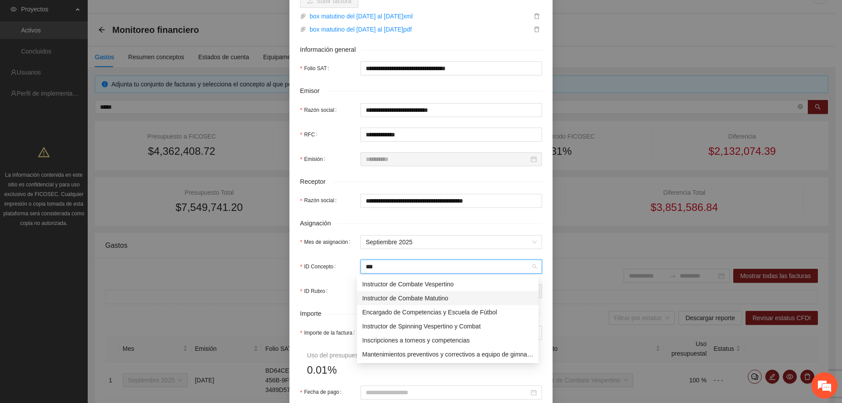
click at [383, 295] on div "Instructor de Combate Matutino" at bounding box center [447, 298] width 171 height 10
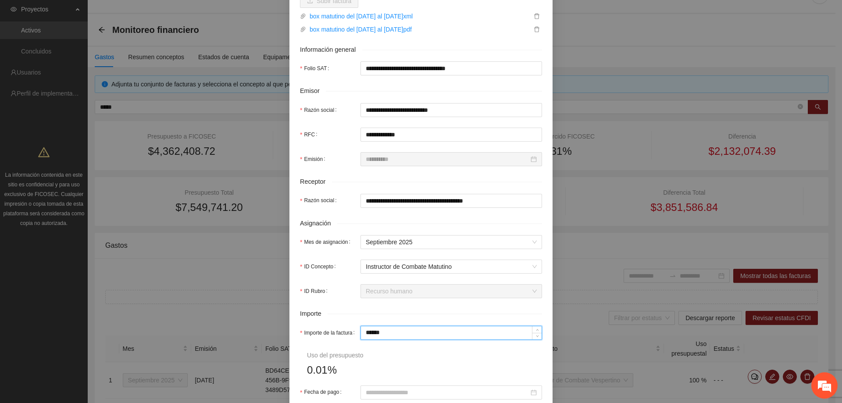
drag, startPoint x: 389, startPoint y: 339, endPoint x: 313, endPoint y: 317, distance: 79.7
click at [314, 322] on form "**********" at bounding box center [421, 246] width 242 height 599
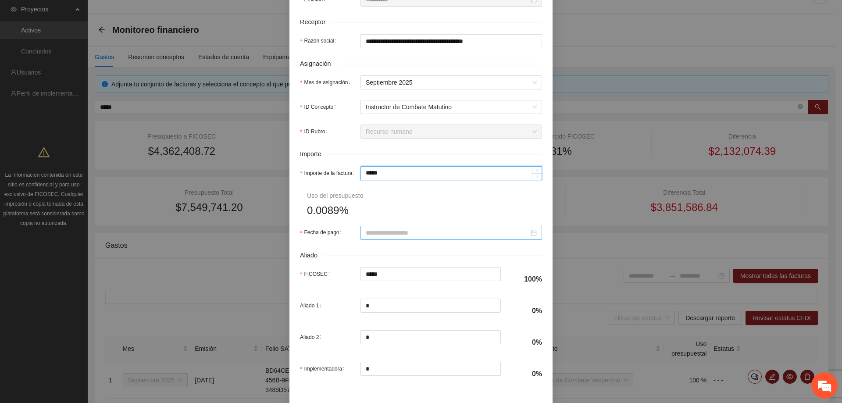
scroll to position [307, 0]
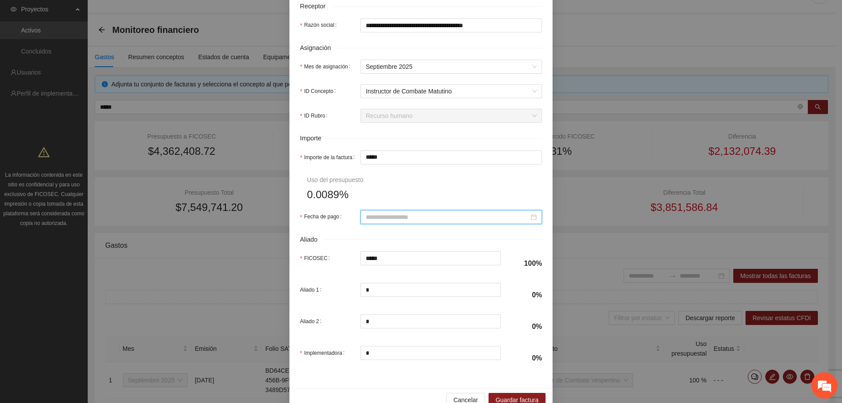
click at [373, 217] on input "Fecha de pago" at bounding box center [447, 217] width 163 height 10
click at [375, 239] on button "button" at bounding box center [375, 234] width 10 height 18
click at [450, 279] on div "12" at bounding box center [449, 280] width 11 height 11
click at [507, 397] on span "Guardar factura" at bounding box center [517, 400] width 43 height 10
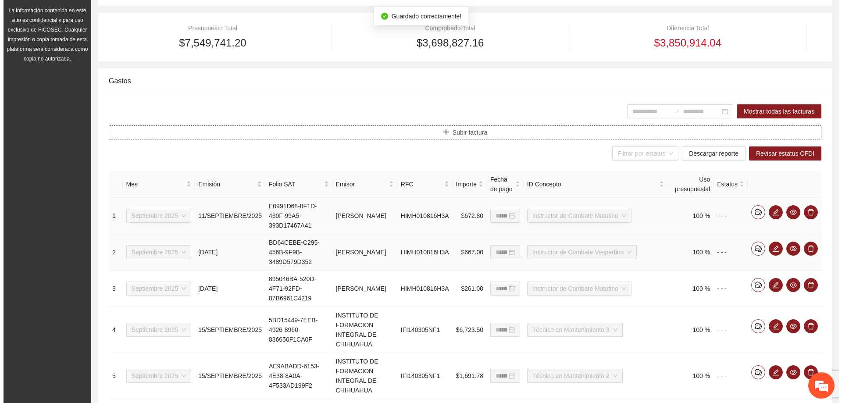
scroll to position [198, 0]
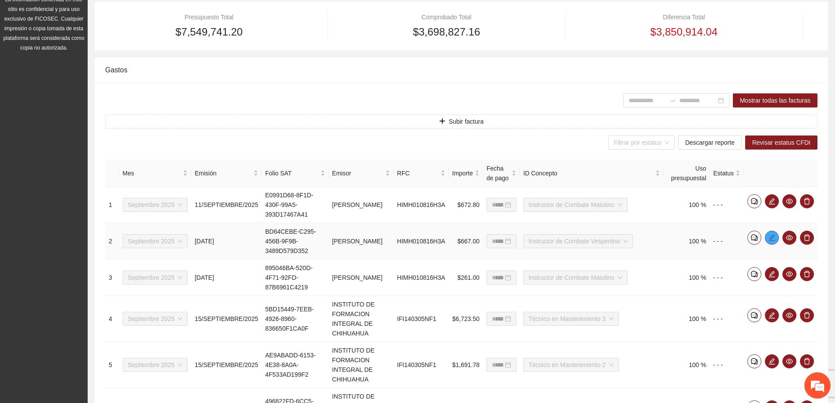
click at [773, 240] on icon "edit" at bounding box center [772, 237] width 6 height 6
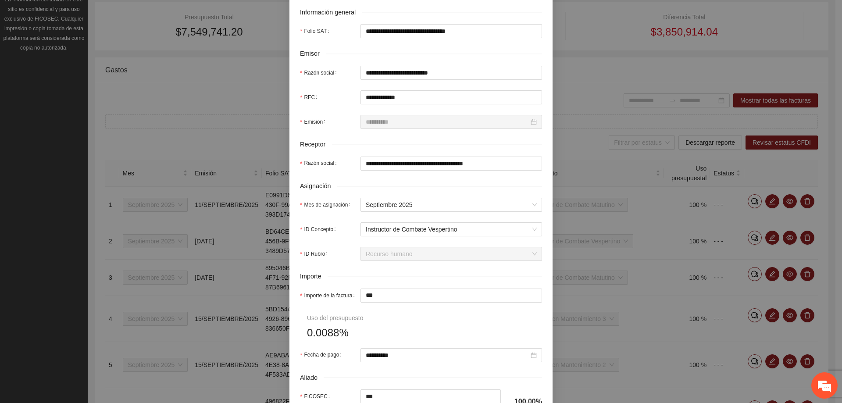
scroll to position [219, 0]
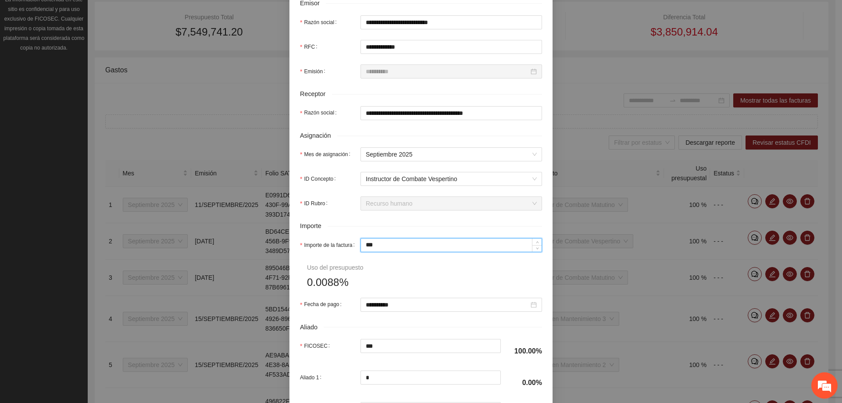
drag, startPoint x: 384, startPoint y: 249, endPoint x: 337, endPoint y: 240, distance: 48.1
click at [340, 241] on div "Importe de la factura ***" at bounding box center [421, 245] width 242 height 14
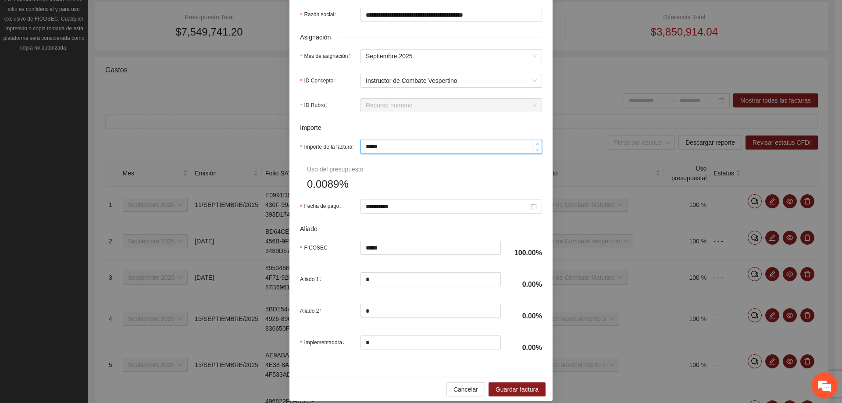
scroll to position [326, 0]
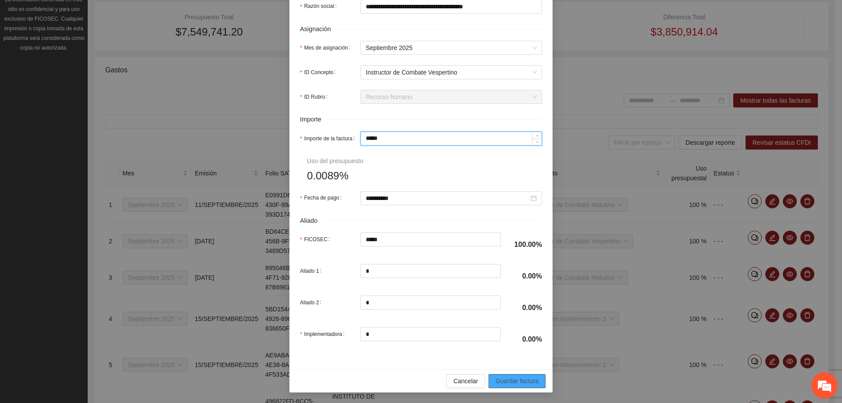
click at [520, 384] on span "Guardar factura" at bounding box center [517, 381] width 43 height 10
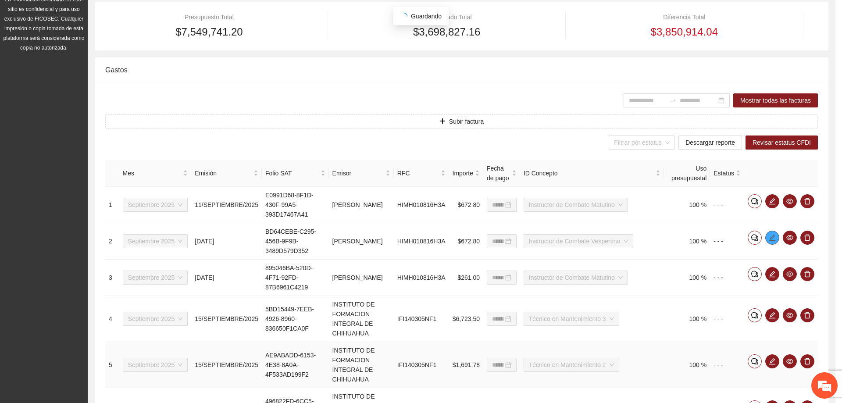
scroll to position [0, 0]
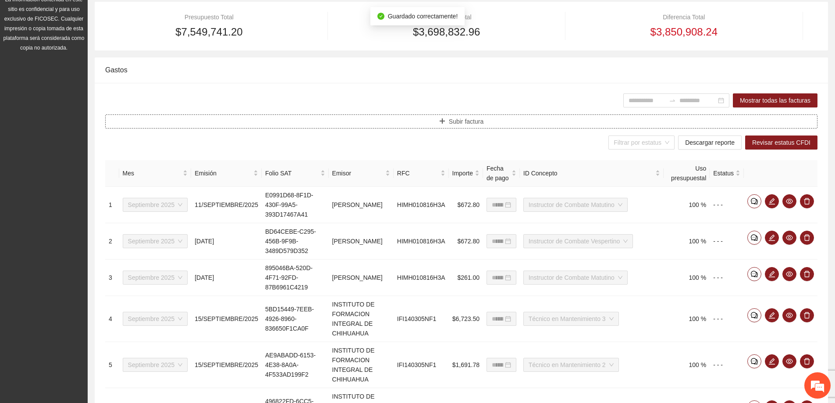
click at [390, 121] on button "Subir factura" at bounding box center [461, 121] width 713 height 14
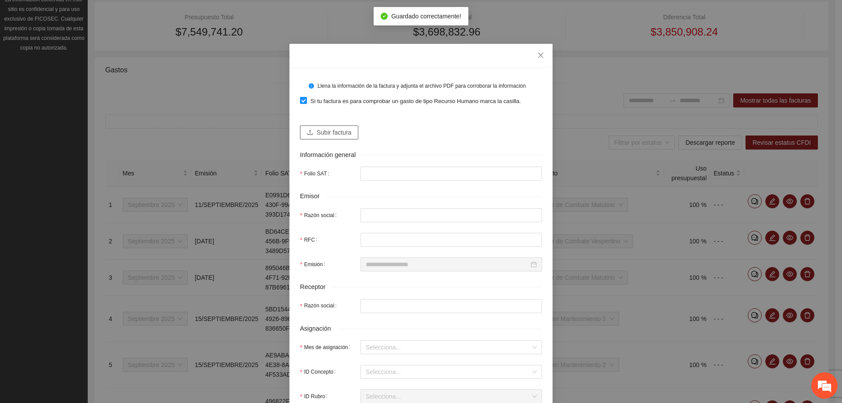
click at [325, 126] on button "Subir factura" at bounding box center [329, 132] width 58 height 14
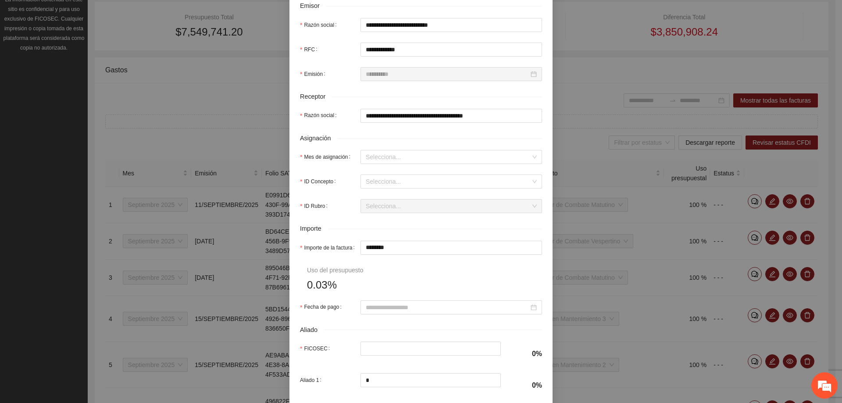
scroll to position [219, 0]
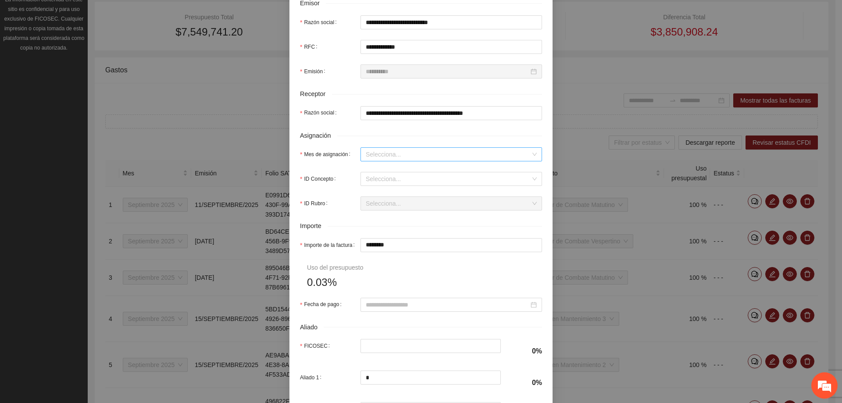
click at [387, 153] on input "Mes de asignación" at bounding box center [448, 154] width 165 height 13
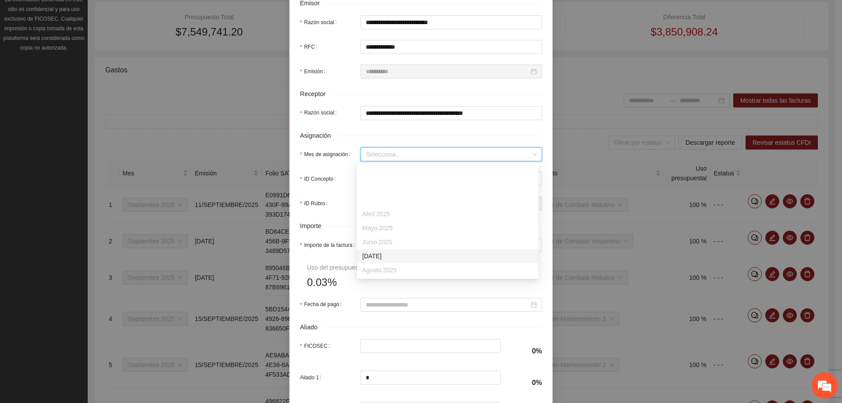
scroll to position [44, 0]
click at [378, 241] on div "Septiembre 2025" at bounding box center [447, 240] width 171 height 10
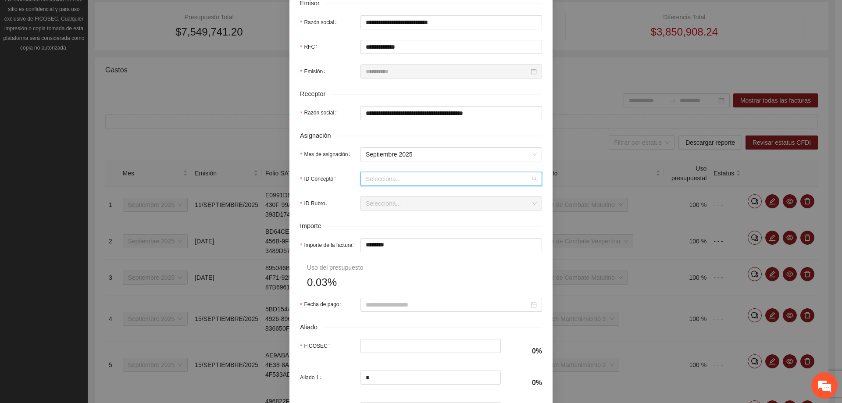
click at [384, 179] on input "ID Concepto" at bounding box center [448, 178] width 165 height 13
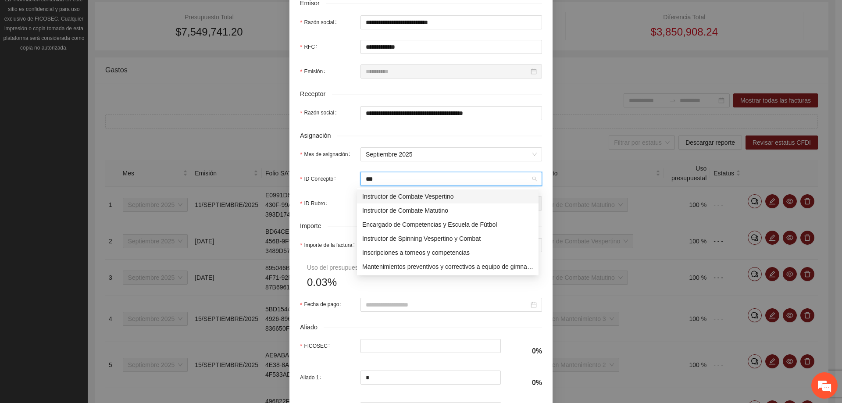
drag, startPoint x: 387, startPoint y: 198, endPoint x: 378, endPoint y: 189, distance: 12.7
click at [387, 198] on div "Instructor de Combate Vespertino" at bounding box center [447, 197] width 171 height 10
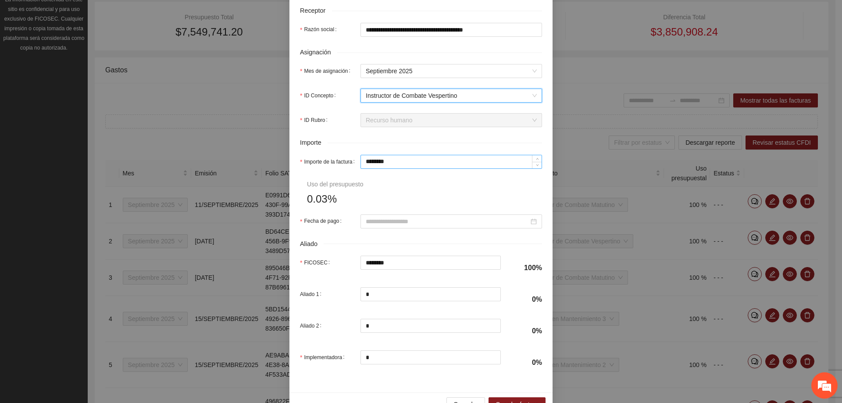
scroll to position [307, 0]
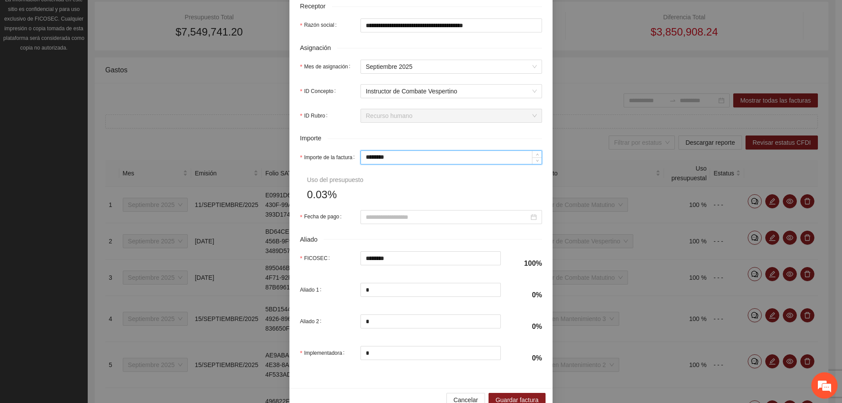
drag, startPoint x: 402, startPoint y: 160, endPoint x: 277, endPoint y: 160, distance: 125.0
click at [277, 160] on div "**********" at bounding box center [421, 201] width 842 height 403
click at [395, 181] on form "**********" at bounding box center [421, 71] width 242 height 599
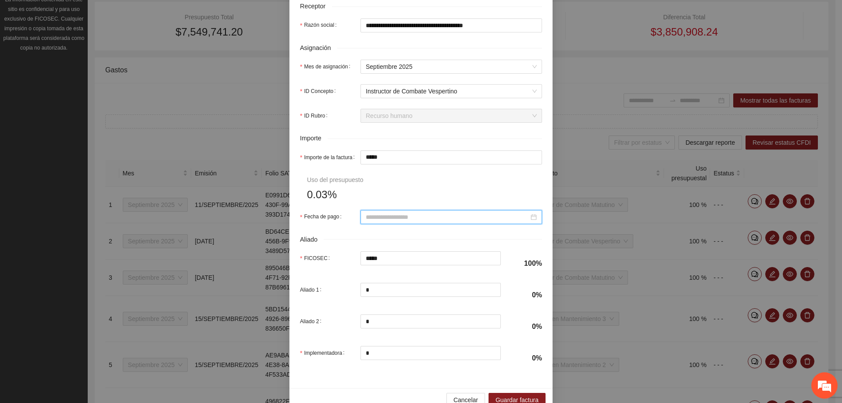
click at [412, 217] on input "Fecha de pago" at bounding box center [447, 217] width 163 height 10
click at [372, 236] on button "button" at bounding box center [375, 234] width 10 height 18
click at [446, 281] on div "12" at bounding box center [449, 280] width 11 height 11
click at [411, 193] on form "**********" at bounding box center [421, 71] width 242 height 599
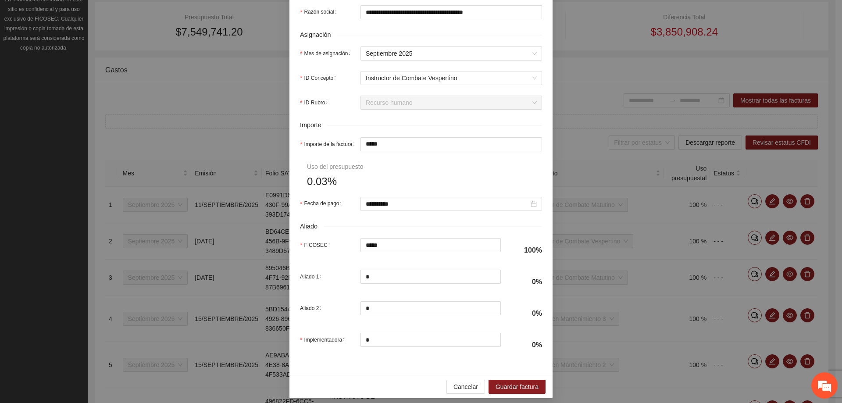
scroll to position [326, 0]
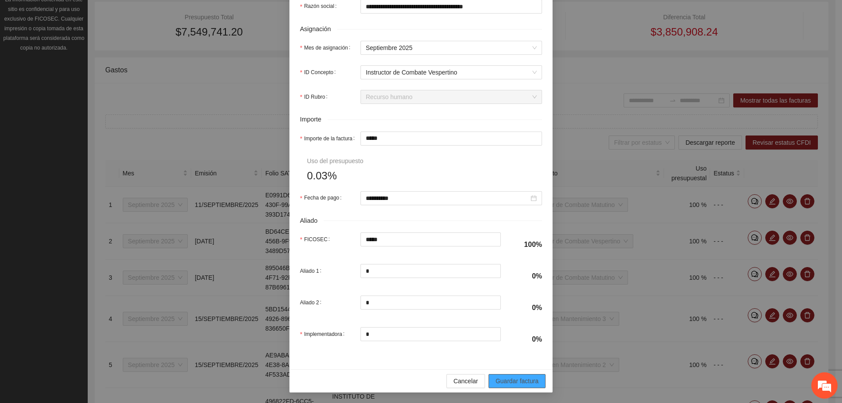
click at [497, 376] on span "Guardar factura" at bounding box center [517, 381] width 43 height 10
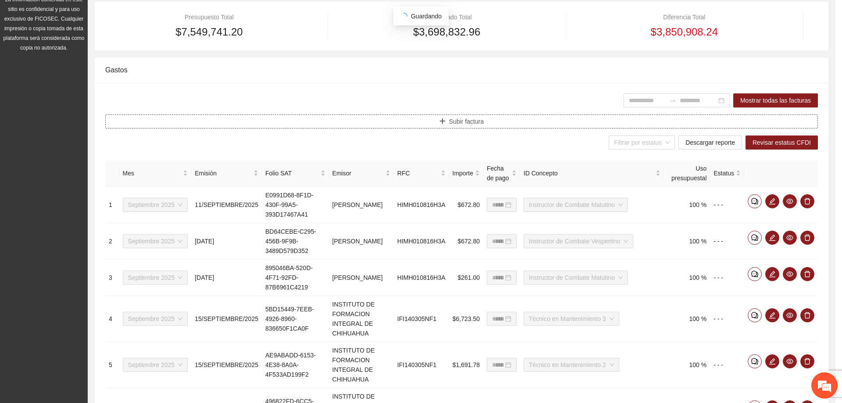
scroll to position [0, 0]
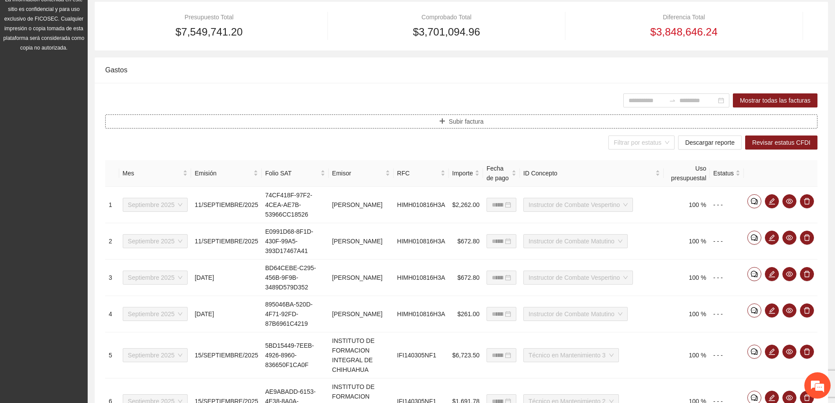
click at [352, 128] on button "Subir factura" at bounding box center [461, 121] width 713 height 14
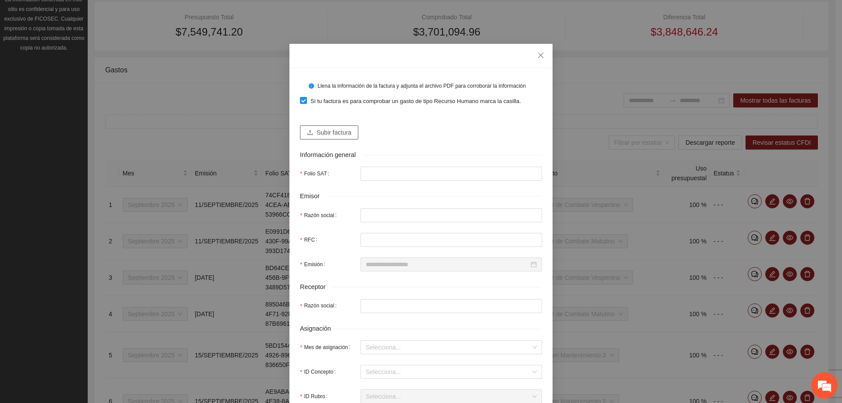
click at [342, 128] on span "Subir factura" at bounding box center [334, 133] width 35 height 10
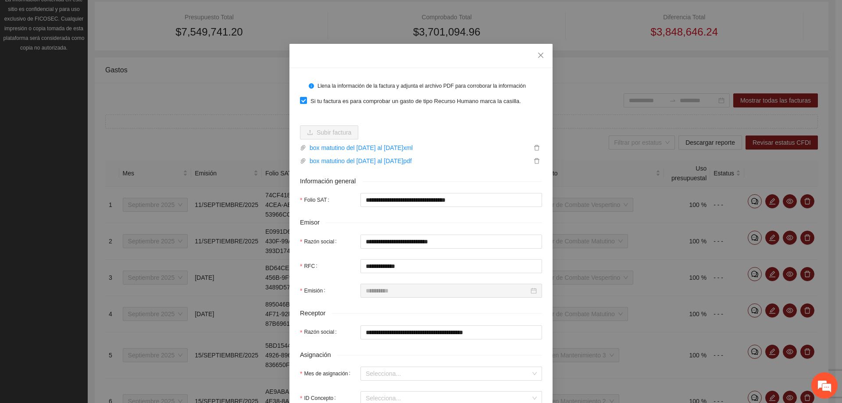
click at [492, 304] on form "**********" at bounding box center [421, 377] width 242 height 599
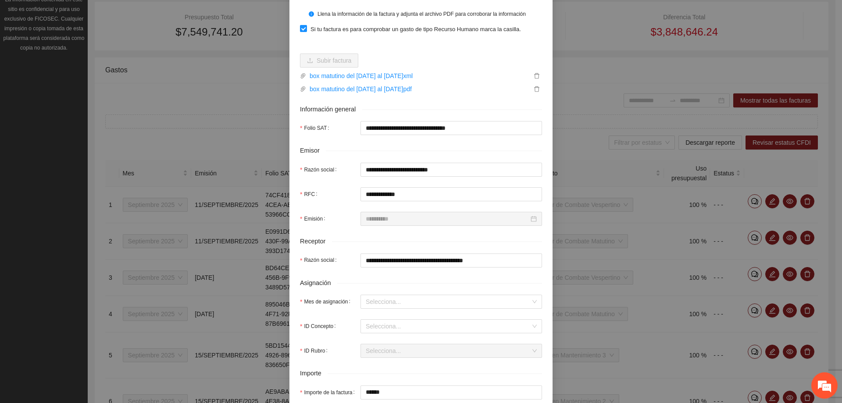
scroll to position [88, 0]
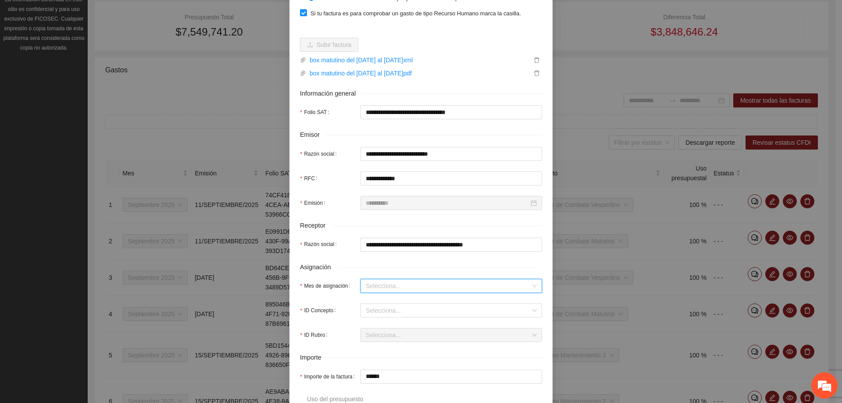
click at [382, 290] on input "Mes de asignación" at bounding box center [448, 285] width 165 height 13
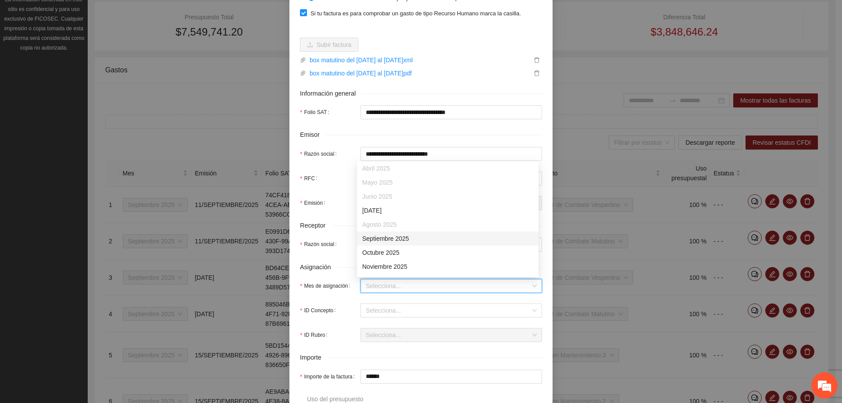
click at [388, 237] on div "Septiembre 2025" at bounding box center [447, 239] width 171 height 10
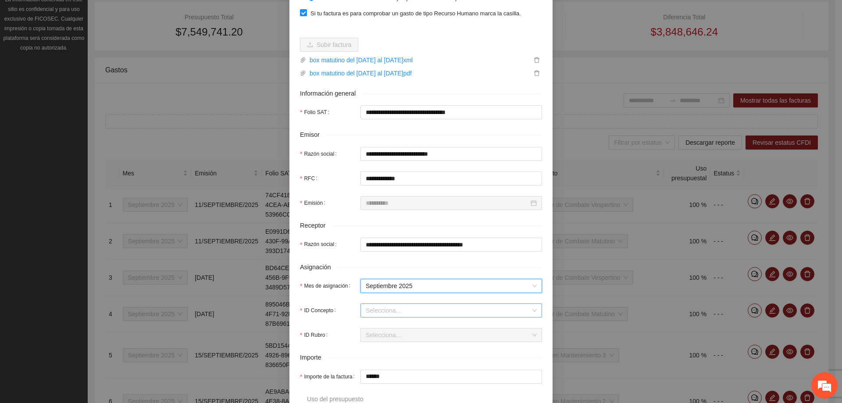
click at [393, 317] on input "ID Concepto" at bounding box center [448, 310] width 165 height 13
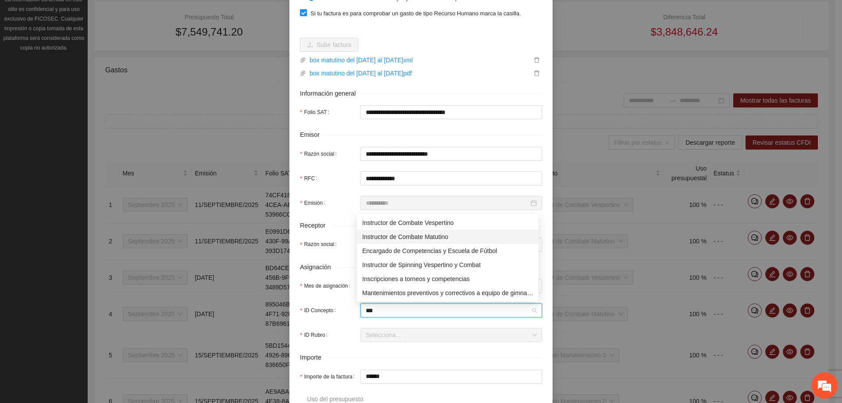
click at [403, 237] on div "Instructor de Combate Matutino" at bounding box center [447, 237] width 171 height 10
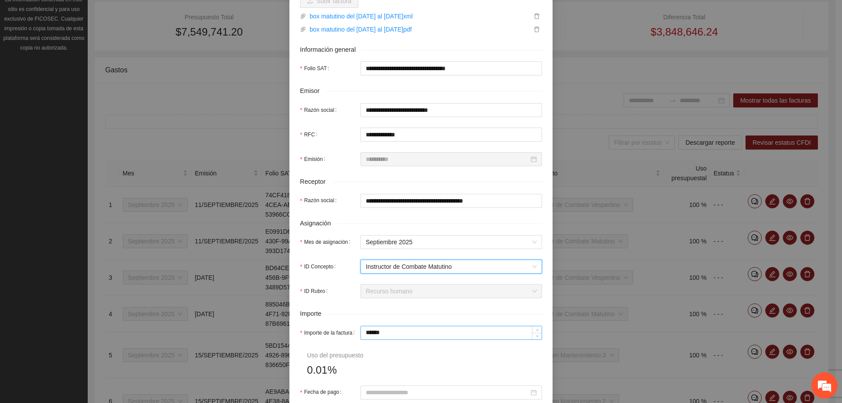
scroll to position [175, 0]
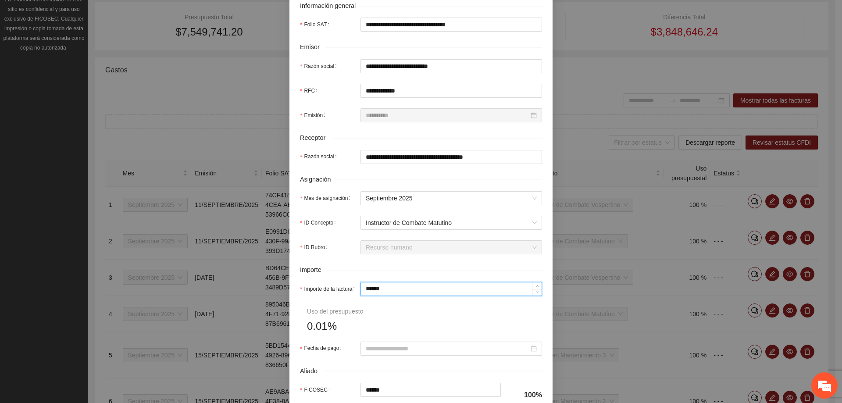
drag, startPoint x: 392, startPoint y: 290, endPoint x: 309, endPoint y: 289, distance: 82.9
click at [309, 289] on div "Importe de la factura ******" at bounding box center [421, 289] width 242 height 14
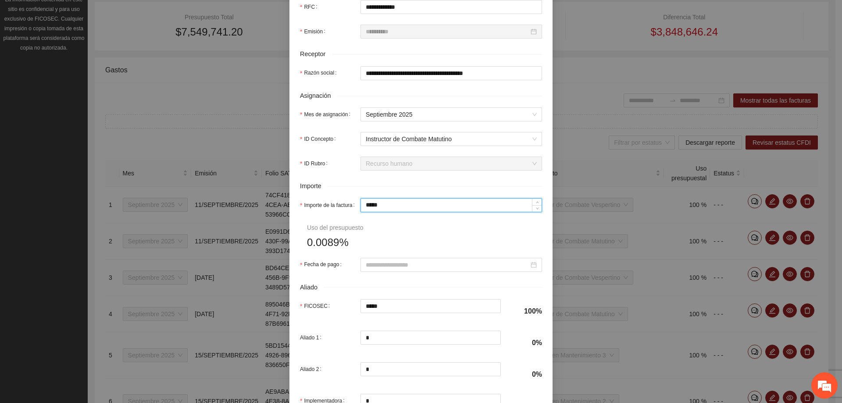
scroll to position [263, 0]
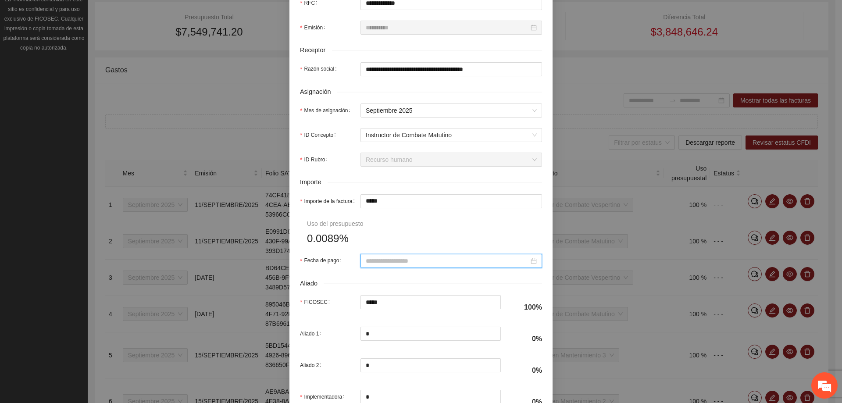
click at [389, 262] on input "Fecha de pago" at bounding box center [447, 261] width 163 height 10
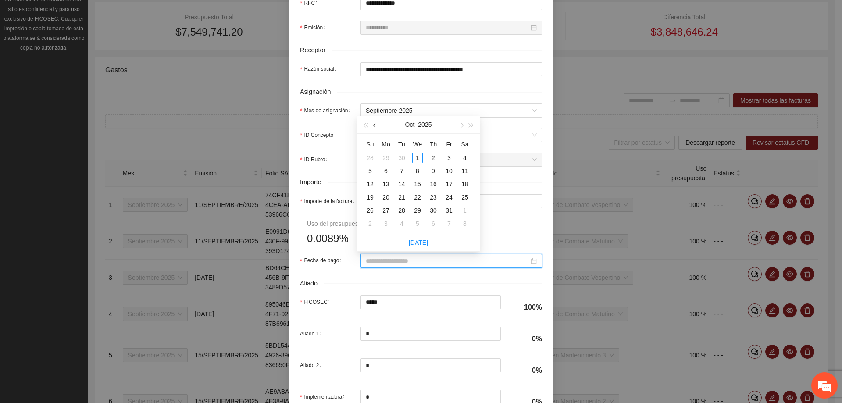
click at [373, 123] on button "button" at bounding box center [375, 125] width 10 height 18
click at [455, 179] on td "19" at bounding box center [449, 184] width 16 height 13
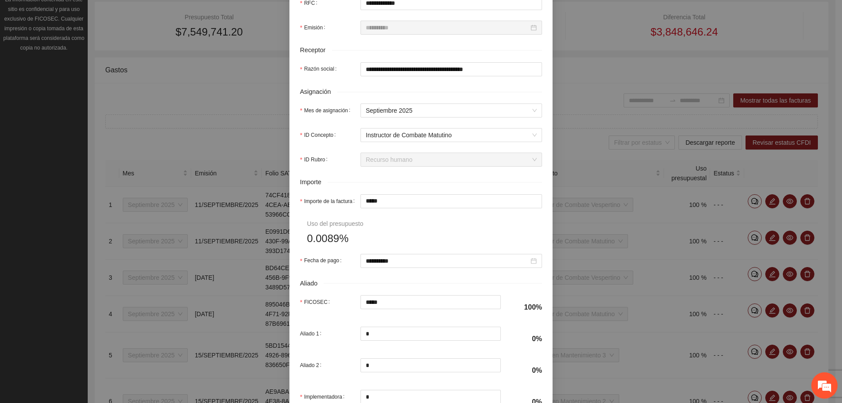
click at [430, 226] on form "**********" at bounding box center [421, 114] width 242 height 599
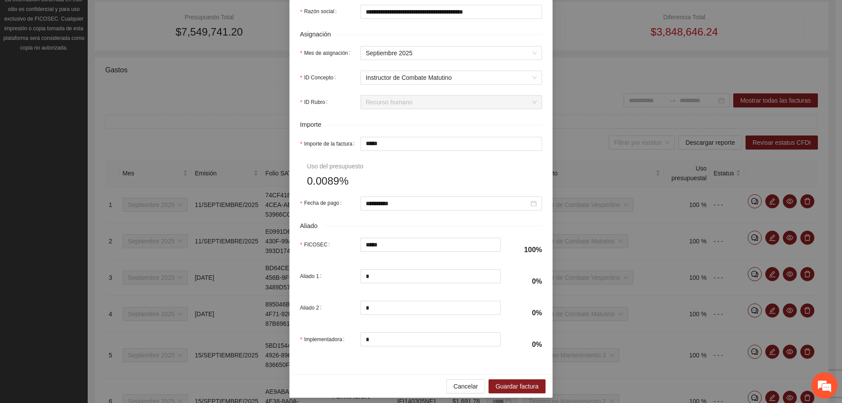
scroll to position [326, 0]
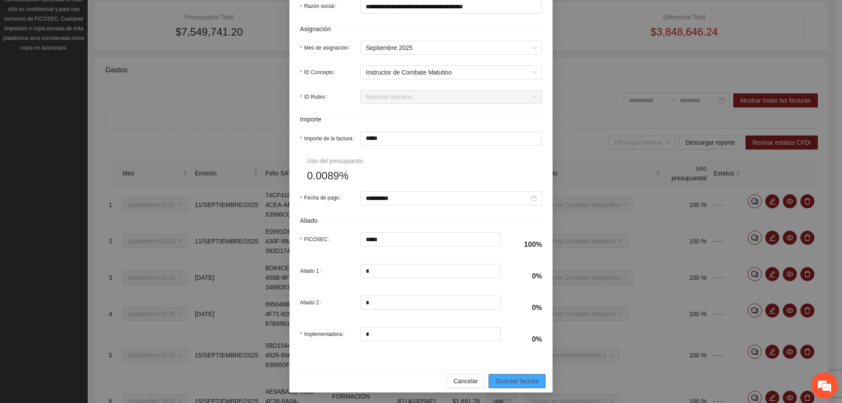
click at [509, 376] on button "Guardar factura" at bounding box center [516, 381] width 57 height 14
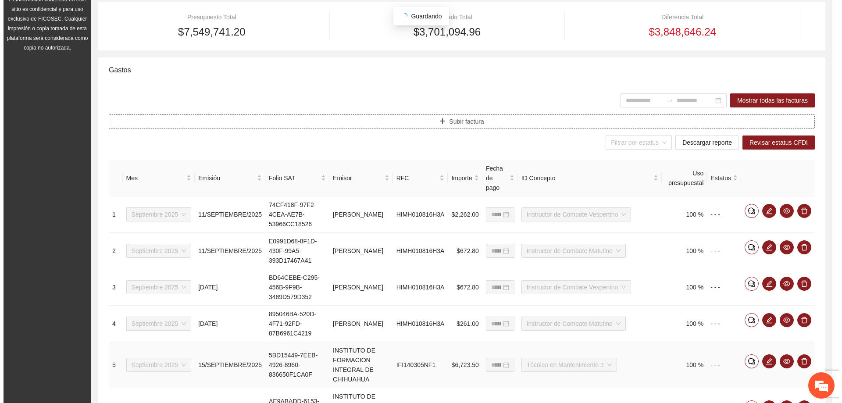
scroll to position [0, 0]
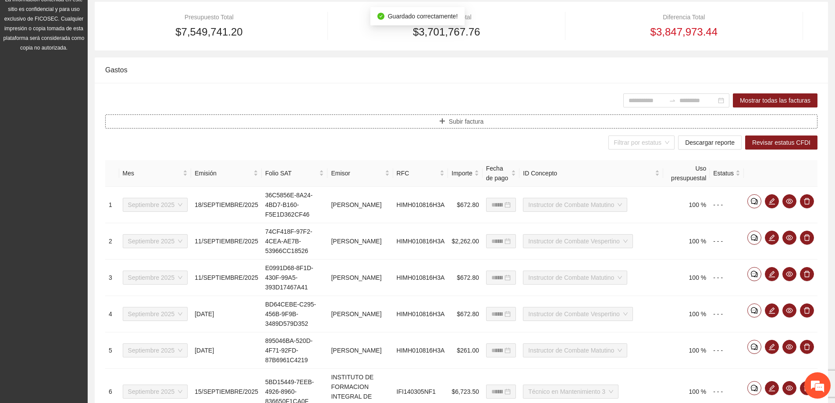
click at [415, 118] on button "Subir factura" at bounding box center [461, 121] width 713 height 14
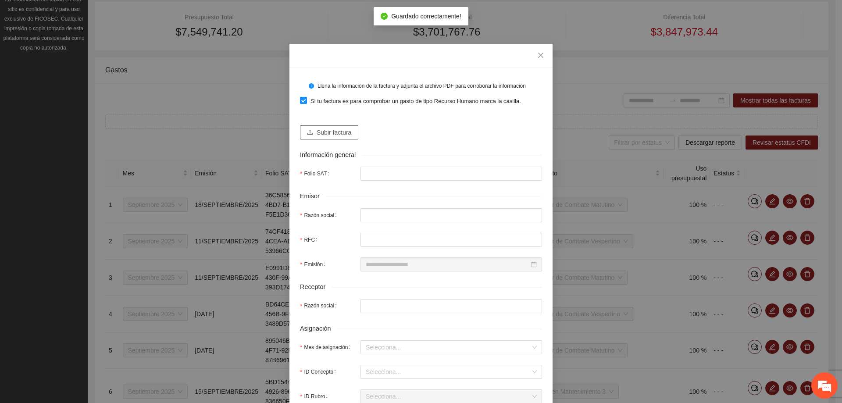
click at [325, 128] on span "Subir factura" at bounding box center [334, 133] width 35 height 10
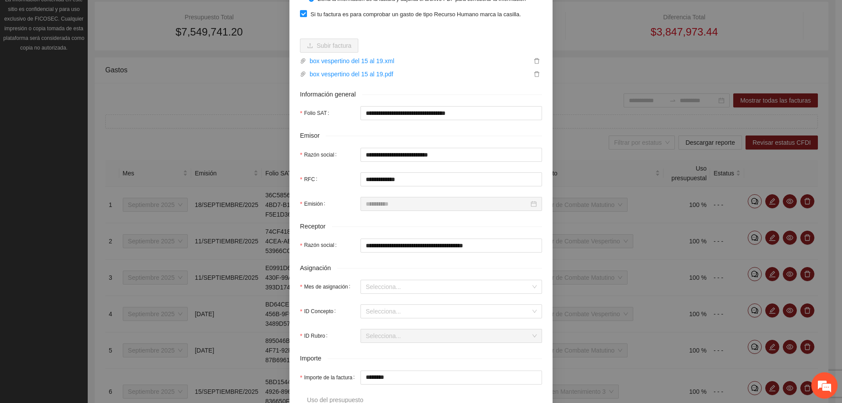
scroll to position [88, 0]
click at [392, 282] on input "Mes de asignación" at bounding box center [448, 285] width 165 height 13
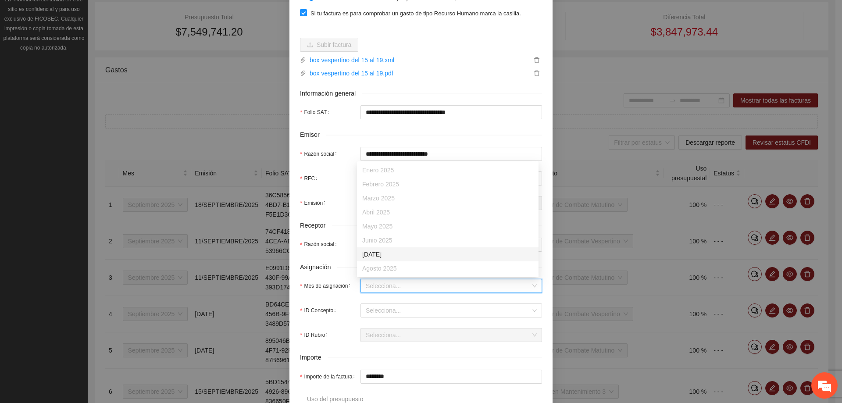
scroll to position [44, 0]
click at [392, 239] on div "Septiembre 2025" at bounding box center [447, 239] width 171 height 10
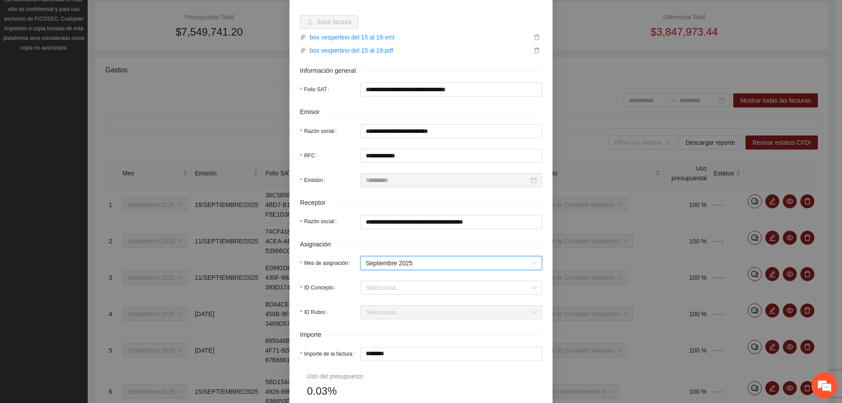
scroll to position [132, 0]
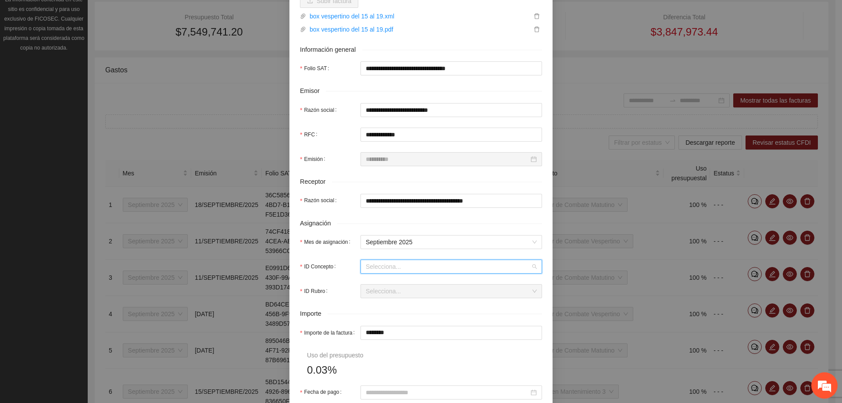
click at [381, 261] on input "ID Concepto" at bounding box center [448, 266] width 165 height 13
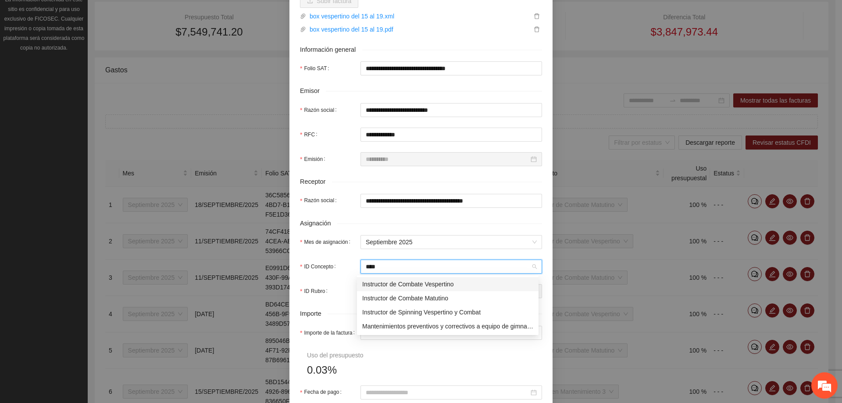
click at [406, 283] on div "Instructor de Combate Vespertino" at bounding box center [447, 284] width 171 height 10
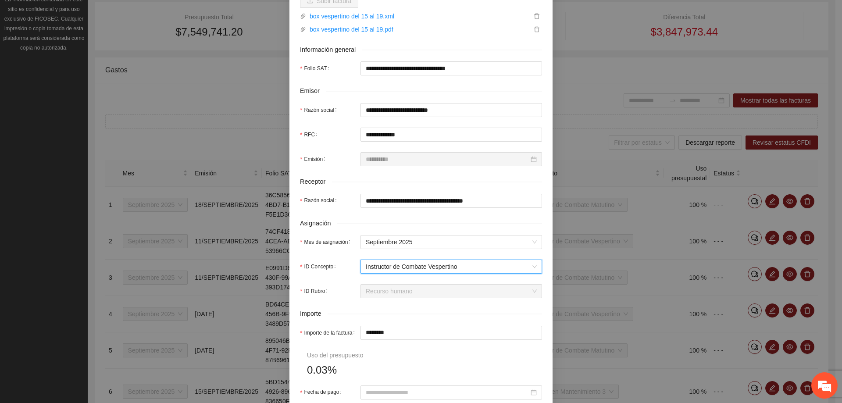
click at [354, 293] on div "ID Rubro" at bounding box center [330, 291] width 61 height 14
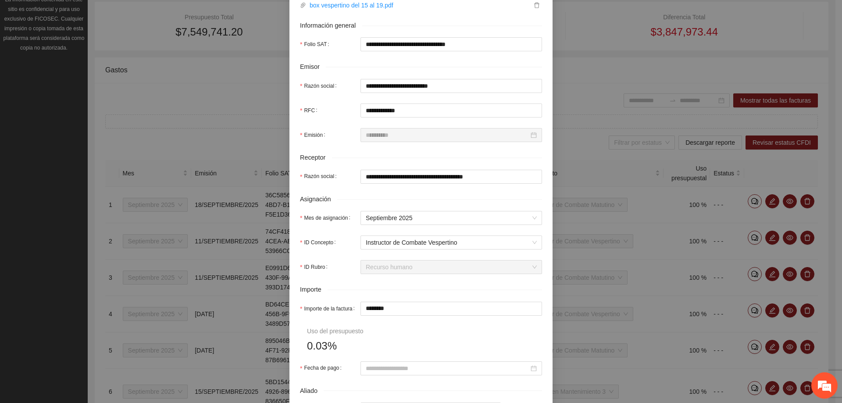
scroll to position [175, 0]
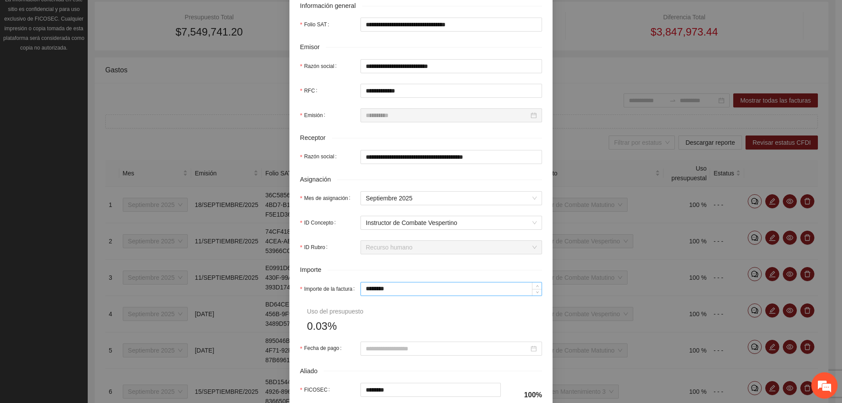
drag, startPoint x: 397, startPoint y: 282, endPoint x: 381, endPoint y: 286, distance: 17.2
click at [381, 286] on div "********" at bounding box center [451, 289] width 182 height 14
drag, startPoint x: 384, startPoint y: 288, endPoint x: 311, endPoint y: 291, distance: 72.8
click at [311, 291] on div "Importe de la factura ********" at bounding box center [421, 289] width 242 height 14
click at [446, 319] on form "**********" at bounding box center [421, 202] width 242 height 599
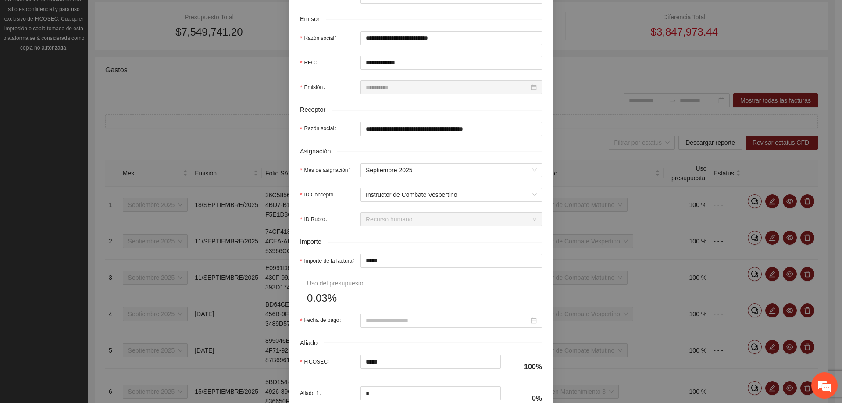
scroll to position [219, 0]
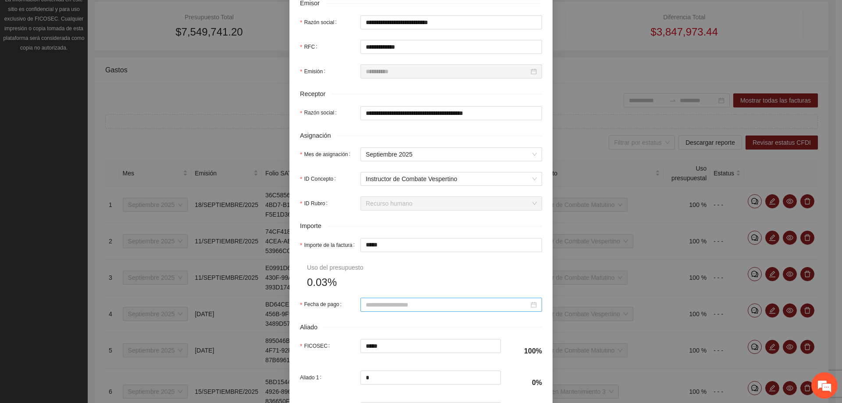
click at [417, 306] on input "Fecha de pago" at bounding box center [447, 305] width 163 height 10
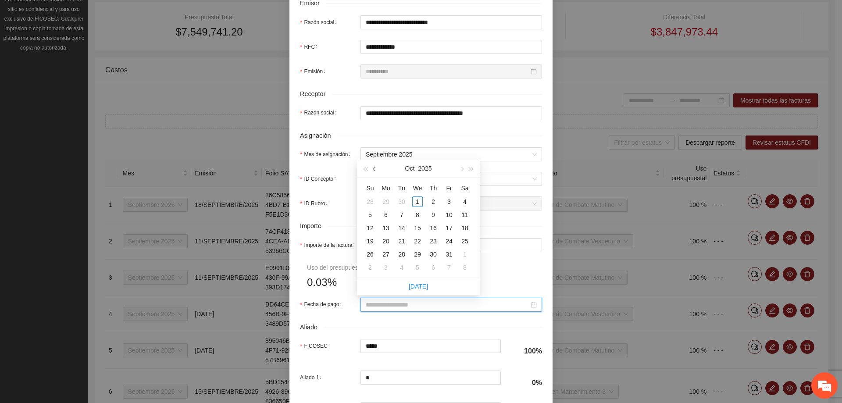
click at [372, 168] on button "button" at bounding box center [375, 169] width 10 height 18
click at [453, 230] on div "19" at bounding box center [449, 228] width 11 height 11
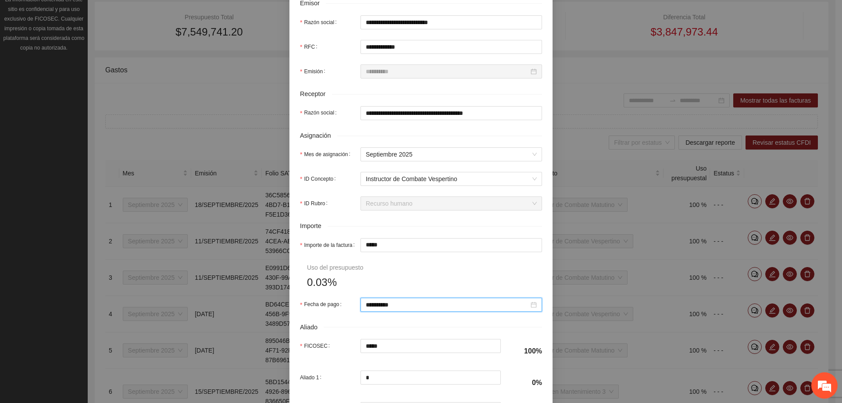
click at [435, 260] on form "**********" at bounding box center [421, 158] width 242 height 599
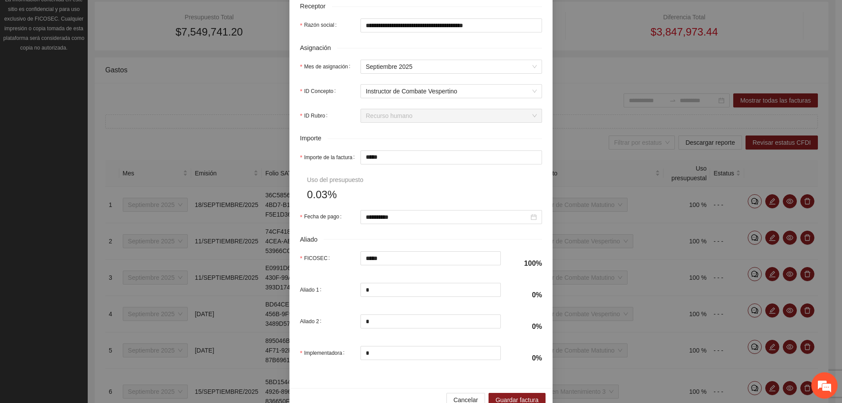
scroll to position [326, 0]
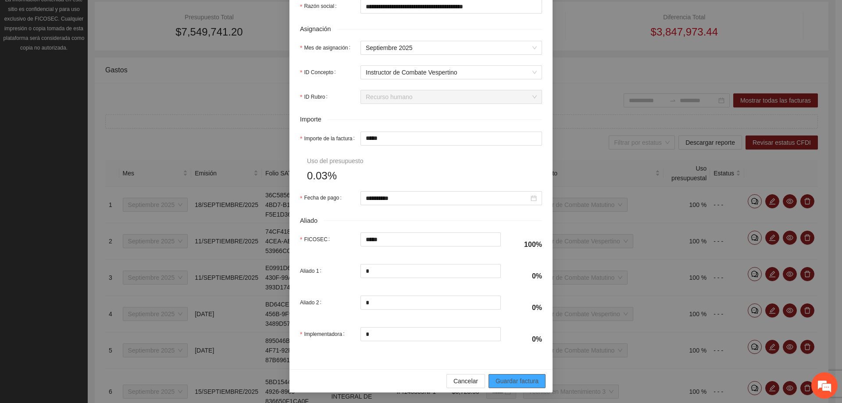
click at [509, 376] on span "Guardar factura" at bounding box center [517, 381] width 43 height 10
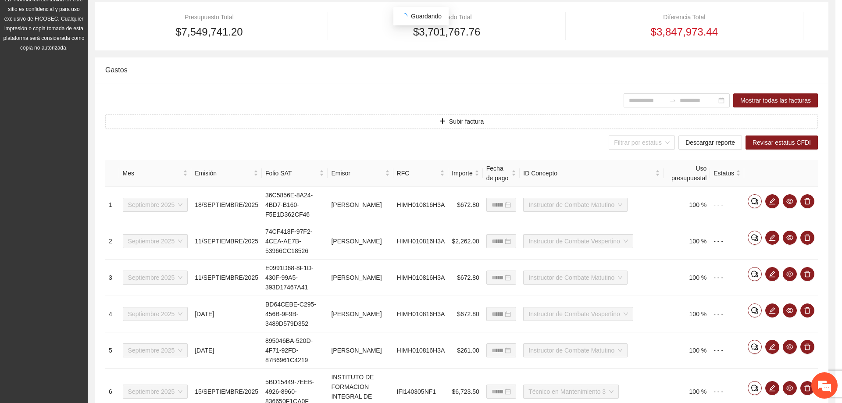
scroll to position [256, 0]
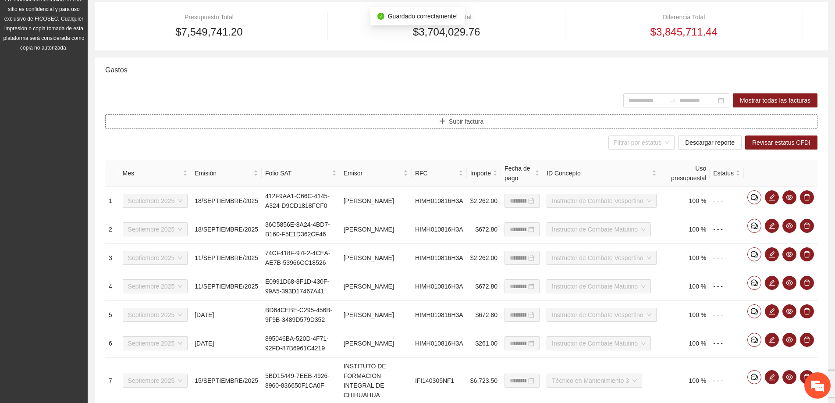
click at [445, 122] on icon "plus" at bounding box center [442, 121] width 6 height 6
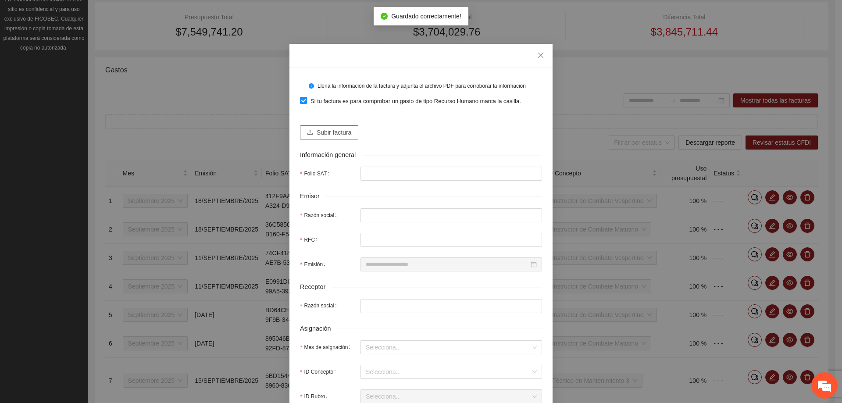
click at [346, 130] on span "Subir factura" at bounding box center [334, 133] width 35 height 10
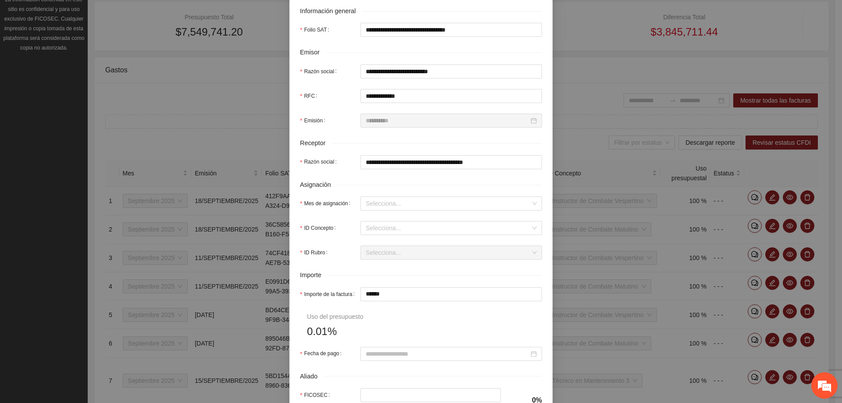
scroll to position [175, 0]
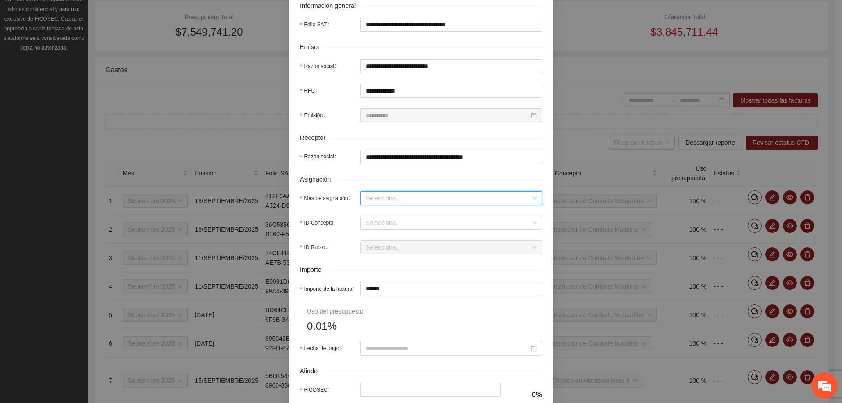
click at [389, 201] on input "Mes de asignación" at bounding box center [448, 198] width 165 height 13
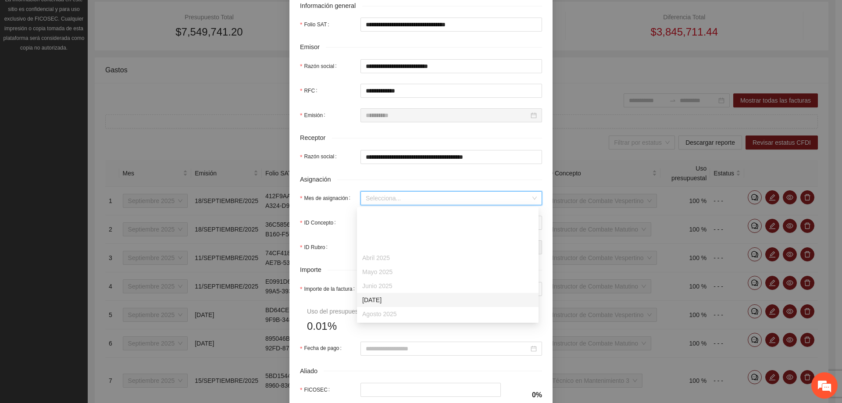
scroll to position [44, 0]
click at [380, 283] on div "Septiembre 2025" at bounding box center [447, 284] width 171 height 10
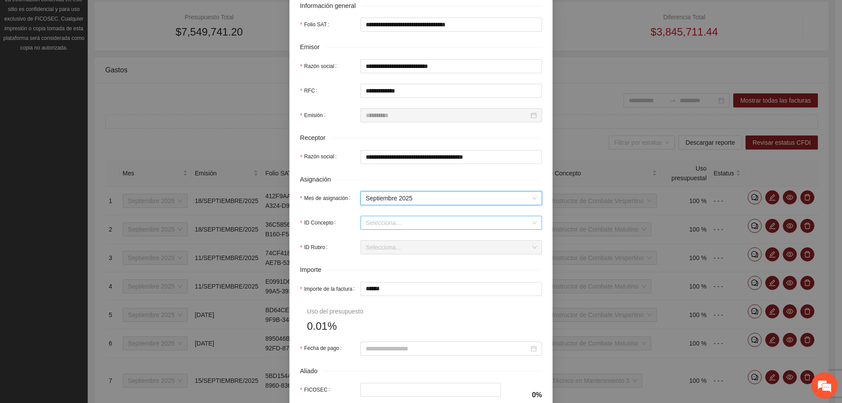
click at [379, 226] on input "ID Concepto" at bounding box center [448, 222] width 165 height 13
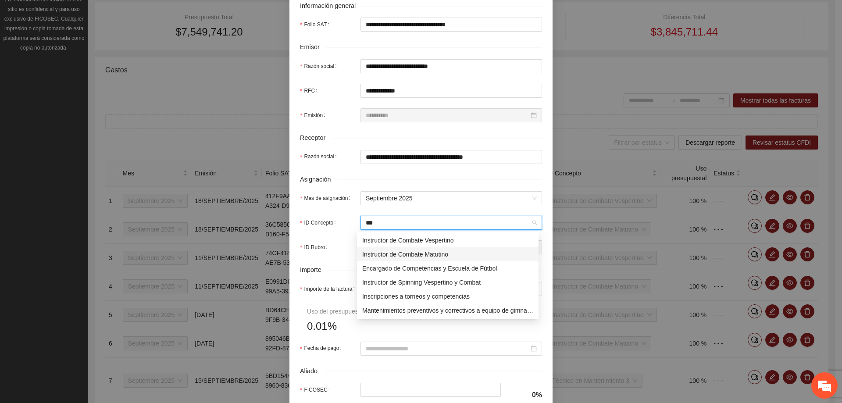
click at [417, 258] on div "Instructor de Combate Matutino" at bounding box center [447, 255] width 171 height 10
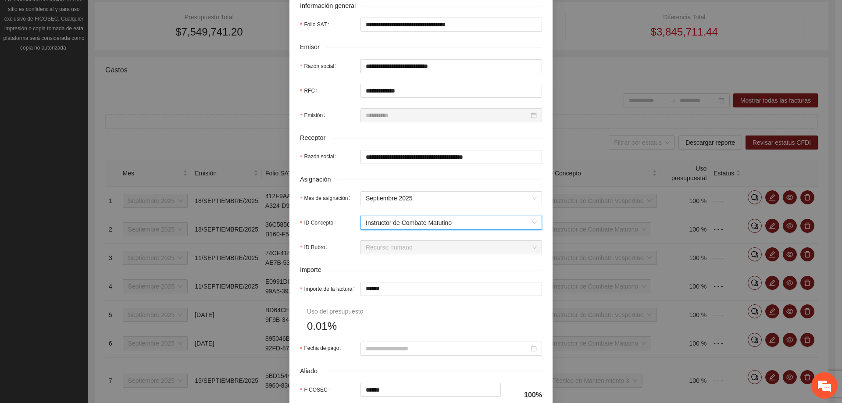
scroll to position [219, 0]
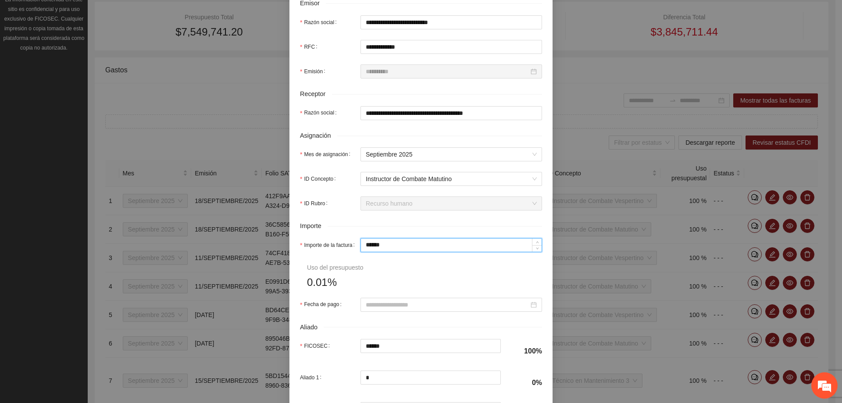
drag, startPoint x: 390, startPoint y: 245, endPoint x: 323, endPoint y: 251, distance: 67.4
click at [323, 251] on div "Importe de la factura ******" at bounding box center [421, 245] width 242 height 14
click at [460, 286] on form "**********" at bounding box center [421, 158] width 242 height 599
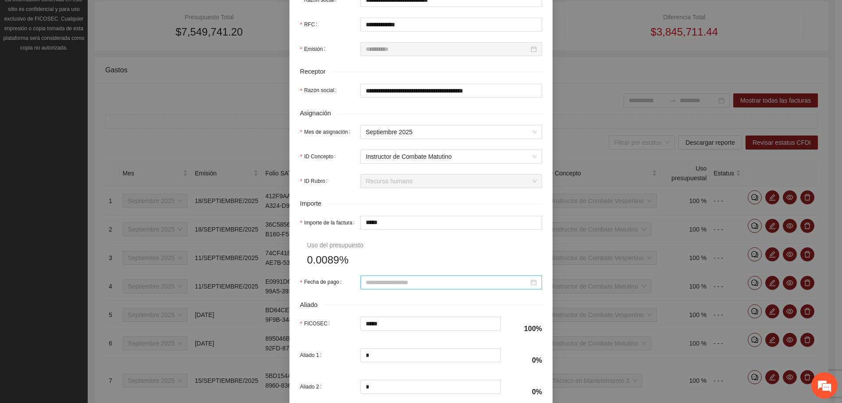
scroll to position [263, 0]
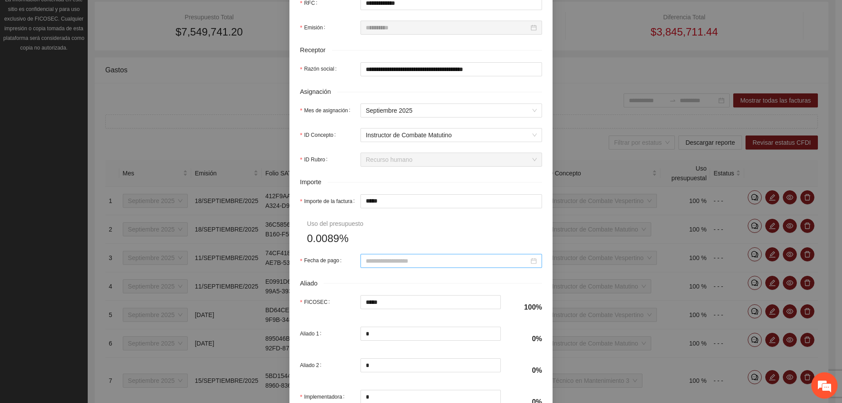
click at [378, 258] on input "Fecha de pago" at bounding box center [447, 261] width 163 height 10
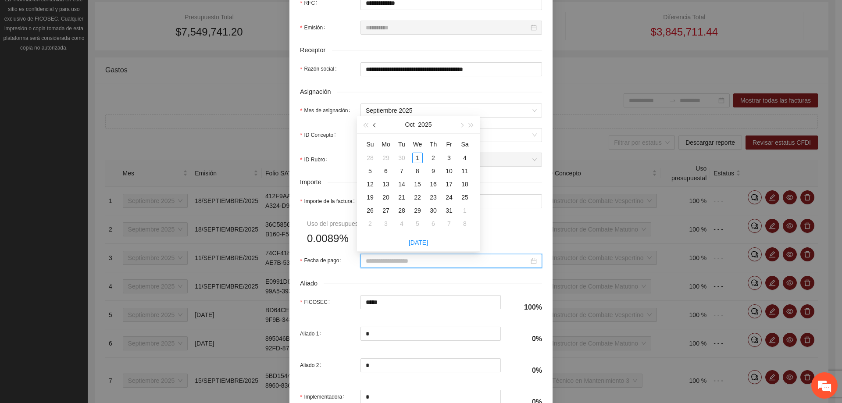
click at [371, 125] on button "button" at bounding box center [375, 125] width 10 height 18
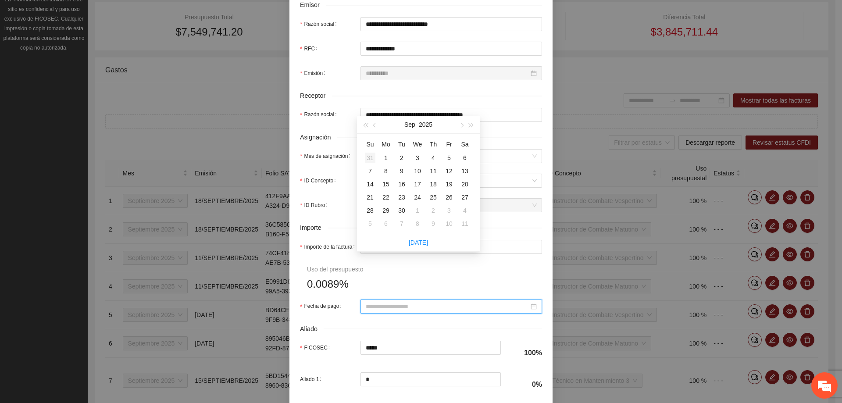
scroll to position [219, 0]
click at [455, 198] on td "26" at bounding box center [449, 197] width 16 height 13
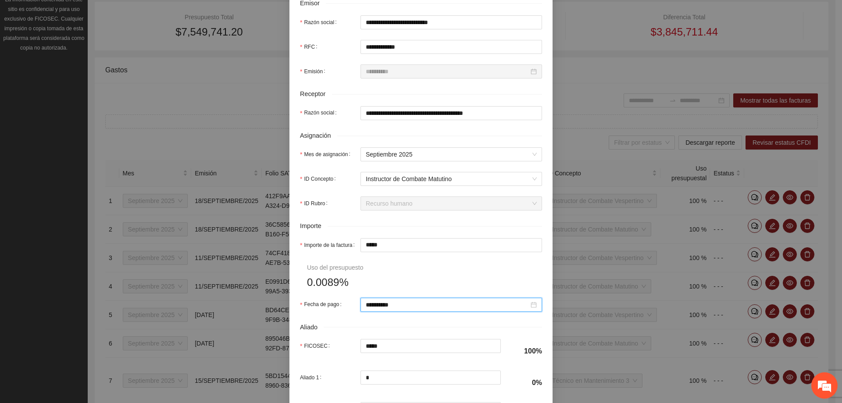
click at [438, 271] on form "**********" at bounding box center [421, 158] width 242 height 599
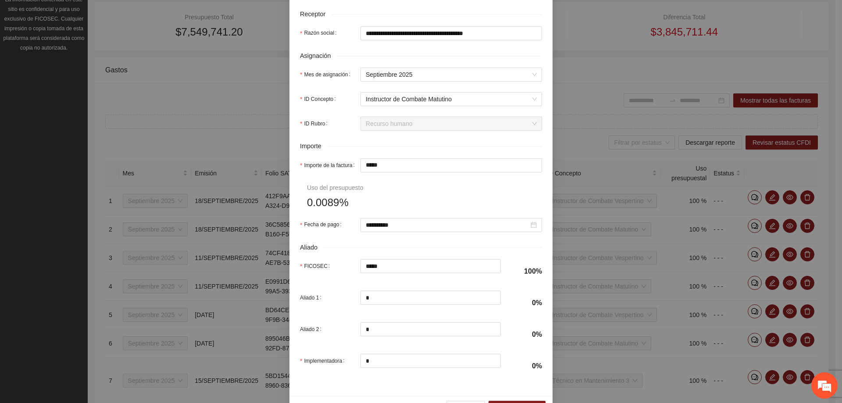
scroll to position [326, 0]
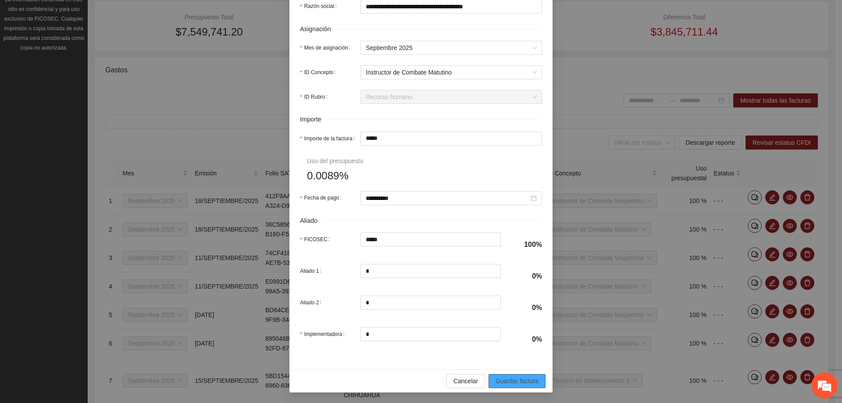
click at [500, 381] on span "Guardar factura" at bounding box center [517, 381] width 43 height 10
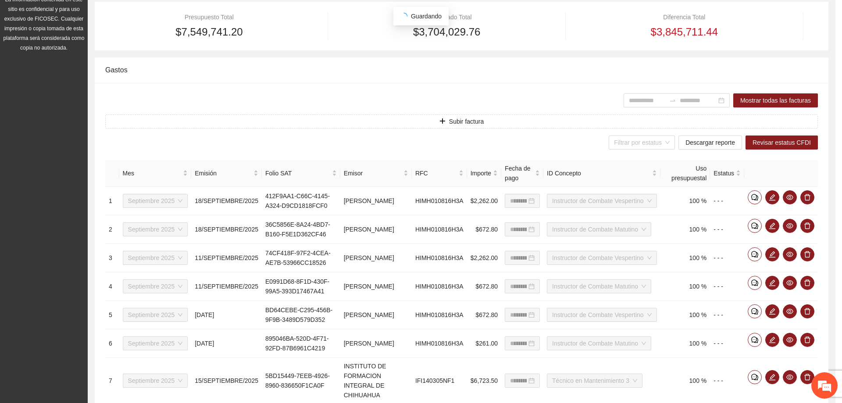
scroll to position [256, 0]
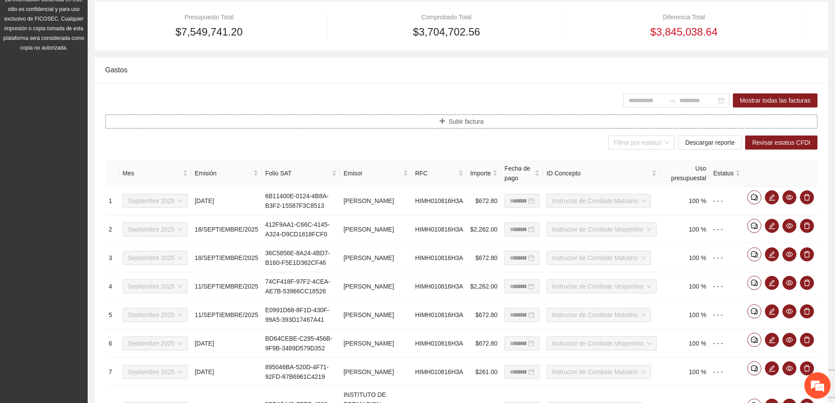
click at [486, 122] on button "Subir factura" at bounding box center [461, 121] width 713 height 14
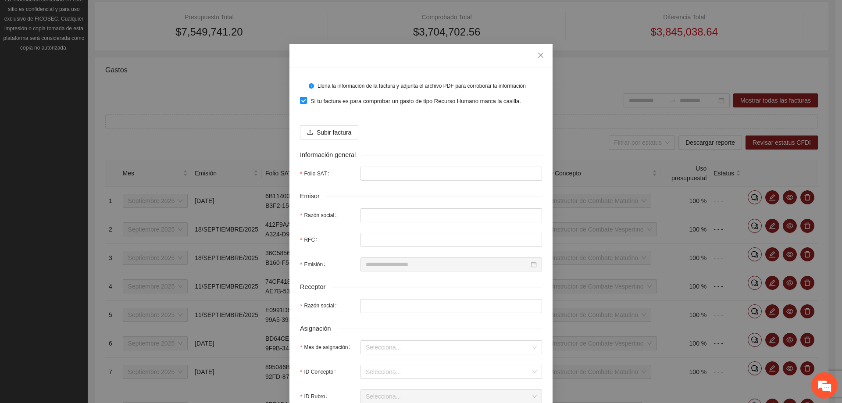
click at [336, 122] on div "Subir factura" at bounding box center [421, 128] width 242 height 21
click at [335, 128] on span "Subir factura" at bounding box center [334, 133] width 35 height 10
drag, startPoint x: 322, startPoint y: 142, endPoint x: 329, endPoint y: 132, distance: 12.2
click at [322, 141] on form "Llena la información de la factura y adjunta el archivo PDF para corroborar la …" at bounding box center [421, 364] width 242 height 573
click at [331, 132] on span "Subir factura" at bounding box center [334, 133] width 35 height 10
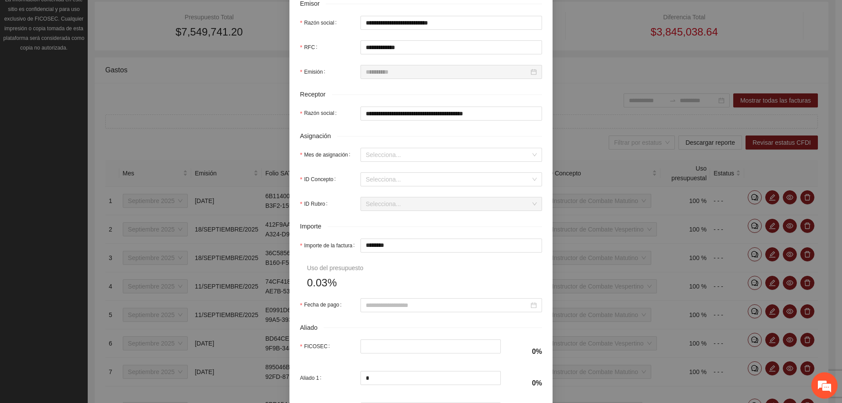
scroll to position [219, 0]
click at [398, 157] on input "Mes de asignación" at bounding box center [448, 154] width 165 height 13
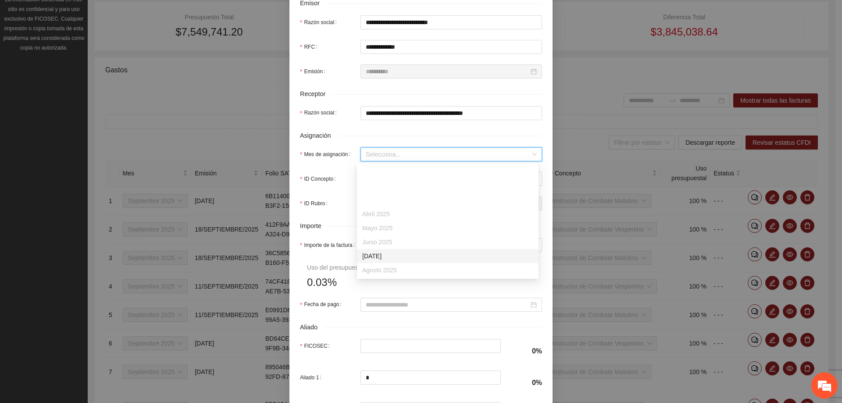
scroll to position [44, 0]
click at [388, 240] on div "Septiembre 2025" at bounding box center [447, 240] width 171 height 10
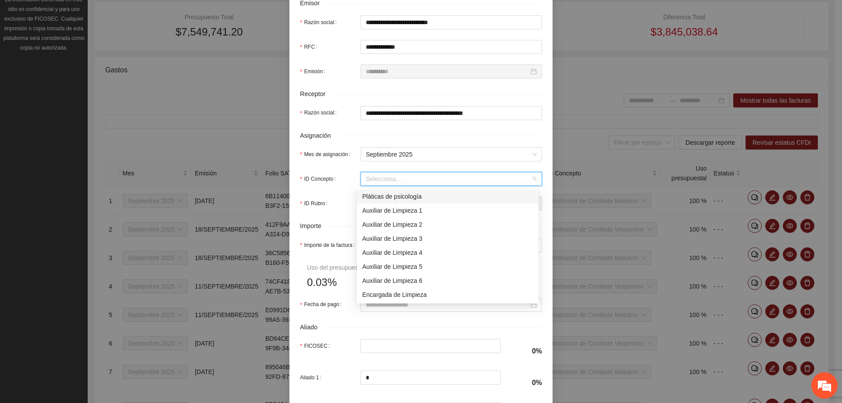
click at [387, 182] on input "ID Concepto" at bounding box center [448, 178] width 165 height 13
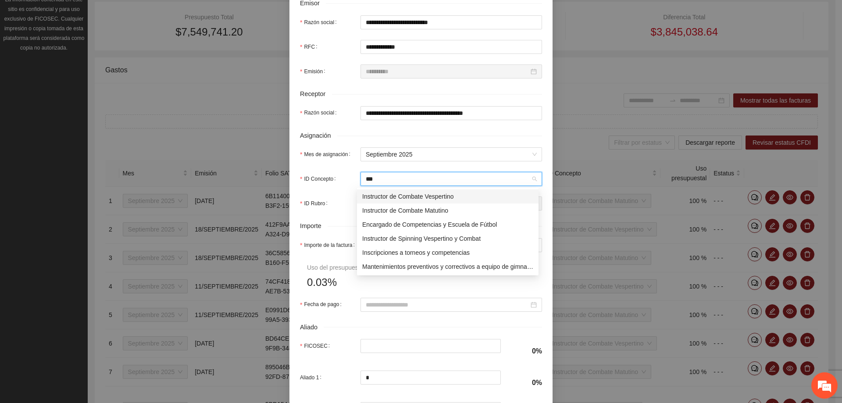
click at [381, 200] on div "Instructor de Combate Vespertino" at bounding box center [447, 197] width 171 height 10
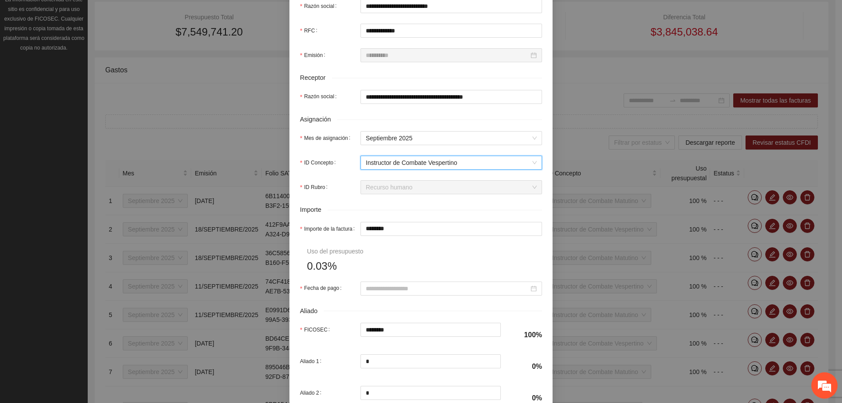
scroll to position [263, 0]
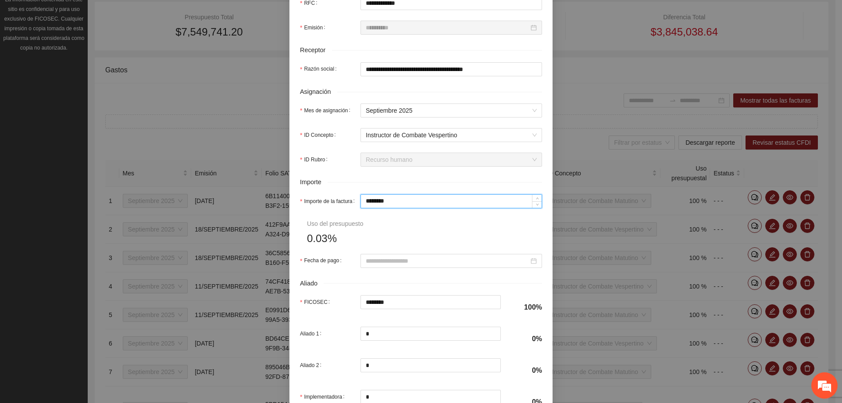
drag, startPoint x: 397, startPoint y: 203, endPoint x: 258, endPoint y: 196, distance: 139.2
click at [258, 196] on div "**********" at bounding box center [421, 201] width 842 height 403
click at [399, 261] on input "Fecha de pago" at bounding box center [447, 261] width 163 height 10
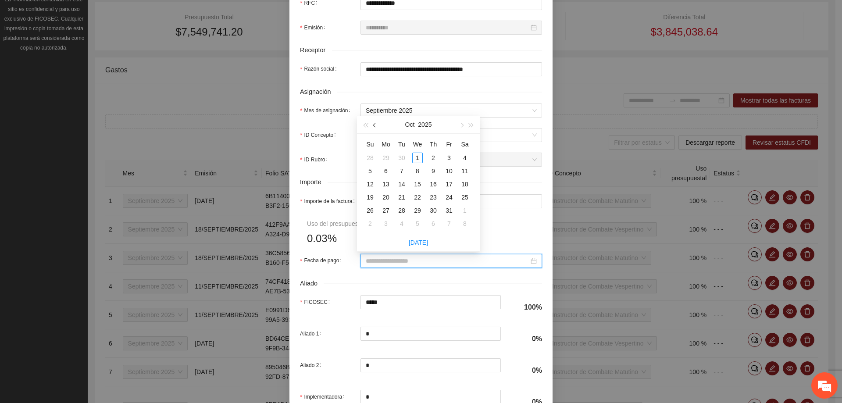
click at [378, 125] on button "button" at bounding box center [375, 125] width 10 height 18
click at [446, 199] on div "26" at bounding box center [449, 197] width 11 height 11
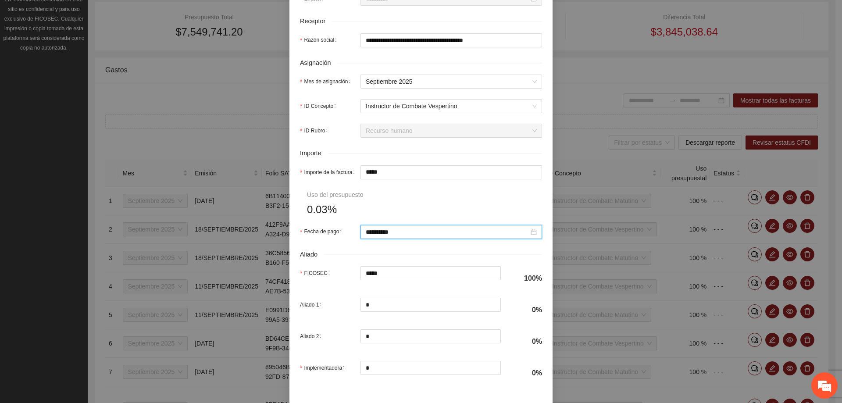
scroll to position [326, 0]
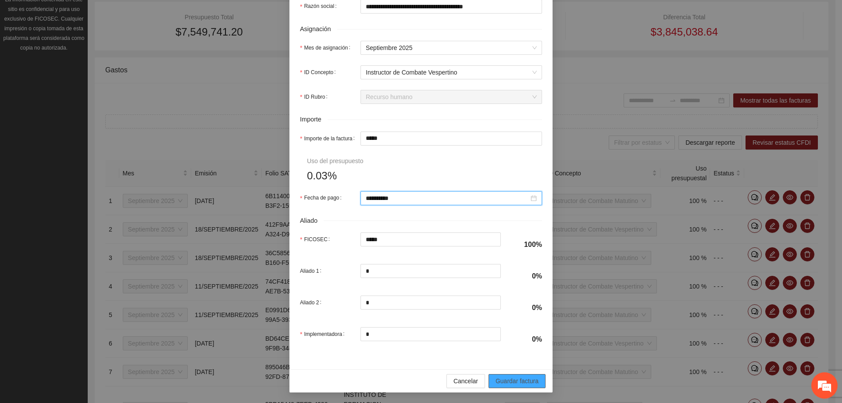
click at [512, 381] on span "Guardar factura" at bounding box center [517, 381] width 43 height 10
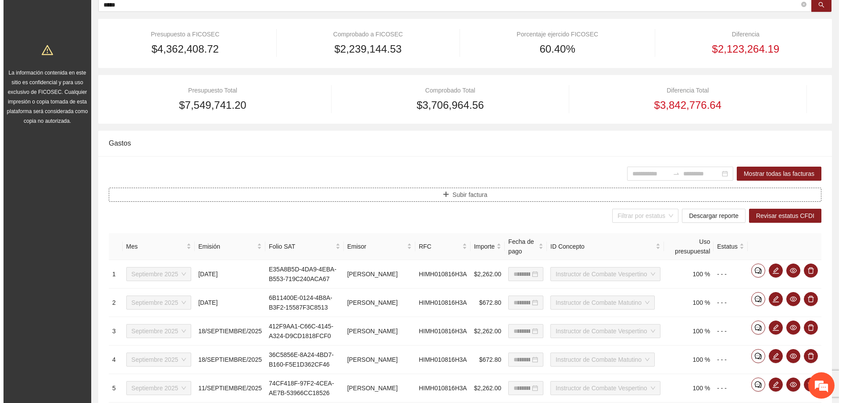
scroll to position [0, 0]
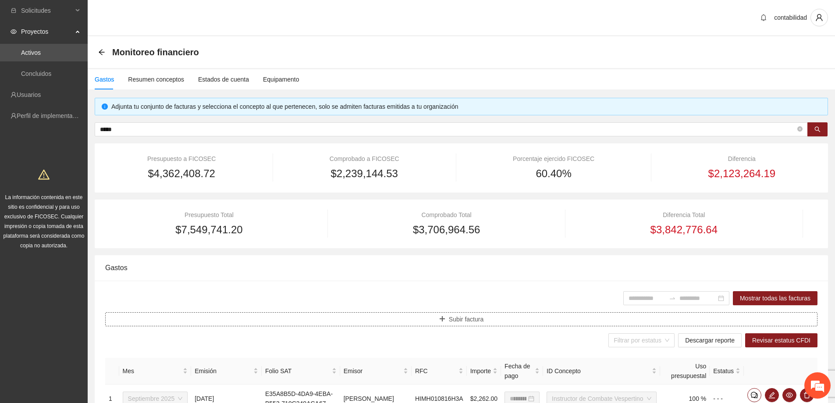
click at [414, 324] on button "Subir factura" at bounding box center [461, 319] width 713 height 14
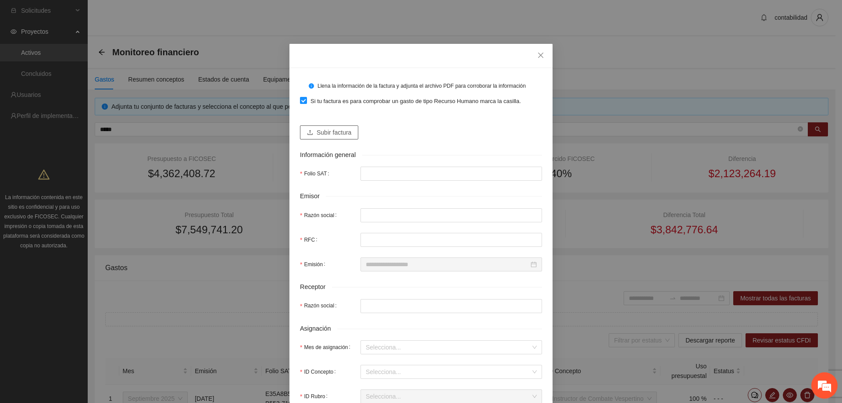
click at [306, 128] on button "Subir factura" at bounding box center [329, 132] width 58 height 14
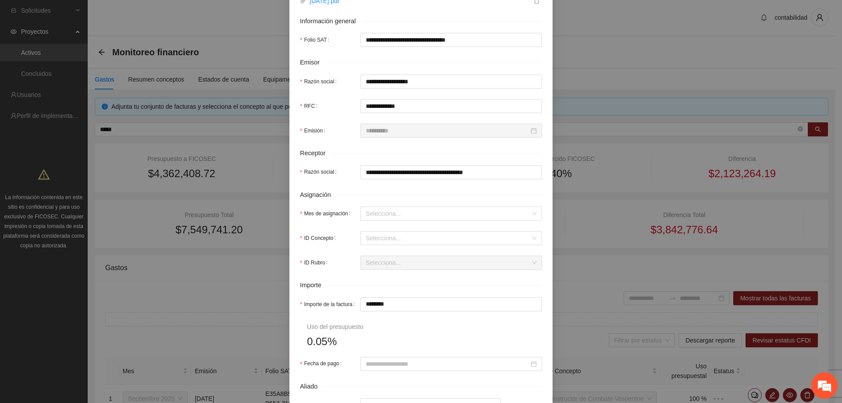
scroll to position [175, 0]
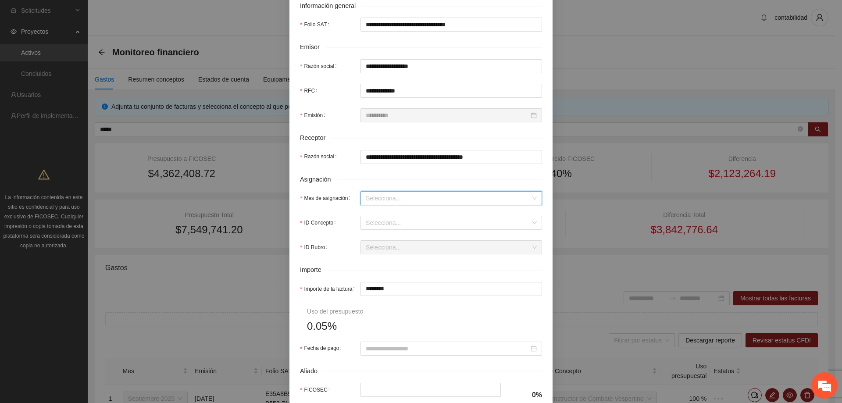
click at [391, 194] on input "Mes de asignación" at bounding box center [448, 198] width 165 height 13
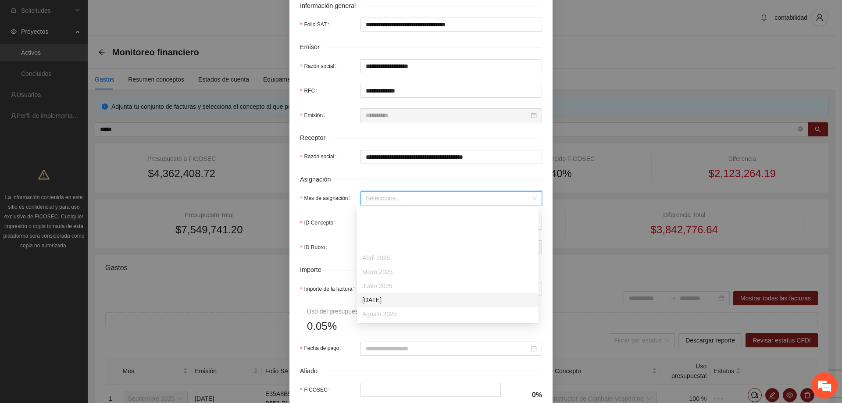
scroll to position [44, 0]
click at [387, 283] on div "Septiembre 2025" at bounding box center [447, 284] width 171 height 10
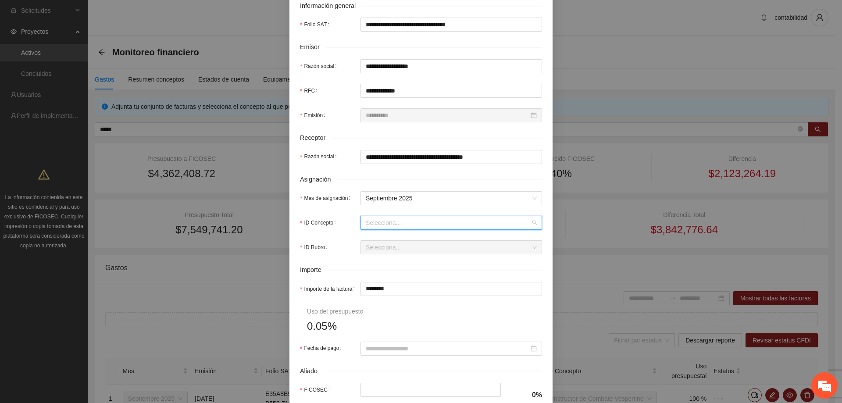
click at [378, 224] on input "ID Concepto" at bounding box center [448, 222] width 165 height 13
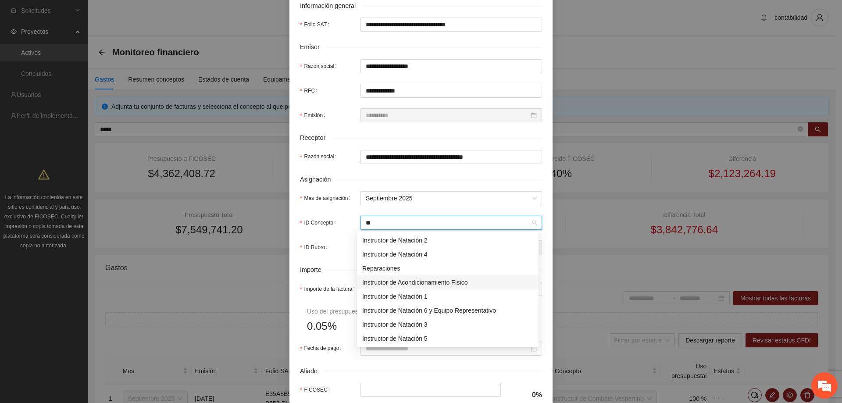
click at [403, 281] on div "Instructor de Acondicionamiento Físico" at bounding box center [447, 283] width 171 height 10
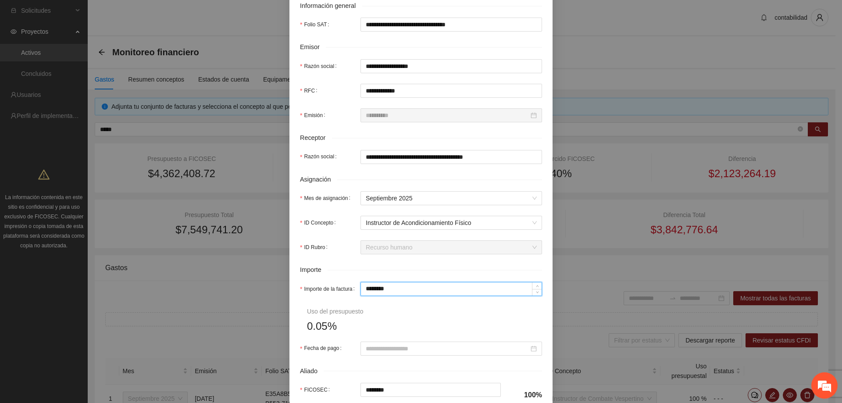
drag, startPoint x: 406, startPoint y: 291, endPoint x: 302, endPoint y: 283, distance: 104.2
click at [302, 283] on div "Importe de la factura ********" at bounding box center [421, 289] width 242 height 14
drag, startPoint x: 435, startPoint y: 317, endPoint x: 424, endPoint y: 305, distance: 16.8
click at [435, 315] on form "**********" at bounding box center [421, 202] width 242 height 599
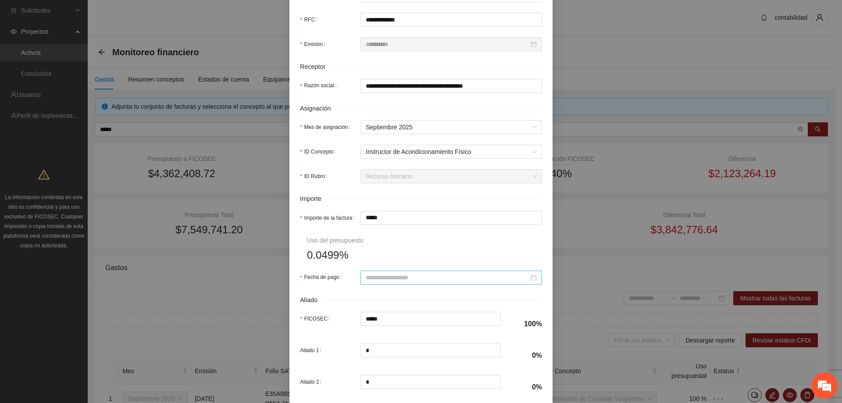
scroll to position [263, 0]
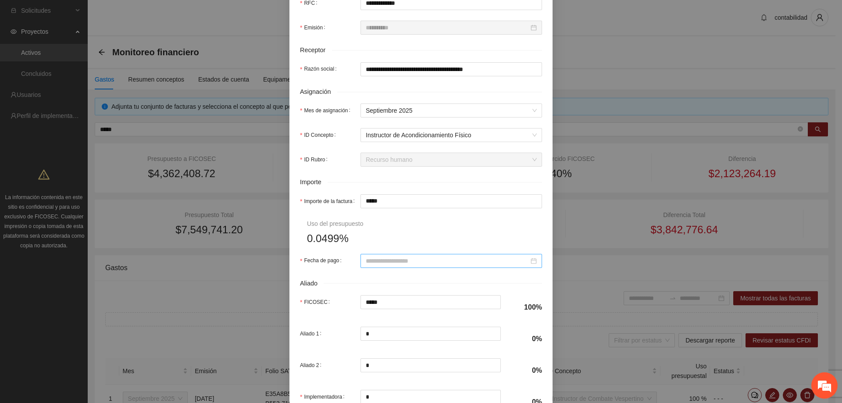
click at [405, 265] on input "Fecha de pago" at bounding box center [447, 261] width 163 height 10
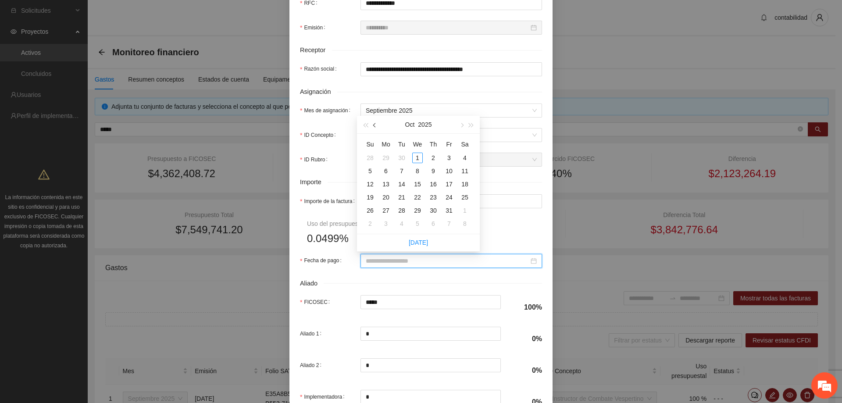
click at [377, 127] on button "button" at bounding box center [375, 125] width 10 height 18
click at [444, 156] on div "5" at bounding box center [449, 158] width 11 height 11
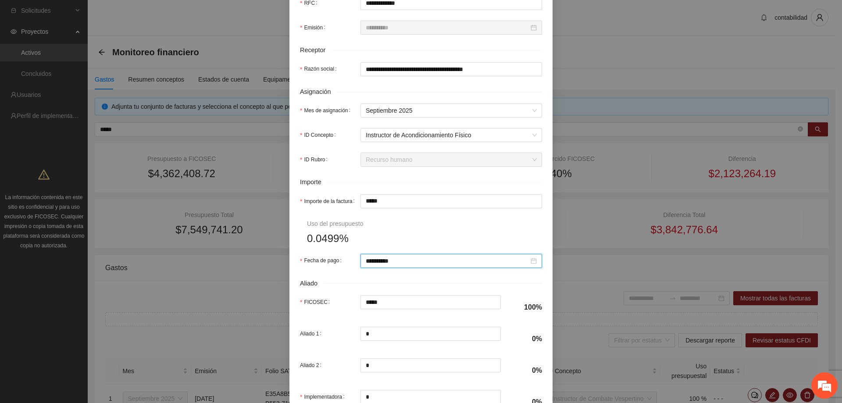
click at [449, 225] on form "**********" at bounding box center [421, 114] width 242 height 599
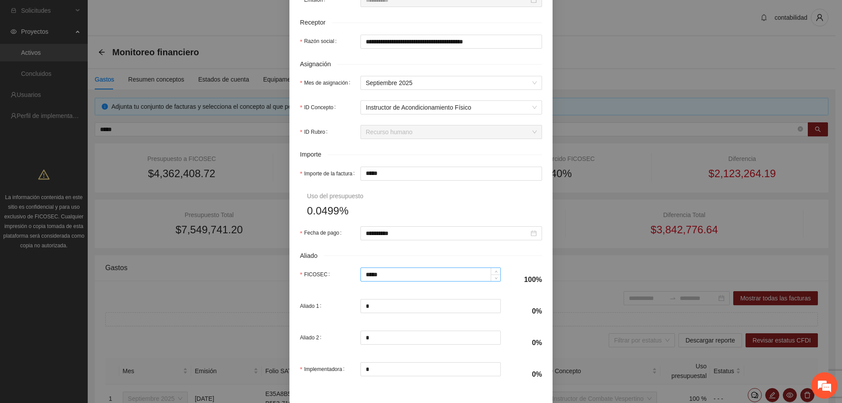
scroll to position [326, 0]
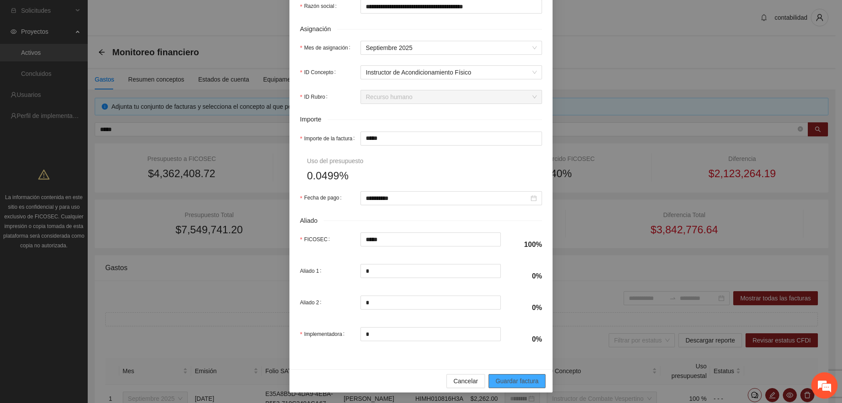
click at [515, 380] on span "Guardar factura" at bounding box center [517, 381] width 43 height 10
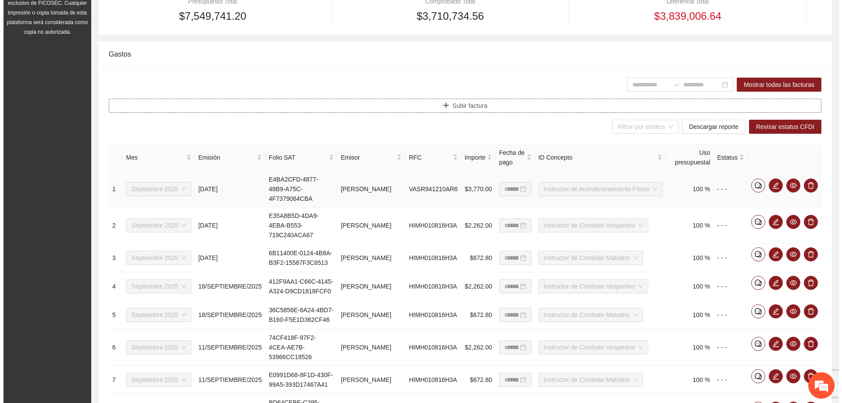
scroll to position [175, 0]
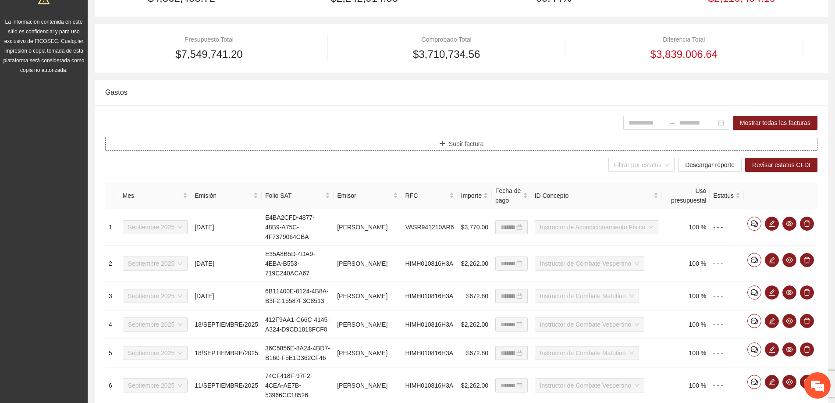
click at [417, 138] on button "Subir factura" at bounding box center [461, 144] width 713 height 14
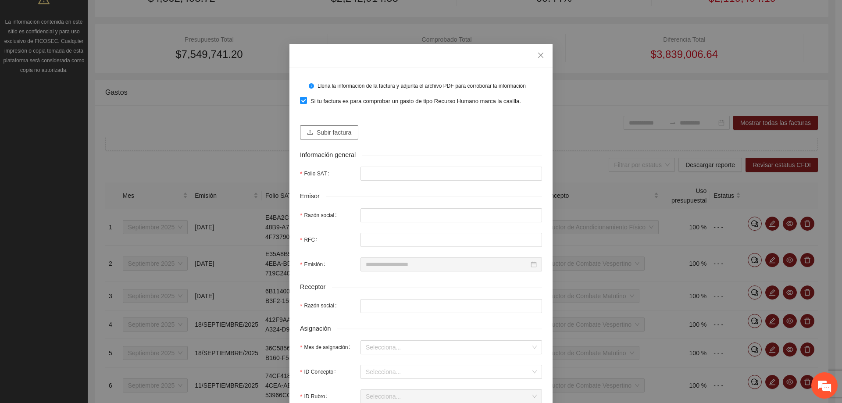
click at [301, 128] on button "Subir factura" at bounding box center [329, 132] width 58 height 14
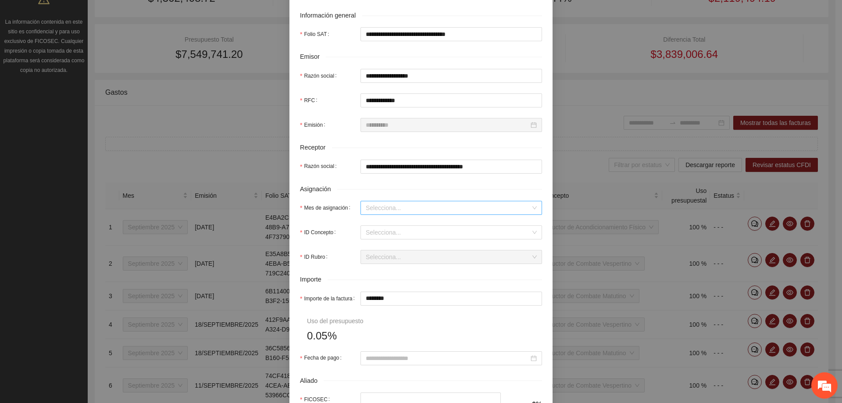
scroll to position [219, 0]
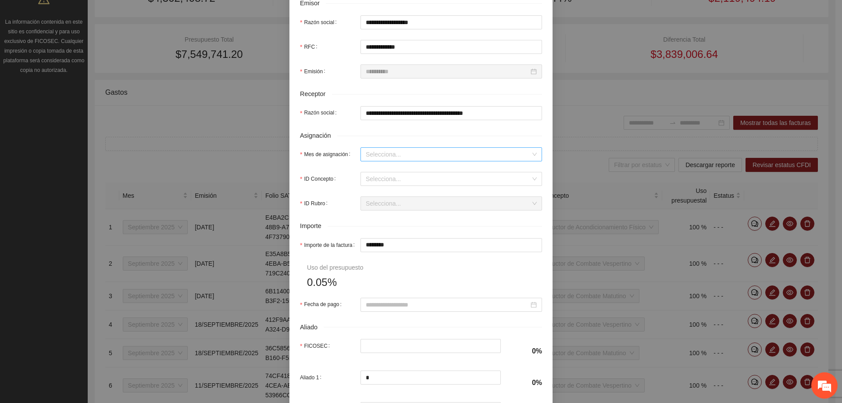
click at [412, 152] on input "Mes de asignación" at bounding box center [448, 154] width 165 height 13
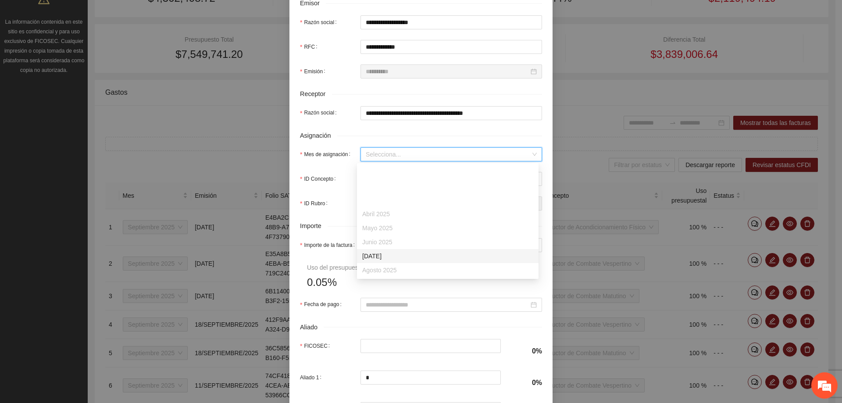
scroll to position [44, 0]
click at [379, 242] on div "Septiembre 2025" at bounding box center [447, 240] width 171 height 10
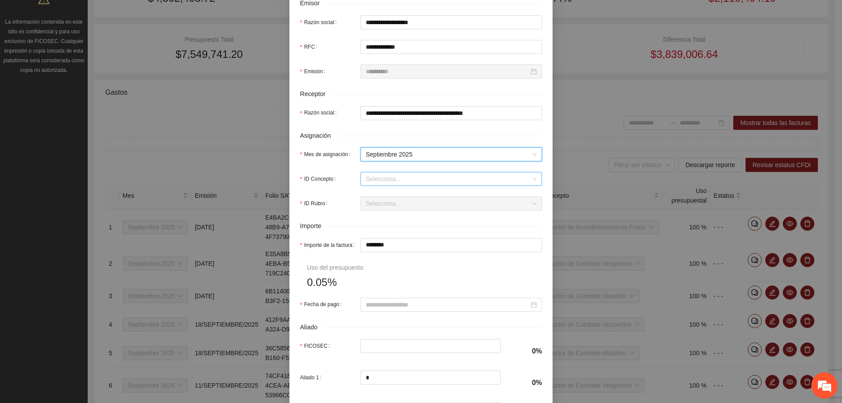
click at [371, 175] on input "ID Concepto" at bounding box center [448, 178] width 165 height 13
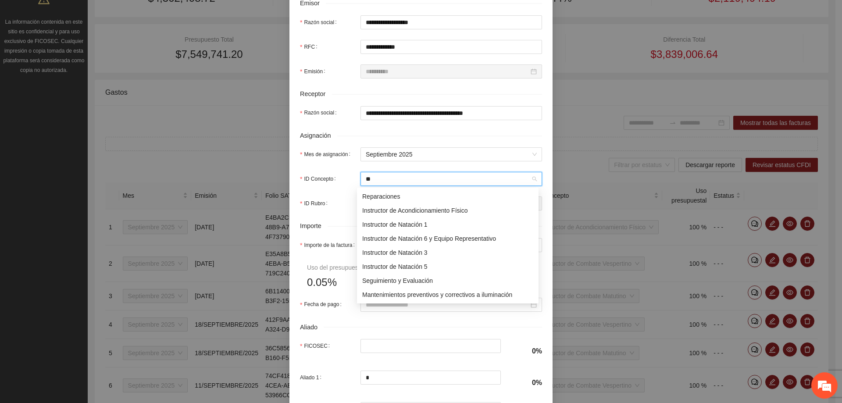
scroll to position [28, 0]
click at [419, 211] on div "Instructor de Acondicionamiento Físico" at bounding box center [447, 211] width 171 height 10
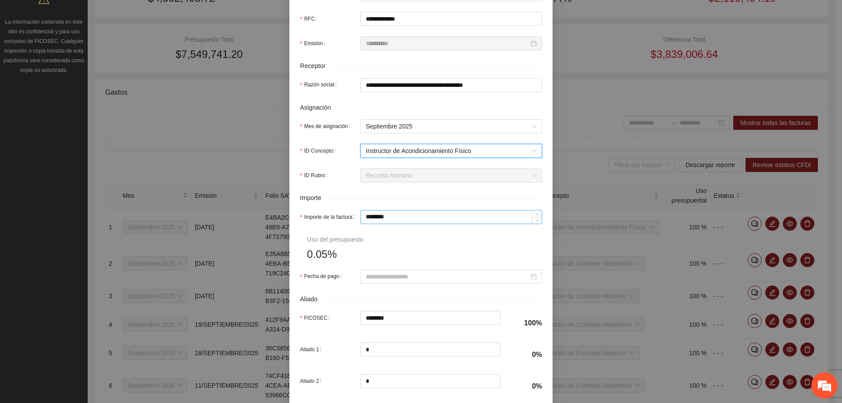
scroll to position [263, 0]
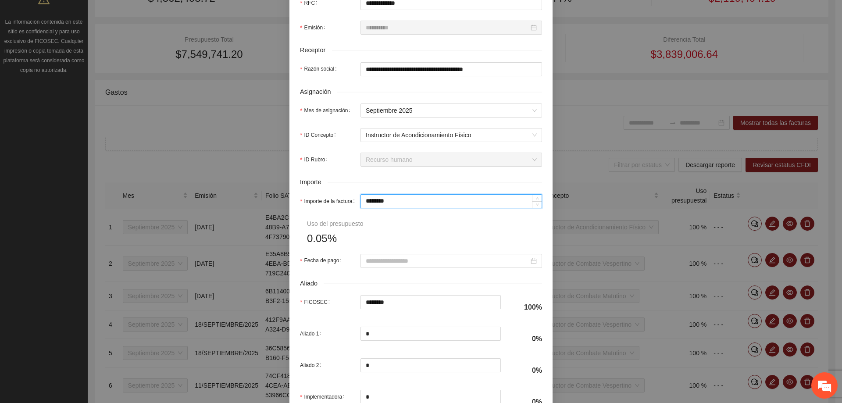
drag, startPoint x: 396, startPoint y: 204, endPoint x: 350, endPoint y: 209, distance: 46.7
click at [350, 209] on form "**********" at bounding box center [421, 114] width 242 height 599
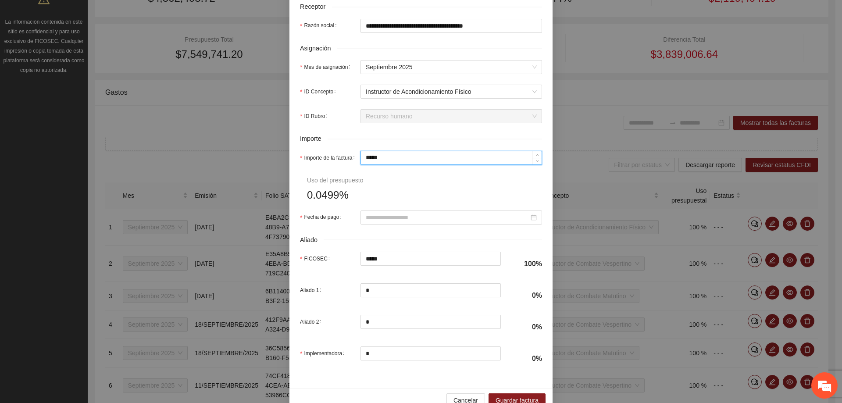
scroll to position [307, 0]
click at [390, 218] on input "Fecha de pago" at bounding box center [447, 217] width 163 height 10
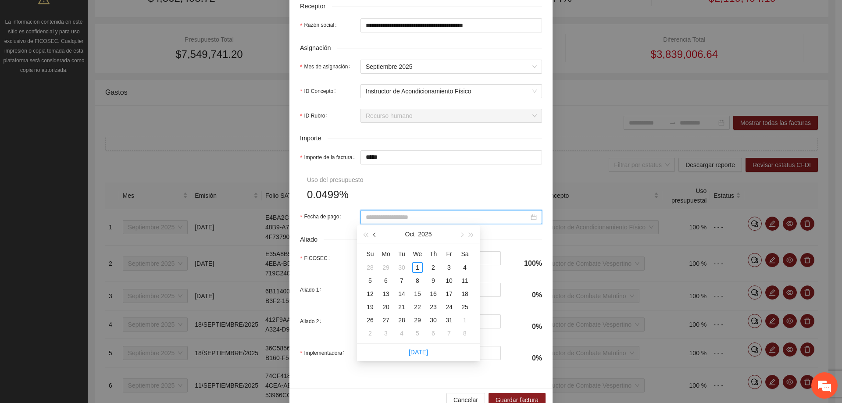
click at [376, 233] on button "button" at bounding box center [375, 234] width 10 height 18
click at [449, 279] on div "12" at bounding box center [449, 280] width 11 height 11
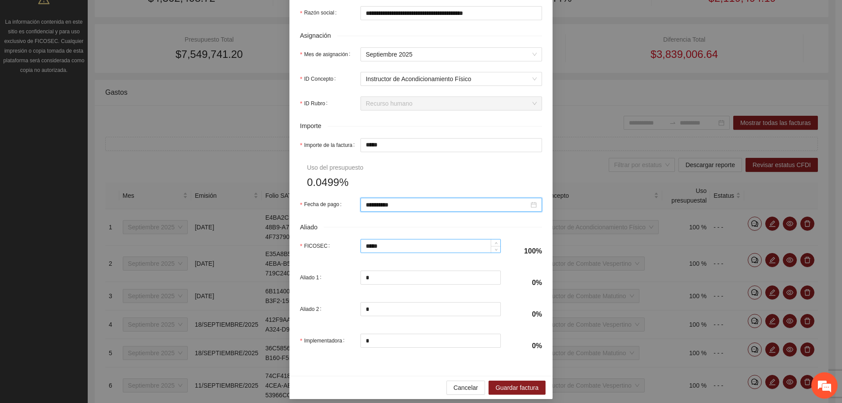
scroll to position [326, 0]
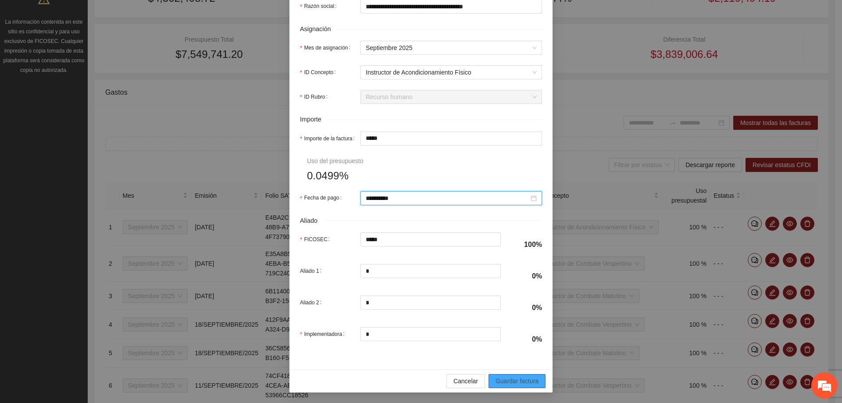
click at [513, 378] on span "Guardar factura" at bounding box center [517, 381] width 43 height 10
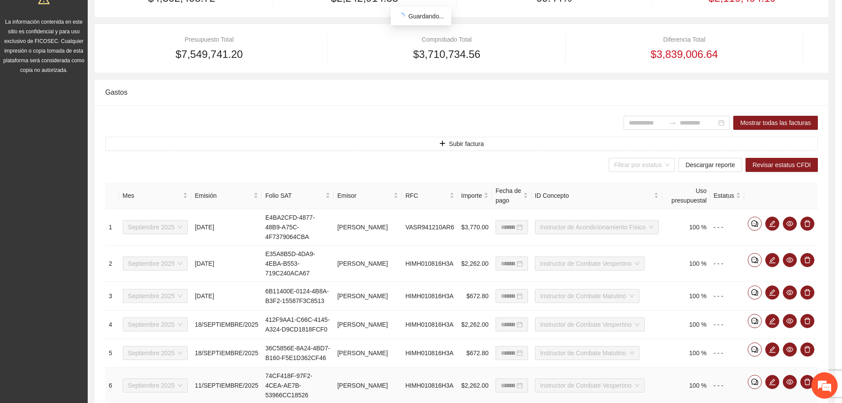
scroll to position [256, 0]
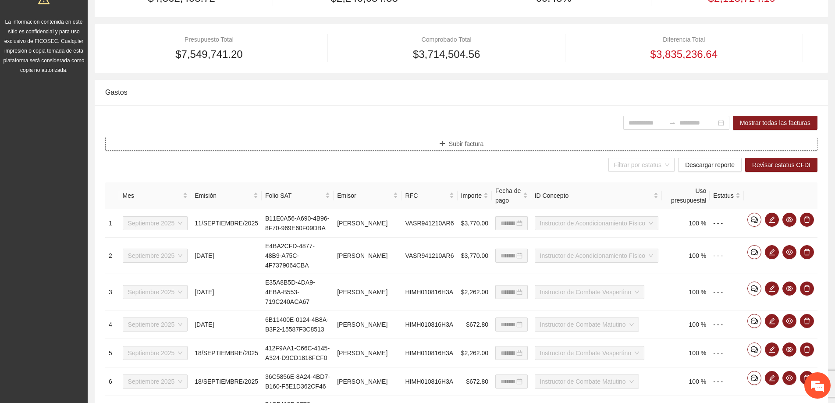
click at [467, 140] on span "Subir factura" at bounding box center [466, 144] width 35 height 10
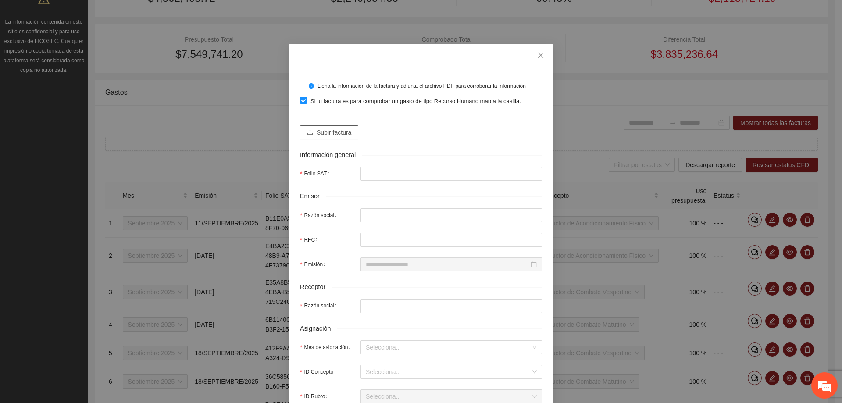
click at [328, 126] on button "Subir factura" at bounding box center [329, 132] width 58 height 14
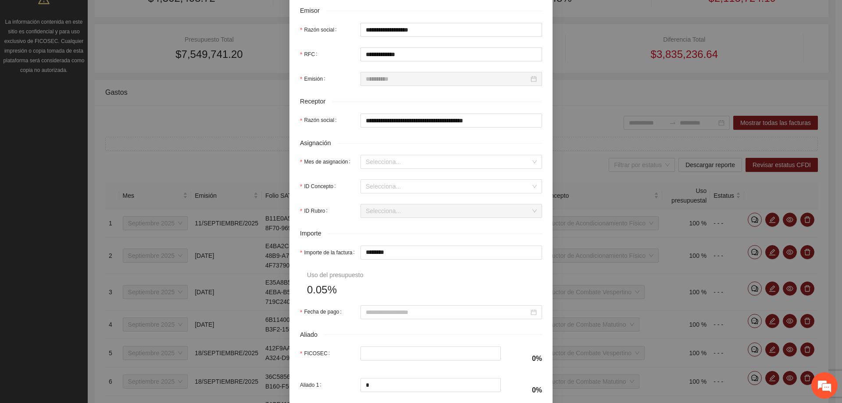
scroll to position [219, 0]
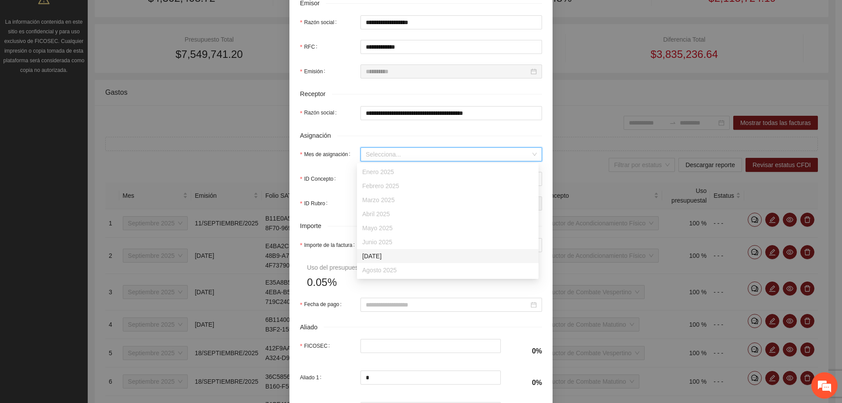
click at [374, 157] on input "Mes de asignación" at bounding box center [448, 154] width 165 height 13
click at [386, 239] on div "Septiembre 2025" at bounding box center [447, 240] width 171 height 10
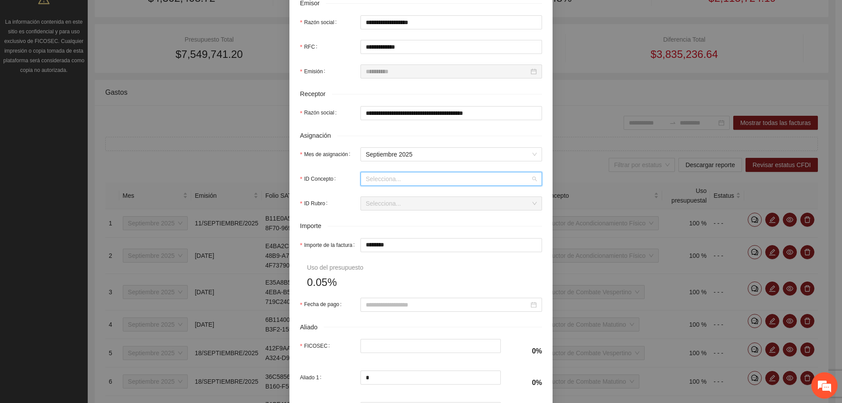
click at [373, 185] on input "ID Concepto" at bounding box center [448, 178] width 165 height 13
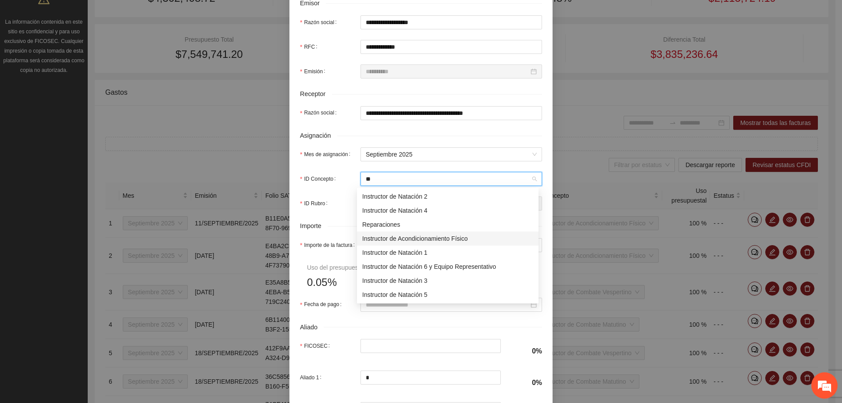
click at [387, 238] on div "Instructor de Acondicionamiento Físico" at bounding box center [447, 239] width 171 height 10
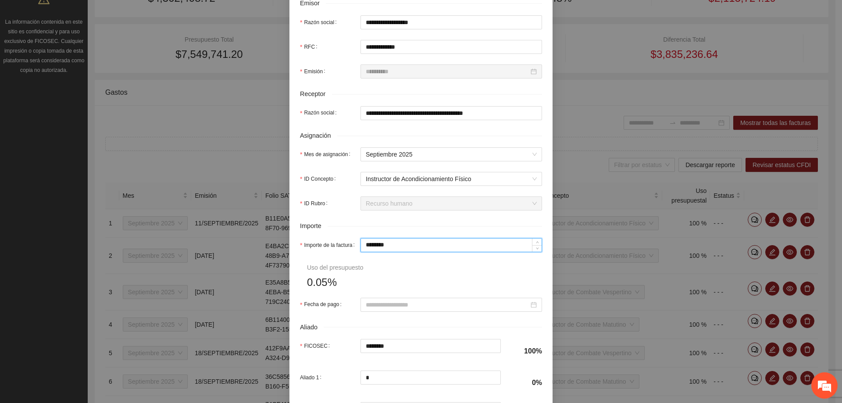
drag, startPoint x: 401, startPoint y: 246, endPoint x: 328, endPoint y: 241, distance: 73.5
click at [328, 241] on div "Importe de la factura ********" at bounding box center [421, 245] width 242 height 14
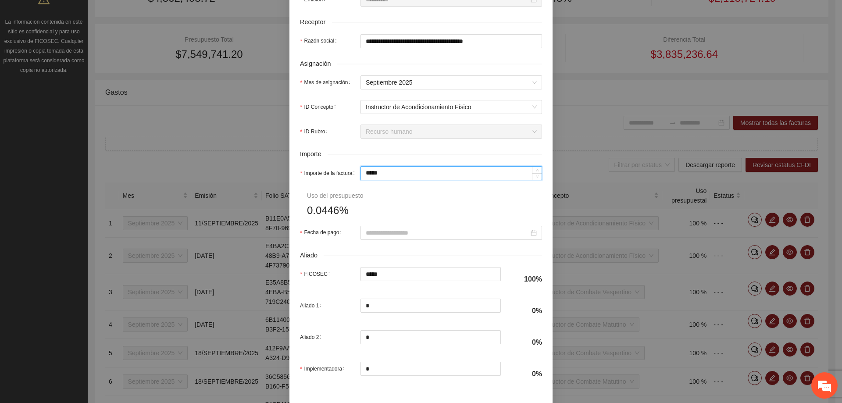
scroll to position [326, 0]
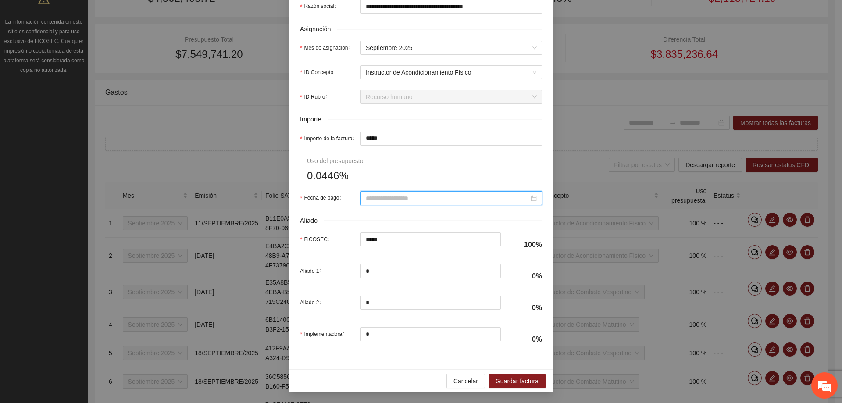
click at [381, 200] on input "Fecha de pago" at bounding box center [447, 198] width 163 height 10
click at [372, 214] on button "button" at bounding box center [375, 216] width 10 height 18
click at [449, 273] on div "19" at bounding box center [449, 275] width 11 height 11
click at [517, 376] on button "Guardar factura" at bounding box center [516, 381] width 57 height 14
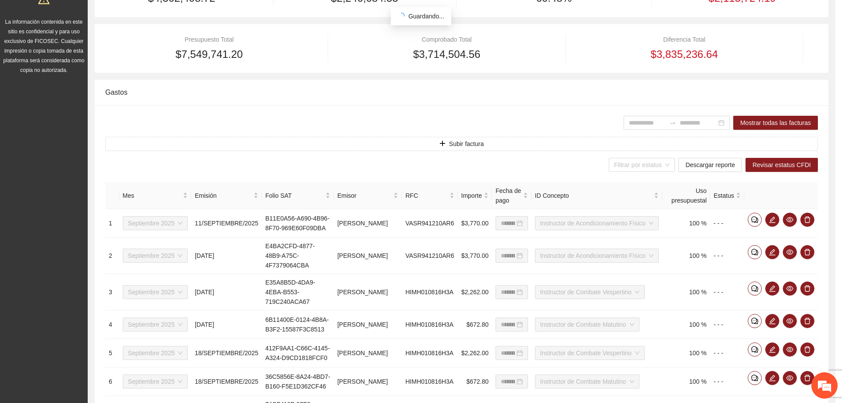
scroll to position [256, 0]
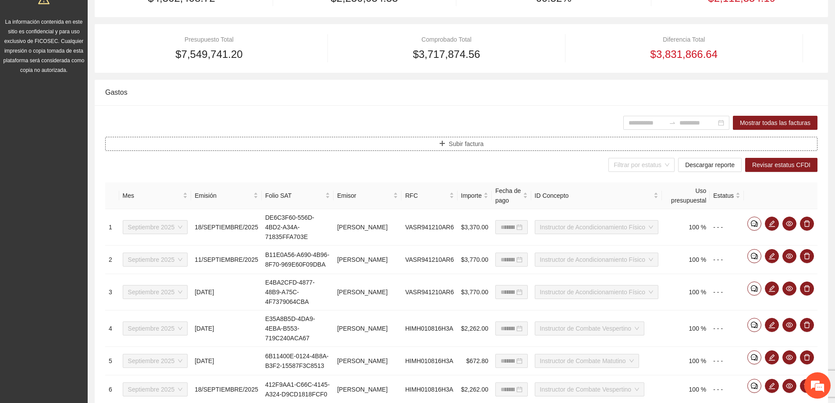
click at [391, 137] on button "Subir factura" at bounding box center [461, 144] width 713 height 14
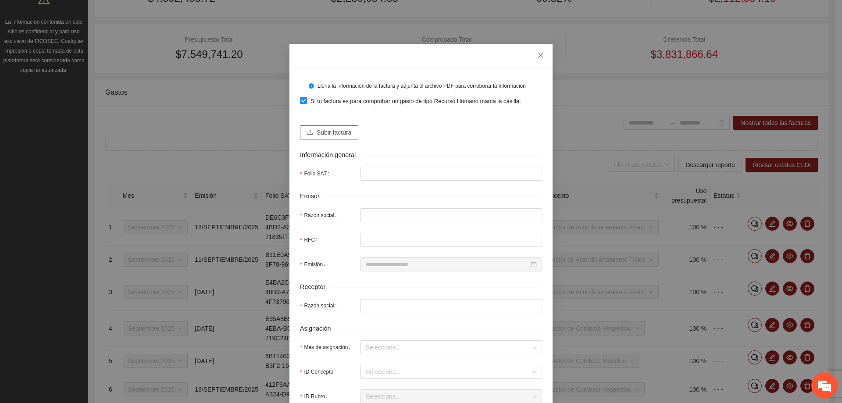
click at [317, 136] on span "Subir factura" at bounding box center [334, 133] width 35 height 10
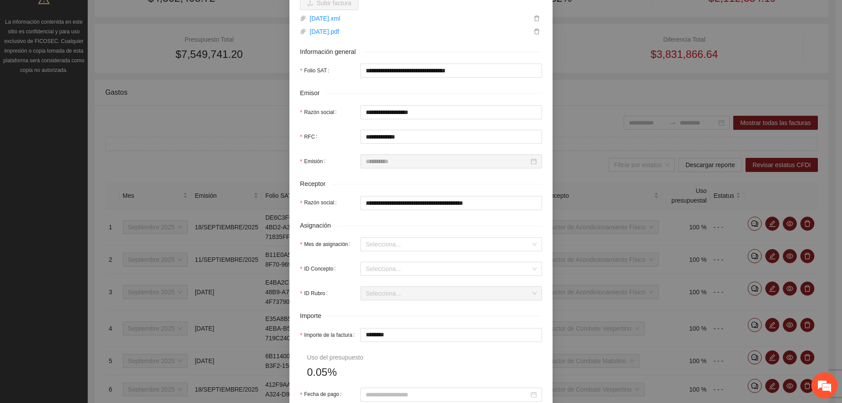
scroll to position [132, 0]
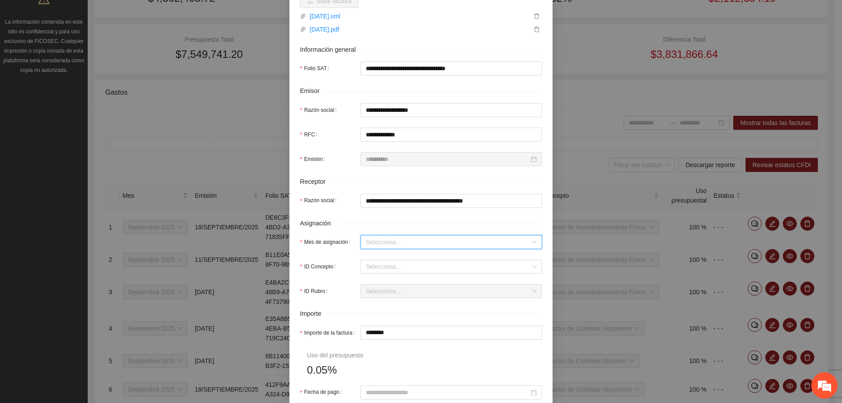
click at [395, 239] on input "Mes de asignación" at bounding box center [448, 241] width 165 height 13
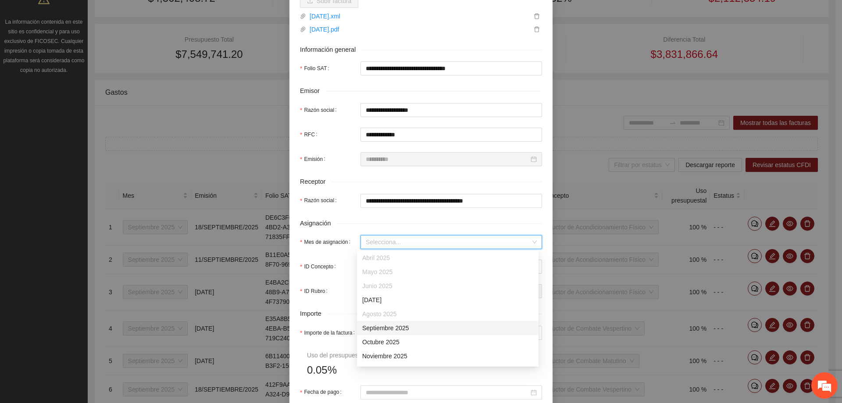
click at [397, 332] on div "Septiembre 2025" at bounding box center [447, 328] width 171 height 10
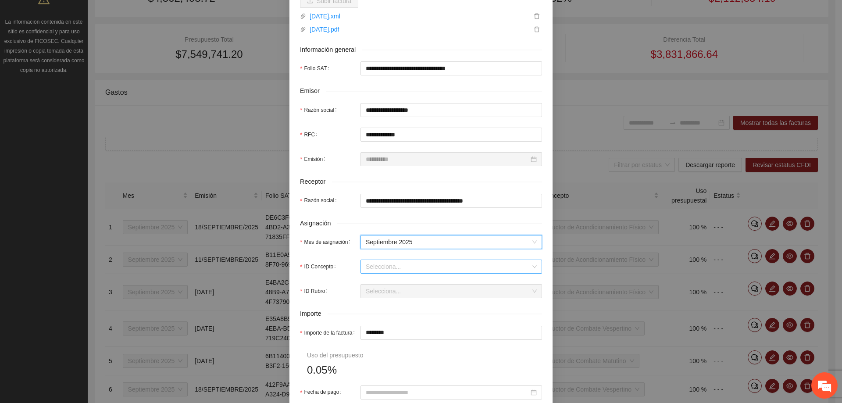
click at [375, 266] on input "ID Concepto" at bounding box center [448, 266] width 165 height 13
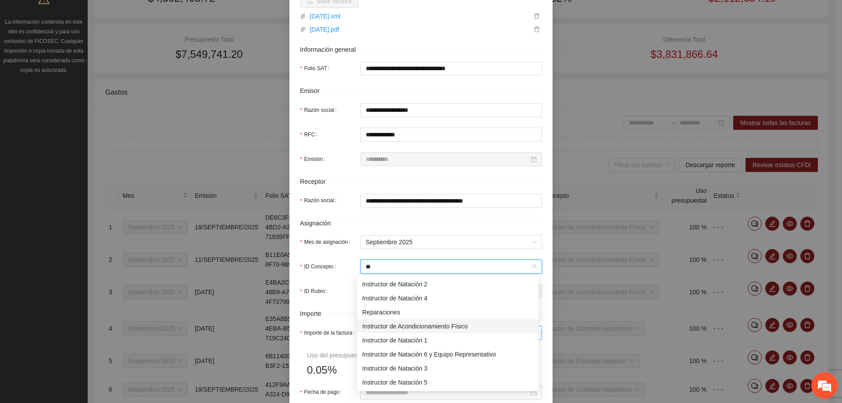
click at [429, 332] on div "Instructor de Acondicionamiento Físico" at bounding box center [448, 326] width 182 height 14
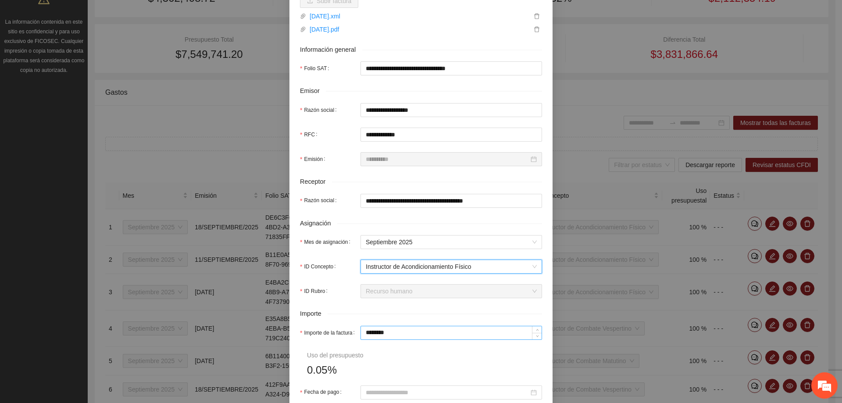
click at [389, 339] on form "**********" at bounding box center [421, 246] width 242 height 599
drag, startPoint x: 389, startPoint y: 337, endPoint x: 338, endPoint y: 329, distance: 51.9
click at [338, 329] on div "Importe de la factura ********" at bounding box center [421, 333] width 242 height 14
click at [372, 347] on form "**********" at bounding box center [421, 246] width 242 height 599
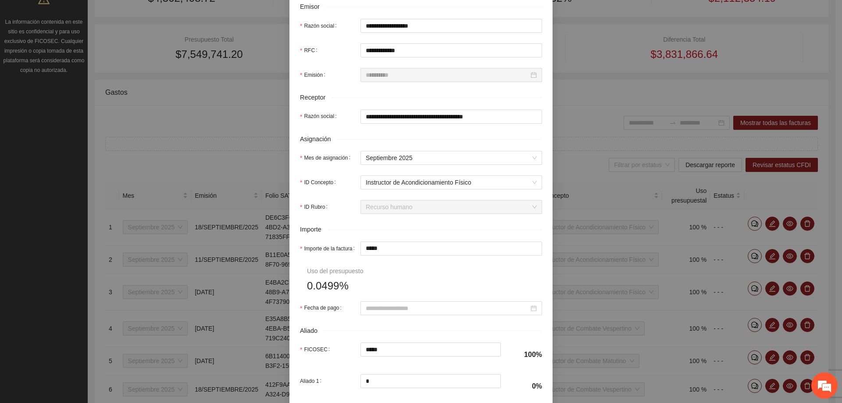
scroll to position [219, 0]
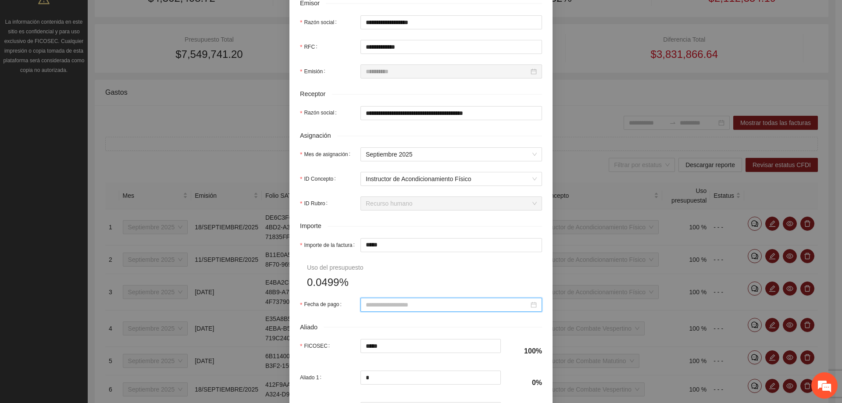
click at [377, 303] on input "Fecha de pago" at bounding box center [447, 305] width 163 height 10
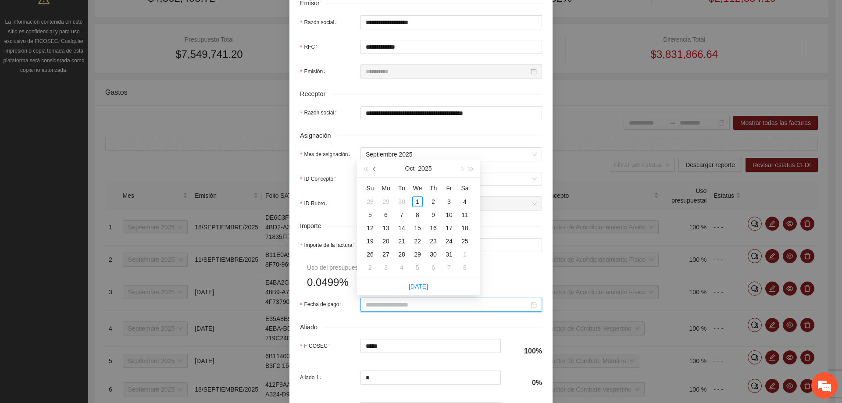
click at [374, 171] on button "button" at bounding box center [375, 169] width 10 height 18
click at [449, 241] on div "26" at bounding box center [449, 241] width 11 height 11
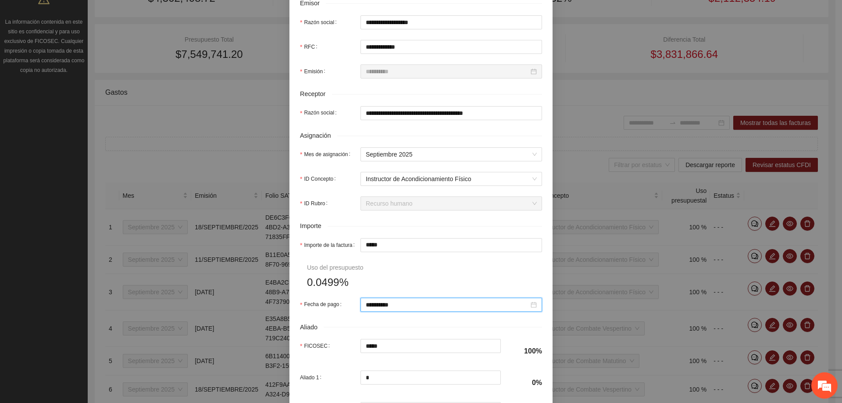
click at [447, 285] on form "**********" at bounding box center [421, 158] width 242 height 599
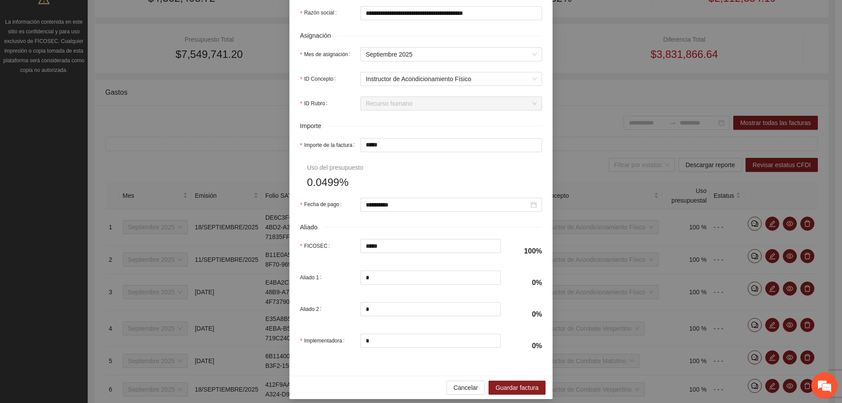
scroll to position [326, 0]
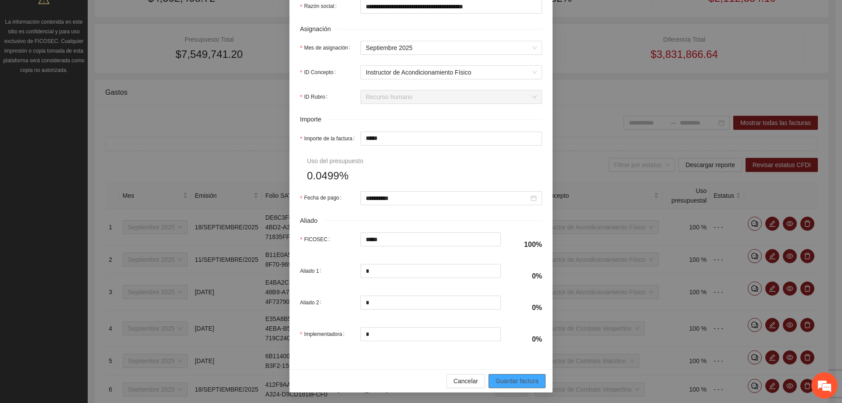
click at [496, 376] on span "Guardar factura" at bounding box center [517, 381] width 43 height 10
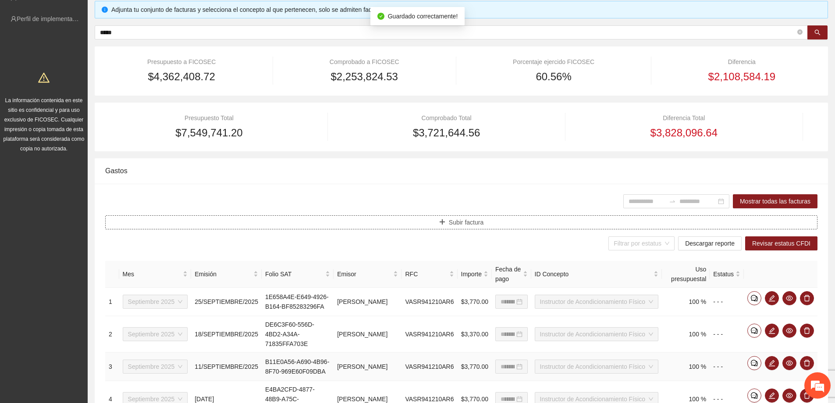
scroll to position [0, 0]
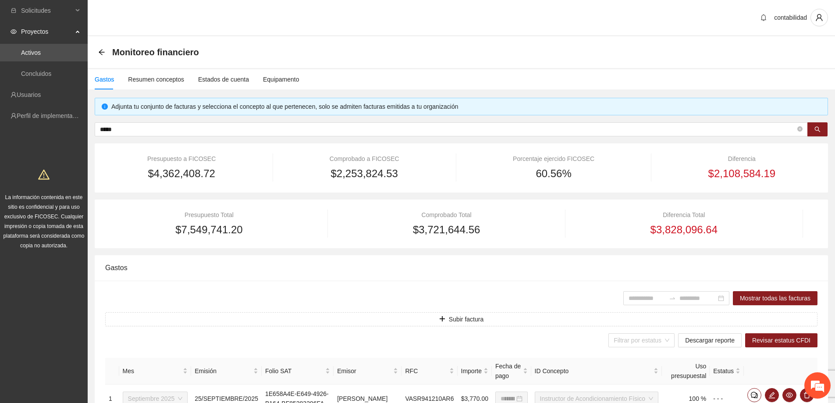
click at [46, 32] on span "Proyectos" at bounding box center [47, 32] width 52 height 18
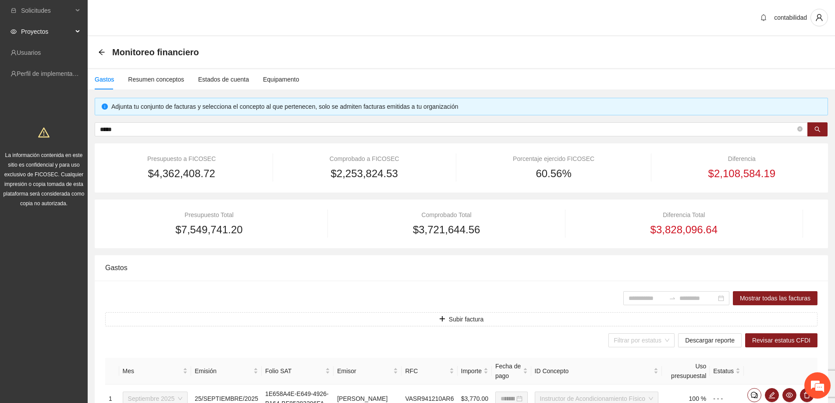
click at [46, 32] on span "Proyectos" at bounding box center [47, 32] width 52 height 18
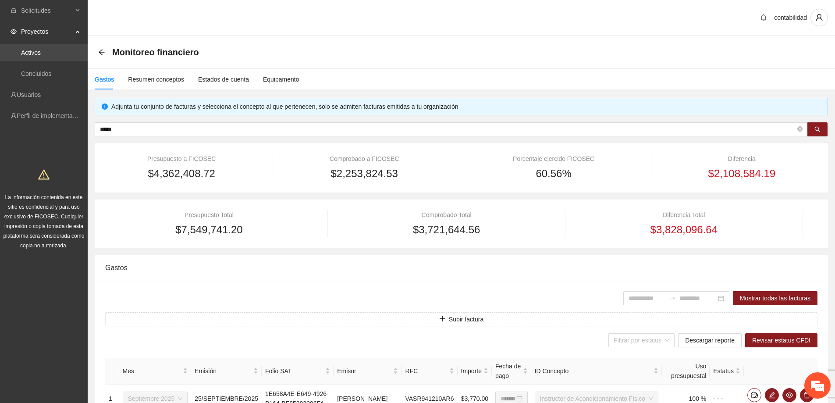
click at [41, 49] on link "Activos" at bounding box center [31, 52] width 20 height 7
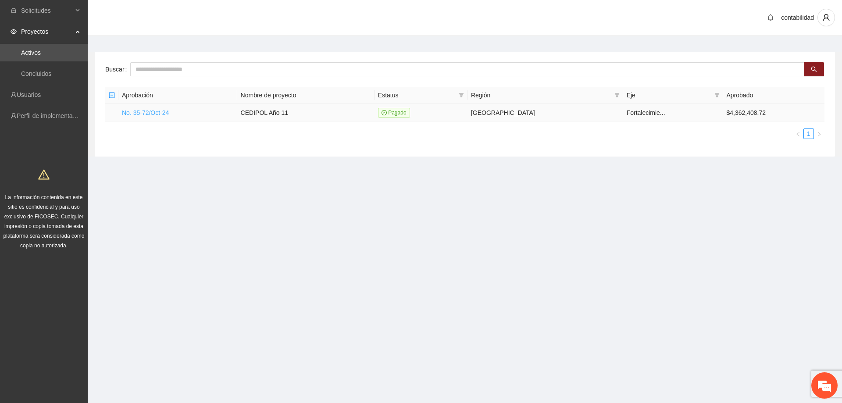
click at [167, 114] on link "No. 35-72/Oct-24" at bounding box center [145, 112] width 47 height 7
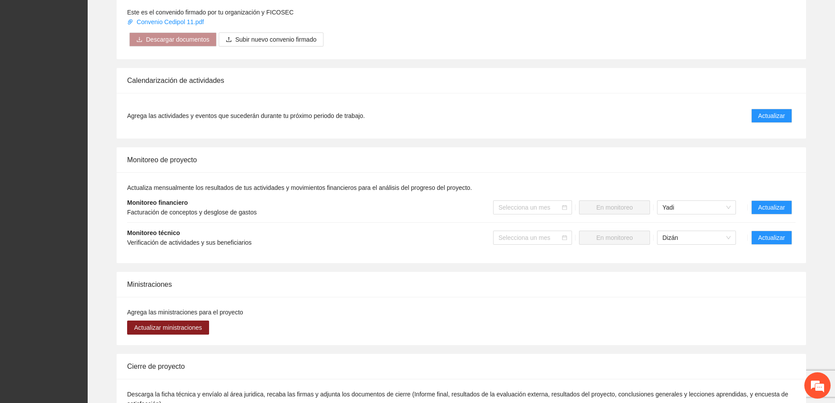
scroll to position [570, 0]
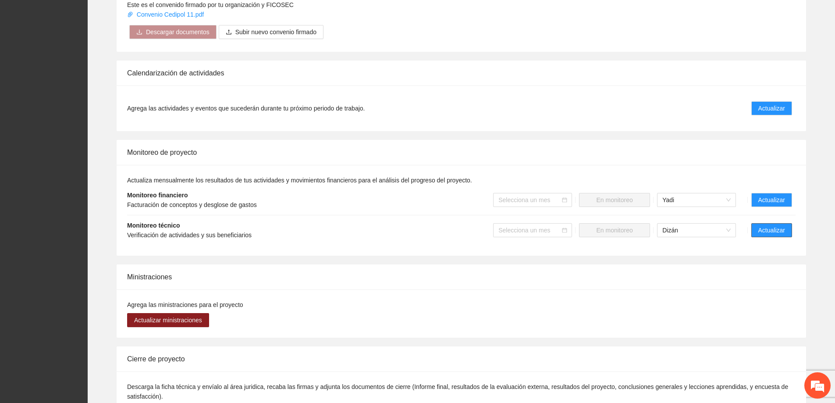
click at [762, 225] on span "Actualizar" at bounding box center [772, 230] width 27 height 10
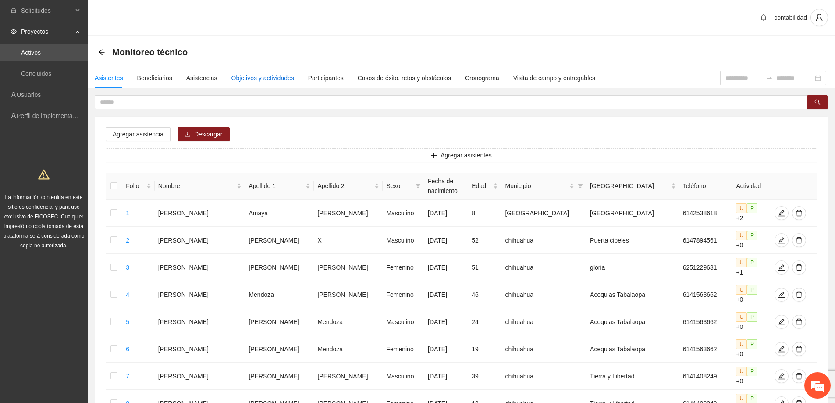
click at [266, 77] on div "Objetivos y actividades" at bounding box center [263, 78] width 63 height 10
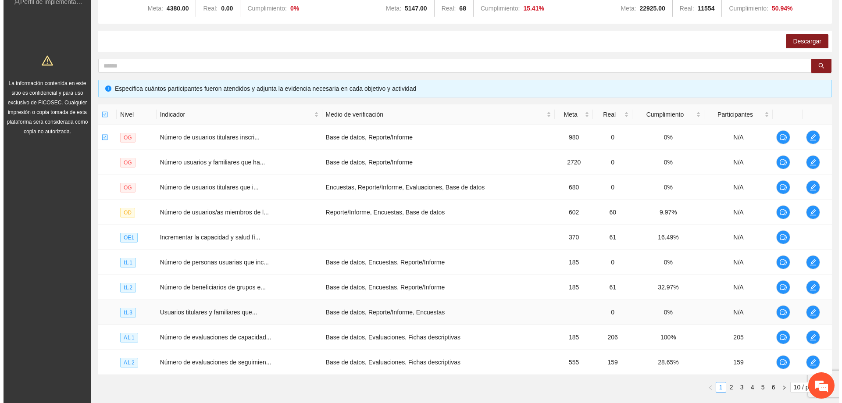
scroll to position [170, 0]
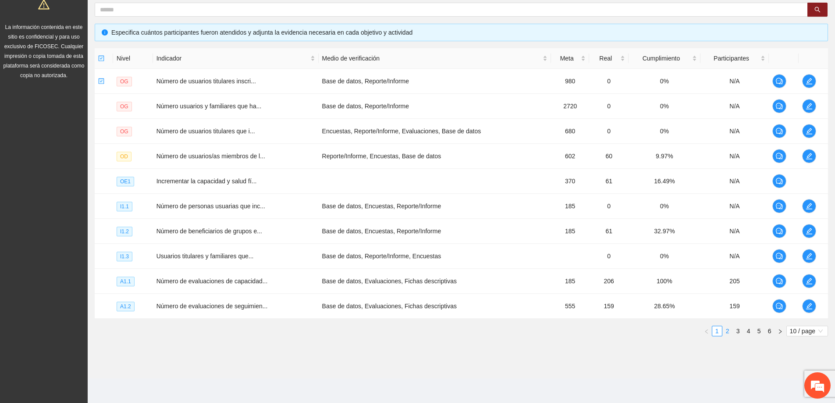
click at [731, 333] on link "2" at bounding box center [728, 331] width 10 height 10
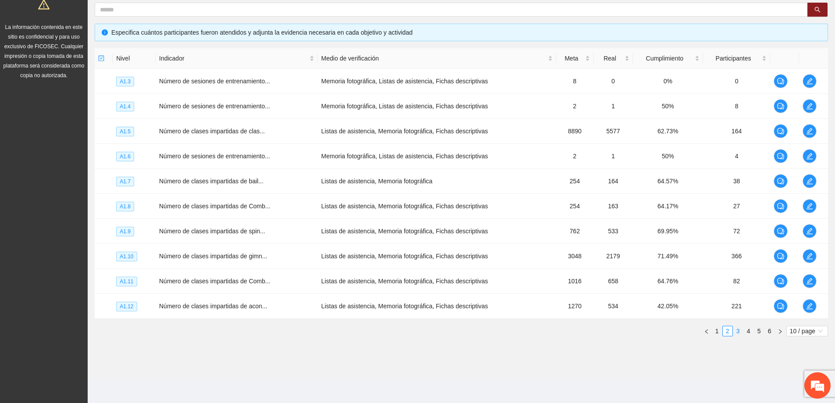
click at [740, 331] on link "3" at bounding box center [739, 331] width 10 height 10
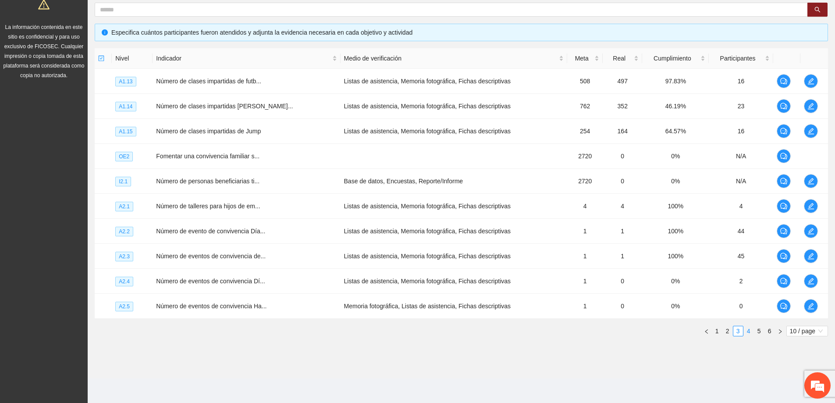
click at [749, 332] on link "4" at bounding box center [749, 331] width 10 height 10
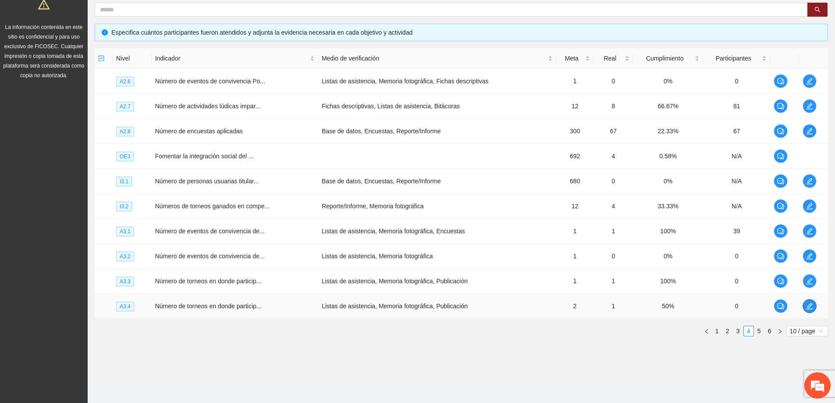
click at [805, 305] on span "edit" at bounding box center [809, 306] width 13 height 7
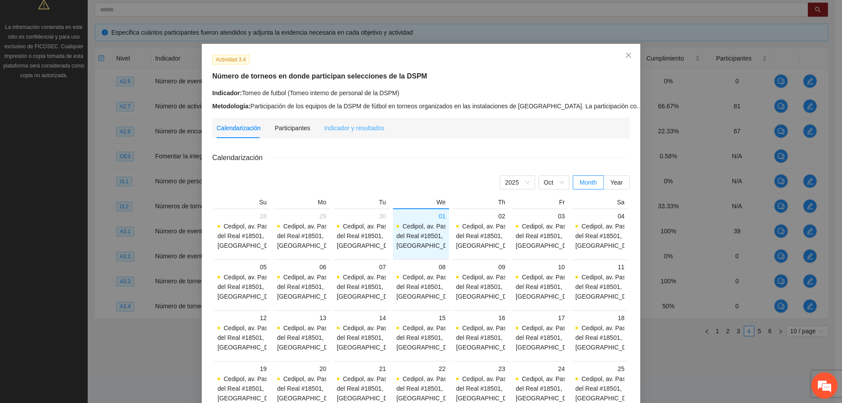
click at [335, 136] on div "Indicador y resultados" at bounding box center [354, 128] width 60 height 20
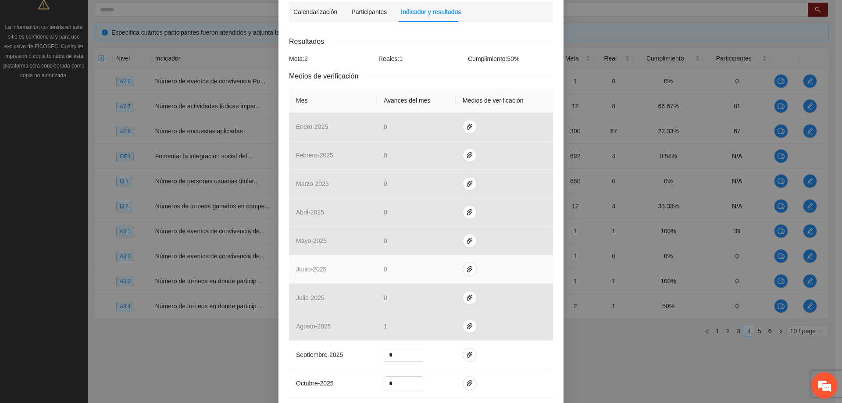
scroll to position [132, 0]
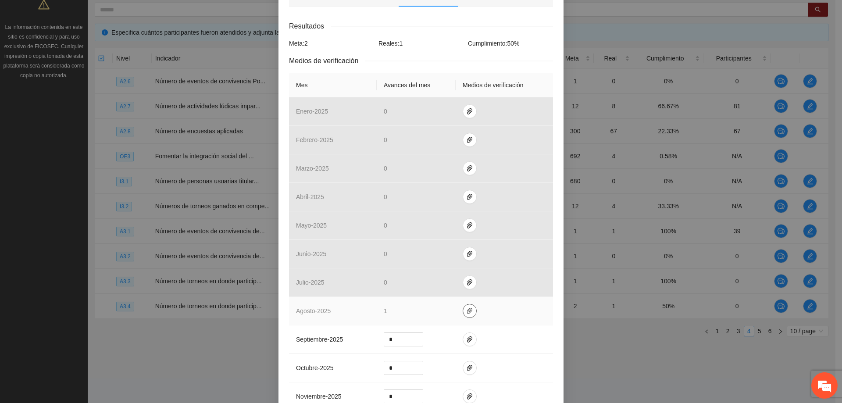
click at [466, 314] on button "button" at bounding box center [470, 311] width 14 height 14
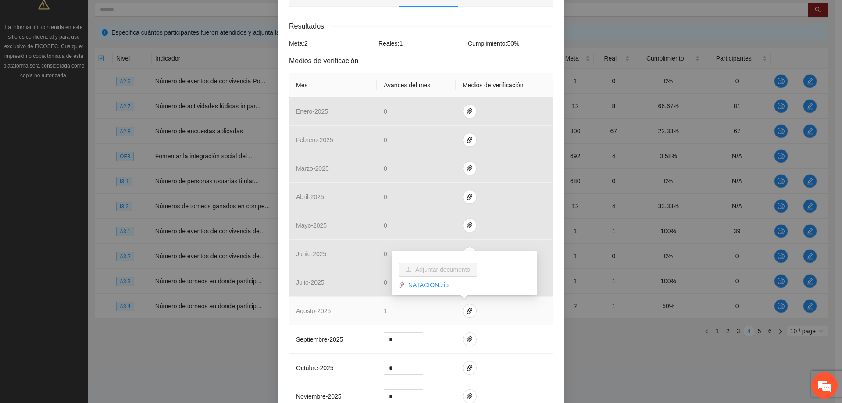
click at [508, 320] on td at bounding box center [504, 311] width 97 height 29
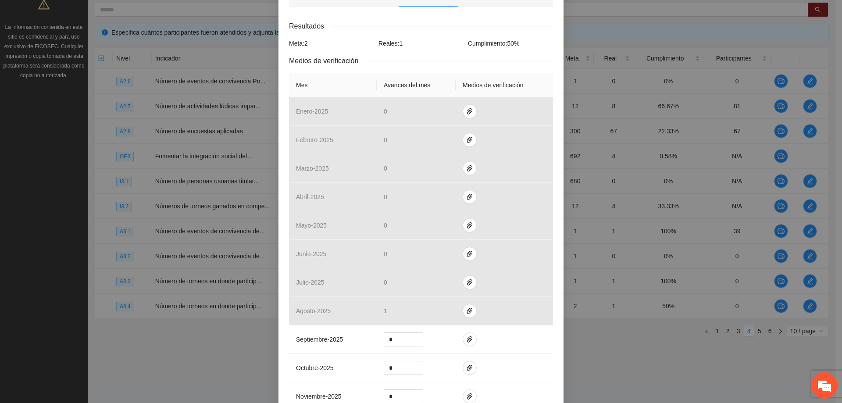
scroll to position [44, 0]
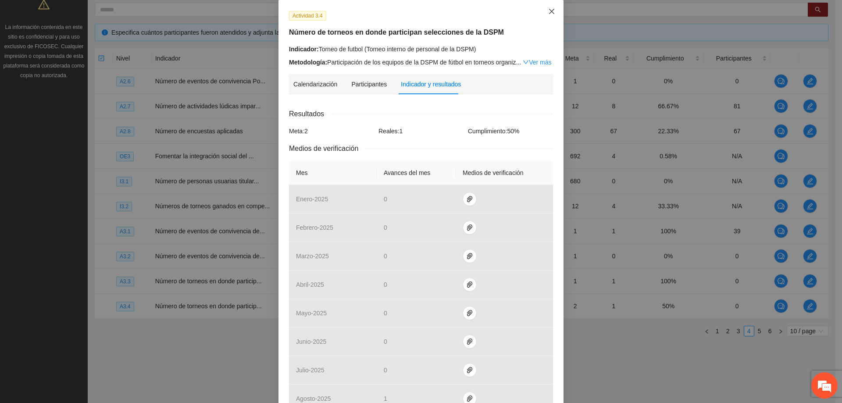
click at [546, 16] on span "Close" at bounding box center [552, 12] width 24 height 24
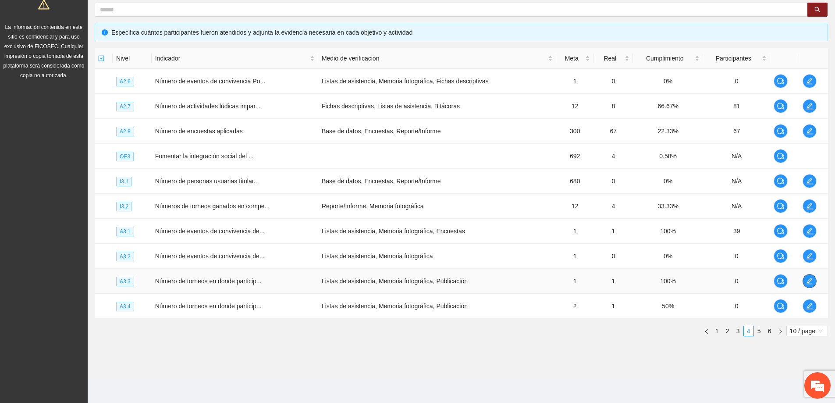
click at [804, 281] on span "edit" at bounding box center [809, 281] width 13 height 7
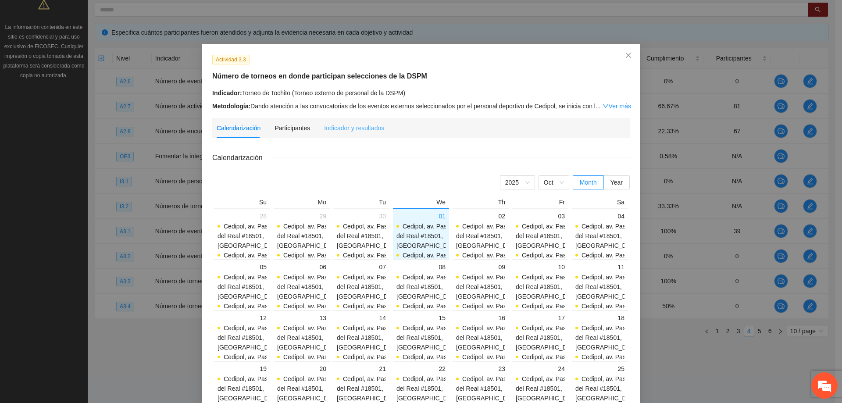
click at [357, 121] on div "Indicador y resultados" at bounding box center [354, 128] width 60 height 20
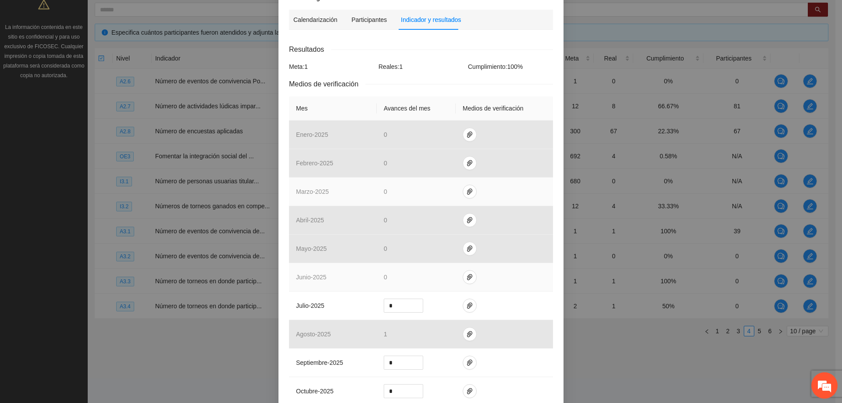
scroll to position [132, 0]
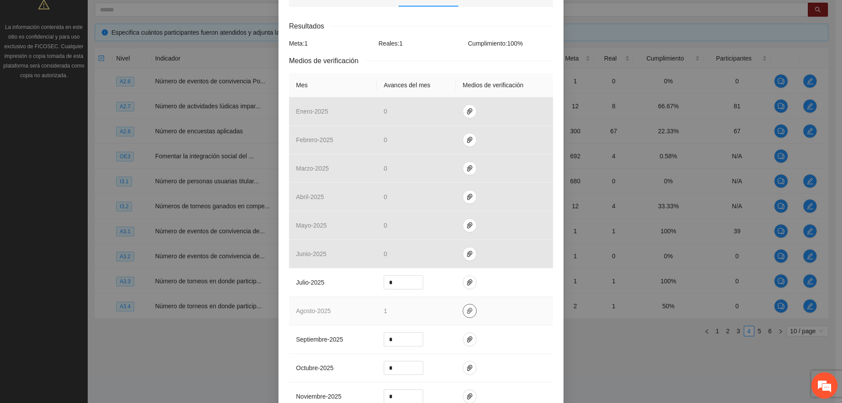
click at [467, 316] on button "button" at bounding box center [470, 311] width 14 height 14
click at [436, 284] on link "[DATE].zip" at bounding box center [467, 285] width 125 height 10
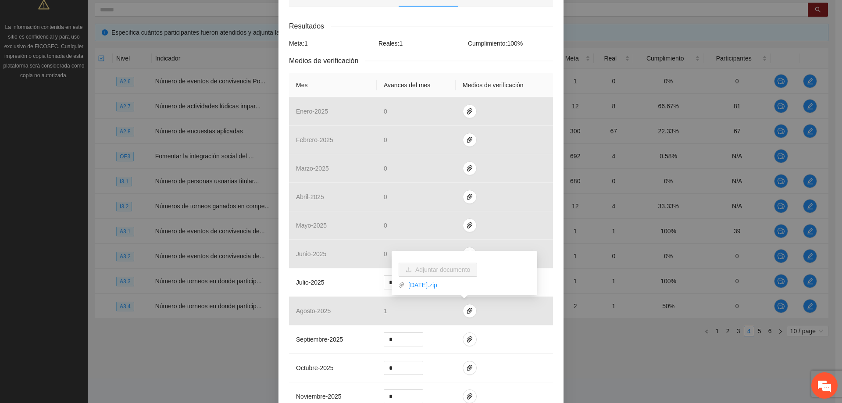
click at [189, 342] on div "Actividad 3.3 Número de torneos en donde participan selecciones de la DSPM Indi…" at bounding box center [421, 201] width 842 height 403
click at [232, 331] on div "Actividad 3.3 Número de torneos en donde participan selecciones de la DSPM Indi…" at bounding box center [421, 201] width 842 height 403
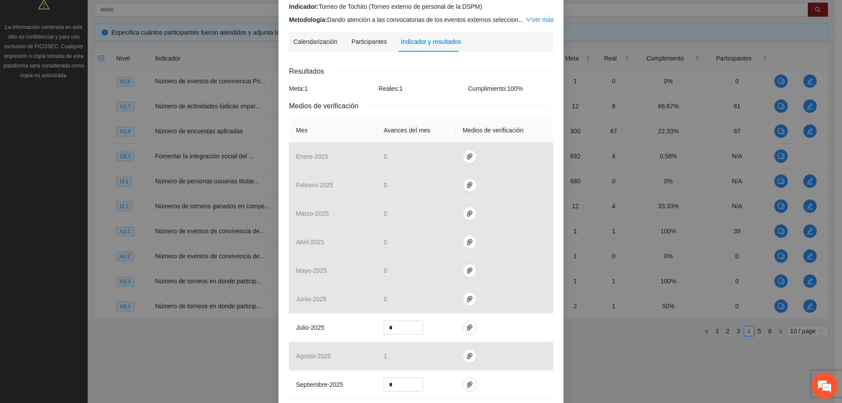
scroll to position [44, 0]
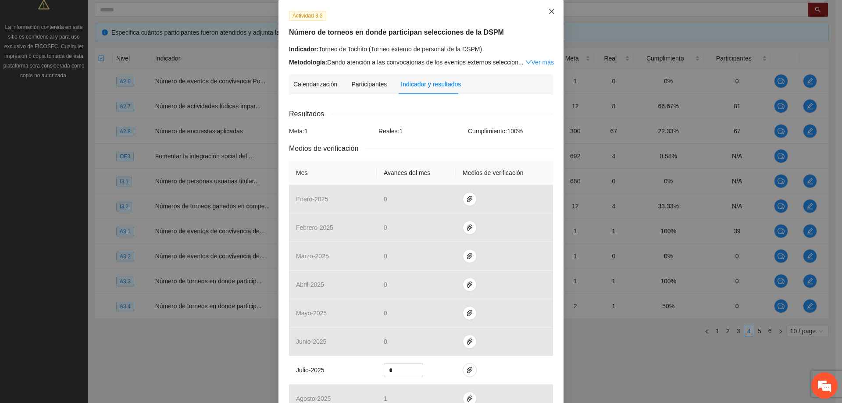
click at [552, 11] on icon "close" at bounding box center [551, 11] width 7 height 7
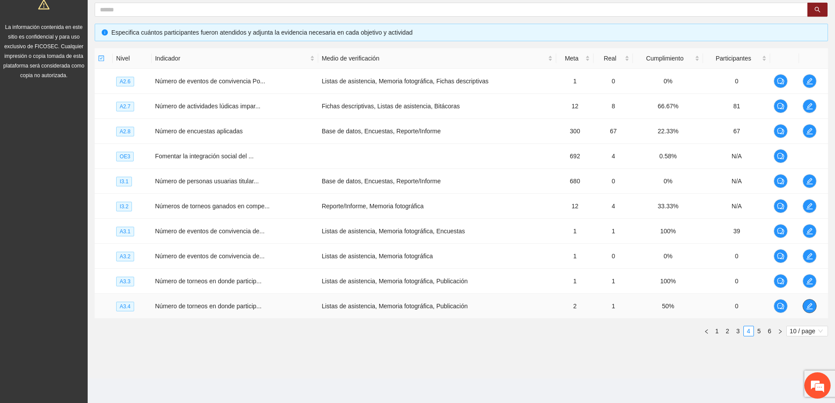
click at [812, 308] on icon "edit" at bounding box center [809, 306] width 7 height 7
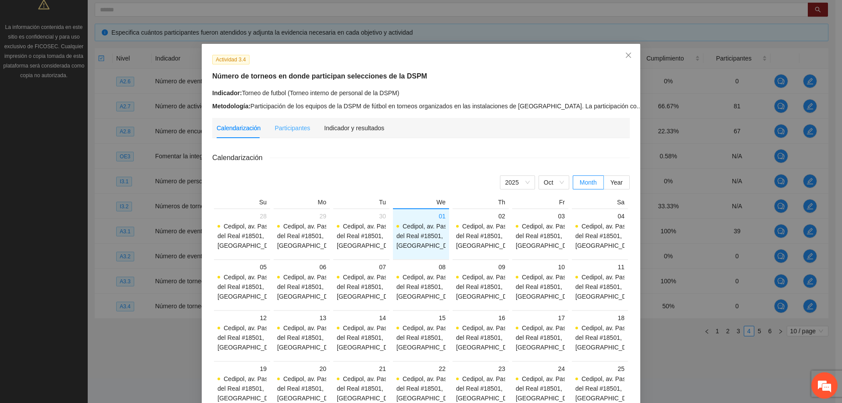
click at [357, 133] on div "Indicador y resultados" at bounding box center [354, 128] width 60 height 20
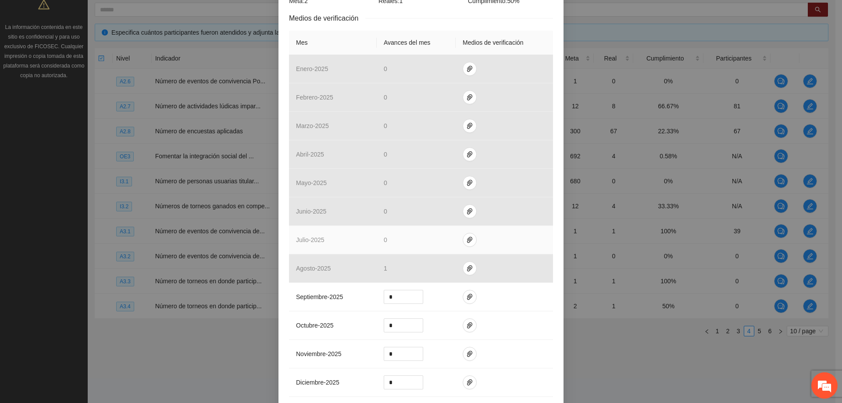
scroll to position [175, 0]
click at [466, 237] on icon "paper-clip" at bounding box center [469, 238] width 7 height 7
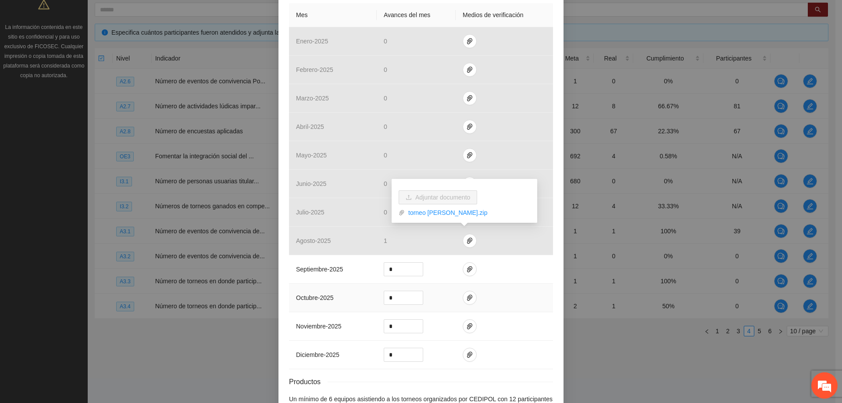
scroll to position [219, 0]
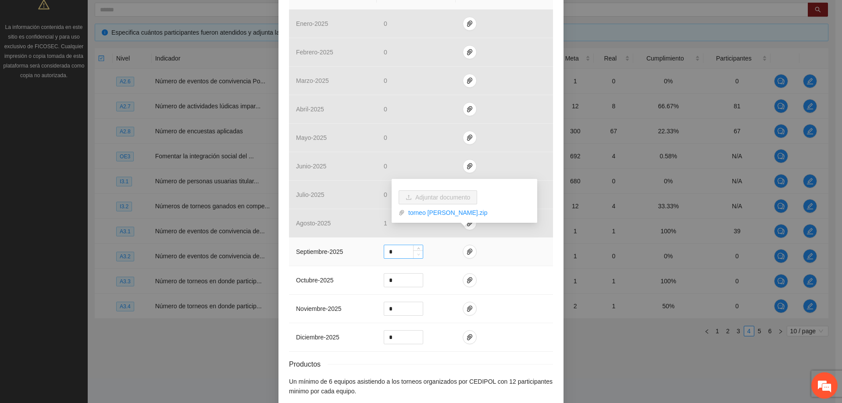
click at [417, 258] on span "Decrease Value" at bounding box center [418, 254] width 10 height 8
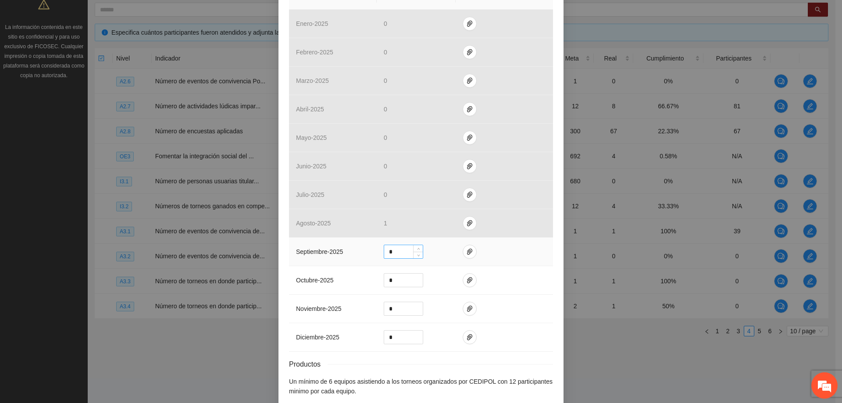
click at [398, 253] on input "*" at bounding box center [403, 251] width 39 height 13
click at [438, 246] on td "*" at bounding box center [416, 252] width 79 height 29
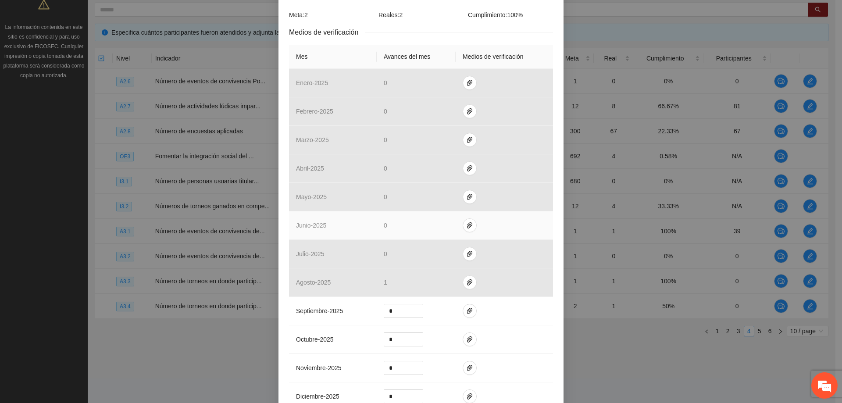
scroll to position [175, 0]
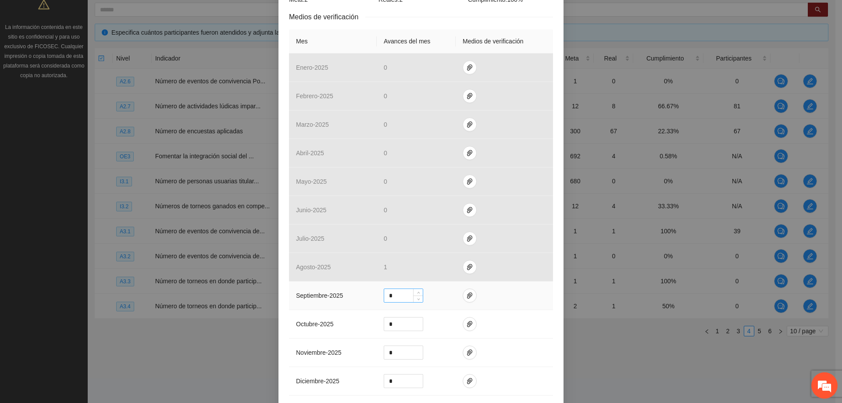
click at [400, 297] on input "*" at bounding box center [403, 295] width 39 height 13
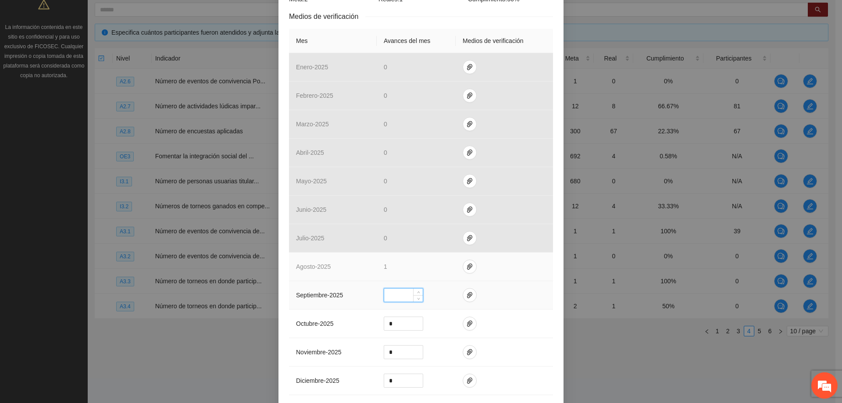
scroll to position [176, 0]
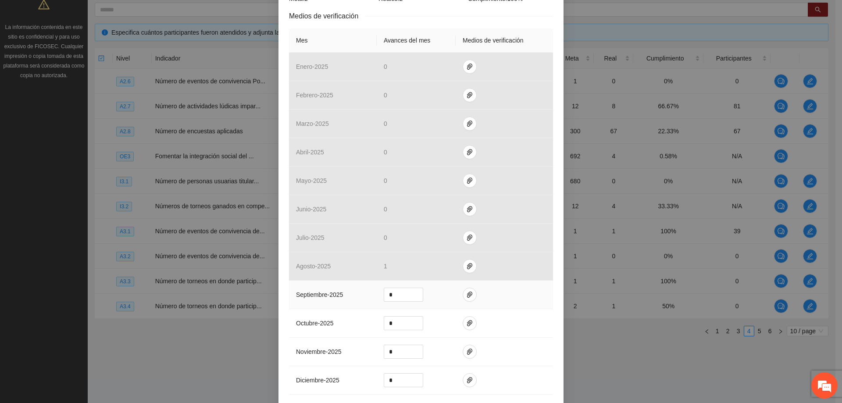
drag, startPoint x: 433, startPoint y: 292, endPoint x: 431, endPoint y: 286, distance: 6.1
click at [433, 292] on td "*" at bounding box center [416, 295] width 79 height 29
click at [471, 293] on button "button" at bounding box center [470, 295] width 14 height 14
click at [427, 267] on span "Adjuntar documento" at bounding box center [442, 267] width 55 height 10
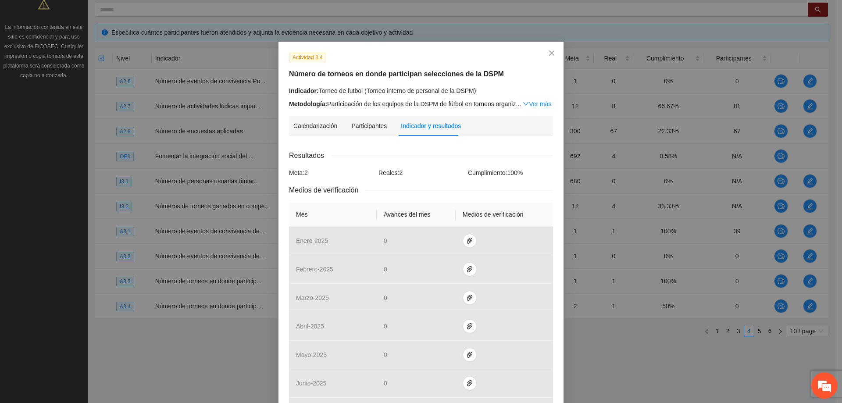
scroll to position [1, 0]
click at [527, 105] on link "Ver más" at bounding box center [537, 105] width 29 height 7
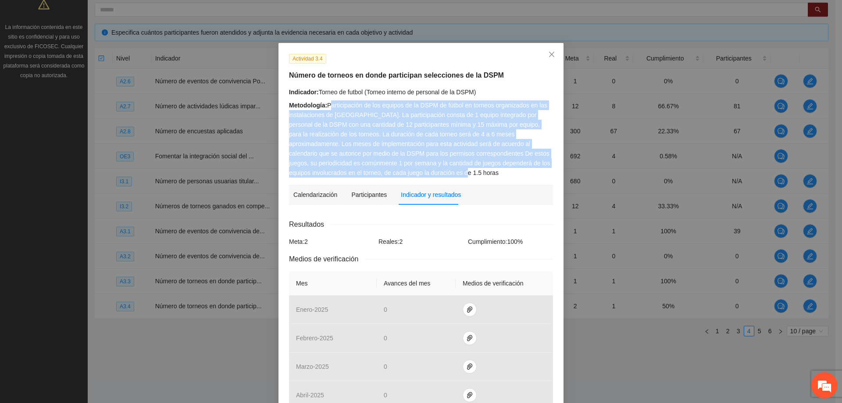
drag, startPoint x: 372, startPoint y: 171, endPoint x: 329, endPoint y: 101, distance: 82.1
click at [329, 101] on div "Metodología: Participación de los equipos de la DSPM de fútbol en torneos organ…" at bounding box center [421, 138] width 264 height 77
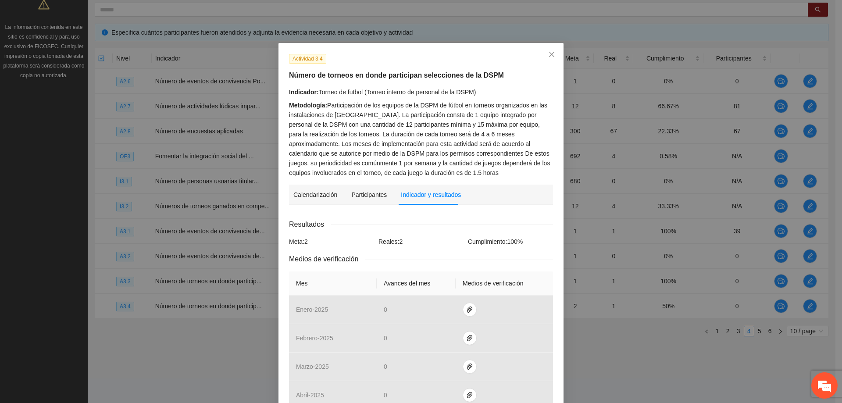
click at [508, 169] on div "Metodología: Participación de los equipos de la DSPM de fútbol en torneos organ…" at bounding box center [421, 138] width 264 height 77
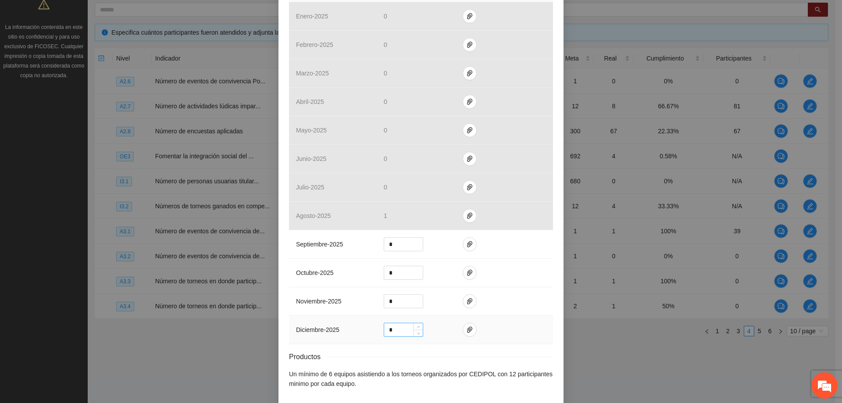
scroll to position [330, 0]
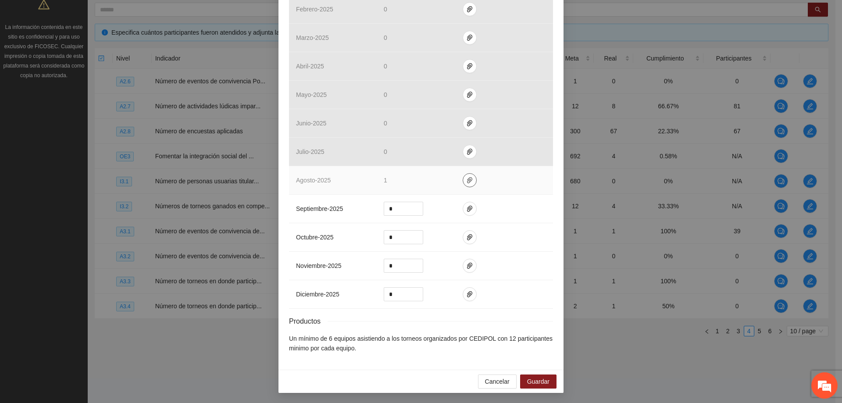
click at [468, 185] on button "button" at bounding box center [470, 180] width 14 height 14
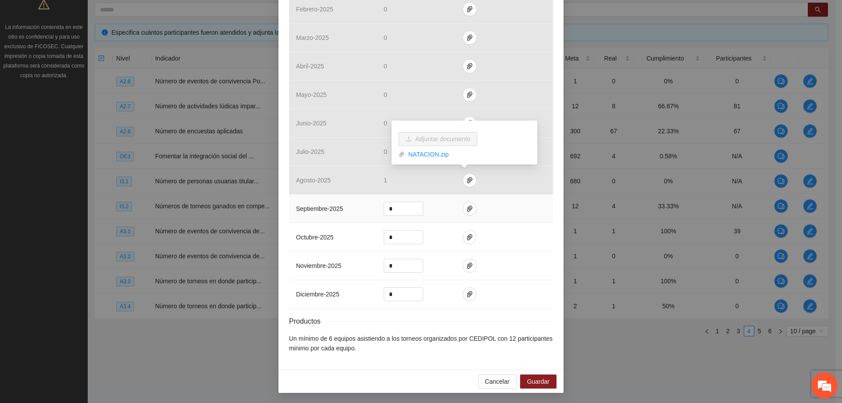
click at [498, 209] on td at bounding box center [504, 209] width 97 height 29
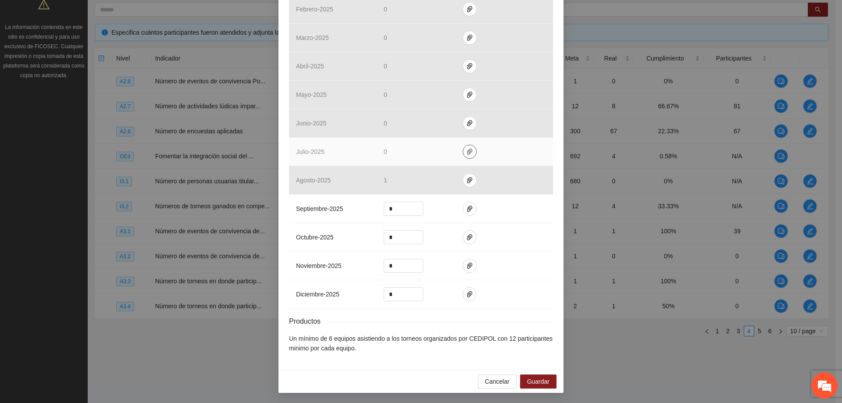
click at [466, 152] on icon "paper-clip" at bounding box center [469, 151] width 7 height 7
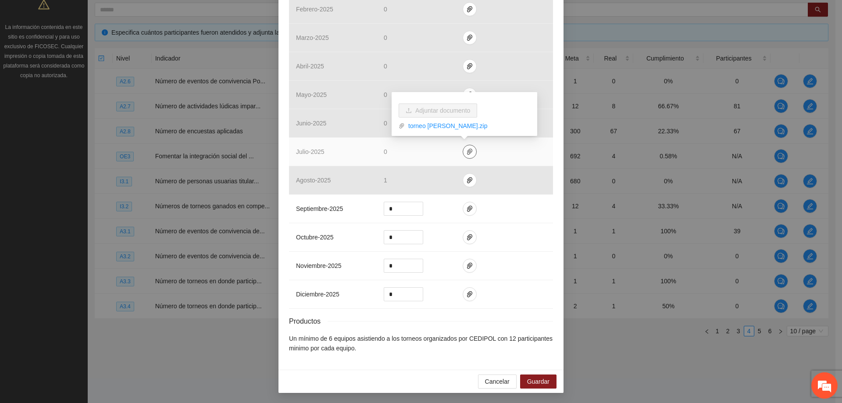
click at [466, 152] on icon "paper-clip" at bounding box center [469, 151] width 7 height 7
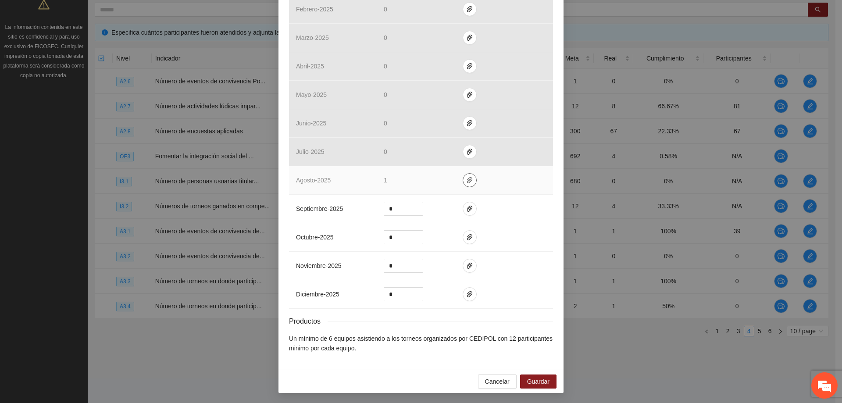
click at [468, 177] on icon "paper-clip" at bounding box center [469, 180] width 7 height 7
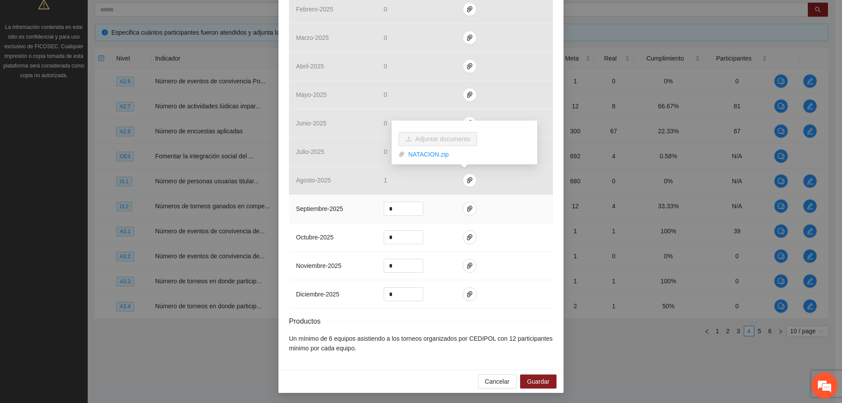
click at [446, 211] on td "*" at bounding box center [416, 209] width 79 height 29
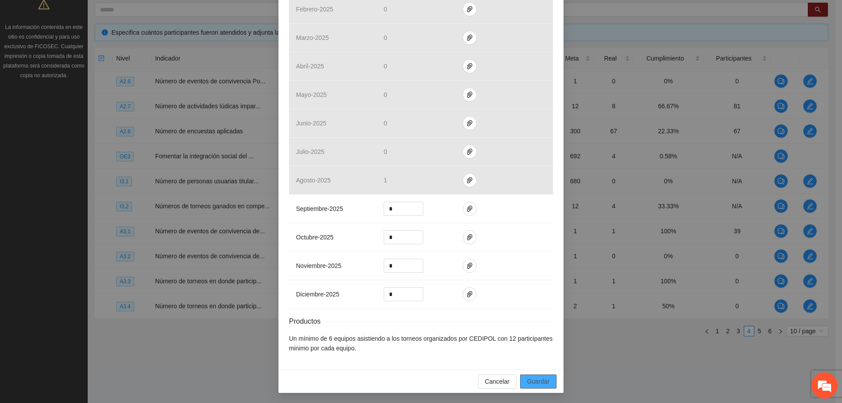
click at [535, 381] on span "Guardar" at bounding box center [538, 382] width 22 height 10
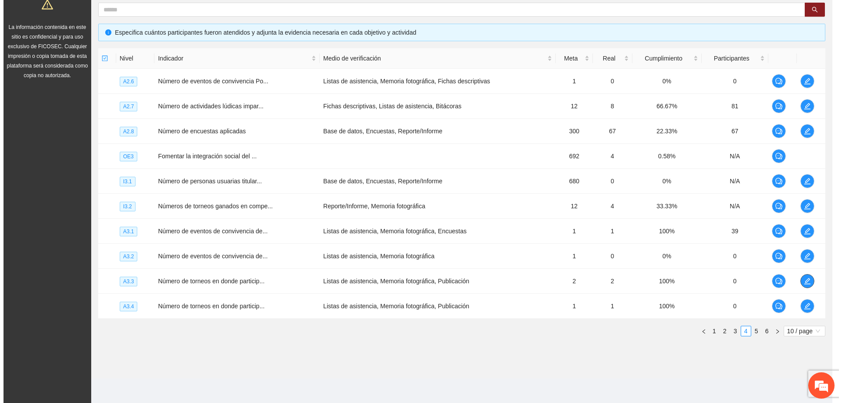
scroll to position [0, 0]
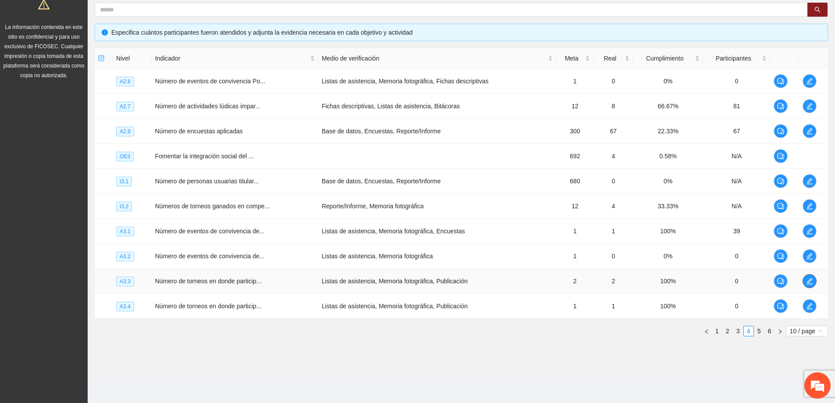
click at [810, 279] on icon "edit" at bounding box center [809, 281] width 7 height 7
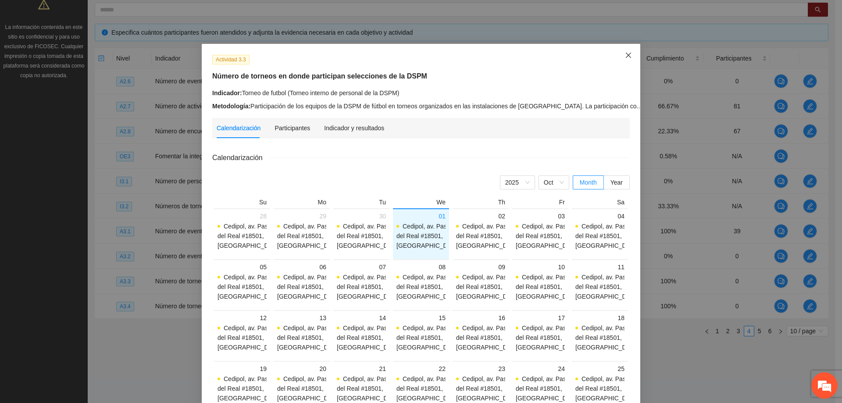
click at [628, 54] on icon "close" at bounding box center [628, 55] width 7 height 7
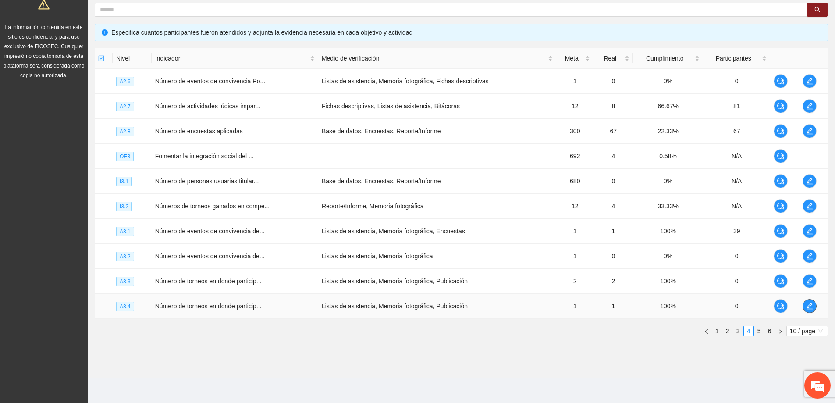
click at [809, 305] on icon "edit" at bounding box center [810, 306] width 6 height 6
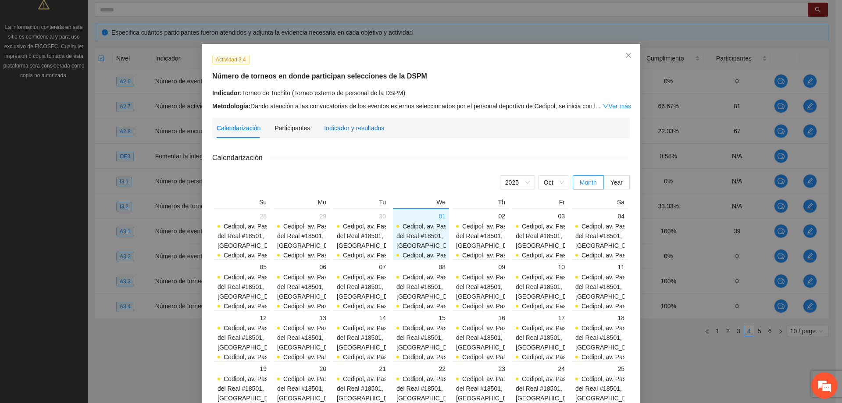
click at [360, 127] on div "Indicador y resultados" at bounding box center [354, 128] width 60 height 10
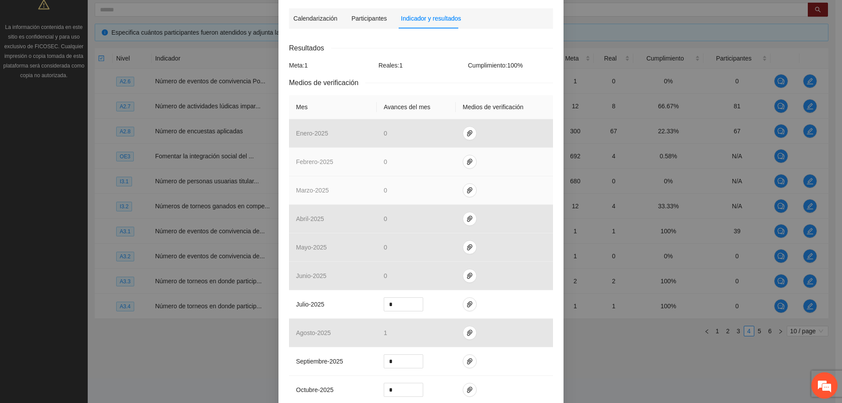
scroll to position [132, 0]
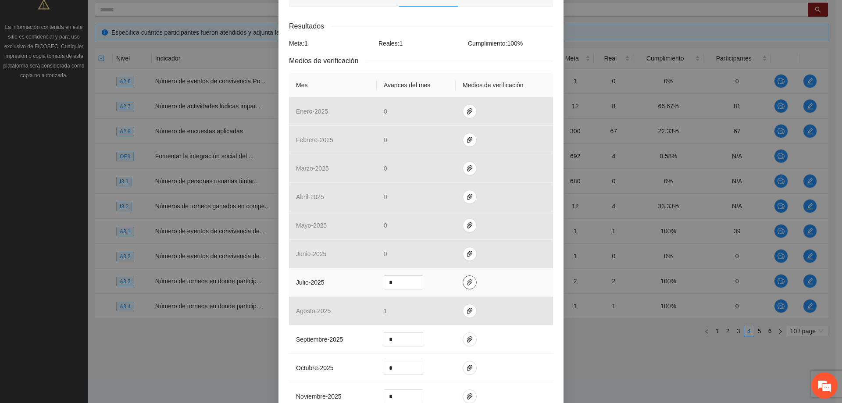
click at [466, 282] on icon "paper-clip" at bounding box center [469, 282] width 7 height 7
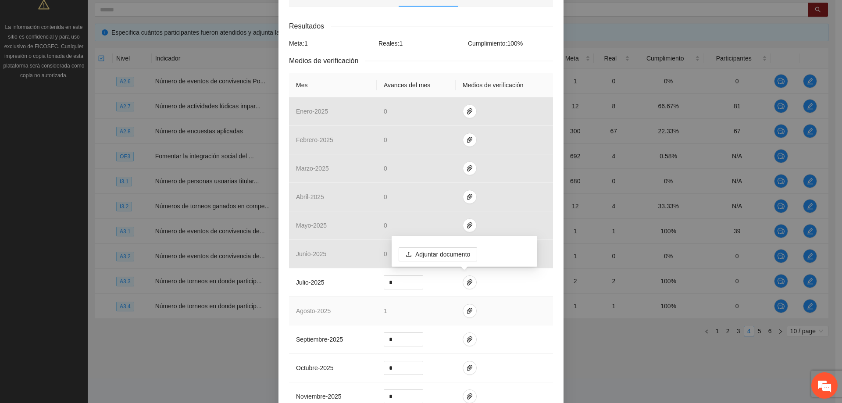
click at [425, 308] on td "1" at bounding box center [416, 311] width 79 height 29
click at [467, 312] on icon "paper-clip" at bounding box center [469, 311] width 5 height 6
click at [466, 312] on icon "paper-clip" at bounding box center [469, 310] width 7 height 7
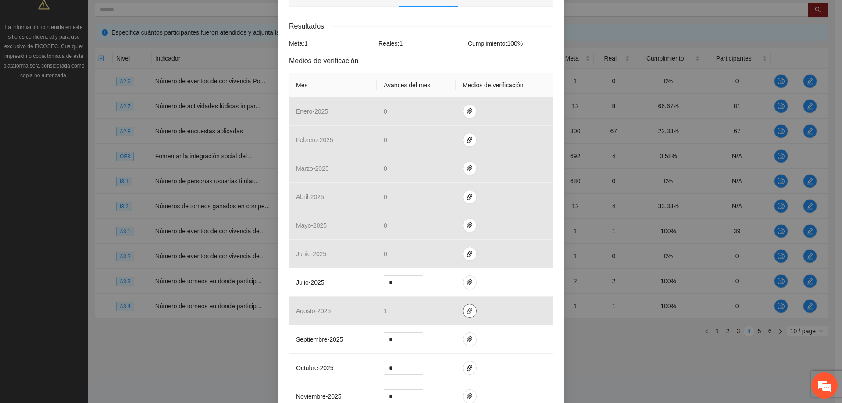
scroll to position [0, 0]
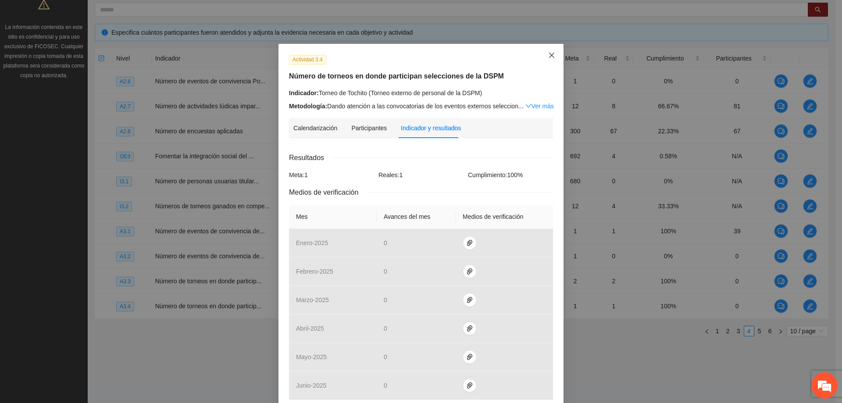
click at [544, 53] on span "Close" at bounding box center [552, 56] width 24 height 24
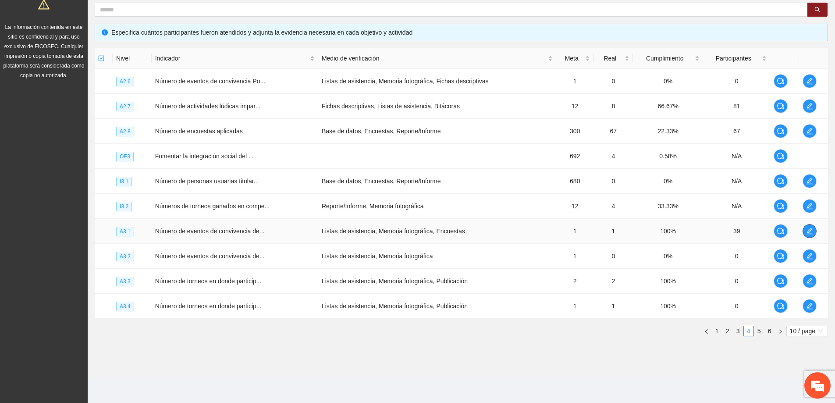
click at [814, 234] on span "edit" at bounding box center [809, 231] width 13 height 7
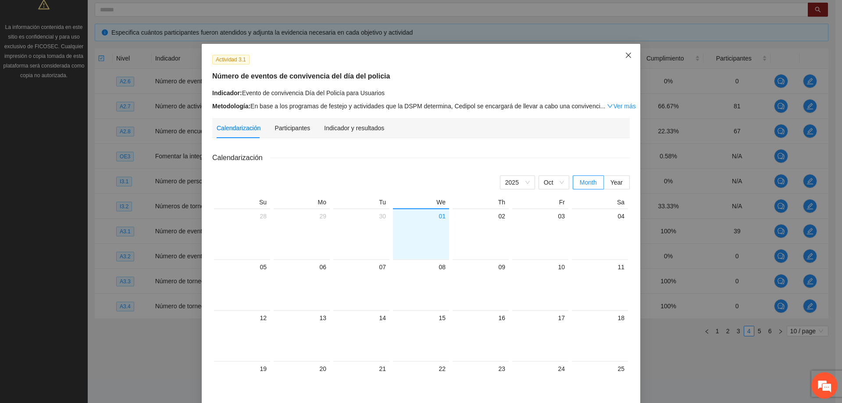
click at [623, 51] on span "Close" at bounding box center [629, 56] width 24 height 24
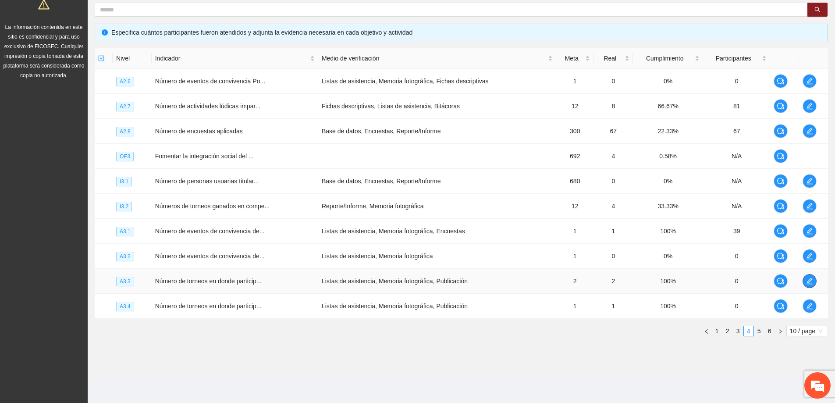
click at [810, 281] on icon "edit" at bounding box center [809, 281] width 7 height 7
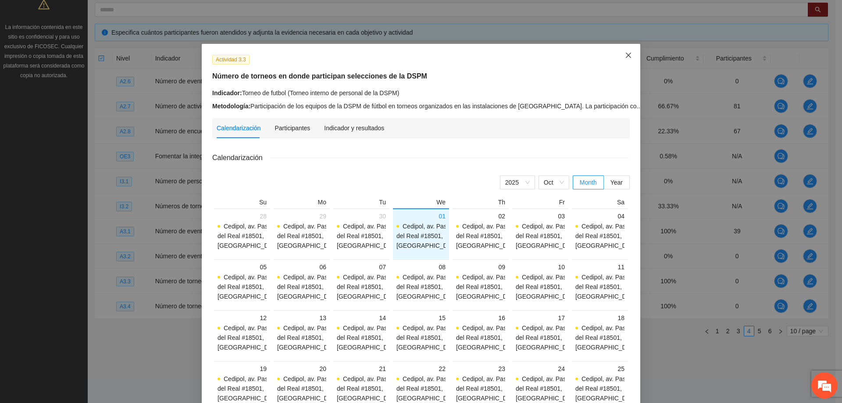
drag, startPoint x: 624, startPoint y: 56, endPoint x: 674, endPoint y: 158, distance: 113.2
click at [626, 57] on icon "close" at bounding box center [628, 55] width 5 height 5
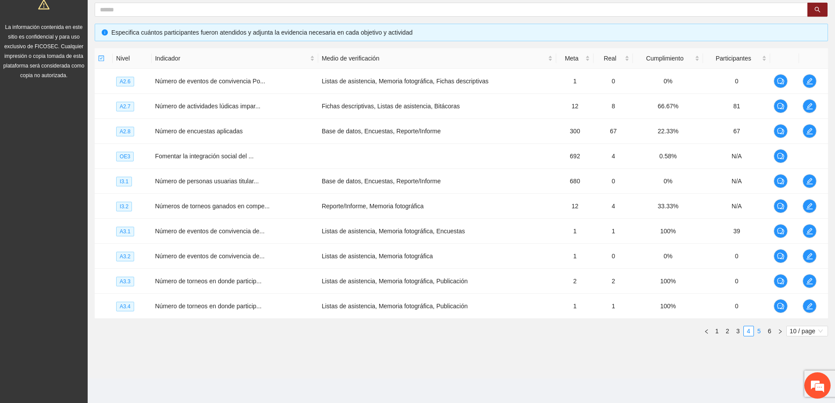
click at [759, 333] on link "5" at bounding box center [760, 331] width 10 height 10
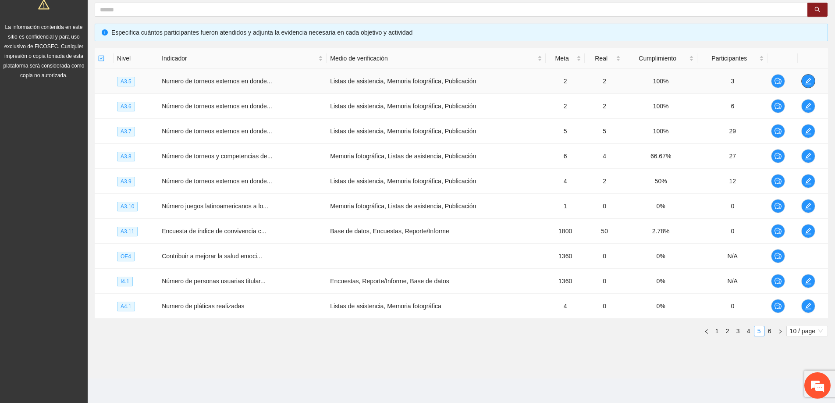
click at [814, 79] on span "edit" at bounding box center [808, 81] width 13 height 7
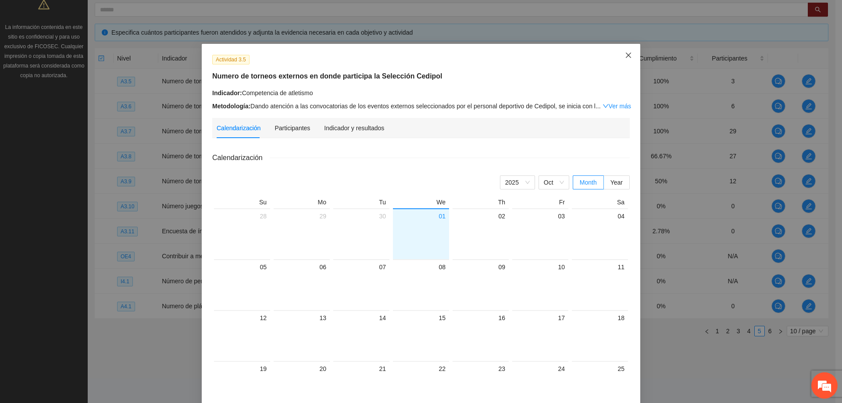
click at [626, 53] on icon "close" at bounding box center [628, 55] width 5 height 5
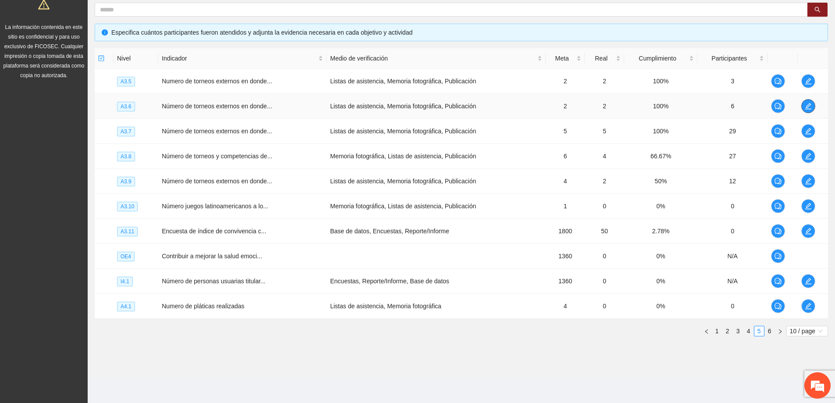
click at [808, 106] on icon "edit" at bounding box center [808, 106] width 7 height 7
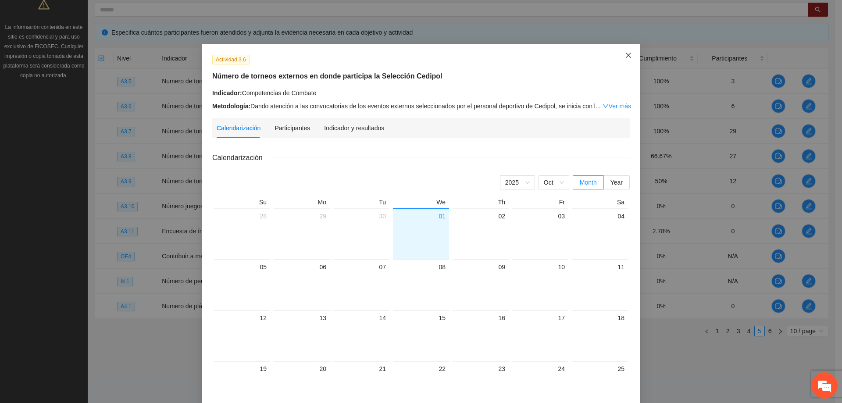
click at [628, 57] on icon "close" at bounding box center [628, 55] width 7 height 7
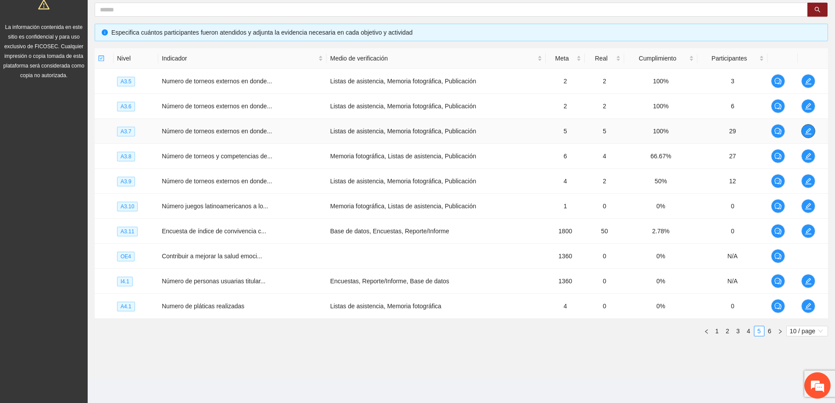
click at [808, 133] on icon "edit" at bounding box center [808, 131] width 7 height 7
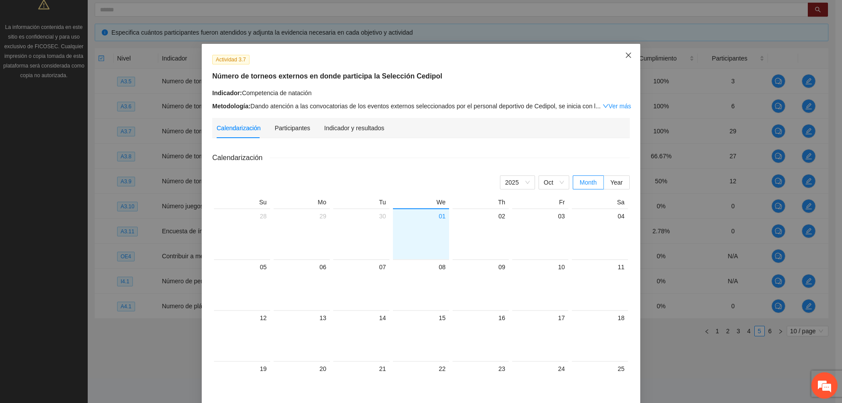
click at [629, 56] on span "Close" at bounding box center [629, 56] width 24 height 24
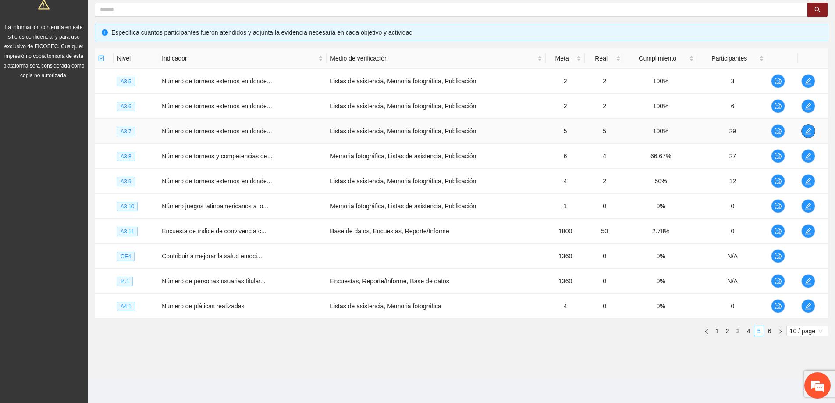
click at [809, 129] on icon "edit" at bounding box center [809, 131] width 6 height 6
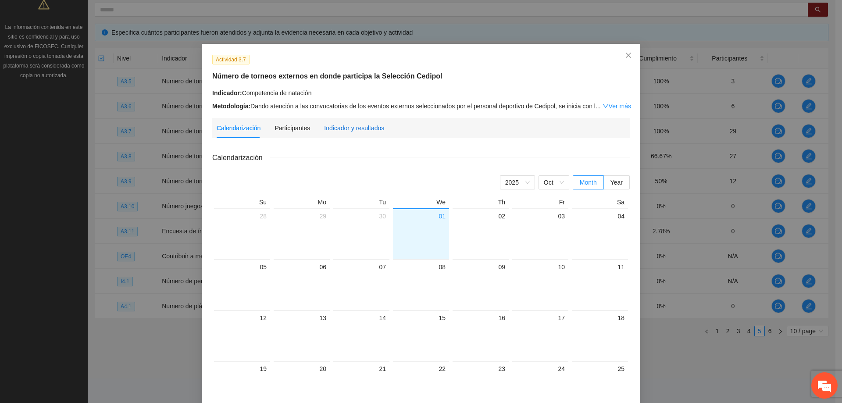
click at [363, 131] on div "Indicador y resultados" at bounding box center [354, 128] width 60 height 10
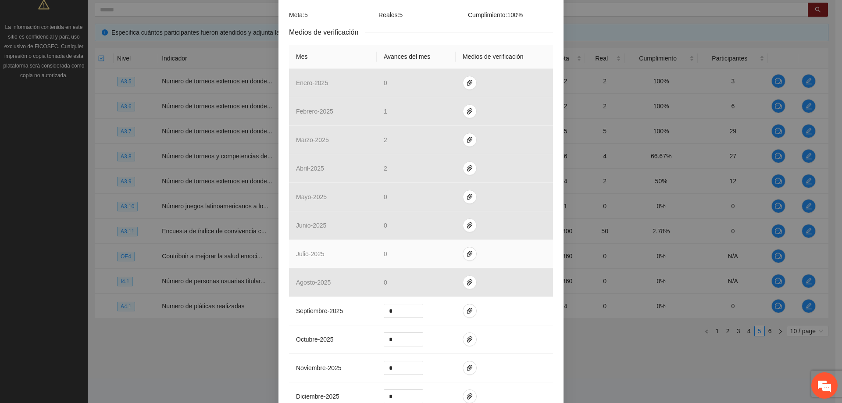
scroll to position [175, 0]
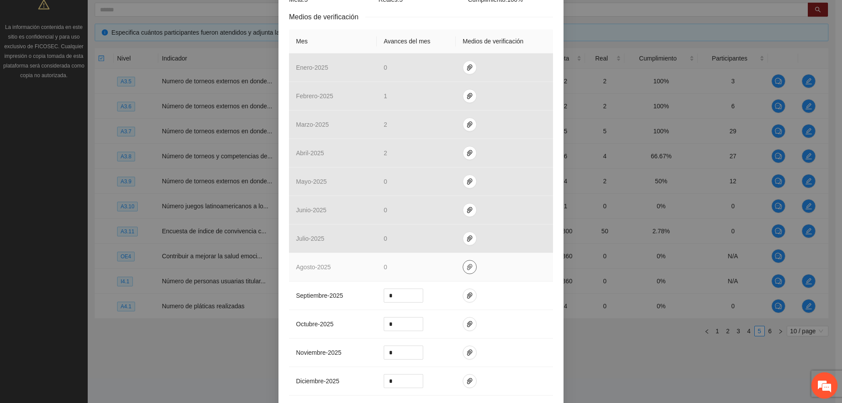
click at [465, 271] on button "button" at bounding box center [470, 267] width 14 height 14
click at [502, 279] on td at bounding box center [504, 267] width 97 height 29
click at [466, 266] on icon "paper-clip" at bounding box center [469, 267] width 7 height 7
click at [415, 247] on div "Adjuntar documento" at bounding box center [465, 236] width 146 height 31
click at [426, 276] on td "0" at bounding box center [416, 267] width 79 height 29
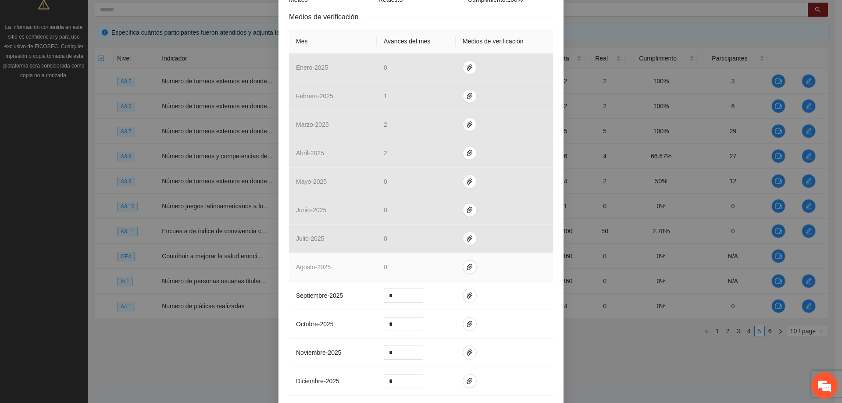
click at [310, 269] on span "agosto - 2025" at bounding box center [313, 267] width 35 height 7
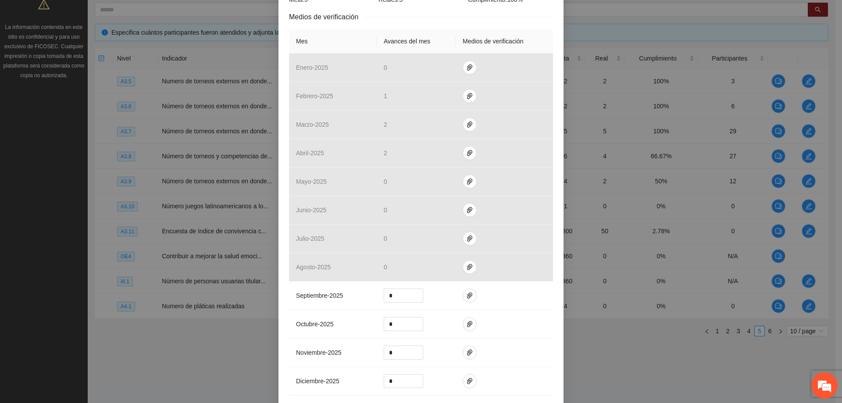
click at [406, 37] on th "Avances del mes" at bounding box center [416, 41] width 79 height 24
drag, startPoint x: 423, startPoint y: 43, endPoint x: 373, endPoint y: 43, distance: 50.0
click at [377, 43] on th "Avances del mes" at bounding box center [416, 41] width 79 height 24
click at [440, 43] on th "Avances del mes" at bounding box center [416, 41] width 79 height 24
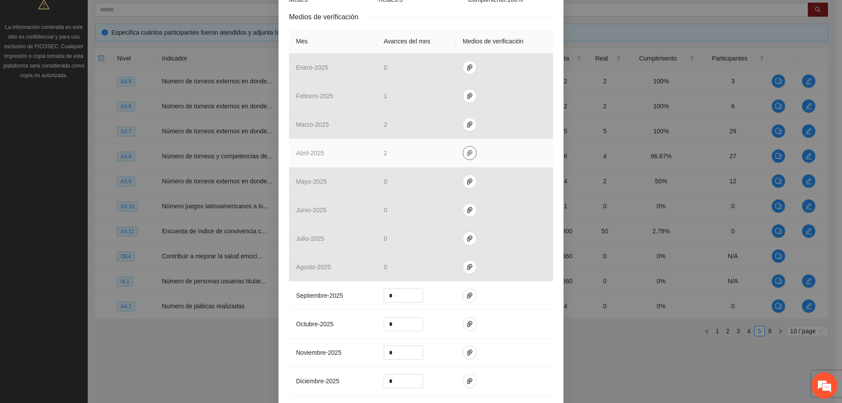
click at [470, 152] on span "paper-clip" at bounding box center [469, 153] width 13 height 7
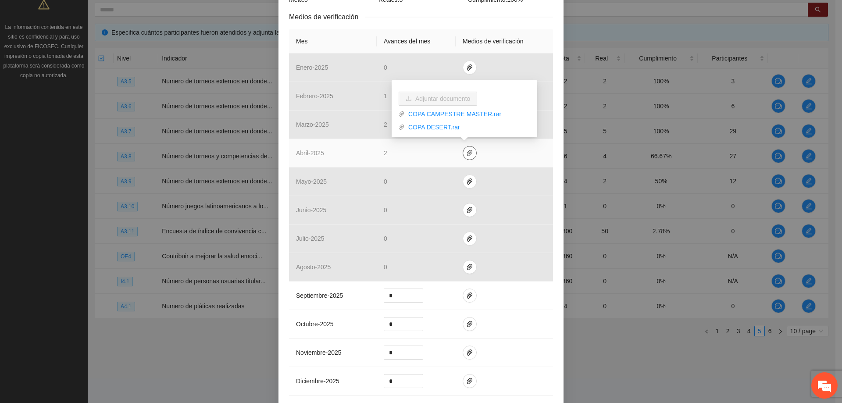
click at [463, 150] on span "paper-clip" at bounding box center [469, 153] width 13 height 7
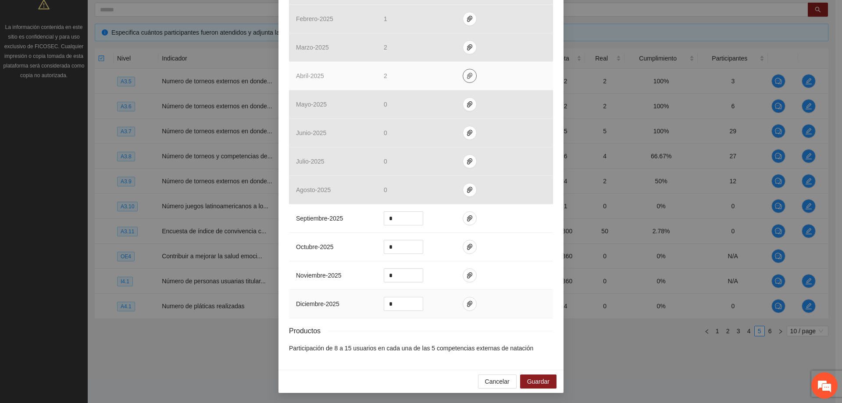
scroll to position [33, 0]
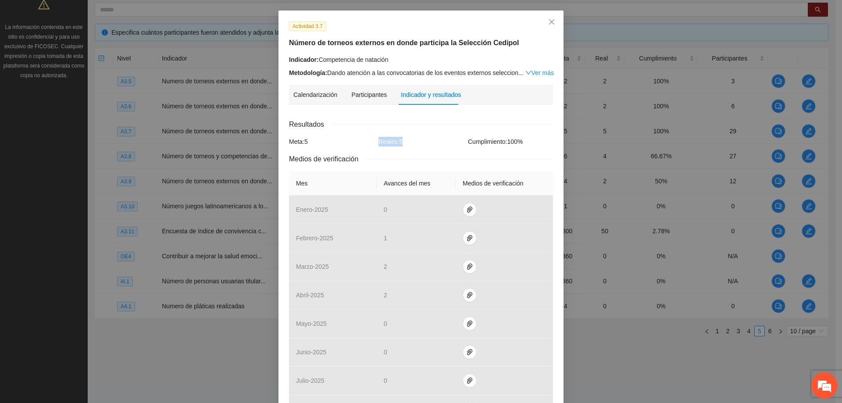
drag, startPoint x: 308, startPoint y: 143, endPoint x: 410, endPoint y: 144, distance: 101.3
click at [410, 144] on div "Meta: 5 Reales: 5 Cumplimiento: 100 %" at bounding box center [421, 142] width 268 height 10
click at [424, 142] on div "Reales: 5" at bounding box center [420, 142] width 89 height 10
drag, startPoint x: 418, startPoint y: 151, endPoint x: 433, endPoint y: 138, distance: 19.9
click at [418, 150] on div "Resultados Meta: 5 Reales: 5 Cumplimiento: 100 % Medios de verificación Mes Ava…" at bounding box center [421, 345] width 264 height 453
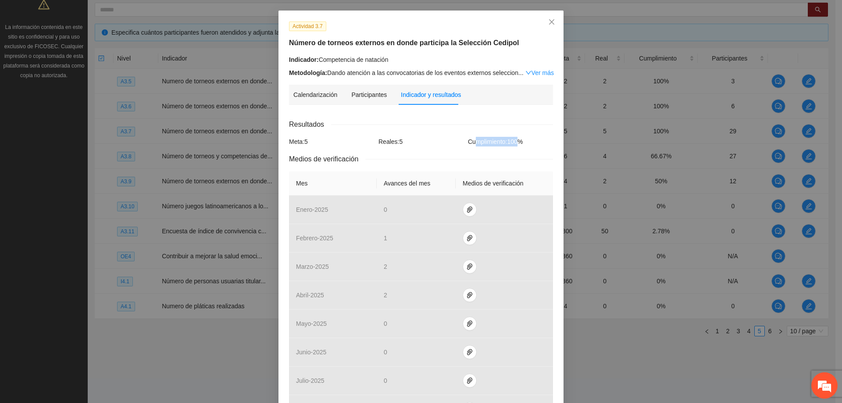
drag, startPoint x: 488, startPoint y: 144, endPoint x: 526, endPoint y: 145, distance: 38.2
click at [522, 145] on div "Resultados Meta: 5 Reales: 5 Cumplimiento: 100 % Medios de verificación Mes Ava…" at bounding box center [421, 345] width 264 height 453
click at [419, 150] on div "Resultados Meta: 5 Reales: 5 Cumplimiento: 100 % Medios de verificación Mes Ava…" at bounding box center [421, 345] width 264 height 453
click at [531, 70] on link "Ver más" at bounding box center [539, 72] width 29 height 7
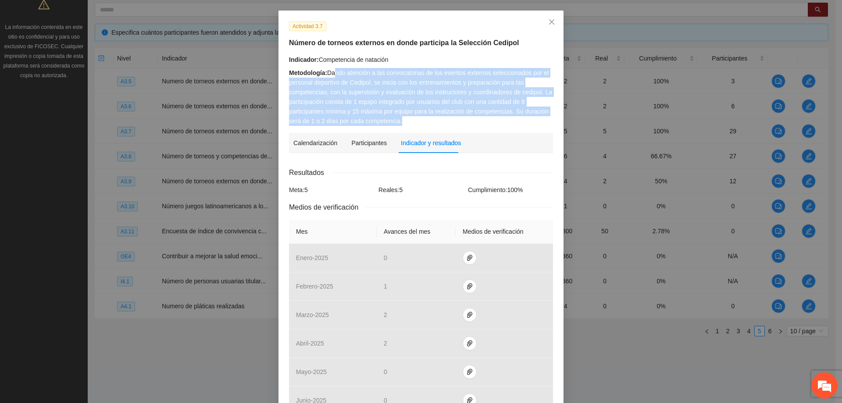
drag, startPoint x: 408, startPoint y: 123, endPoint x: 331, endPoint y: 76, distance: 90.3
click at [331, 76] on div "Metodología: Dando atención a las convocatorias de los eventos externos selecci…" at bounding box center [421, 97] width 264 height 58
click at [474, 115] on div "Metodología: Dando atención a las convocatorias de los eventos externos selecci…" at bounding box center [421, 97] width 264 height 58
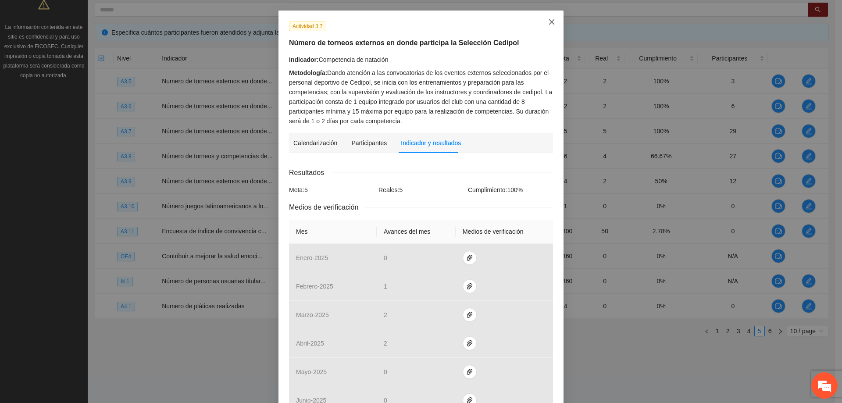
click at [548, 26] on span "Close" at bounding box center [552, 23] width 24 height 24
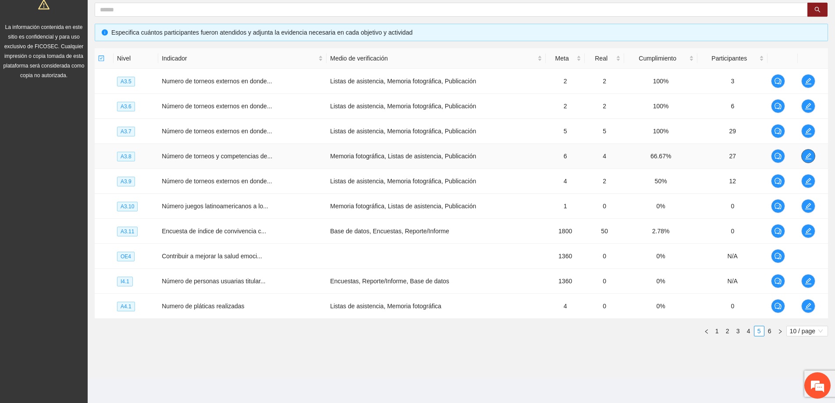
click at [808, 155] on icon "edit" at bounding box center [809, 156] width 6 height 6
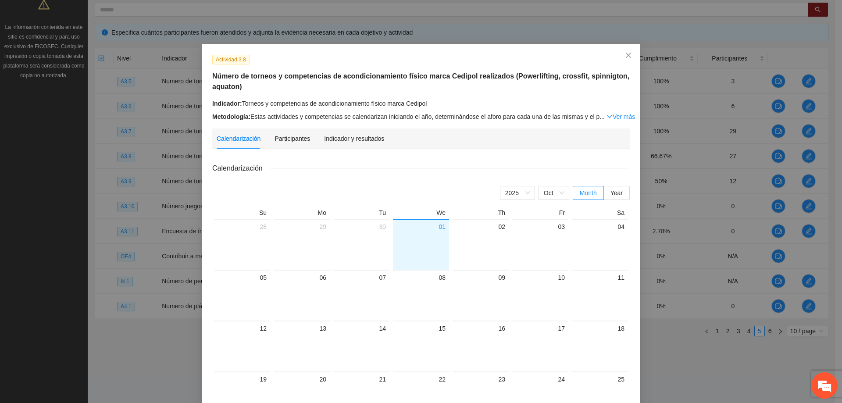
drag, startPoint x: 433, startPoint y: 103, endPoint x: 238, endPoint y: 101, distance: 195.1
click at [238, 101] on div "Indicador: Torneos y competencias de acondicionamiento físico marca Cedipol" at bounding box center [420, 104] width 417 height 10
click at [326, 136] on div "Indicador y resultados" at bounding box center [354, 139] width 60 height 10
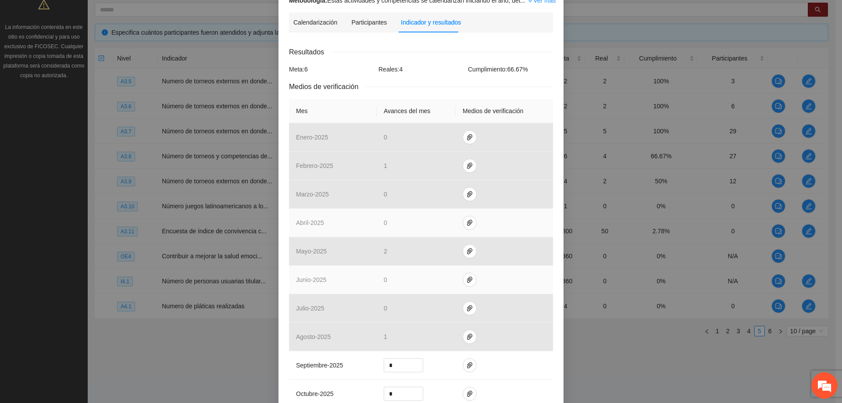
scroll to position [132, 0]
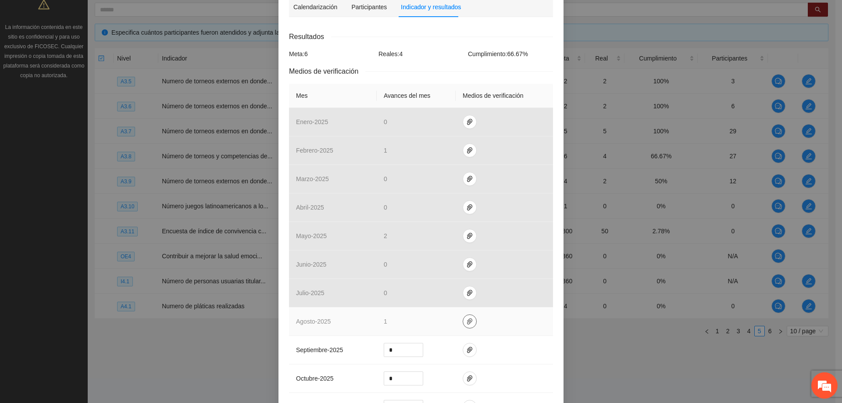
click at [467, 322] on icon "paper-clip" at bounding box center [469, 321] width 5 height 6
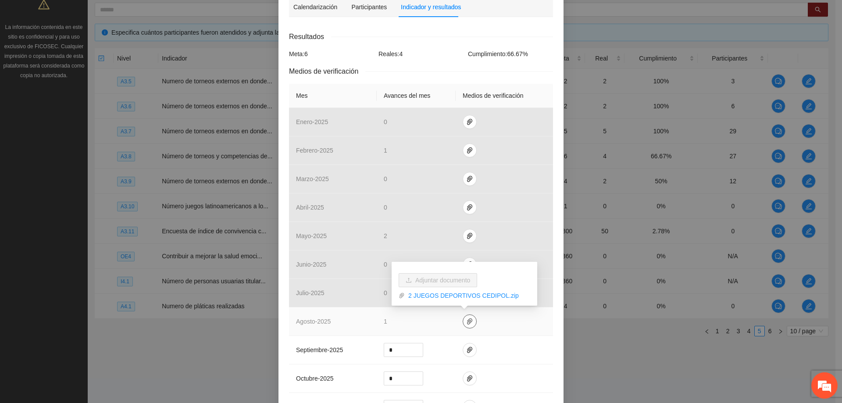
click at [471, 322] on span "paper-clip" at bounding box center [469, 321] width 13 height 7
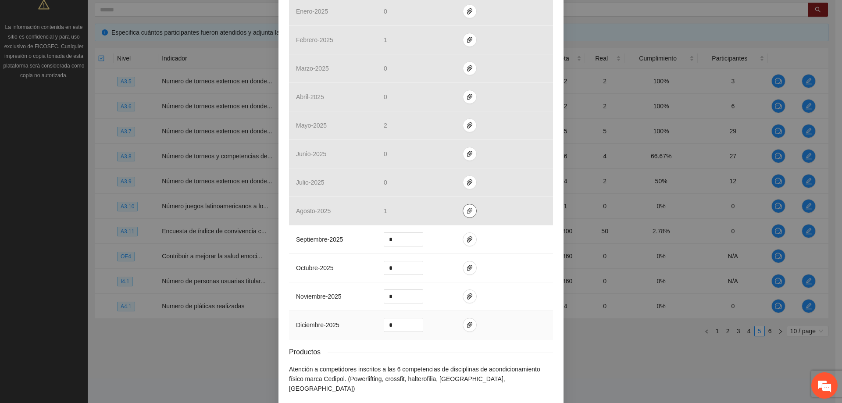
scroll to position [263, 0]
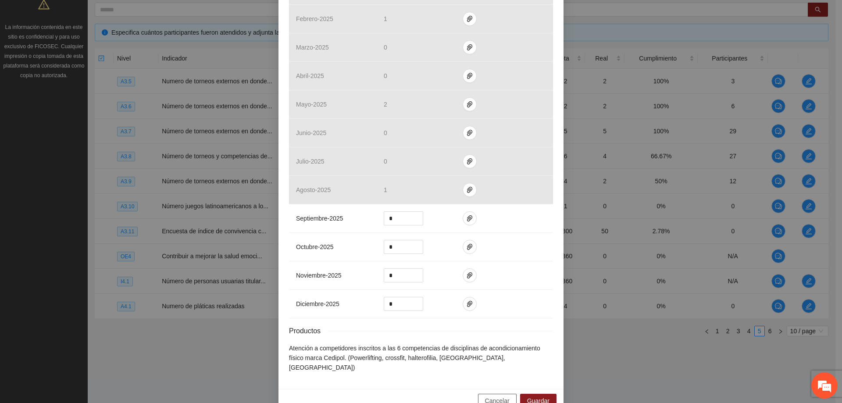
click at [506, 396] on span "Cancelar" at bounding box center [497, 401] width 25 height 10
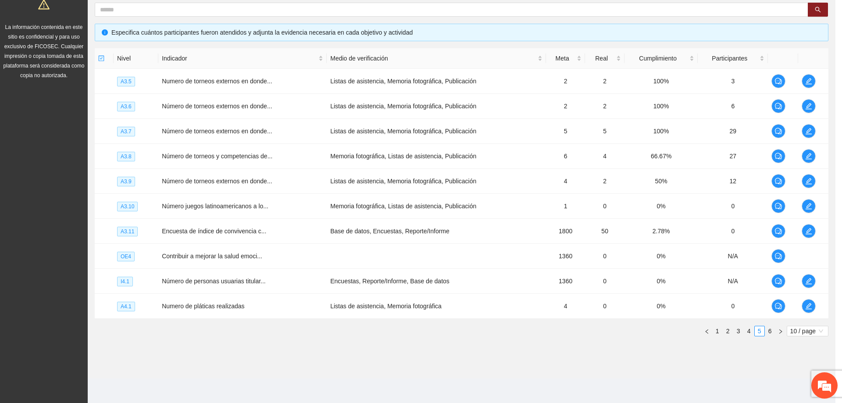
scroll to position [229, 0]
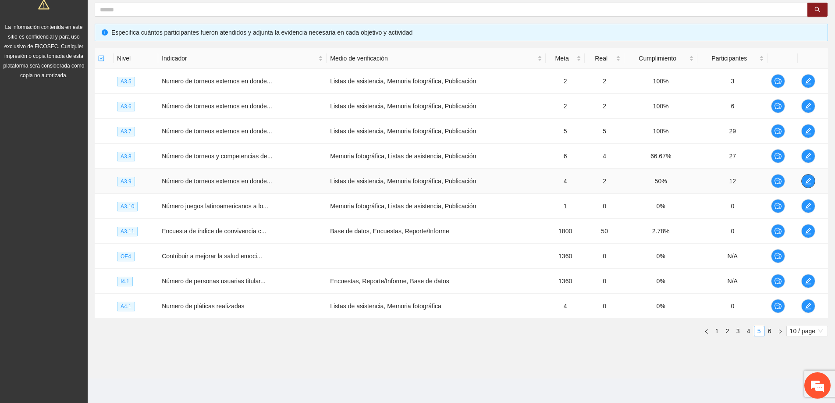
click at [813, 181] on span "edit" at bounding box center [808, 181] width 13 height 7
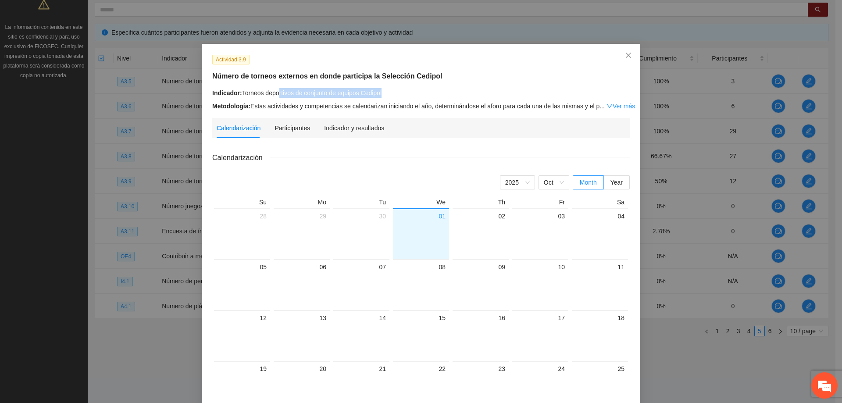
drag, startPoint x: 277, startPoint y: 98, endPoint x: 386, endPoint y: 96, distance: 109.2
click at [386, 96] on div "Indicador: Torneos deportivos de conjunto de equipos Cedipol Metodología: Estas…" at bounding box center [420, 99] width 417 height 23
drag, startPoint x: 388, startPoint y: 96, endPoint x: 357, endPoint y: 119, distance: 38.6
click at [389, 96] on div "Indicador: Torneos deportivos de conjunto de equipos Cedipol" at bounding box center [420, 93] width 417 height 10
click at [351, 123] on div "Indicador y resultados" at bounding box center [354, 128] width 60 height 10
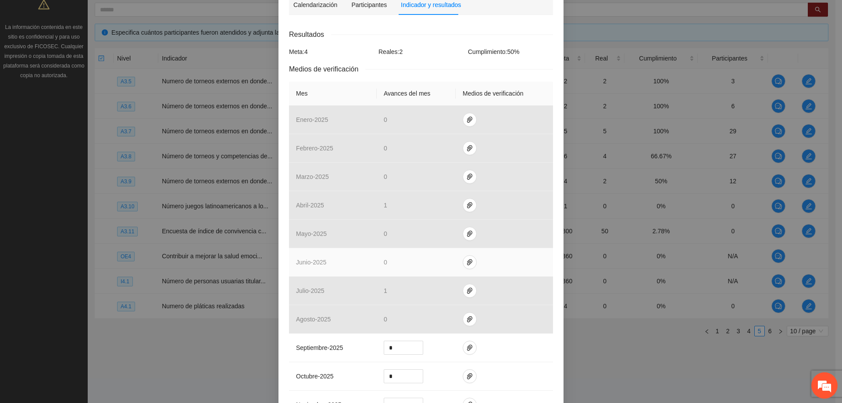
scroll to position [132, 0]
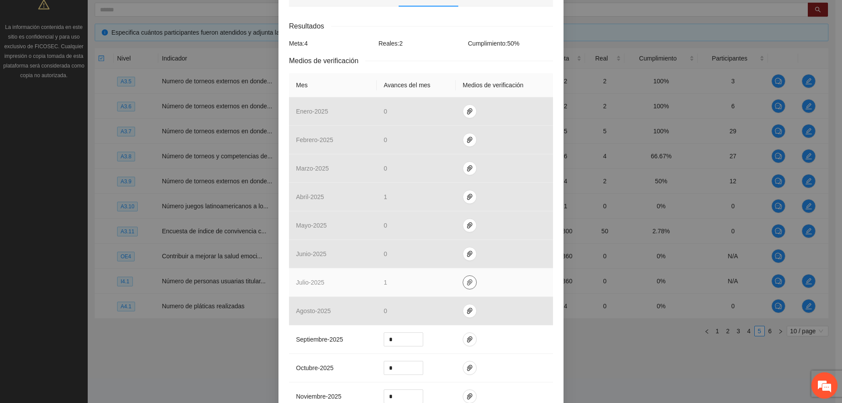
click at [467, 282] on icon "paper-clip" at bounding box center [469, 282] width 5 height 6
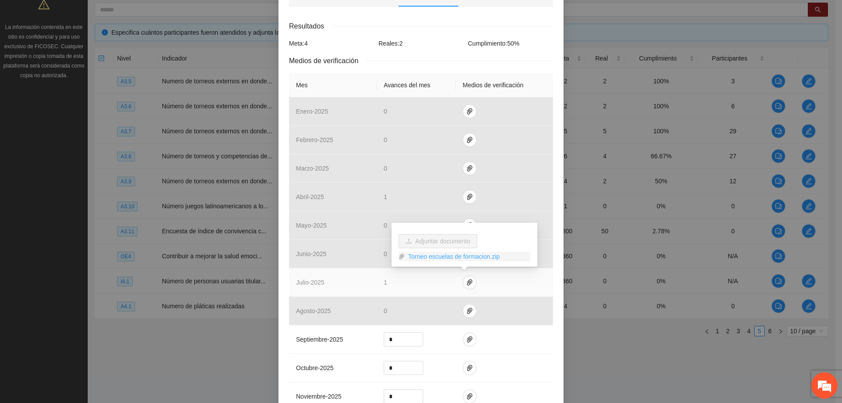
click at [459, 256] on link "Torneo escuelas de formacion.zip" at bounding box center [467, 257] width 125 height 10
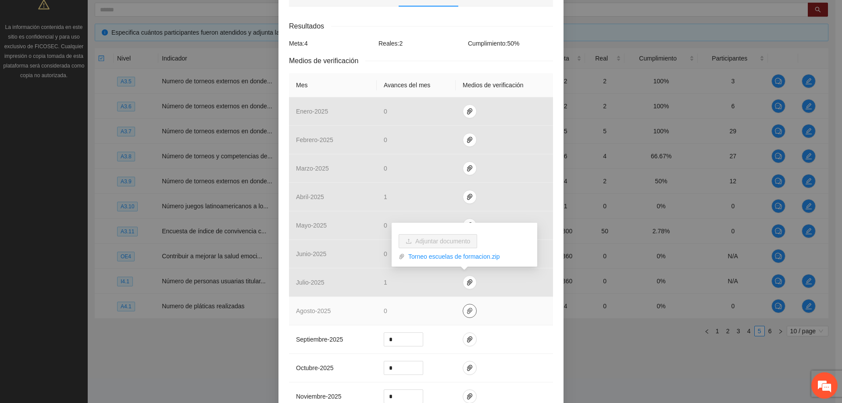
click at [466, 309] on icon "paper-clip" at bounding box center [469, 310] width 7 height 7
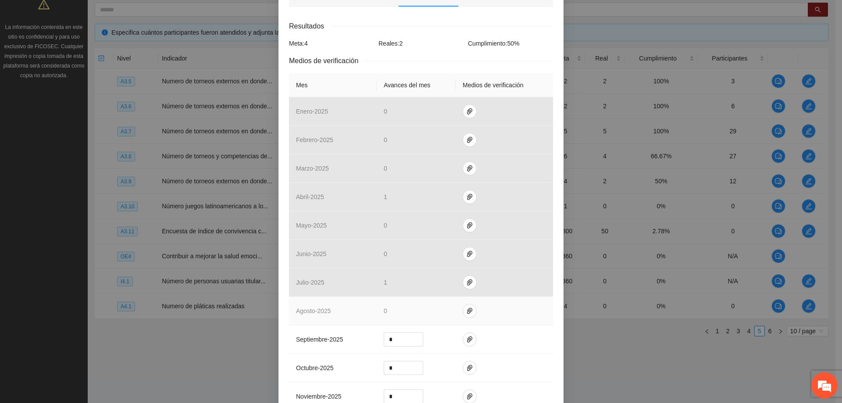
click at [434, 308] on td "0" at bounding box center [416, 311] width 79 height 29
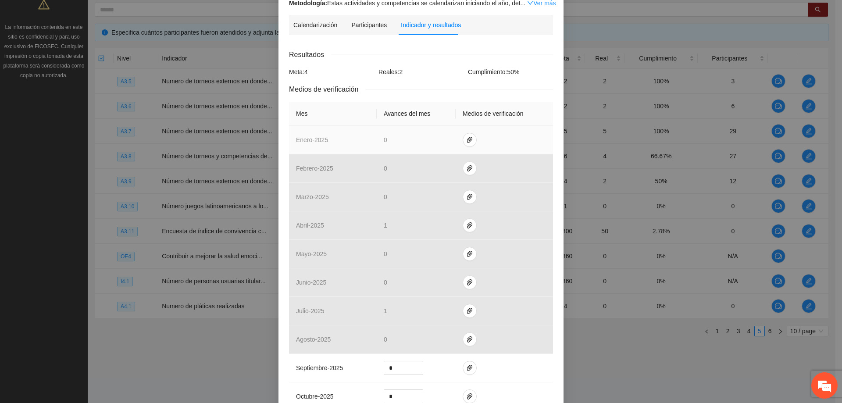
scroll to position [88, 0]
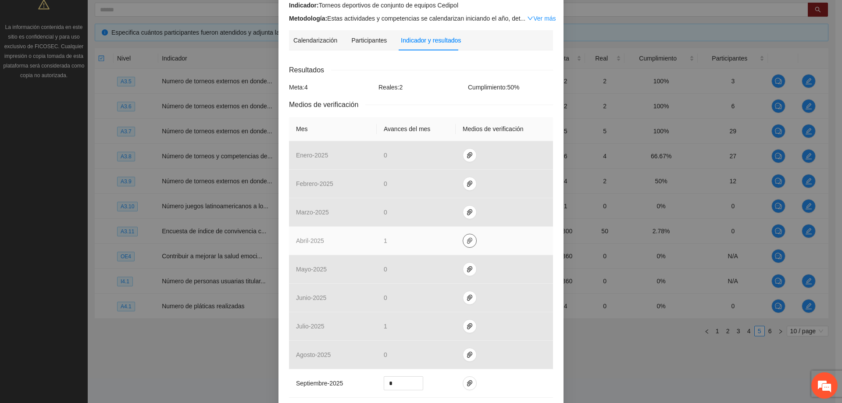
click at [468, 243] on icon "paper-clip" at bounding box center [469, 240] width 7 height 7
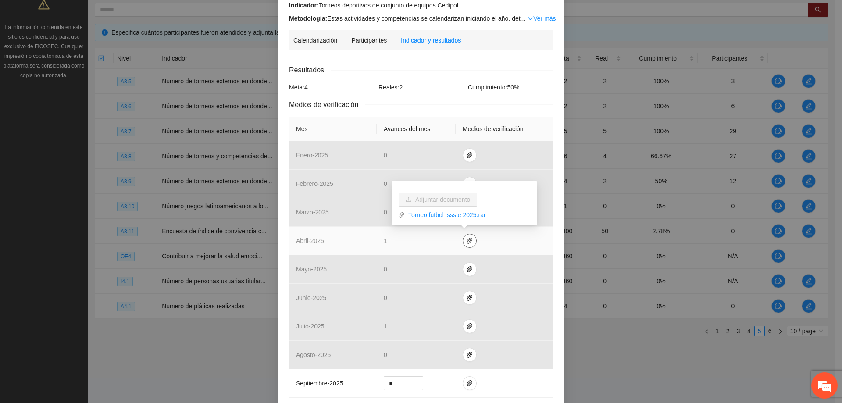
click at [466, 237] on icon "paper-clip" at bounding box center [469, 240] width 7 height 7
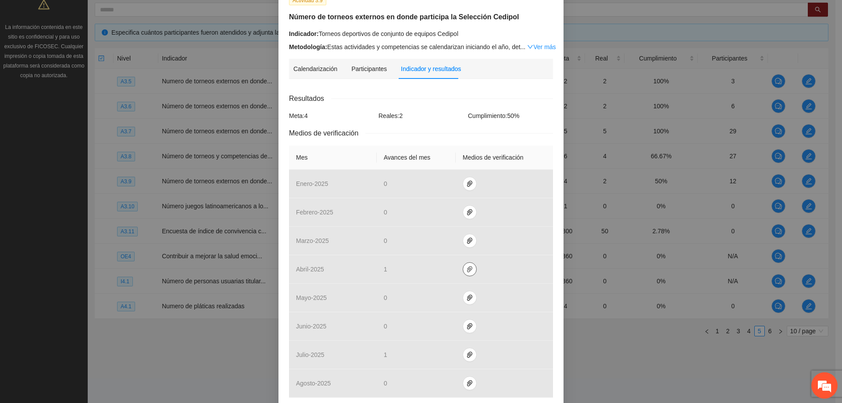
scroll to position [44, 0]
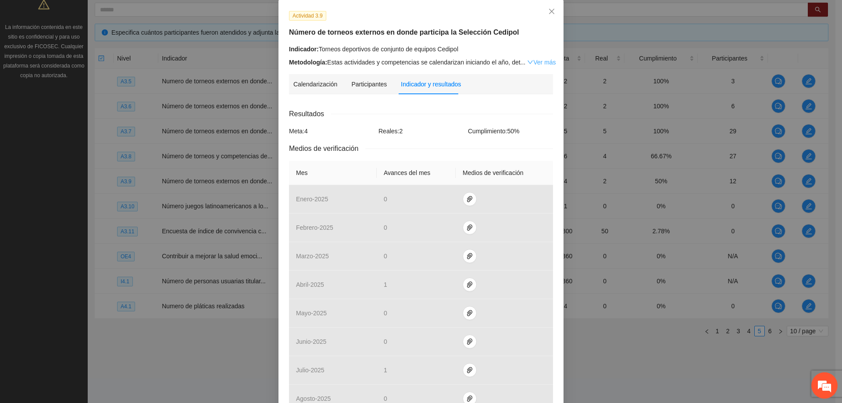
click at [527, 62] on icon "down" at bounding box center [530, 62] width 6 height 6
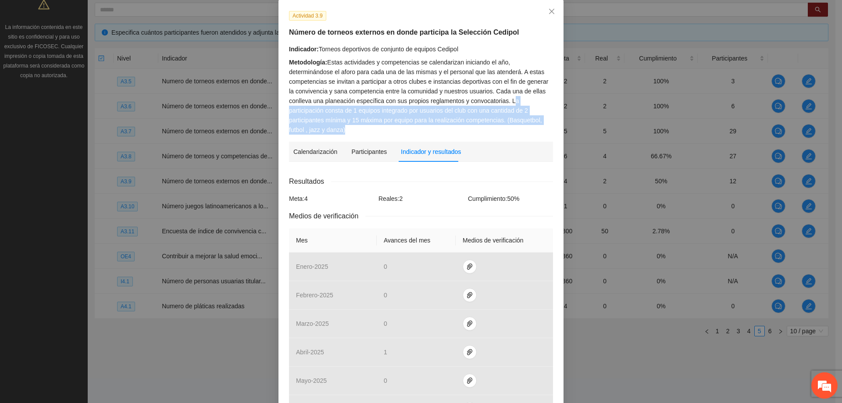
drag, startPoint x: 499, startPoint y: 120, endPoint x: 472, endPoint y: 100, distance: 33.5
click at [472, 100] on div "Metodología: Estas actividades y competencias se calendarizan iniciando el año,…" at bounding box center [421, 95] width 264 height 77
click at [496, 114] on div "Metodología: Estas actividades y competencias se calendarizan iniciando el año,…" at bounding box center [421, 95] width 264 height 77
drag, startPoint x: 507, startPoint y: 121, endPoint x: 471, endPoint y: 100, distance: 42.5
click at [471, 100] on div "Metodología: Estas actividades y competencias se calendarizan iniciando el año,…" at bounding box center [421, 95] width 264 height 77
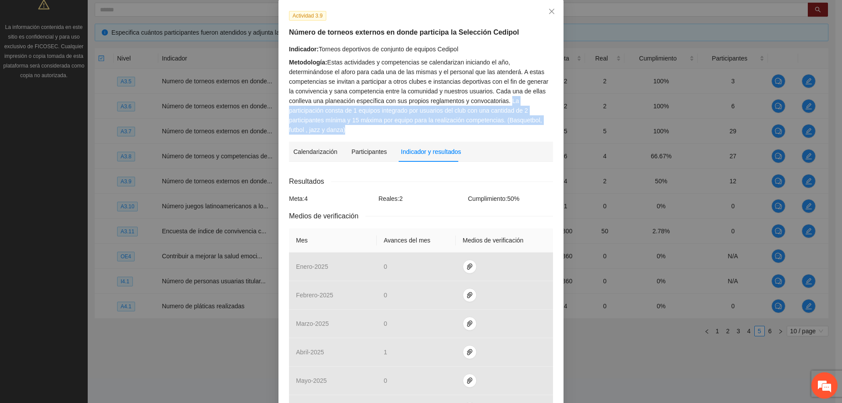
drag, startPoint x: 507, startPoint y: 116, endPoint x: 514, endPoint y: 112, distance: 8.3
click at [507, 117] on div "Metodología: Estas actividades y competencias se calendarizan iniciando el año,…" at bounding box center [421, 95] width 264 height 77
click at [513, 117] on div "Metodología: Estas actividades y competencias se calendarizan iniciando el año,…" at bounding box center [421, 95] width 264 height 77
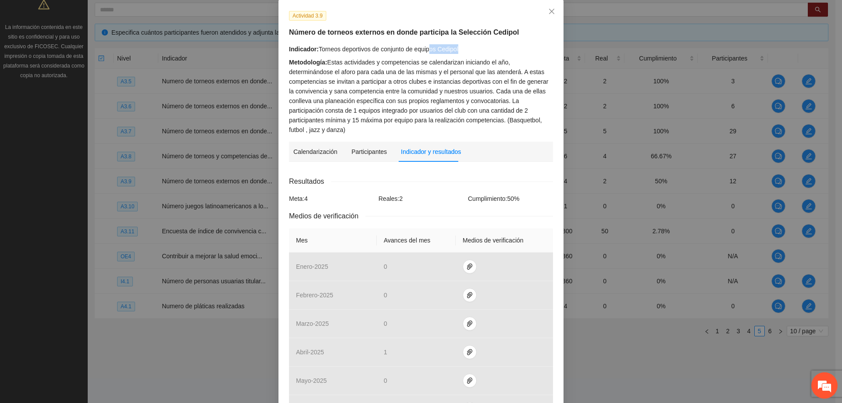
drag, startPoint x: 430, startPoint y: 50, endPoint x: 472, endPoint y: 55, distance: 42.4
click at [472, 55] on div "Indicador: Torneos deportivos de conjunto de equipos Cedipol Metodología: Estas…" at bounding box center [421, 89] width 264 height 90
click at [469, 52] on div "Indicador: Torneos deportivos de conjunto de equipos Cedipol" at bounding box center [421, 49] width 264 height 10
drag, startPoint x: 459, startPoint y: 52, endPoint x: 436, endPoint y: 49, distance: 23.0
click at [436, 49] on div "Indicador: Torneos deportivos de conjunto de equipos Cedipol" at bounding box center [421, 49] width 264 height 10
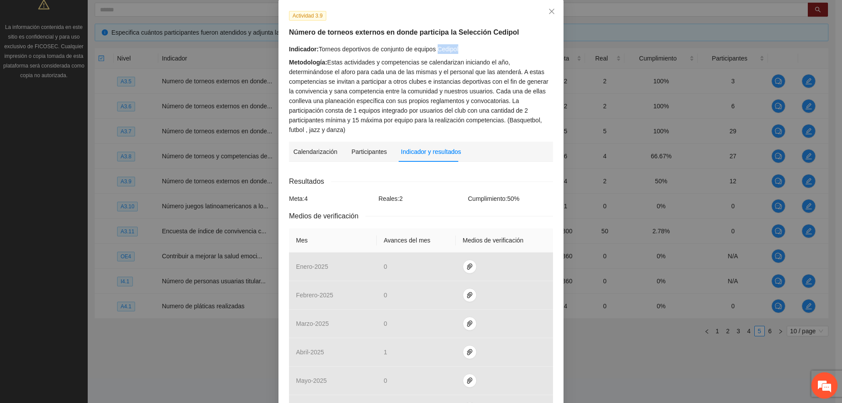
click at [464, 48] on div "Indicador: Torneos deportivos de conjunto de equipos Cedipol" at bounding box center [421, 49] width 264 height 10
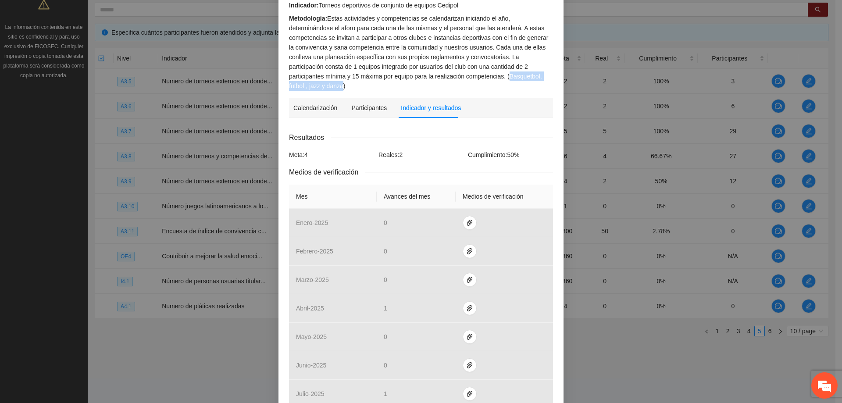
drag, startPoint x: 496, startPoint y: 78, endPoint x: 410, endPoint y: 75, distance: 85.6
click at [410, 75] on div "Metodología: Estas actividades y competencias se calendarizan iniciando el año,…" at bounding box center [421, 52] width 264 height 77
click at [507, 75] on div "Metodología: Estas actividades y competencias se calendarizan iniciando el año,…" at bounding box center [421, 52] width 264 height 77
drag, startPoint x: 502, startPoint y: 78, endPoint x: 409, endPoint y: 76, distance: 93.0
click at [409, 76] on div "Metodología: Estas actividades y competencias se calendarizan iniciando el año,…" at bounding box center [421, 52] width 264 height 77
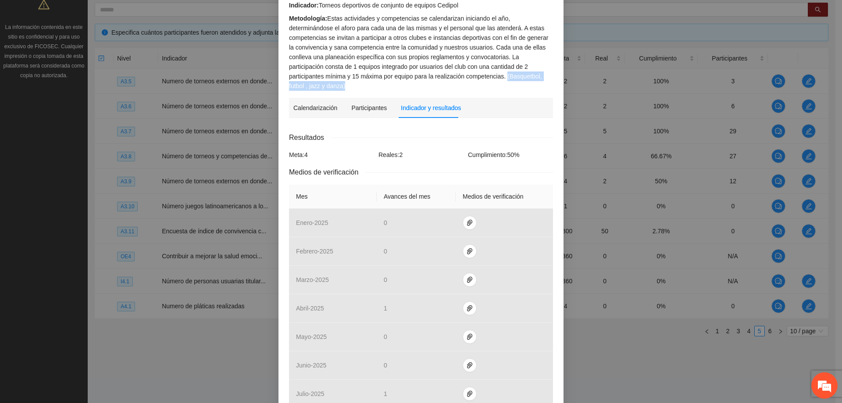
click at [531, 79] on div "Metodología: Estas actividades y competencias se calendarizan iniciando el año,…" at bounding box center [421, 52] width 264 height 77
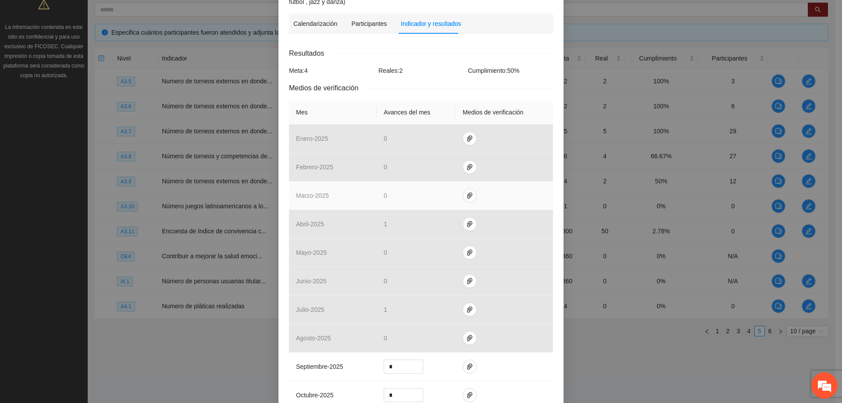
scroll to position [175, 0]
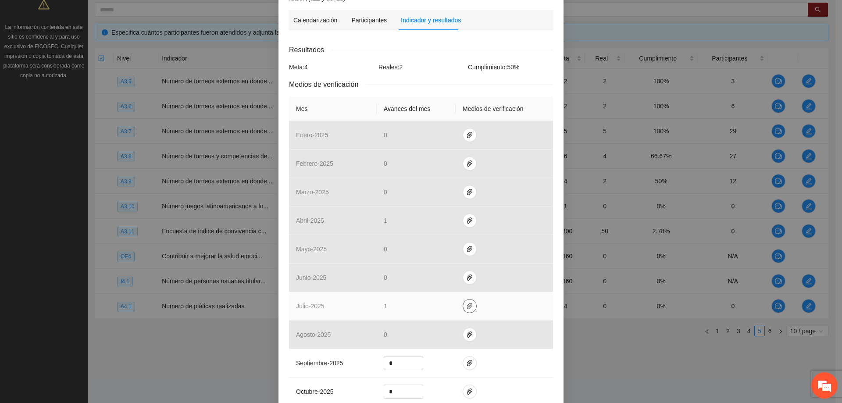
click at [469, 300] on button "button" at bounding box center [470, 306] width 14 height 14
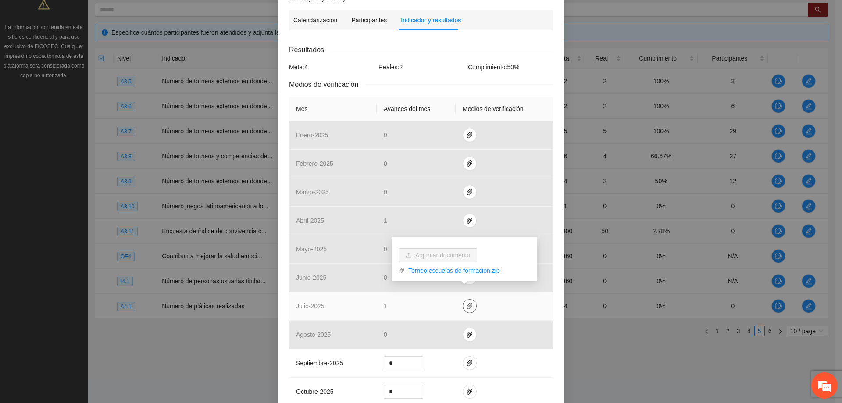
click at [468, 303] on icon "paper-clip" at bounding box center [469, 306] width 7 height 7
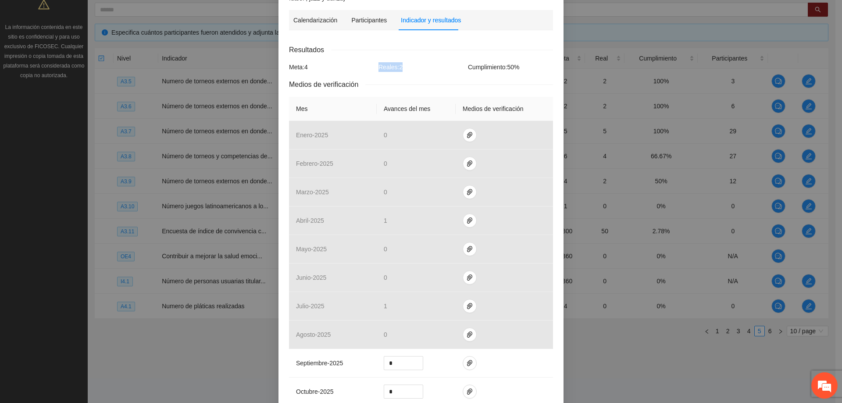
drag, startPoint x: 411, startPoint y: 61, endPoint x: 352, endPoint y: 57, distance: 58.9
click at [352, 62] on div "Meta: 4 Reales: 2 Cumplimiento: 50 %" at bounding box center [421, 67] width 268 height 10
click at [356, 79] on span "Medios de verificación" at bounding box center [327, 84] width 76 height 11
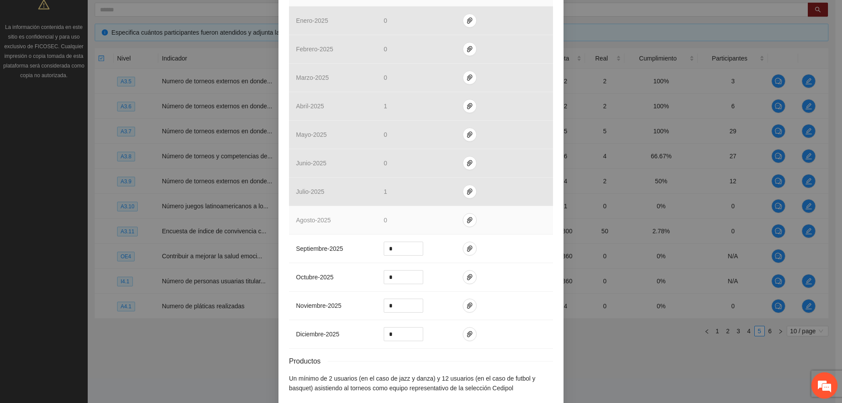
scroll to position [320, 0]
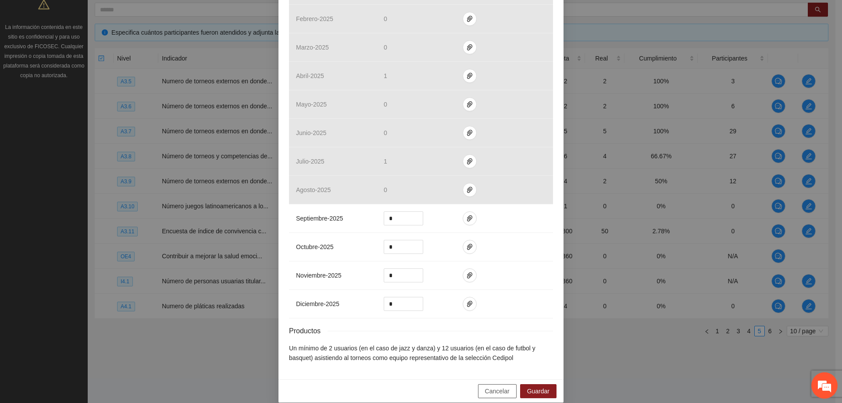
click at [488, 386] on span "Cancelar" at bounding box center [497, 391] width 25 height 10
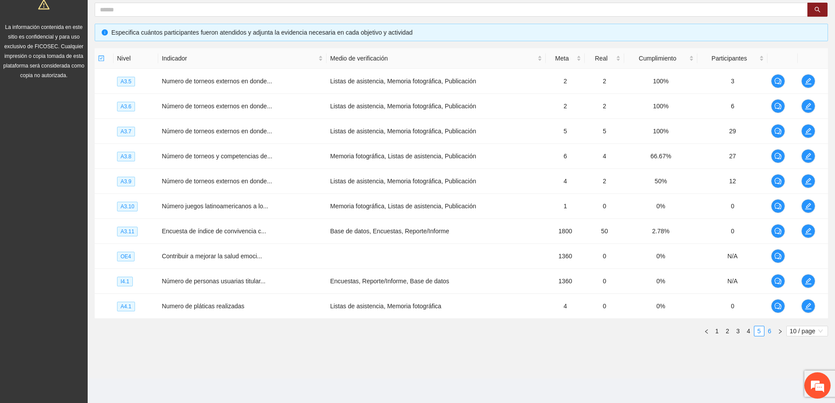
click at [773, 335] on link "6" at bounding box center [770, 331] width 10 height 10
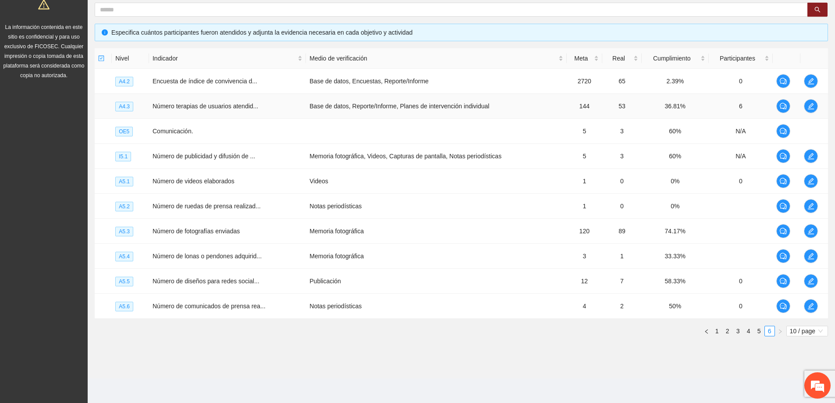
click at [818, 107] on td at bounding box center [815, 106] width 28 height 25
click at [816, 107] on span "edit" at bounding box center [811, 106] width 13 height 7
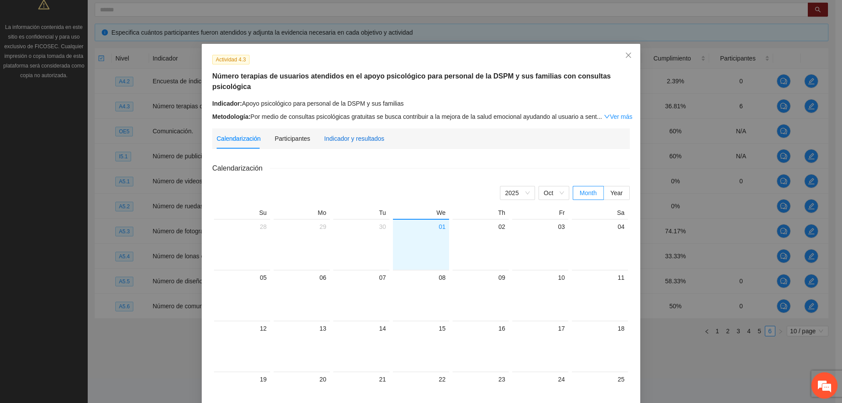
click at [348, 134] on div "Indicador y resultados" at bounding box center [354, 139] width 60 height 10
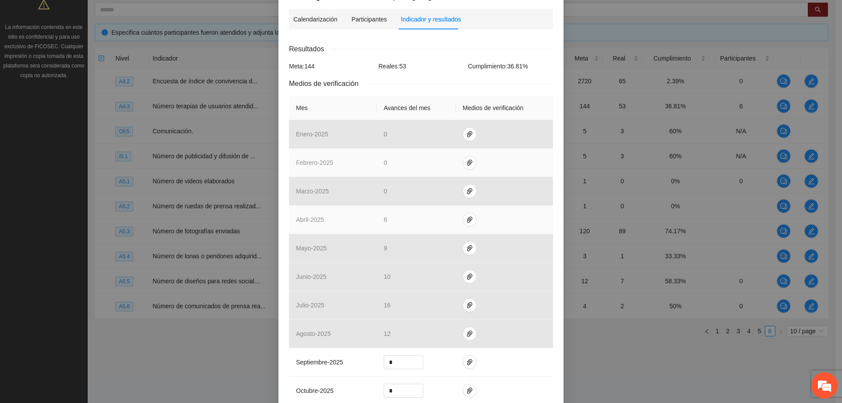
scroll to position [132, 0]
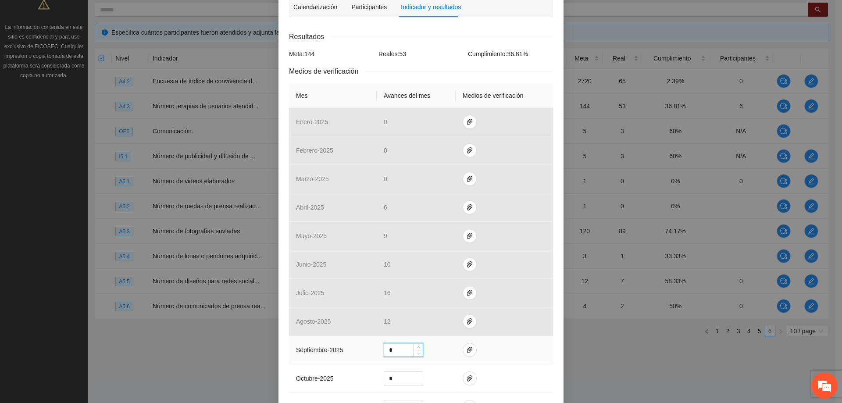
drag, startPoint x: 401, startPoint y: 351, endPoint x: 374, endPoint y: 352, distance: 26.3
click at [377, 352] on td "*" at bounding box center [416, 350] width 79 height 29
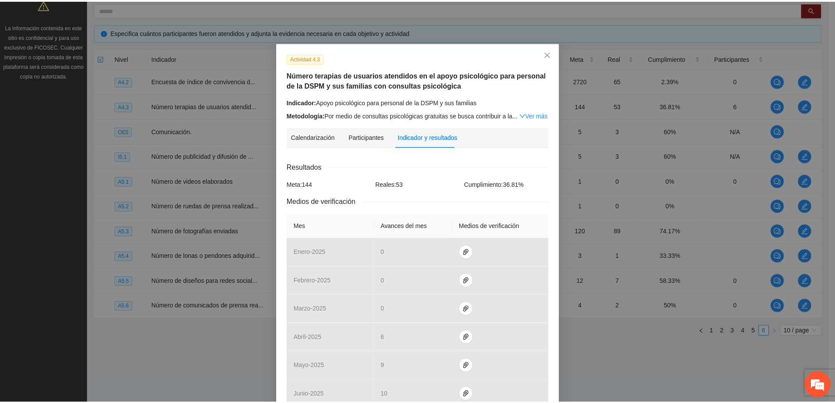
scroll to position [0, 0]
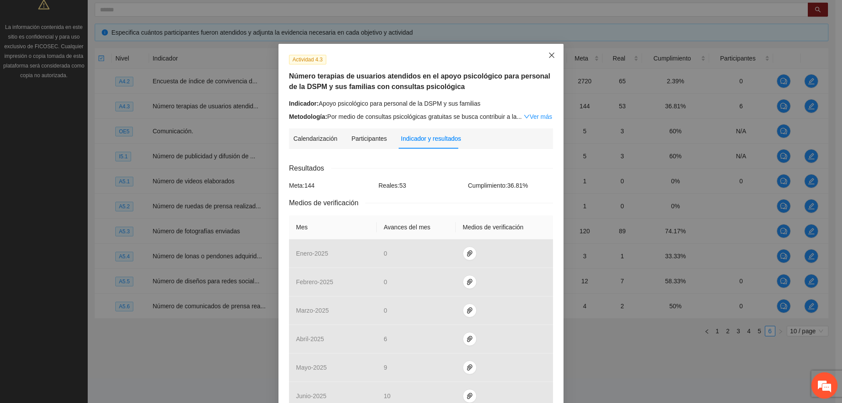
drag, startPoint x: 550, startPoint y: 53, endPoint x: 538, endPoint y: 66, distance: 17.1
click at [550, 53] on icon "close" at bounding box center [551, 55] width 7 height 7
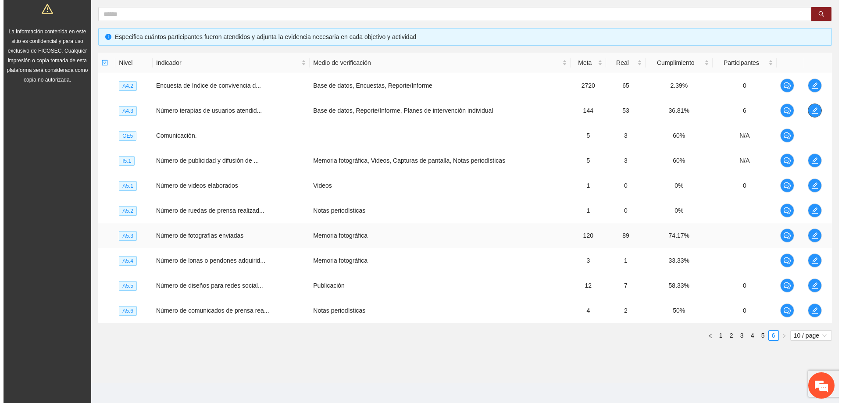
scroll to position [170, 0]
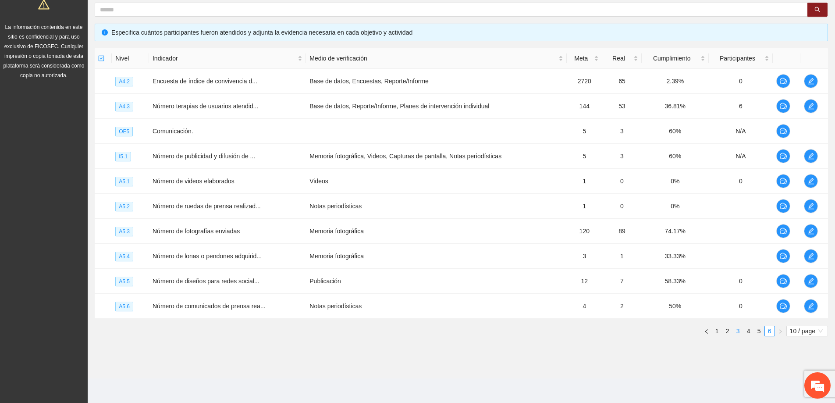
click at [742, 335] on link "3" at bounding box center [739, 331] width 10 height 10
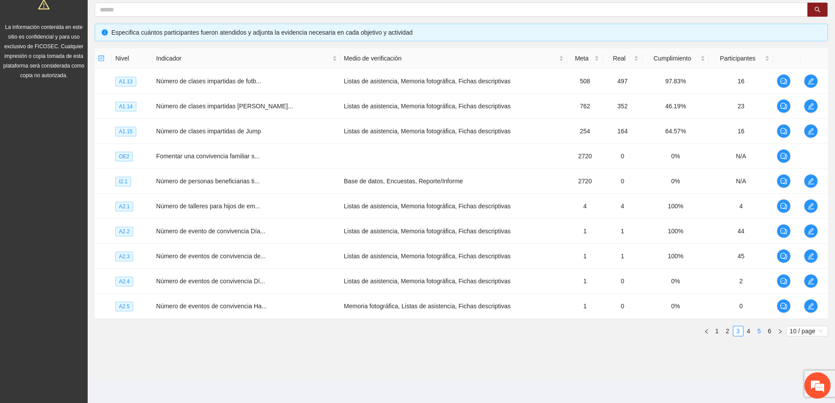
click at [757, 332] on link "5" at bounding box center [760, 331] width 10 height 10
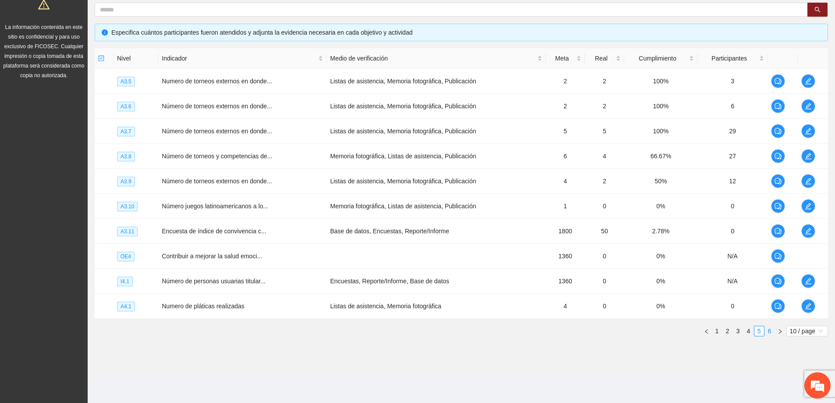
click at [769, 334] on link "6" at bounding box center [770, 331] width 10 height 10
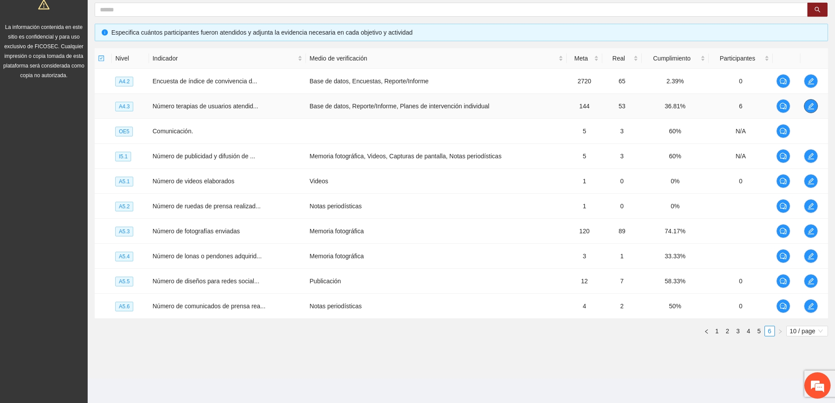
click at [816, 103] on span "edit" at bounding box center [811, 106] width 13 height 7
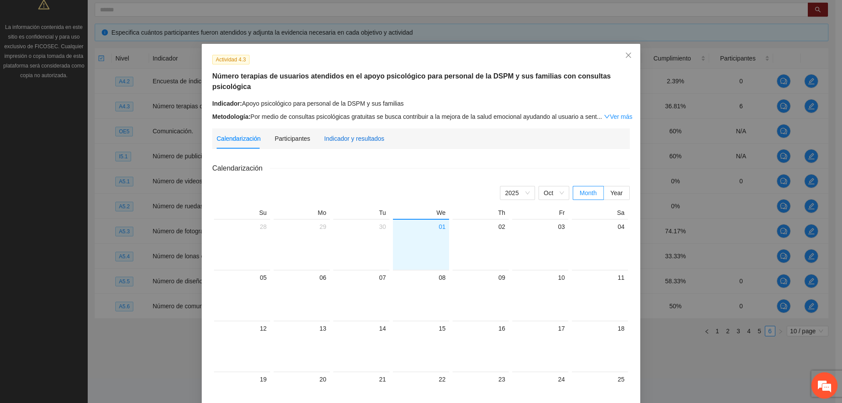
click at [349, 134] on div "Indicador y resultados" at bounding box center [354, 139] width 60 height 10
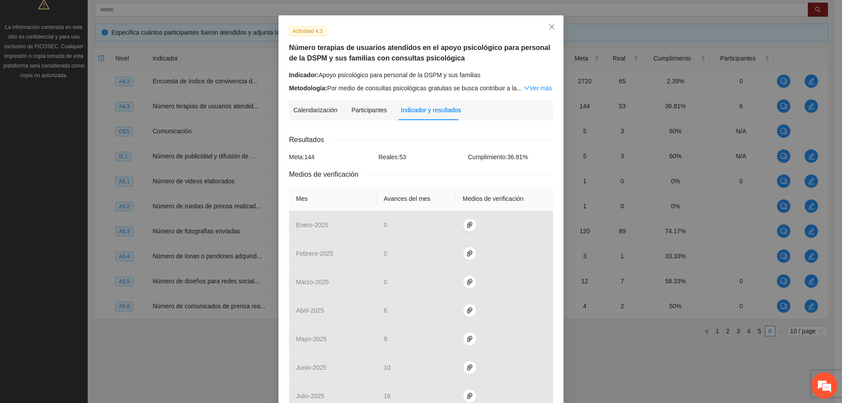
scroll to position [44, 0]
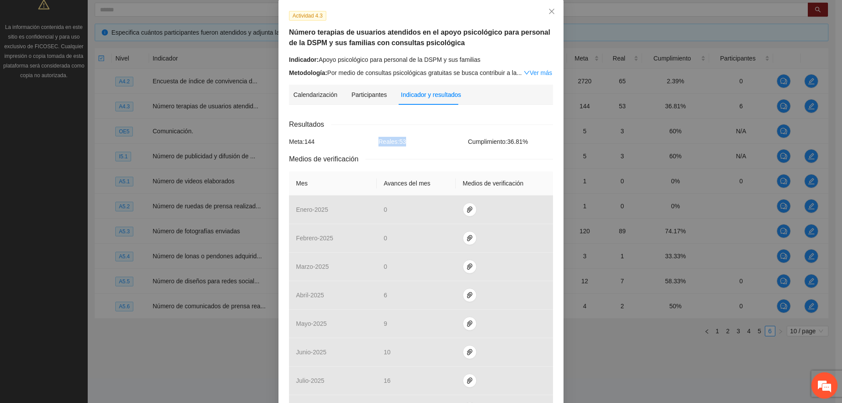
drag, startPoint x: 406, startPoint y: 145, endPoint x: 366, endPoint y: 142, distance: 40.0
click at [366, 142] on div "Meta: 144 Reales: 53 Cumplimiento: 36.81 %" at bounding box center [421, 142] width 268 height 10
drag, startPoint x: 437, startPoint y: 149, endPoint x: 443, endPoint y: 144, distance: 7.5
click at [437, 149] on div "Resultados Meta: 144 Reales: 53 Cumplimiento: 36.81 % Medios de verificación Me…" at bounding box center [421, 345] width 264 height 453
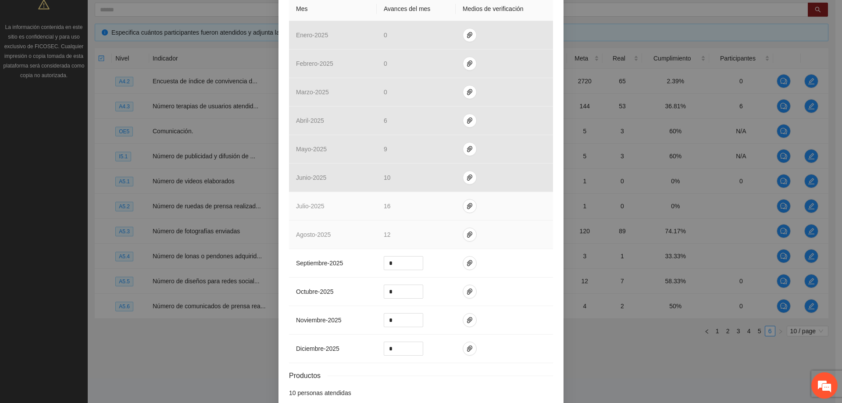
scroll to position [219, 0]
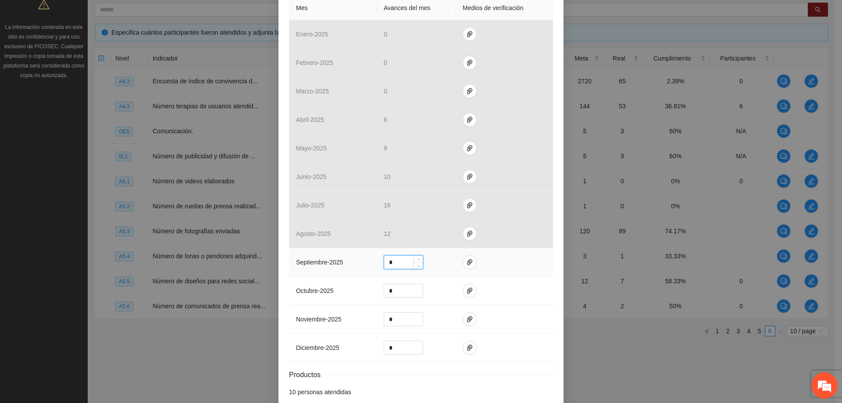
drag, startPoint x: 396, startPoint y: 260, endPoint x: 352, endPoint y: 258, distance: 43.9
click at [352, 258] on tr "septiembre - 2025 *" at bounding box center [421, 262] width 264 height 29
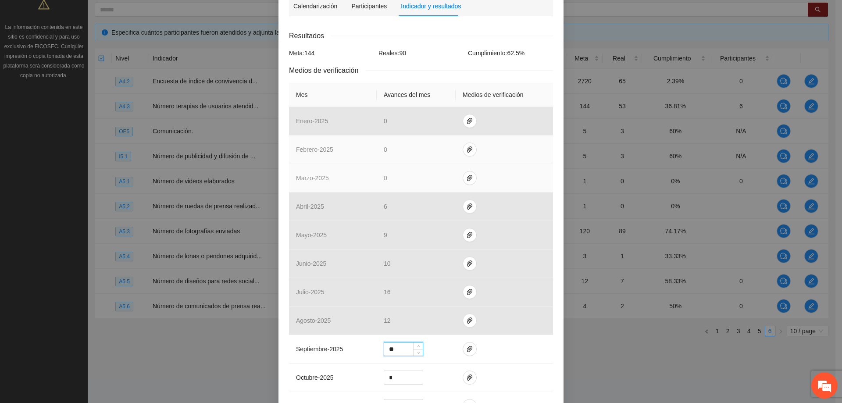
scroll to position [132, 0]
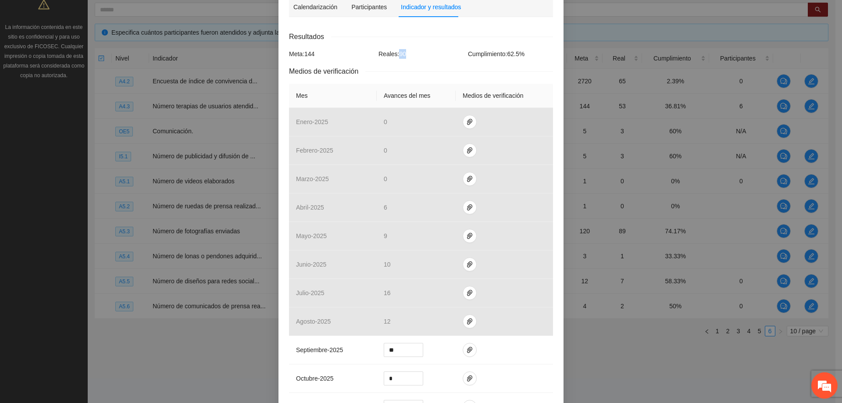
drag, startPoint x: 409, startPoint y: 57, endPoint x: 394, endPoint y: 56, distance: 14.5
click at [394, 56] on div "Reales: 90" at bounding box center [420, 54] width 89 height 10
click at [418, 56] on div "Reales: 90" at bounding box center [420, 54] width 89 height 10
click at [423, 58] on div "Reales: 90" at bounding box center [420, 54] width 89 height 10
drag, startPoint x: 426, startPoint y: 50, endPoint x: 353, endPoint y: 50, distance: 73.7
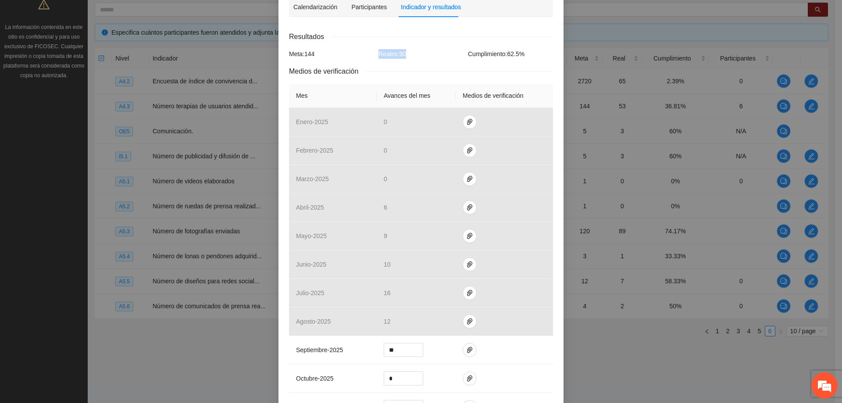
click at [353, 50] on div "Meta: 144 Reales: 90 Cumplimiento: 62.5 %" at bounding box center [421, 54] width 268 height 10
drag, startPoint x: 377, startPoint y: 59, endPoint x: 395, endPoint y: 59, distance: 18.4
click at [378, 59] on div "Resultados Meta: 144 Reales: 90 Cumplimiento: 62.5 % Medios de verificación Mes…" at bounding box center [421, 257] width 264 height 453
drag, startPoint x: 408, startPoint y: 56, endPoint x: 376, endPoint y: 56, distance: 31.6
click at [376, 56] on div "Reales: 90" at bounding box center [420, 54] width 89 height 10
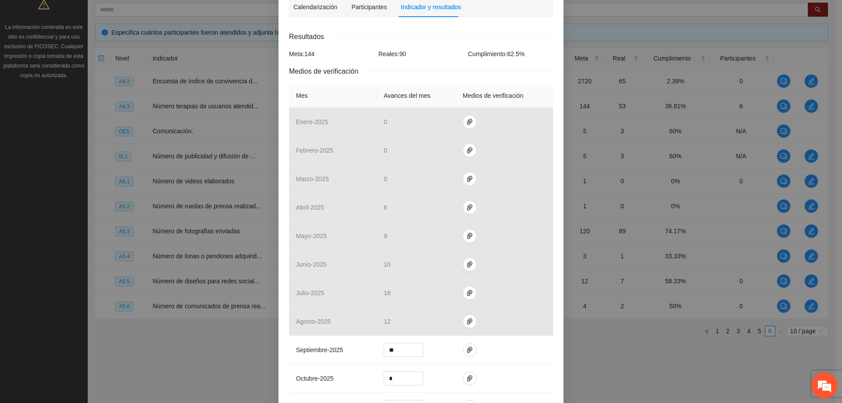
click at [417, 69] on div "Medios de verificación" at bounding box center [421, 71] width 264 height 11
drag, startPoint x: 313, startPoint y: 56, endPoint x: 320, endPoint y: 53, distance: 7.5
click at [304, 55] on div "Meta: 144" at bounding box center [331, 54] width 89 height 10
click at [424, 59] on div "Resultados Meta: 144 Reales: 90 Cumplimiento: 62.5 % Medios de verificación Mes…" at bounding box center [421, 257] width 264 height 453
drag, startPoint x: 410, startPoint y: 55, endPoint x: 395, endPoint y: 56, distance: 15.8
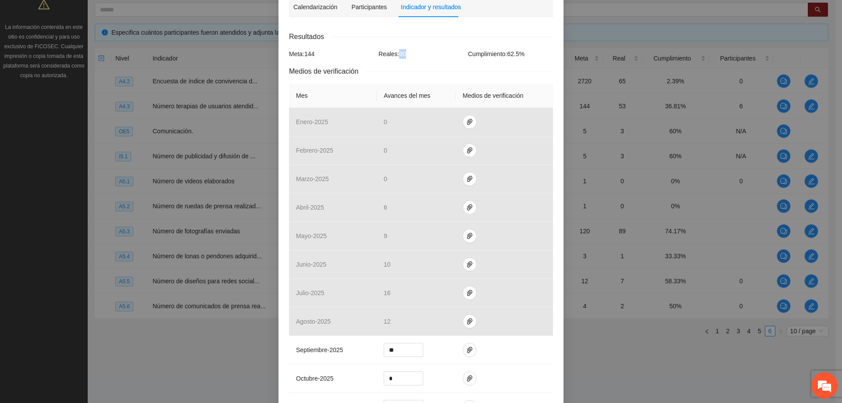
click at [395, 56] on div "Reales: 90" at bounding box center [420, 54] width 89 height 10
click at [413, 59] on div "Resultados Meta: 144 Reales: 90 Cumplimiento: 62.5 % Medios de verificación Mes…" at bounding box center [421, 257] width 264 height 453
click at [412, 58] on div "Reales: 90" at bounding box center [420, 54] width 89 height 10
drag, startPoint x: 396, startPoint y: 53, endPoint x: 402, endPoint y: 53, distance: 5.3
click at [397, 53] on span "Reales: 90" at bounding box center [392, 53] width 28 height 7
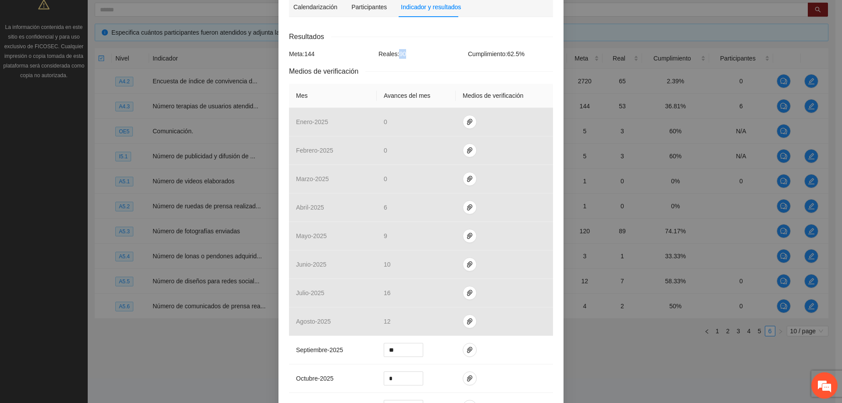
click at [403, 53] on div "Reales: 90" at bounding box center [420, 54] width 89 height 10
click at [410, 53] on div "Reales: 90" at bounding box center [420, 54] width 89 height 10
drag, startPoint x: 410, startPoint y: 57, endPoint x: 396, endPoint y: 54, distance: 14.4
click at [396, 54] on div "Reales: 90" at bounding box center [420, 54] width 89 height 10
click at [421, 57] on div "Reales: 90" at bounding box center [420, 54] width 89 height 10
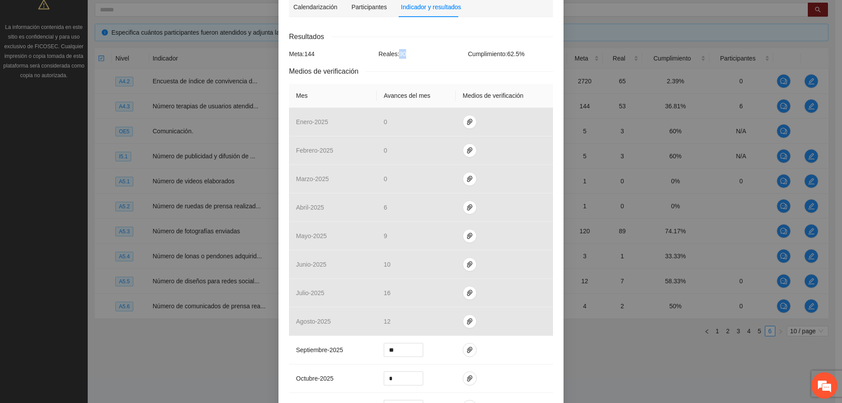
click at [431, 58] on div "Reales: 90" at bounding box center [420, 54] width 89 height 10
drag, startPoint x: 418, startPoint y: 56, endPoint x: 397, endPoint y: 55, distance: 21.1
click at [397, 55] on div "Reales: 90" at bounding box center [420, 54] width 89 height 10
click at [429, 61] on div "Resultados Meta: 144 Reales: 90 Cumplimiento: 62.5 % Medios de verificación Mes…" at bounding box center [421, 257] width 264 height 453
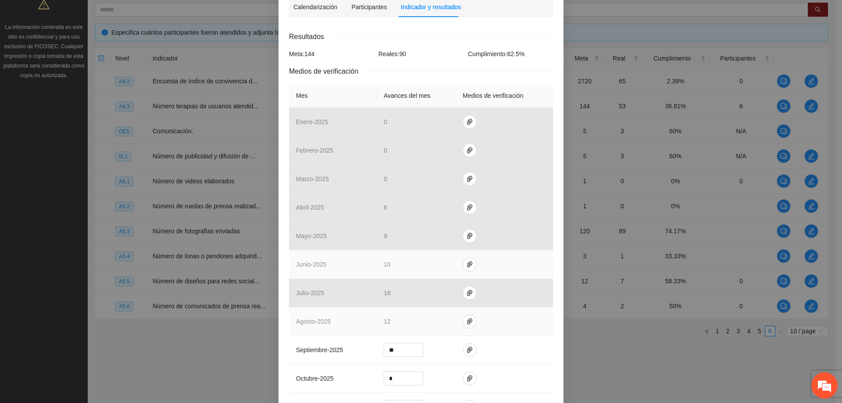
scroll to position [175, 0]
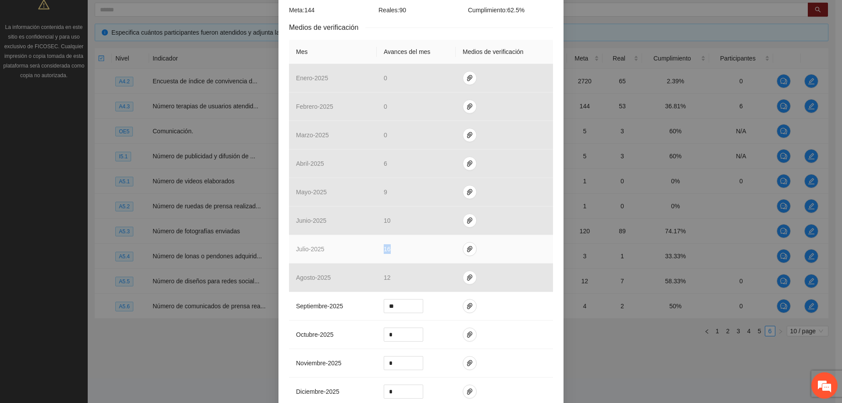
drag, startPoint x: 389, startPoint y: 248, endPoint x: 372, endPoint y: 250, distance: 16.8
click at [372, 250] on tr "julio - 2025 16" at bounding box center [421, 249] width 264 height 29
click at [392, 251] on td "16" at bounding box center [416, 249] width 79 height 29
click at [394, 250] on td "16" at bounding box center [416, 249] width 79 height 29
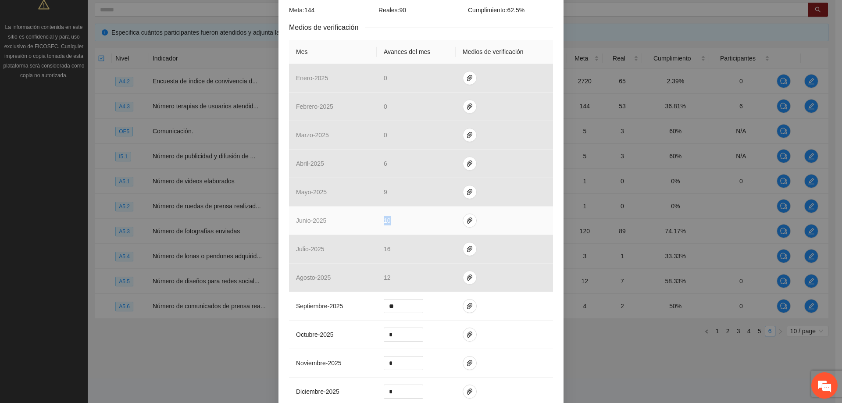
drag, startPoint x: 387, startPoint y: 218, endPoint x: 380, endPoint y: 221, distance: 8.1
click at [380, 221] on td "10" at bounding box center [416, 221] width 79 height 29
click at [403, 221] on td "10" at bounding box center [416, 221] width 79 height 29
click at [466, 218] on icon "paper-clip" at bounding box center [469, 220] width 7 height 7
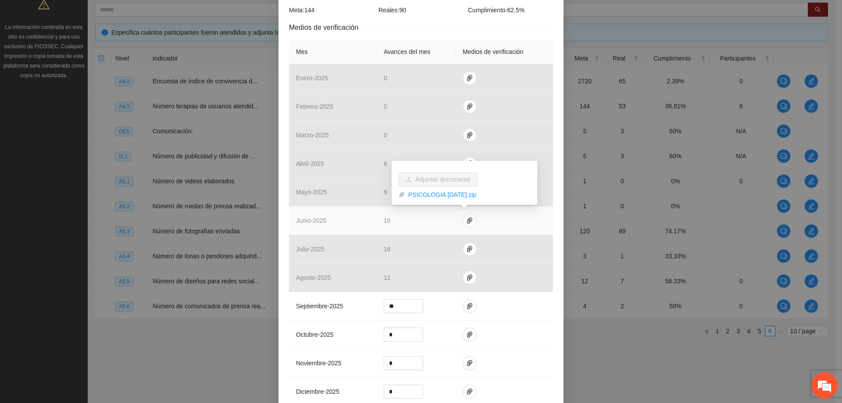
click at [431, 220] on td "10" at bounding box center [416, 221] width 79 height 29
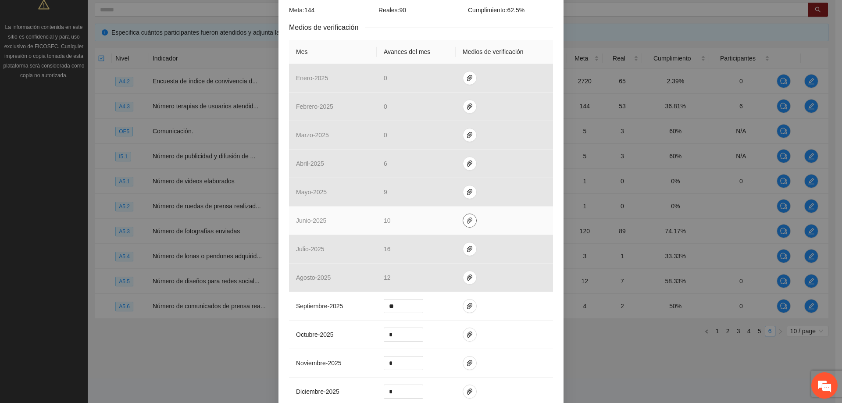
click at [466, 217] on icon "paper-clip" at bounding box center [469, 220] width 7 height 7
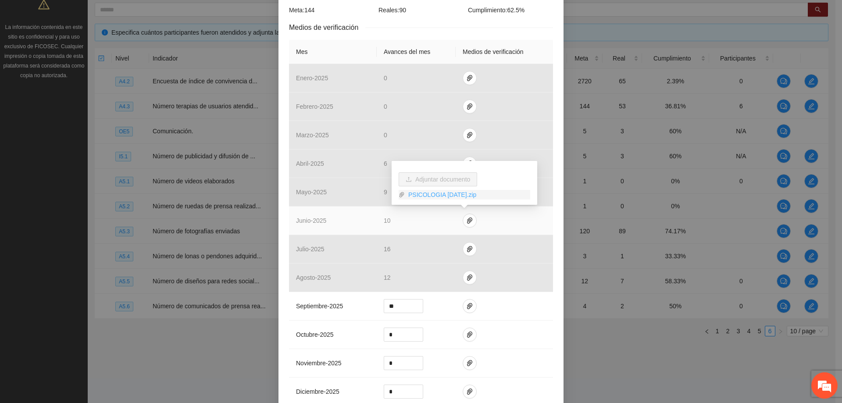
click at [458, 196] on link "PSICOLOGIA [DATE].zip" at bounding box center [467, 195] width 125 height 10
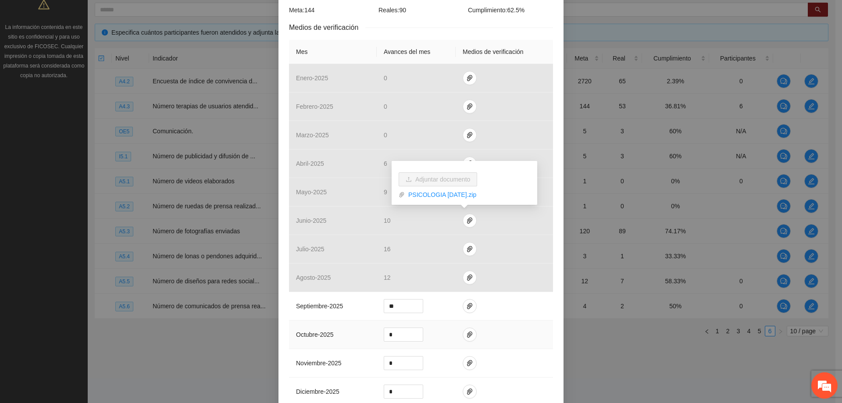
click at [530, 321] on td at bounding box center [504, 335] width 97 height 29
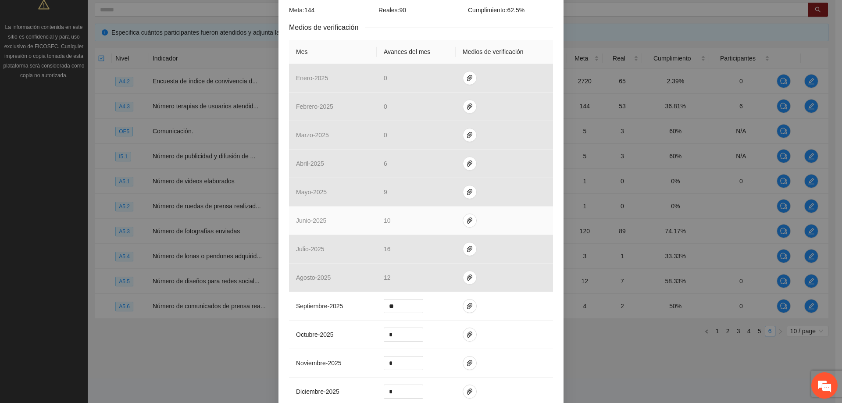
click at [430, 221] on td "10" at bounding box center [416, 221] width 79 height 29
click at [467, 220] on icon "paper-clip" at bounding box center [469, 220] width 5 height 6
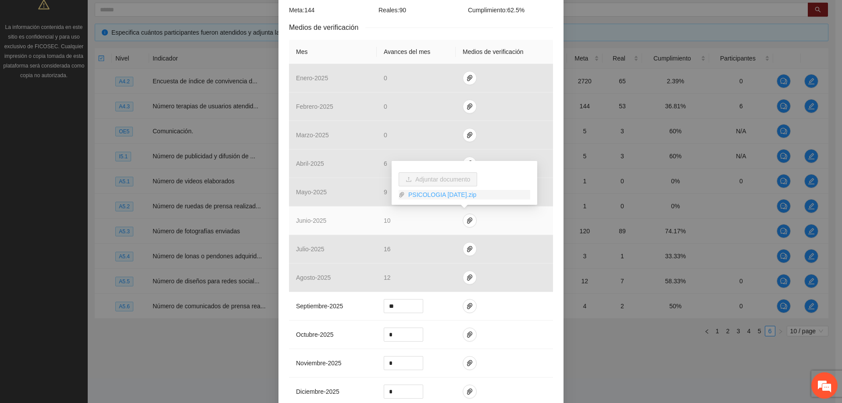
click at [446, 193] on link "PSICOLOGIA [DATE].zip" at bounding box center [467, 195] width 125 height 10
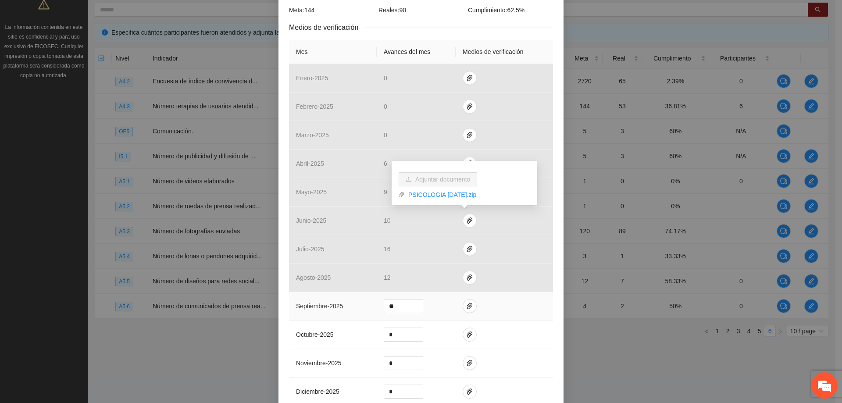
click at [534, 308] on td at bounding box center [504, 306] width 97 height 29
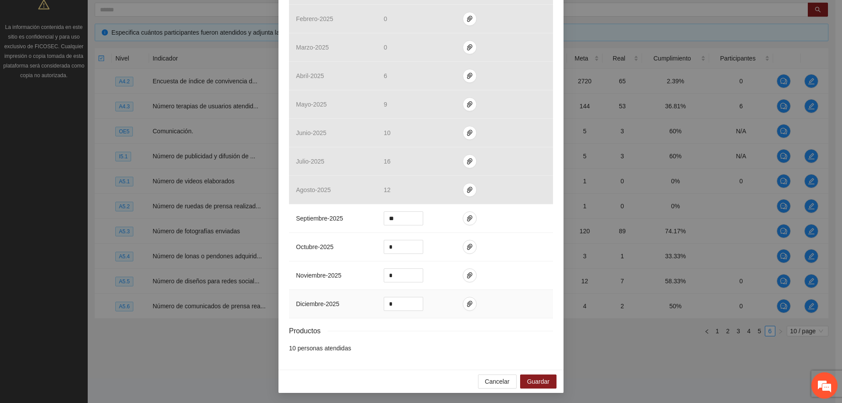
scroll to position [219, 0]
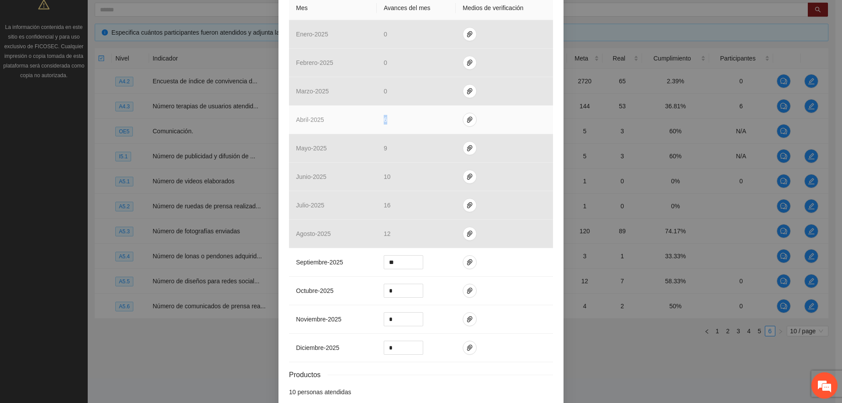
click at [405, 121] on td "6" at bounding box center [416, 120] width 79 height 29
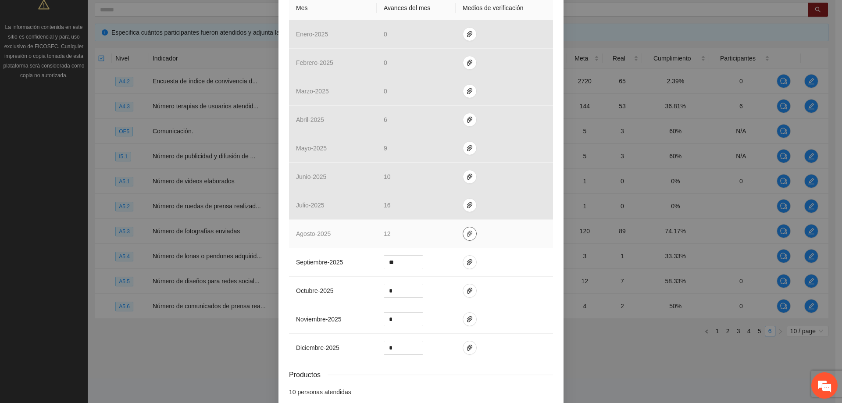
click at [466, 239] on button "button" at bounding box center [470, 234] width 14 height 14
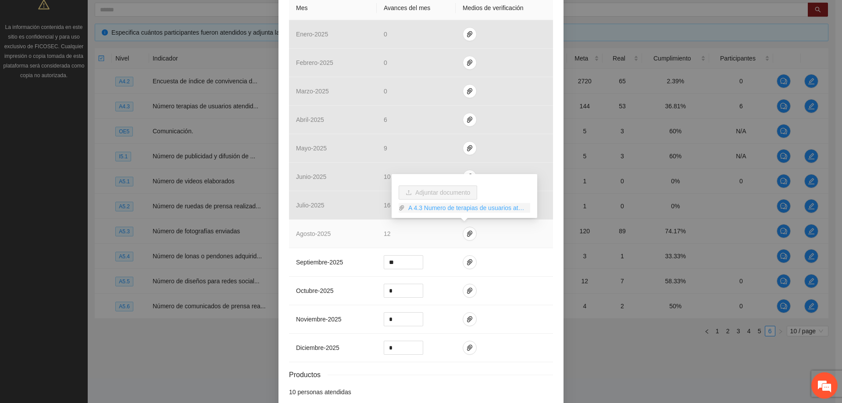
click at [474, 210] on link "A 4.3 Numero de terapias de usuarios atendidos AGOSTO.zip" at bounding box center [467, 208] width 125 height 10
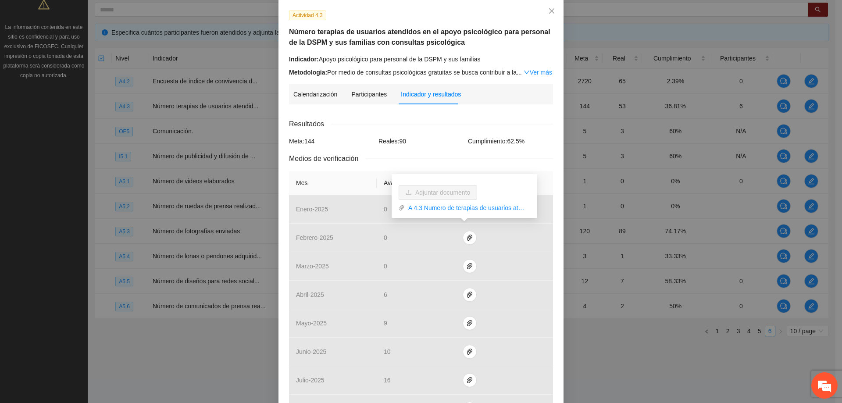
scroll to position [44, 0]
click at [409, 72] on div "Metodología: Por medio de consultas psicológicas gratuitas se busca contribuir …" at bounding box center [421, 73] width 264 height 10
click at [540, 72] on link "Ver más" at bounding box center [538, 72] width 29 height 7
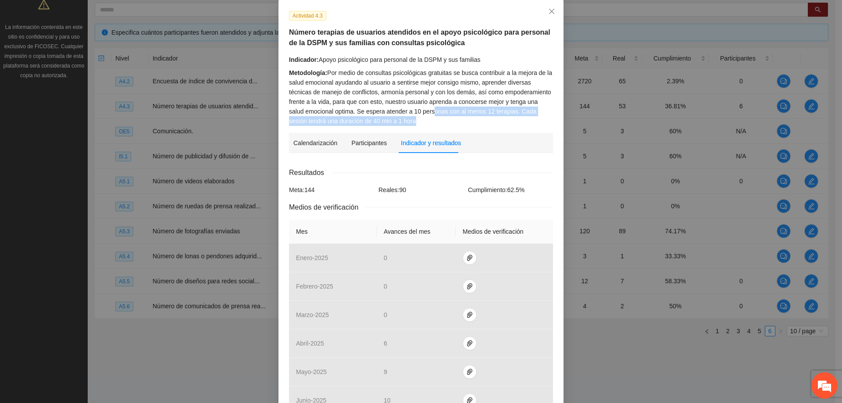
drag, startPoint x: 421, startPoint y: 118, endPoint x: 412, endPoint y: 109, distance: 12.7
click at [412, 109] on div "Metodología: Por medio de consultas psicológicas gratuitas se busca contribuir …" at bounding box center [421, 97] width 264 height 58
click at [386, 125] on div "Actividad 4.3 Número terapias de usuarios atendidos en el apoyo psicológico par…" at bounding box center [420, 318] width 285 height 637
drag, startPoint x: 381, startPoint y: 118, endPoint x: 382, endPoint y: 111, distance: 6.6
click at [382, 111] on div "Metodología: Por medio de consultas psicológicas gratuitas se busca contribuir …" at bounding box center [421, 97] width 264 height 58
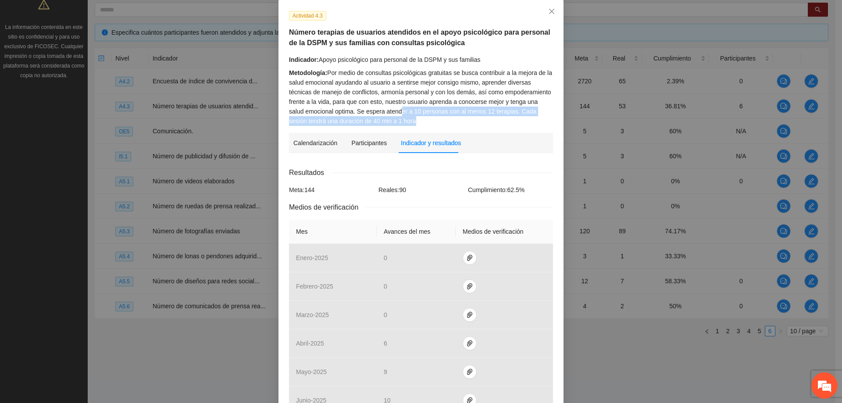
click at [423, 121] on div "Metodología: Por medio de consultas psicológicas gratuitas se busca contribuir …" at bounding box center [421, 97] width 264 height 58
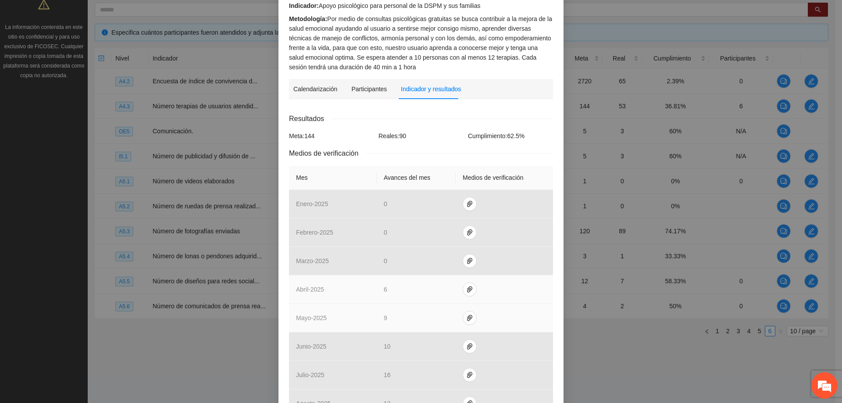
scroll to position [88, 0]
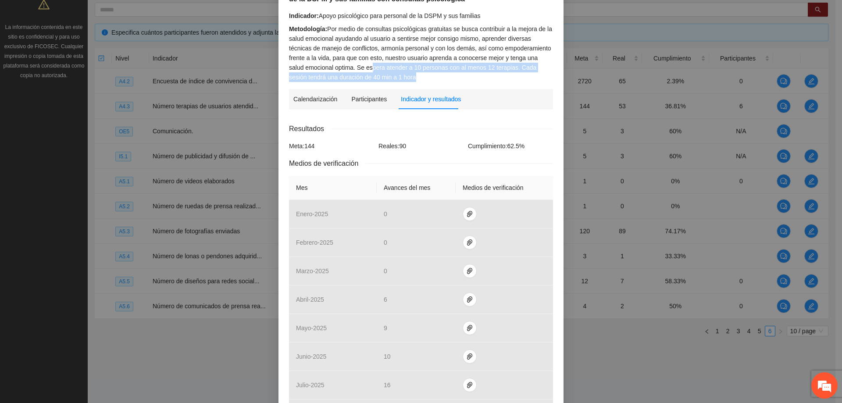
drag, startPoint x: 388, startPoint y: 79, endPoint x: 353, endPoint y: 68, distance: 36.9
click at [353, 68] on div "Metodología: Por medio de consultas psicológicas gratuitas se busca contribuir …" at bounding box center [421, 53] width 264 height 58
click at [425, 75] on div "Metodología: Por medio de consultas psicológicas gratuitas se busca contribuir …" at bounding box center [421, 53] width 264 height 58
drag, startPoint x: 329, startPoint y: 149, endPoint x: 303, endPoint y: 147, distance: 25.5
click at [303, 147] on div "Meta: 144" at bounding box center [331, 146] width 89 height 10
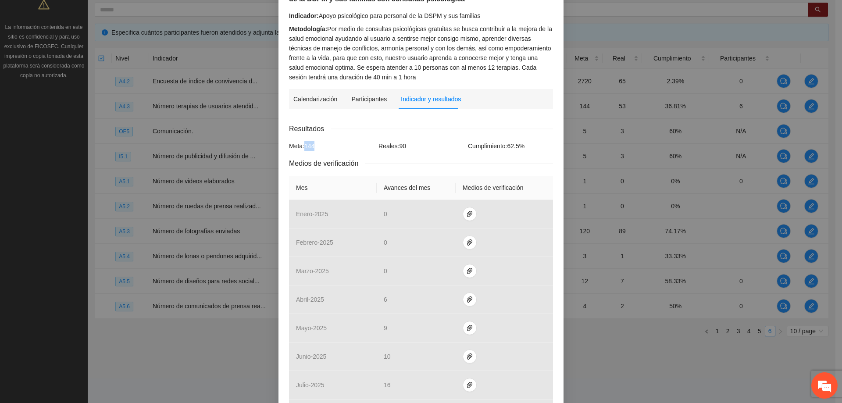
click at [329, 146] on div "Meta: 144" at bounding box center [331, 146] width 89 height 10
drag, startPoint x: 382, startPoint y: 77, endPoint x: 371, endPoint y: 70, distance: 13.8
click at [371, 70] on div "Metodología: Por medio de consultas psicológicas gratuitas se busca contribuir …" at bounding box center [421, 53] width 264 height 58
click at [396, 82] on div "Actividad 4.3 Número terapias de usuarios atendidos en el apoyo psicológico par…" at bounding box center [420, 274] width 285 height 637
click at [304, 100] on div "Calendarización" at bounding box center [315, 99] width 44 height 10
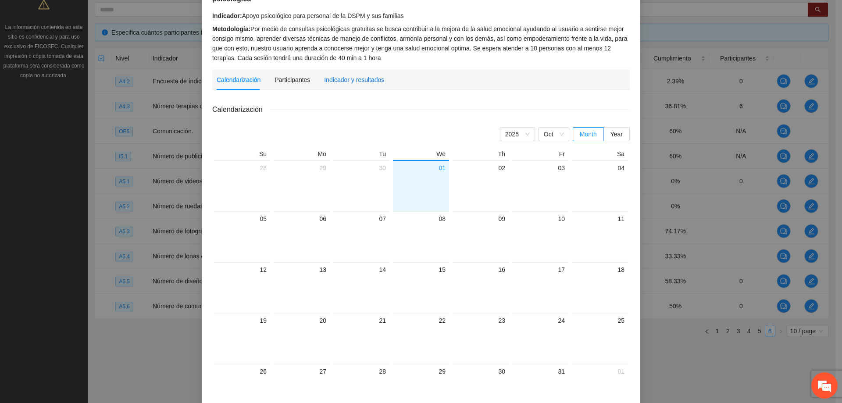
click at [347, 75] on div "Indicador y resultados" at bounding box center [354, 80] width 60 height 10
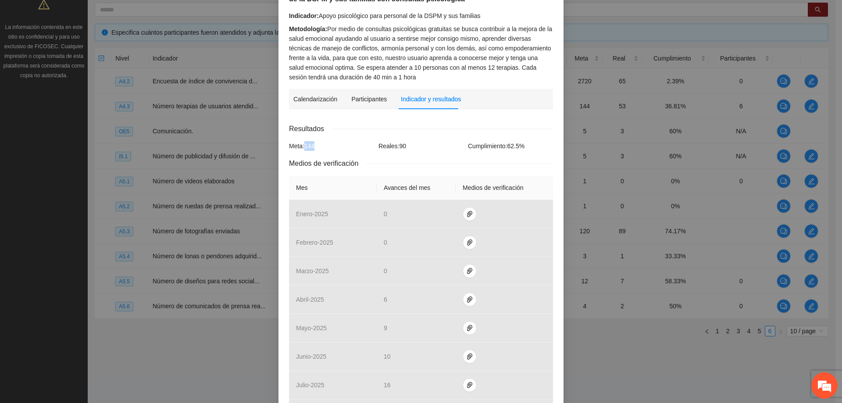
drag, startPoint x: 317, startPoint y: 145, endPoint x: 303, endPoint y: 146, distance: 14.5
click at [303, 146] on div "Meta: 144" at bounding box center [331, 146] width 89 height 10
click at [317, 144] on div "Meta: 144" at bounding box center [331, 146] width 89 height 10
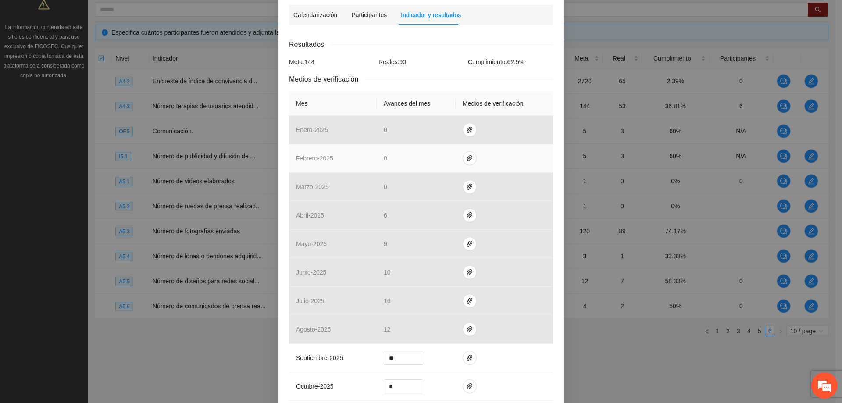
scroll to position [175, 0]
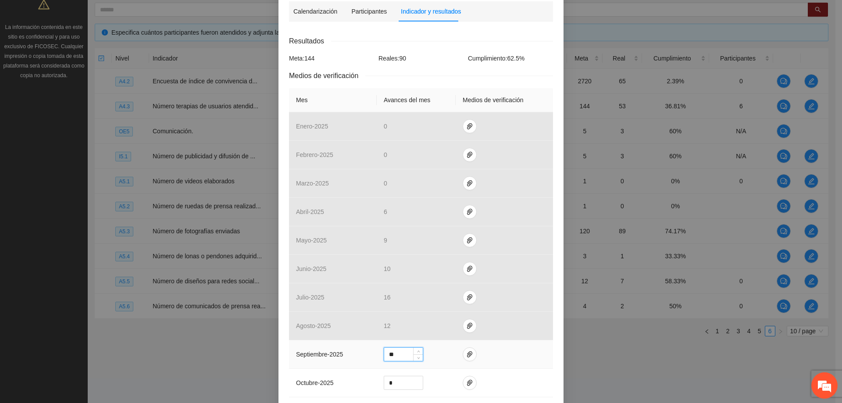
drag, startPoint x: 396, startPoint y: 358, endPoint x: 364, endPoint y: 353, distance: 32.9
click at [364, 353] on tr "septiembre - 2025 **" at bounding box center [421, 354] width 264 height 29
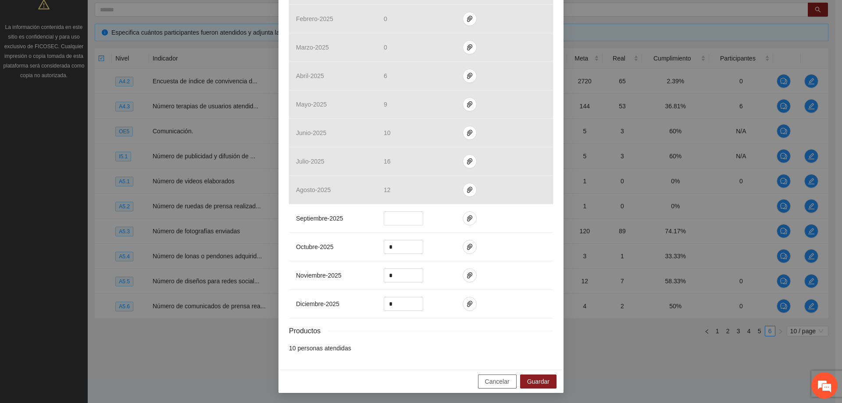
click at [485, 381] on span "Cancelar" at bounding box center [497, 382] width 25 height 10
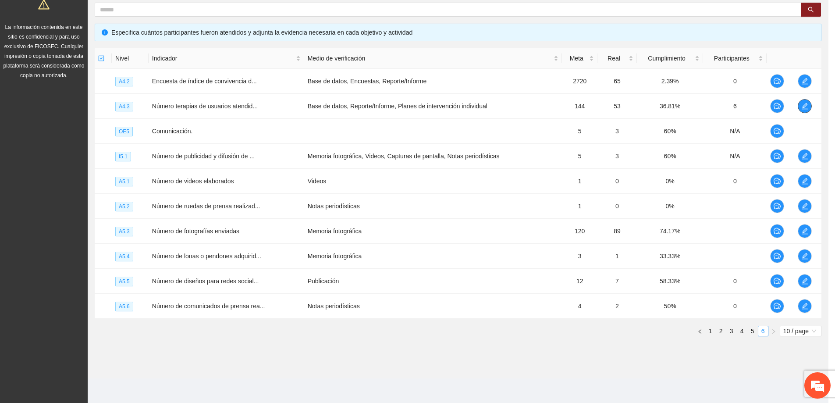
scroll to position [0, 0]
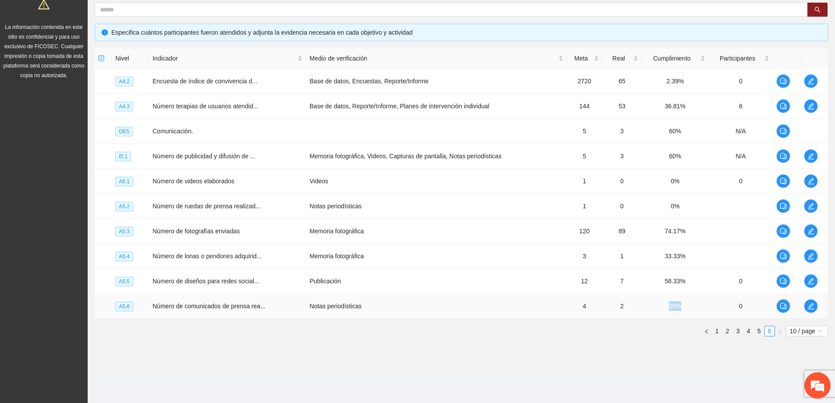
drag, startPoint x: 690, startPoint y: 307, endPoint x: 661, endPoint y: 304, distance: 29.5
click at [661, 304] on td "50%" at bounding box center [675, 306] width 67 height 25
click at [660, 348] on div "Objetivo general Meta: 4380.00 Real: 0.00 Cumplimiento: 0 % Objetivos específic…" at bounding box center [462, 137] width 748 height 425
click at [529, 375] on section "Monitoreo técnico Asistentes Beneficiarios Asistencias Objetivos y actividades …" at bounding box center [462, 122] width 748 height 512
